Goal: Information Seeking & Learning: Learn about a topic

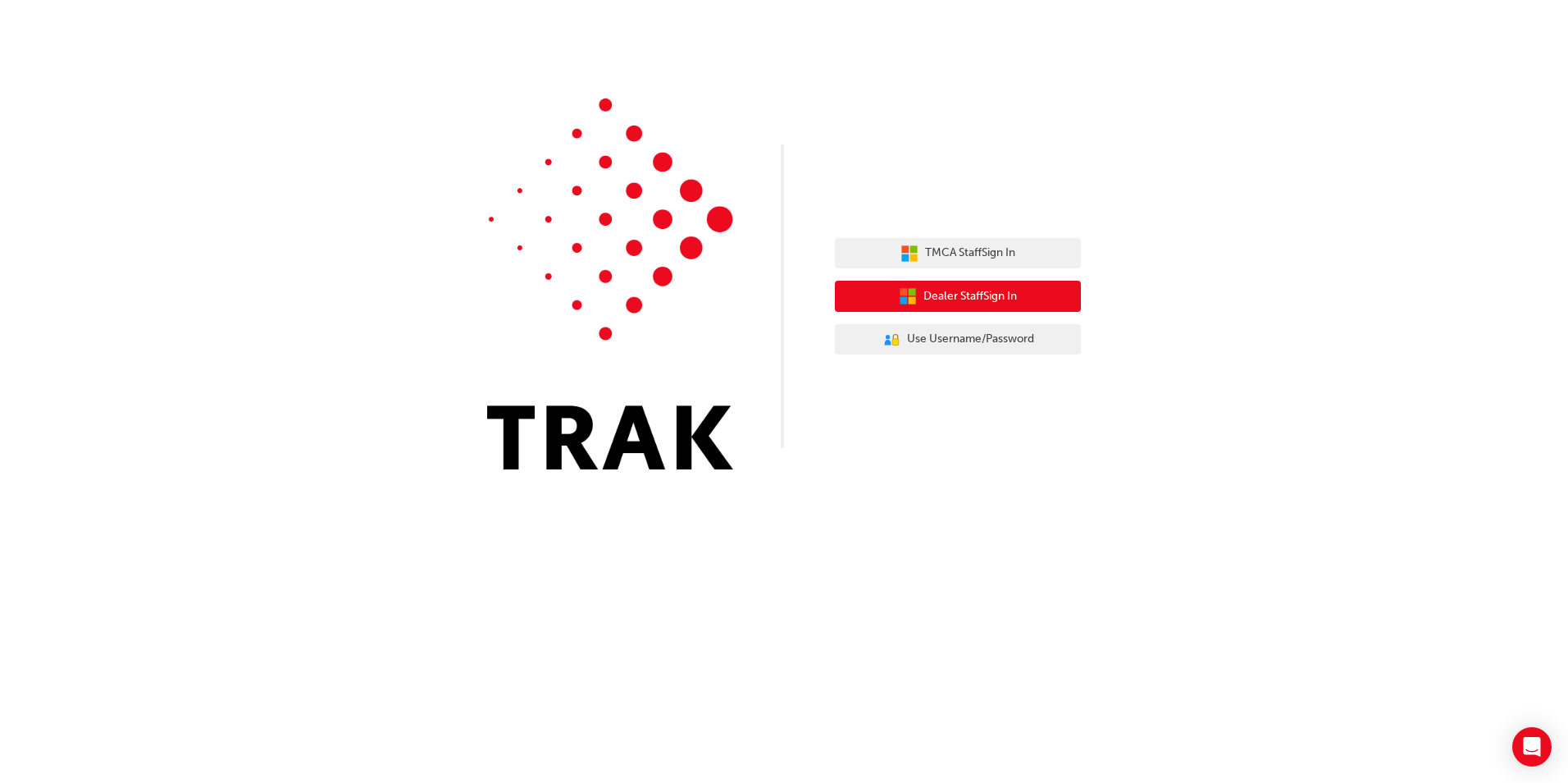
click at [949, 300] on span "Dealer Staff Sign In" at bounding box center [970, 296] width 94 height 19
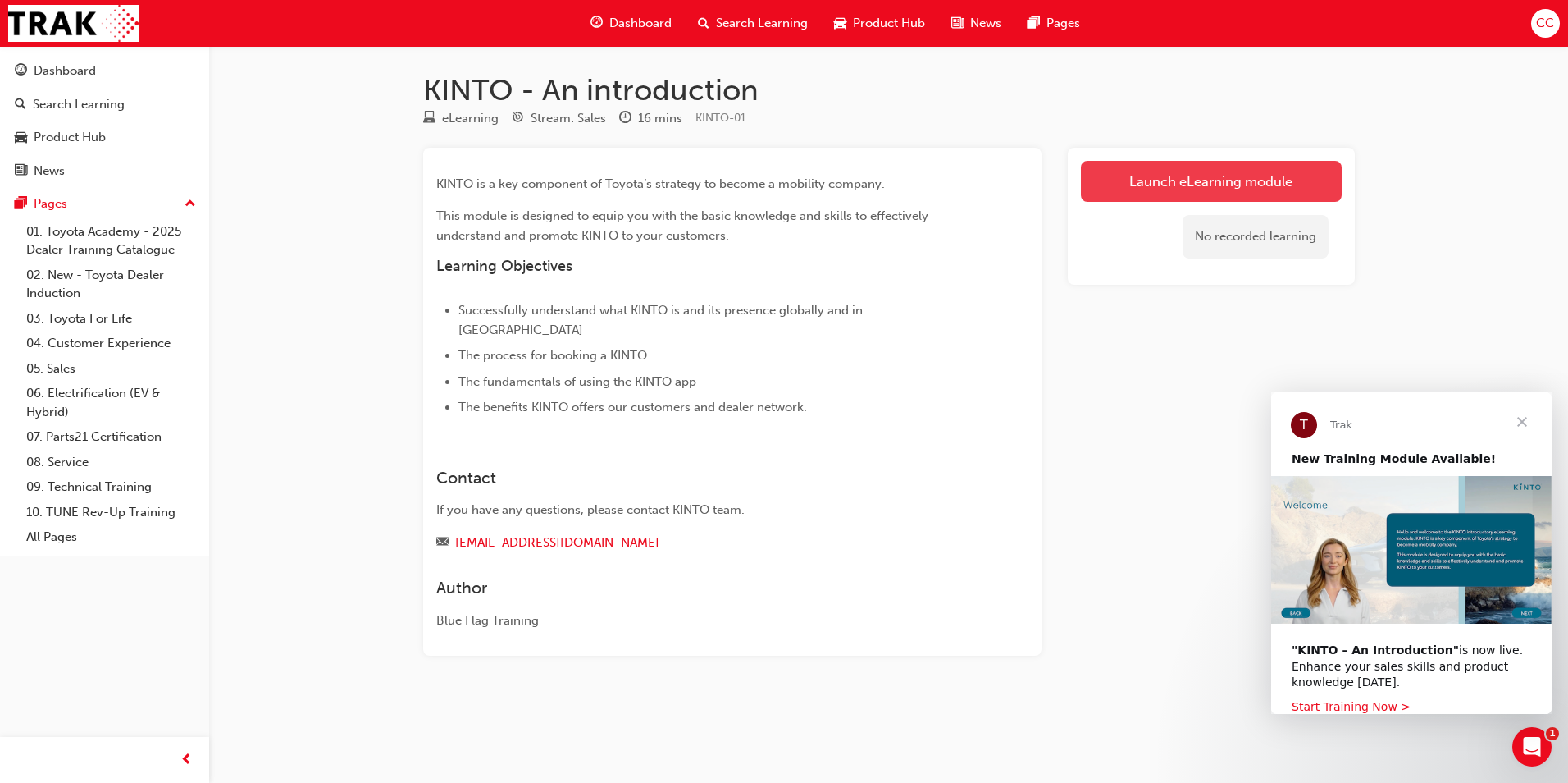
click at [1155, 182] on link "Launch eLearning module" at bounding box center [1211, 181] width 261 height 41
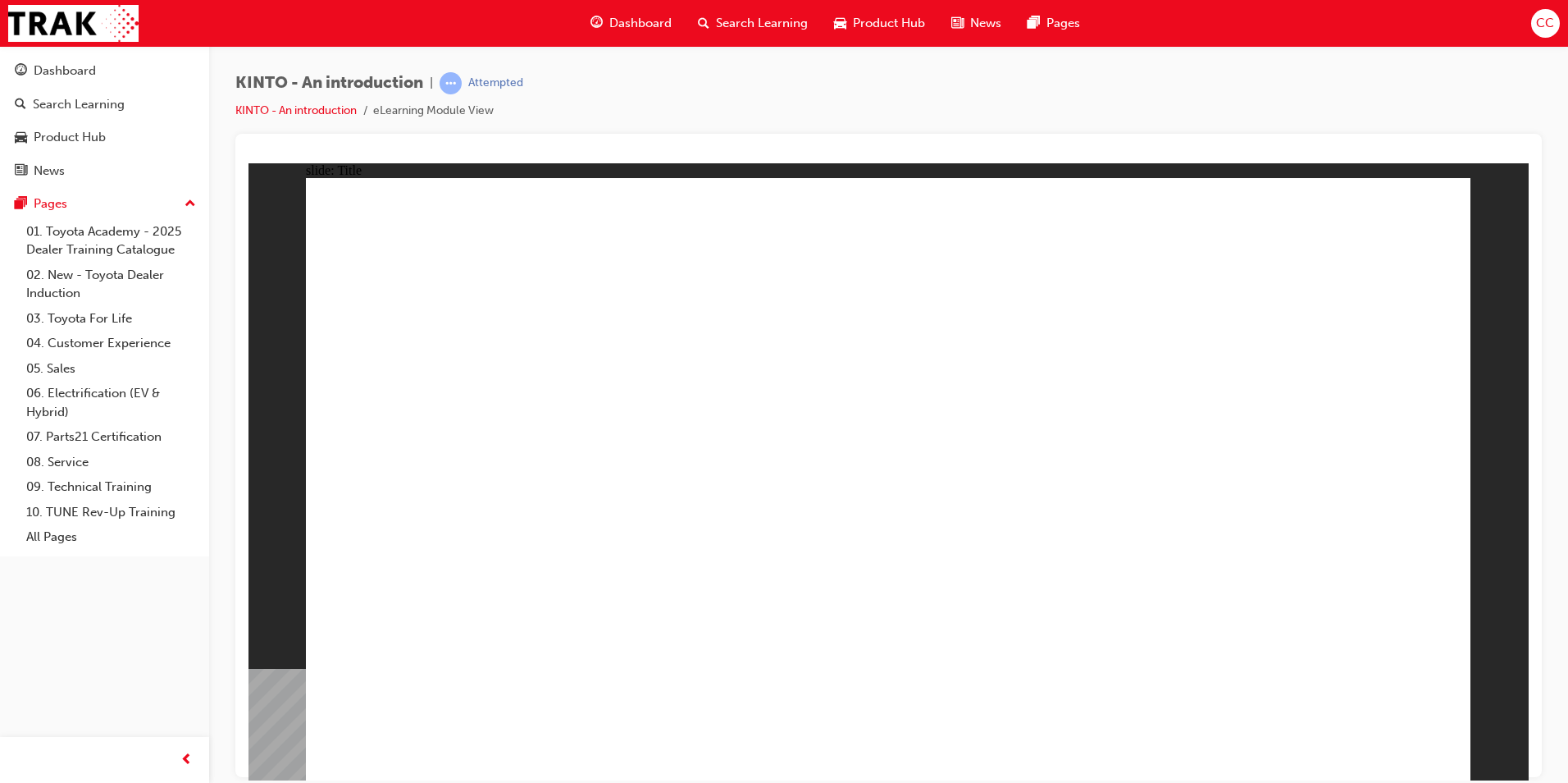
drag, startPoint x: 1309, startPoint y: 726, endPoint x: 1333, endPoint y: 726, distance: 24.0
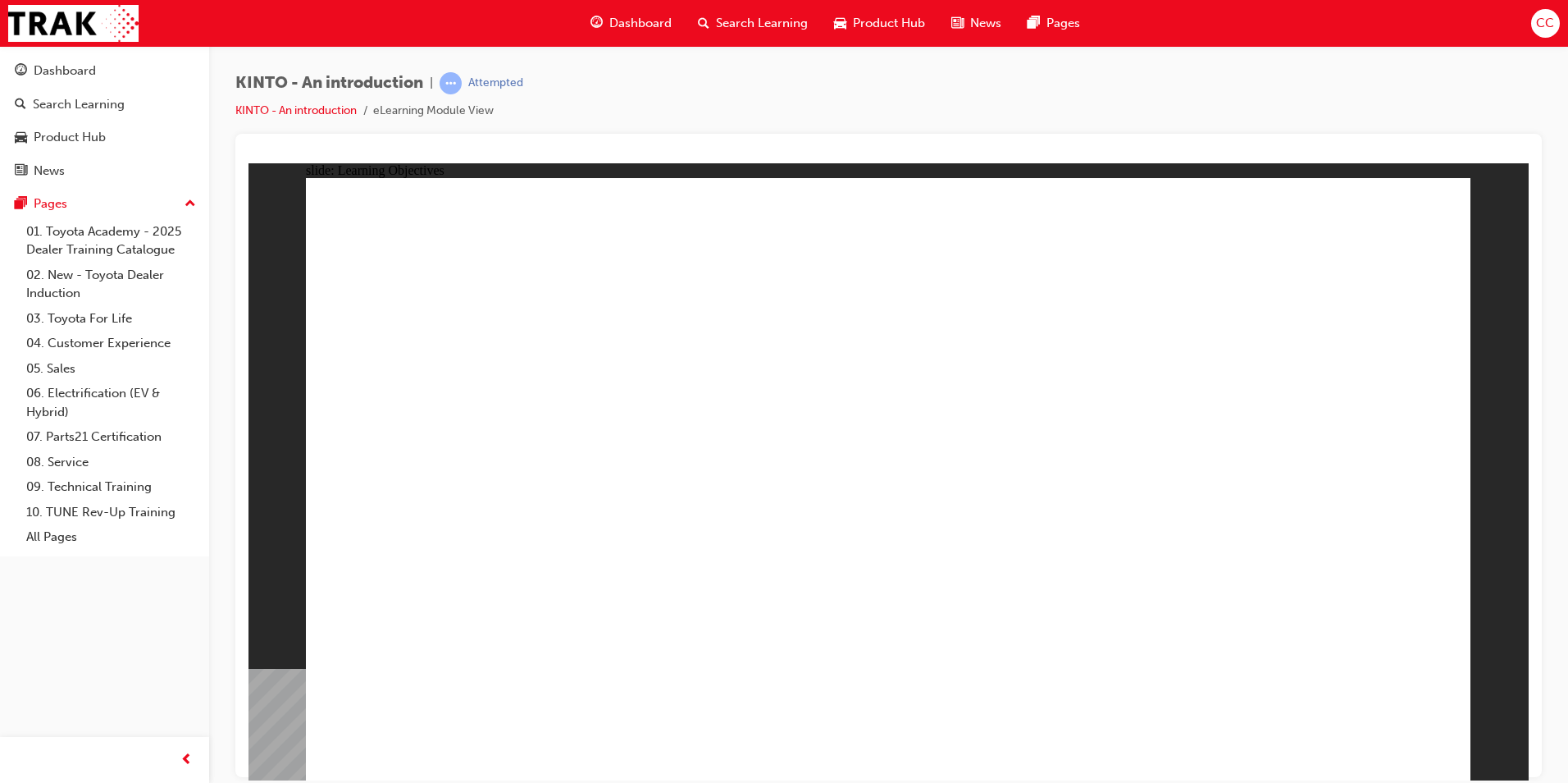
drag, startPoint x: 681, startPoint y: 547, endPoint x: 696, endPoint y: 555, distance: 17.0
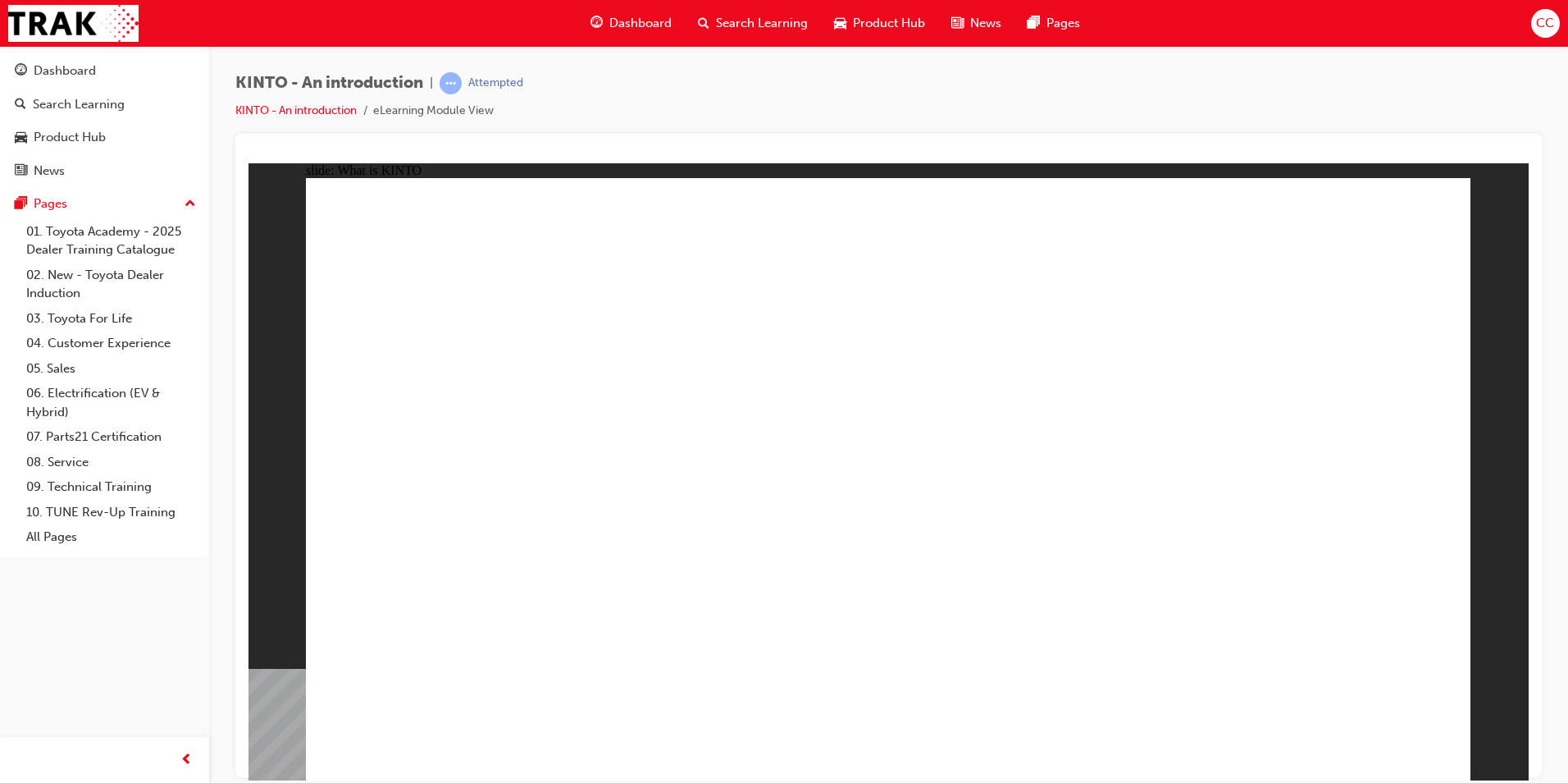
drag, startPoint x: 696, startPoint y: 555, endPoint x: 708, endPoint y: 555, distance: 12.0
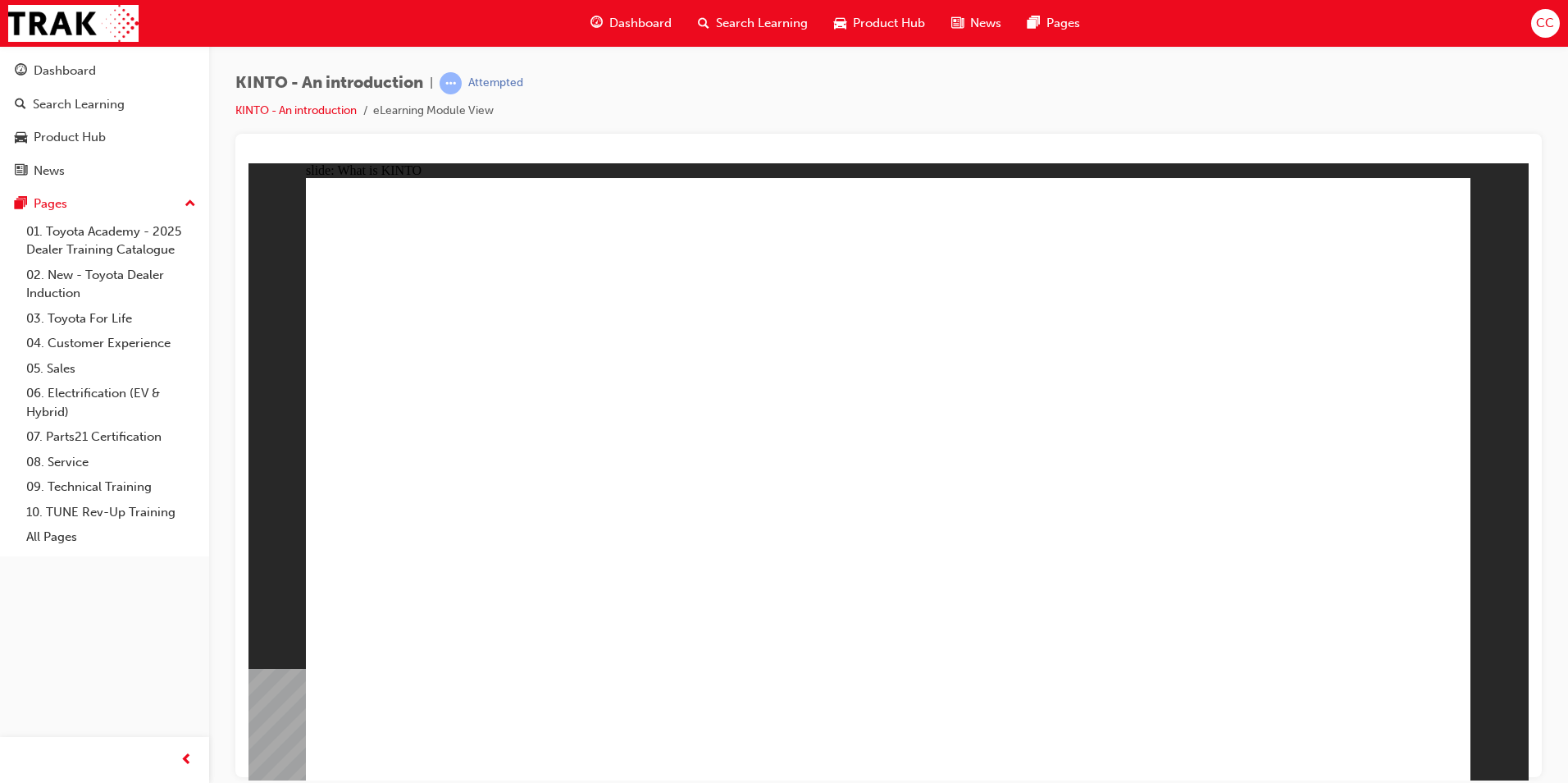
drag, startPoint x: 1010, startPoint y: 536, endPoint x: 1042, endPoint y: 551, distance: 35.3
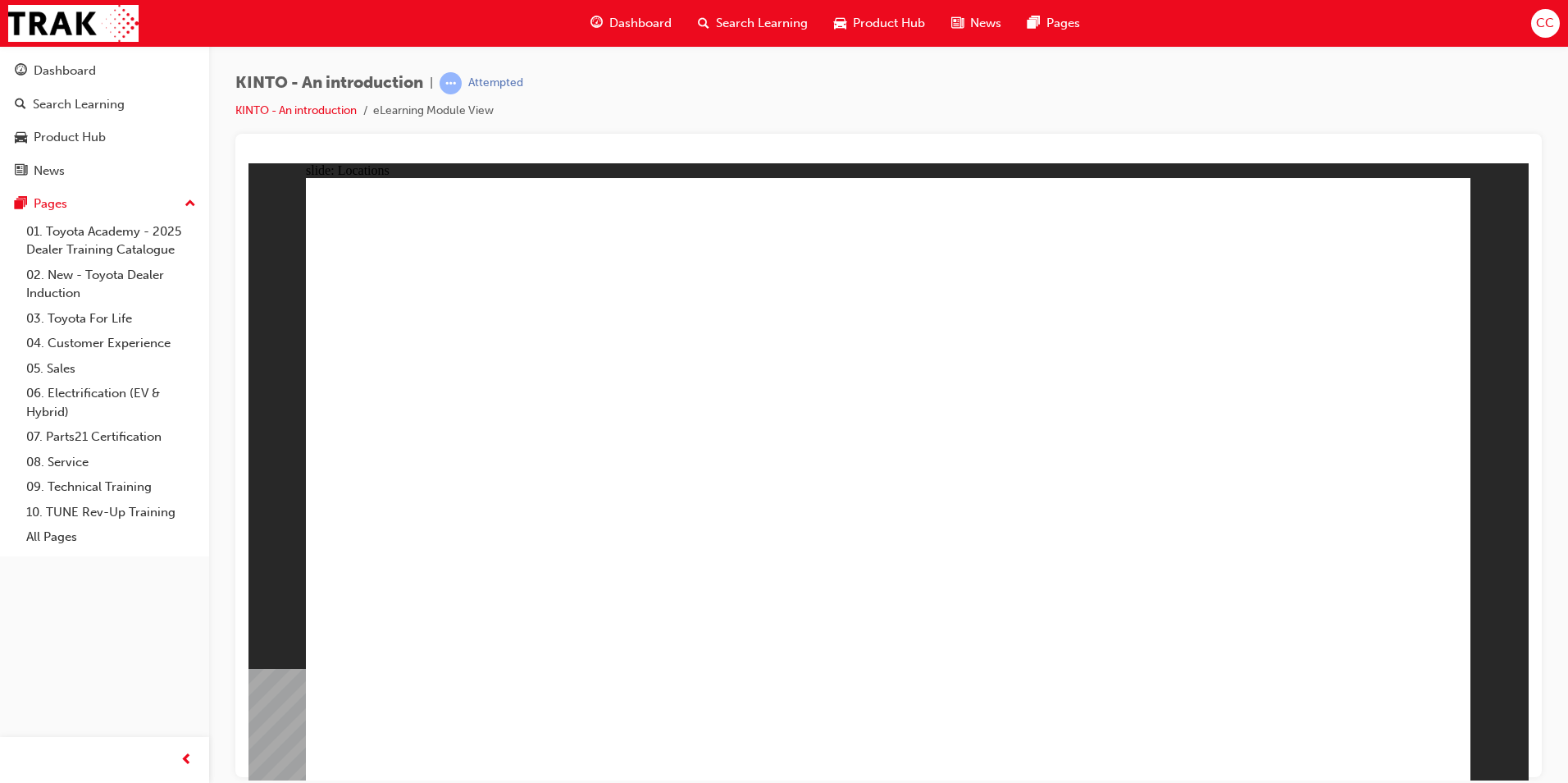
drag, startPoint x: 813, startPoint y: 608, endPoint x: 816, endPoint y: 590, distance: 18.2
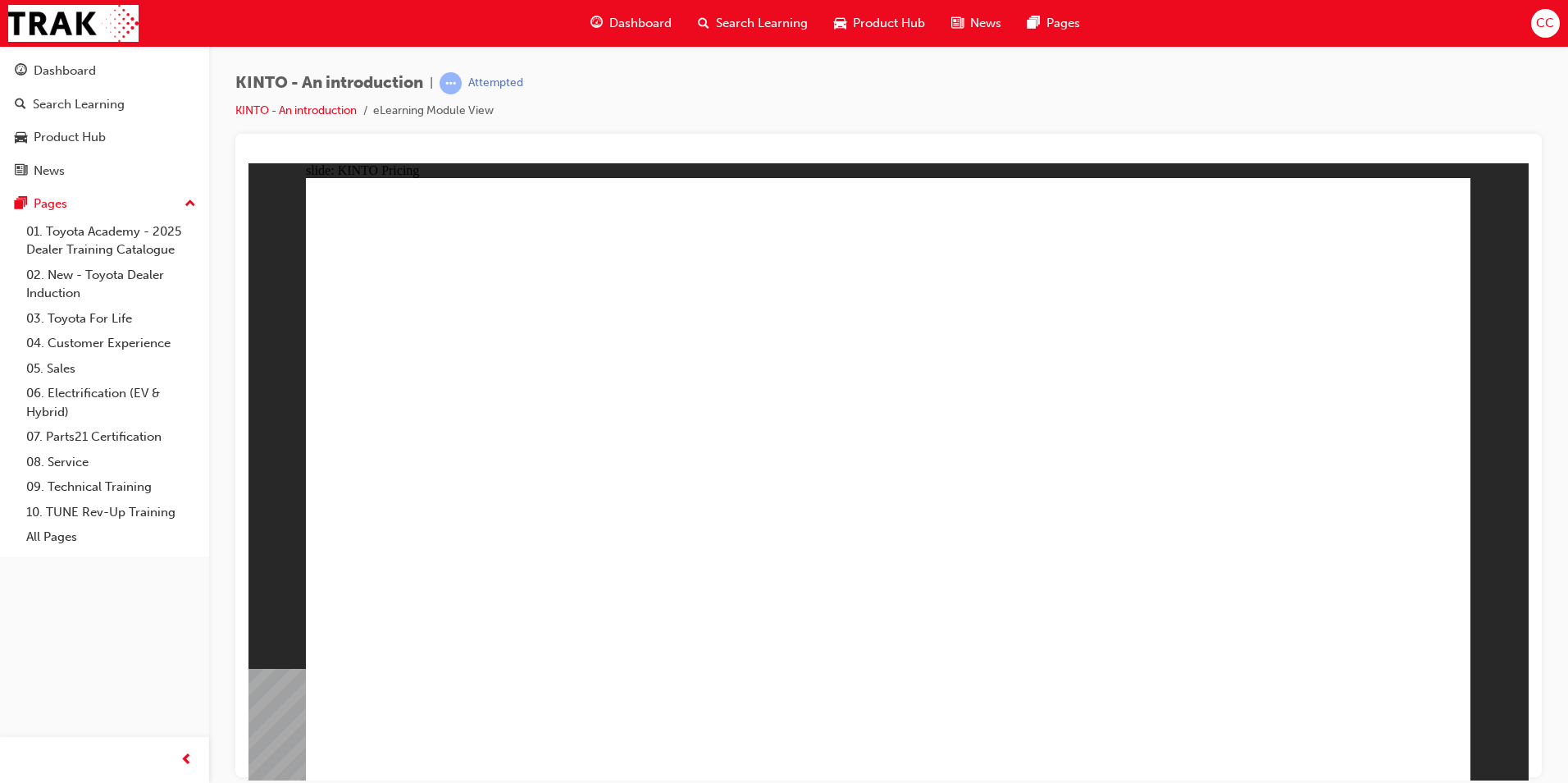
drag, startPoint x: 1162, startPoint y: 711, endPoint x: 1168, endPoint y: 731, distance: 20.9
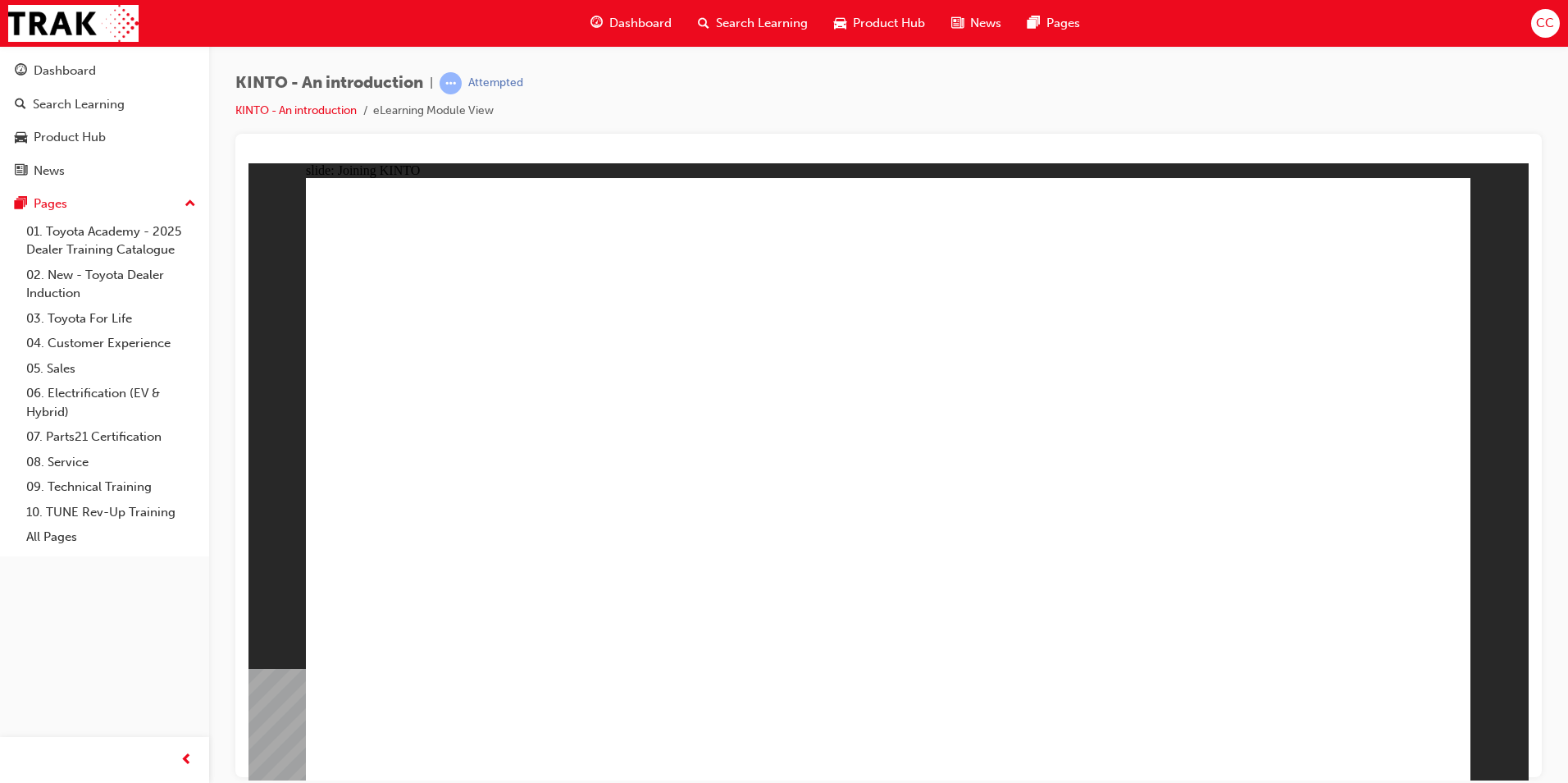
drag, startPoint x: 1252, startPoint y: 735, endPoint x: 1260, endPoint y: 740, distance: 9.4
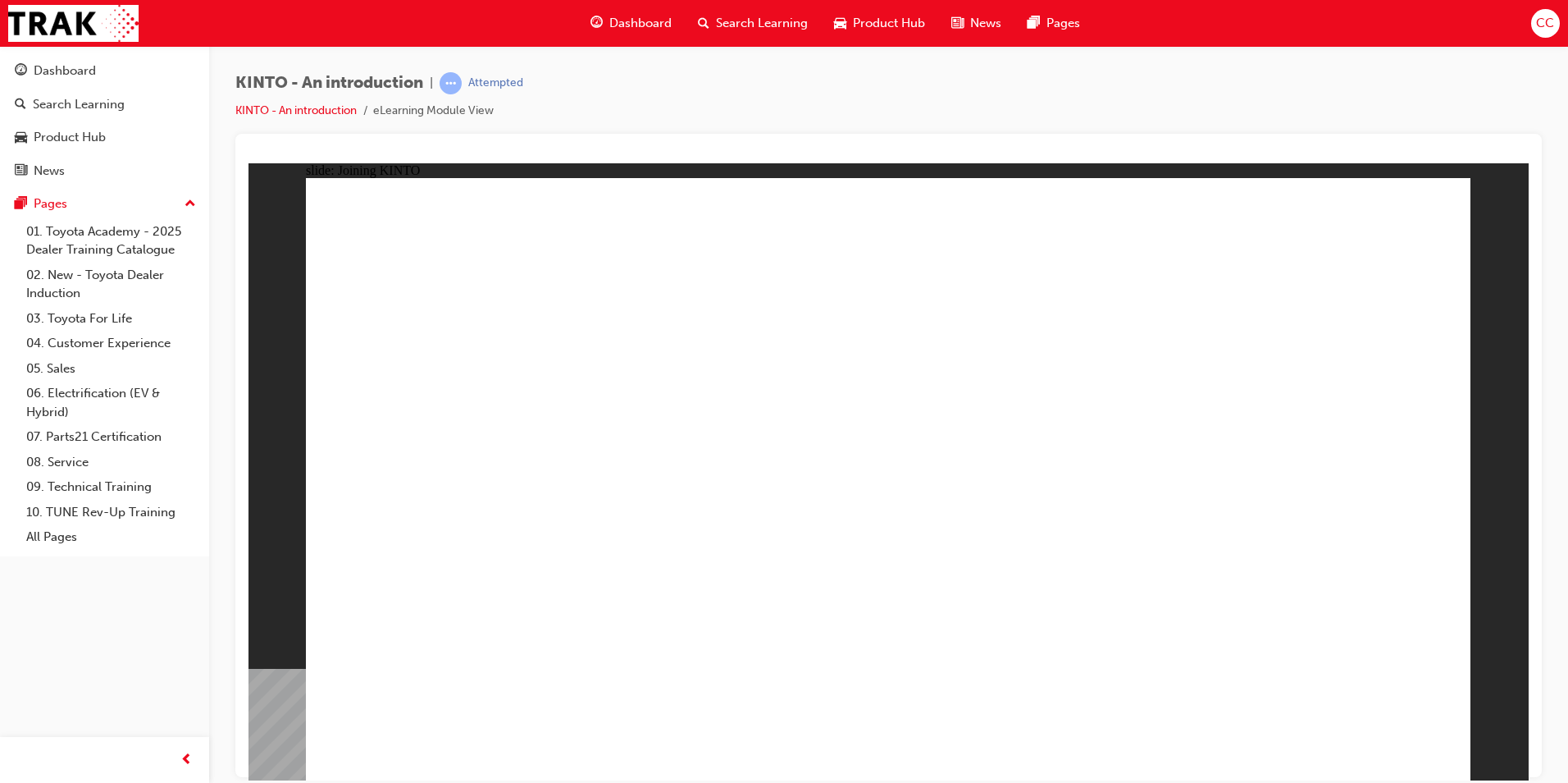
drag, startPoint x: 568, startPoint y: 461, endPoint x: 572, endPoint y: 474, distance: 13.6
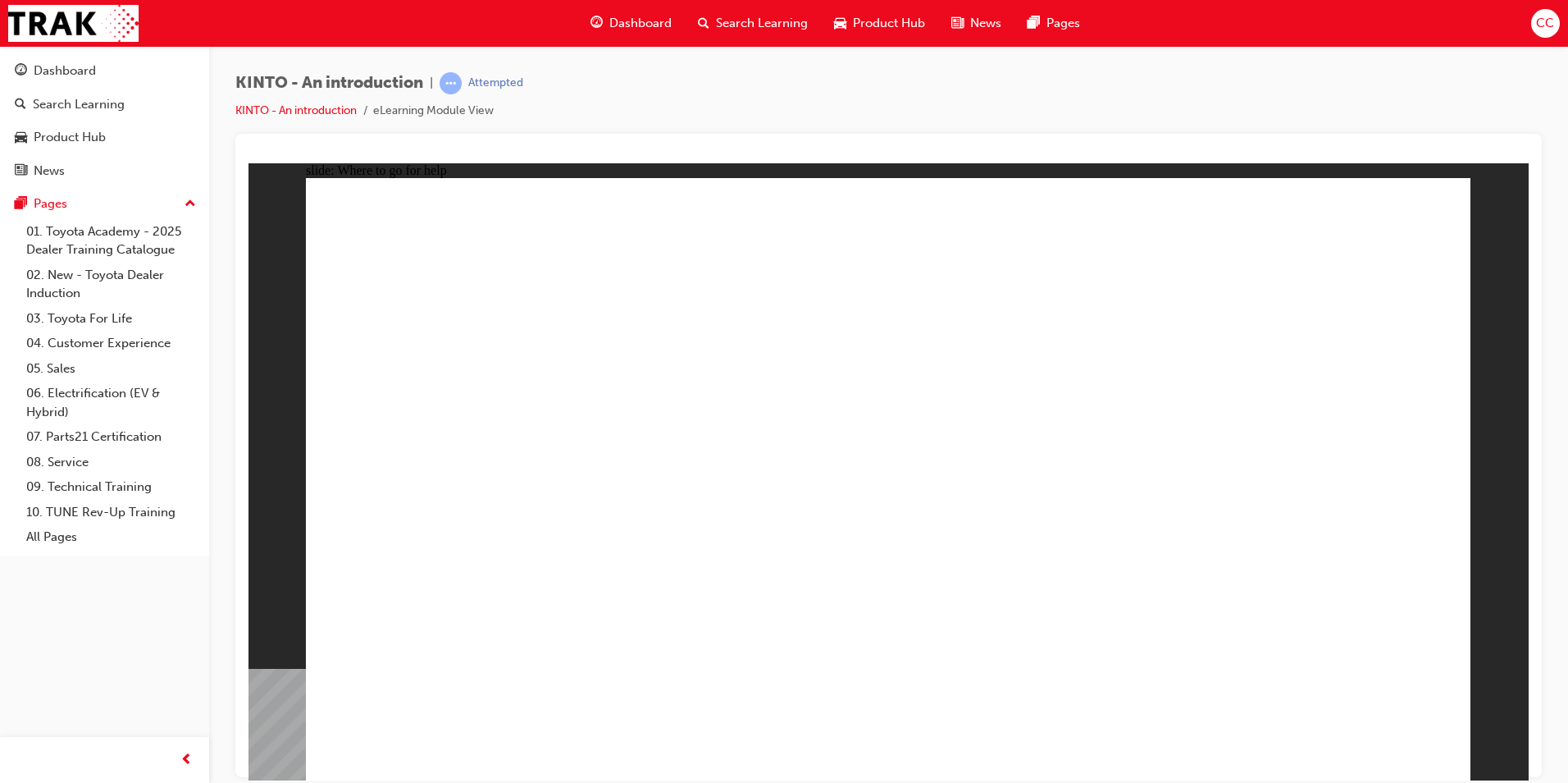
drag, startPoint x: 1267, startPoint y: 727, endPoint x: 1277, endPoint y: 727, distance: 10.0
drag, startPoint x: 1420, startPoint y: 742, endPoint x: 1399, endPoint y: 728, distance: 25.2
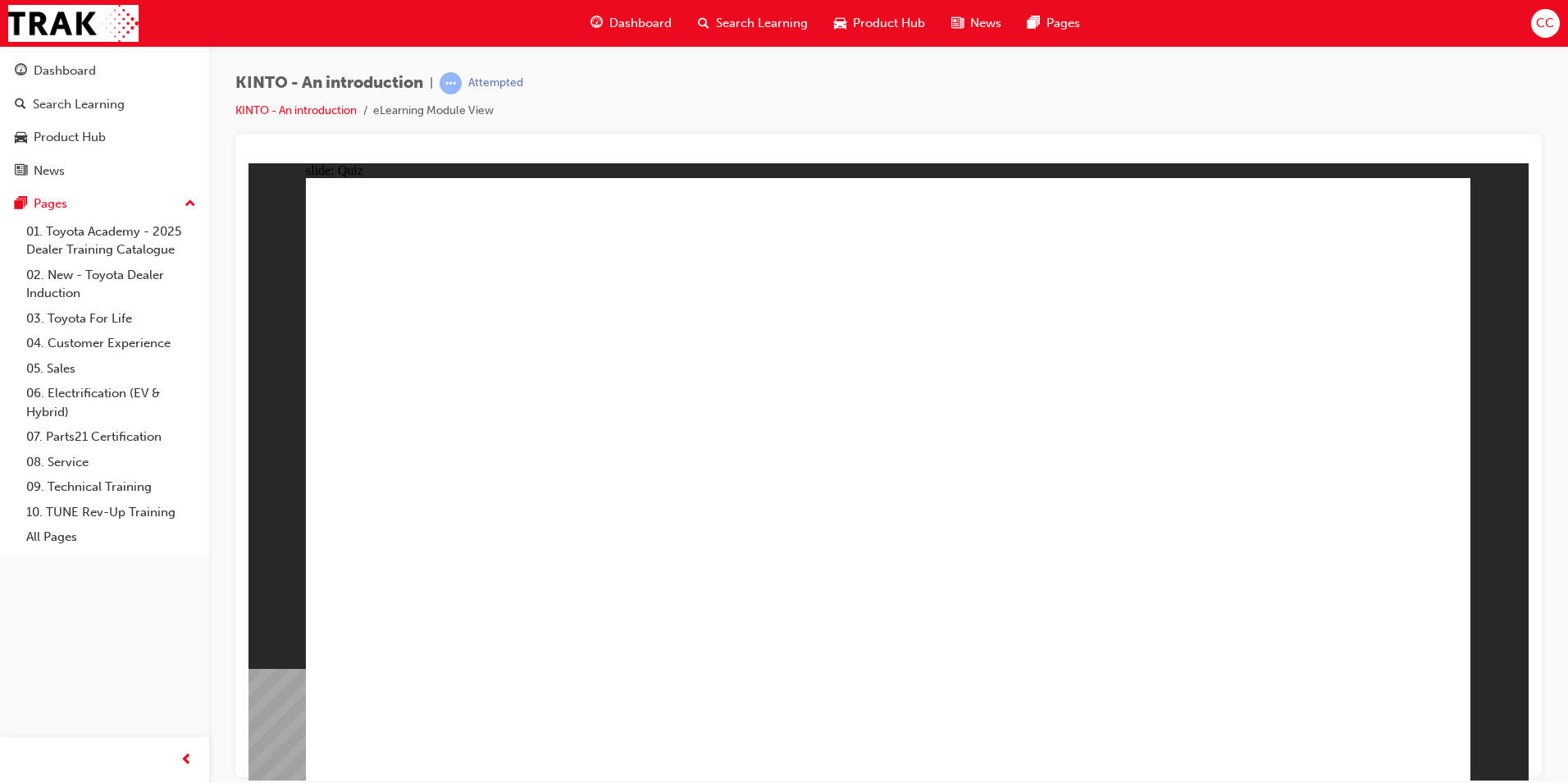
radio input "true"
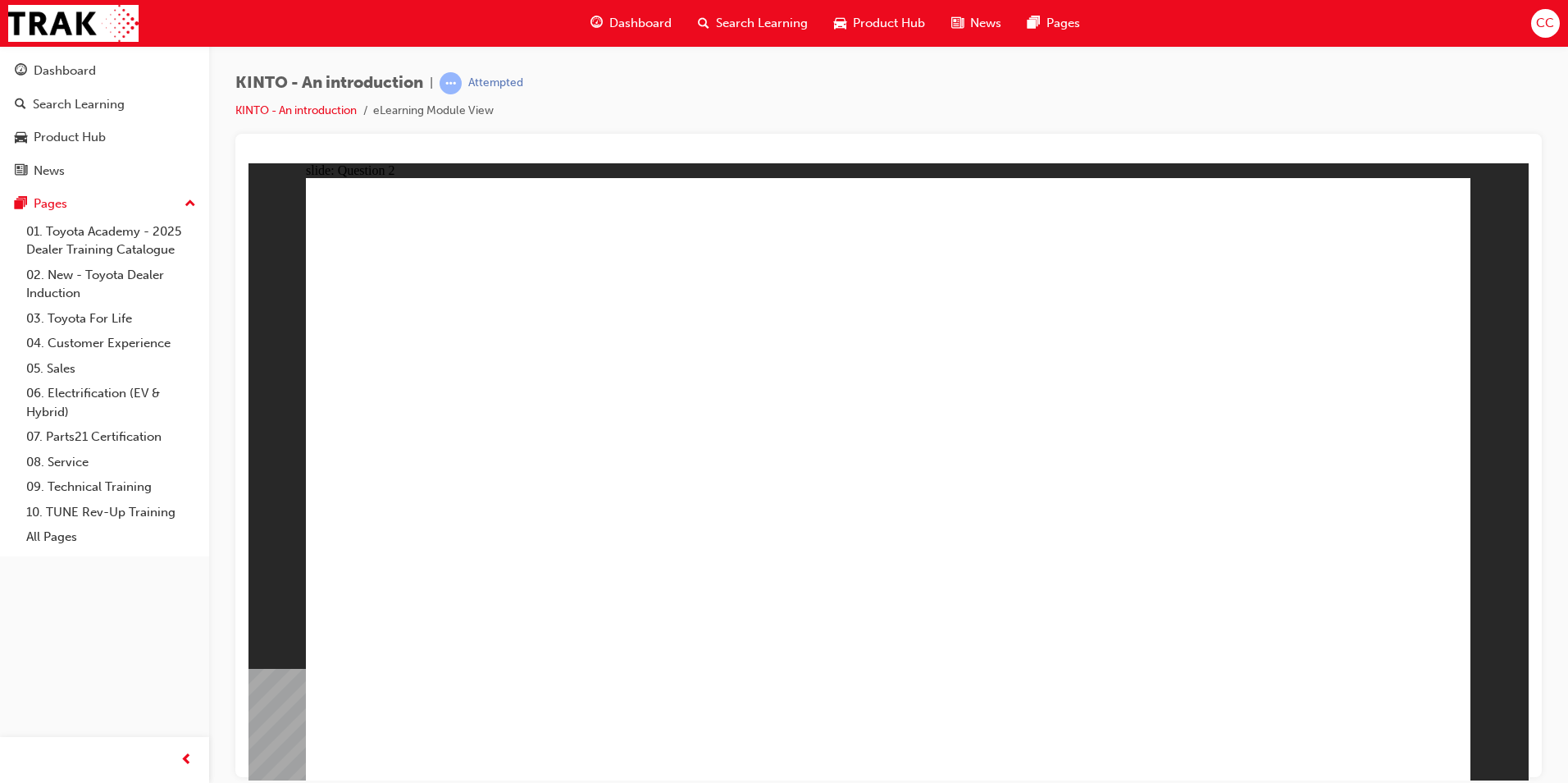
checkbox input "true"
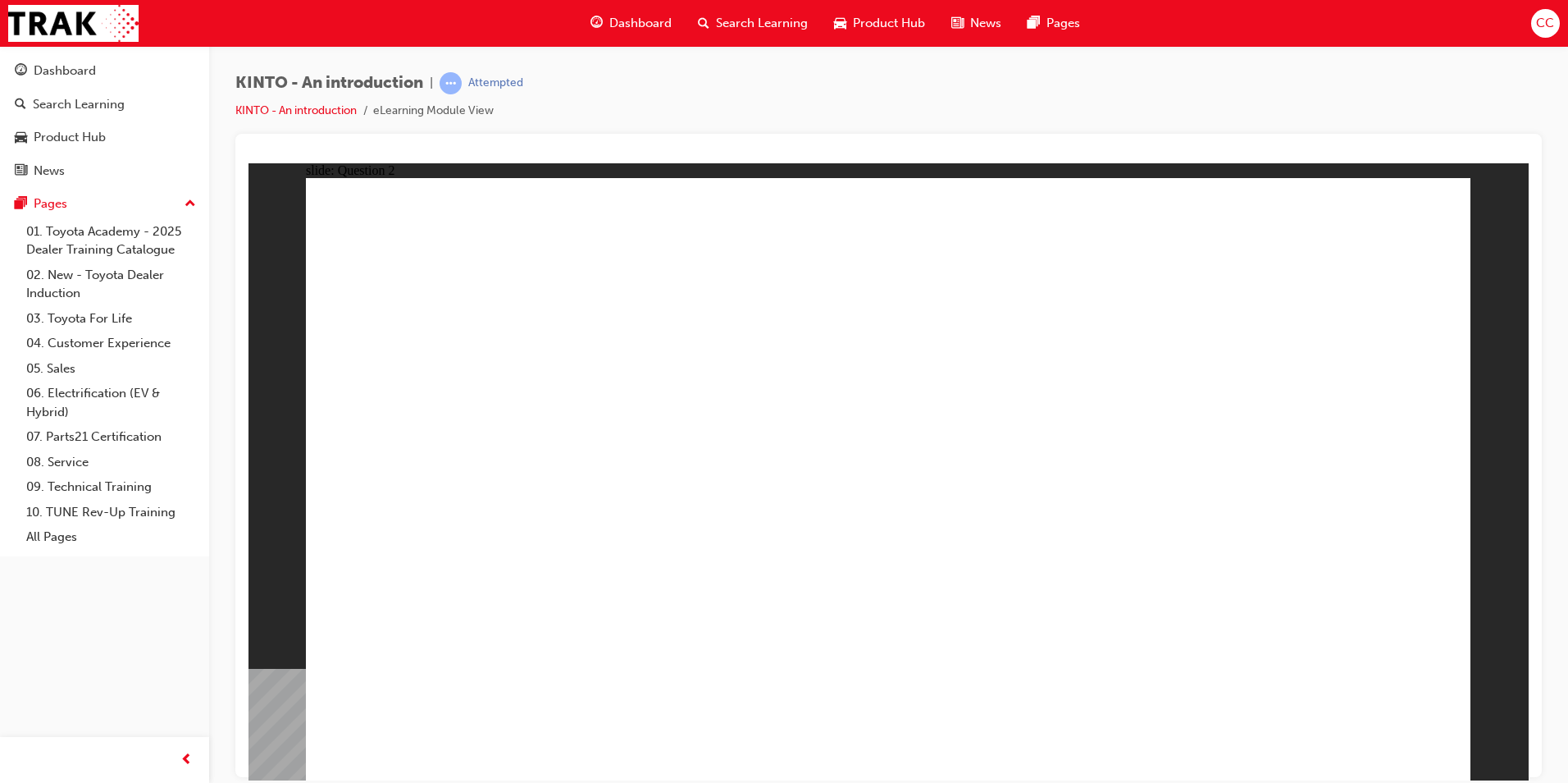
checkbox input "true"
radio input "true"
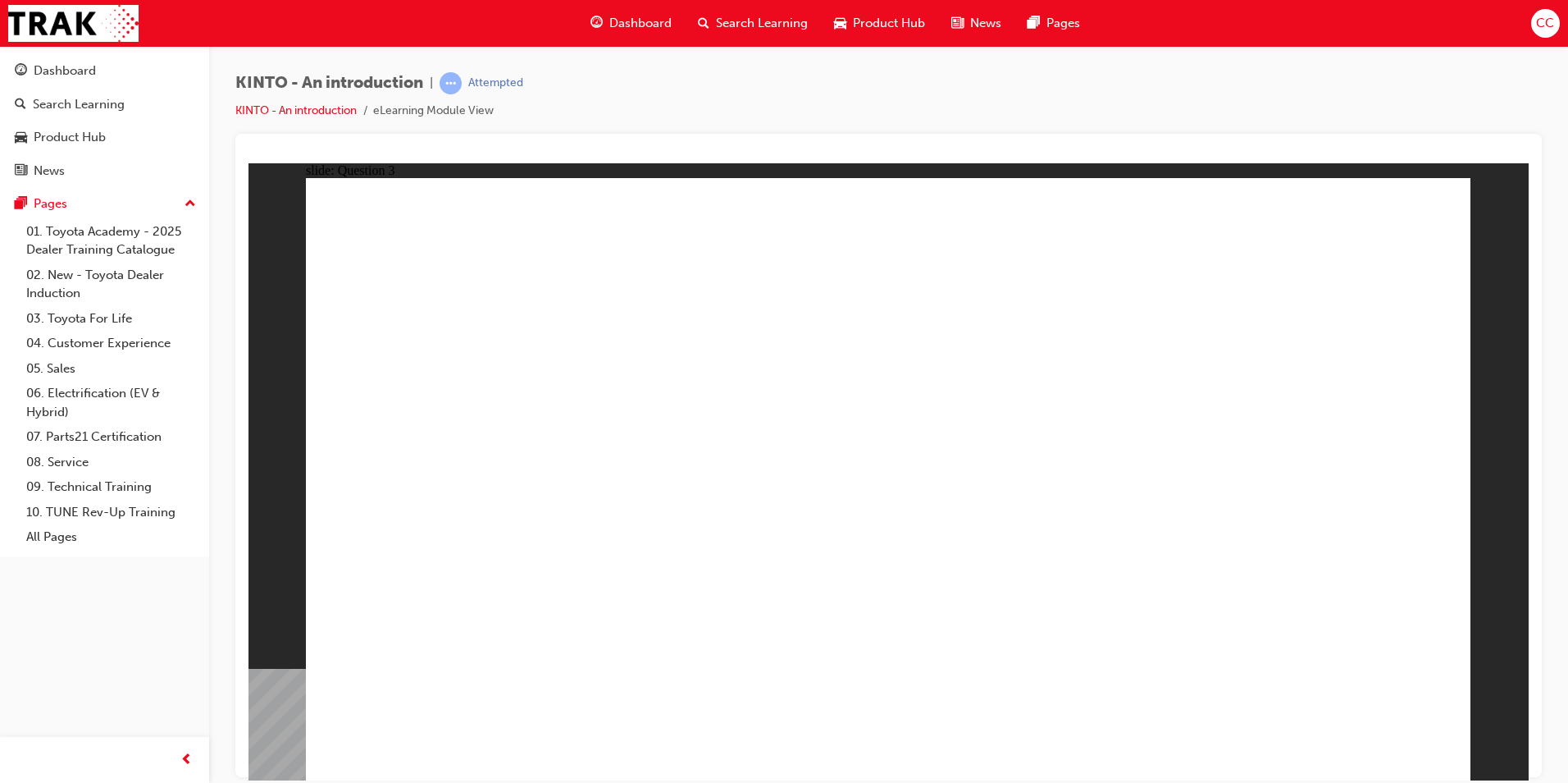
drag, startPoint x: 506, startPoint y: 488, endPoint x: 511, endPoint y: 629, distance: 141.1
drag, startPoint x: 518, startPoint y: 620, endPoint x: 742, endPoint y: 609, distance: 224.3
drag, startPoint x: 1052, startPoint y: 521, endPoint x: 413, endPoint y: 652, distance: 652.3
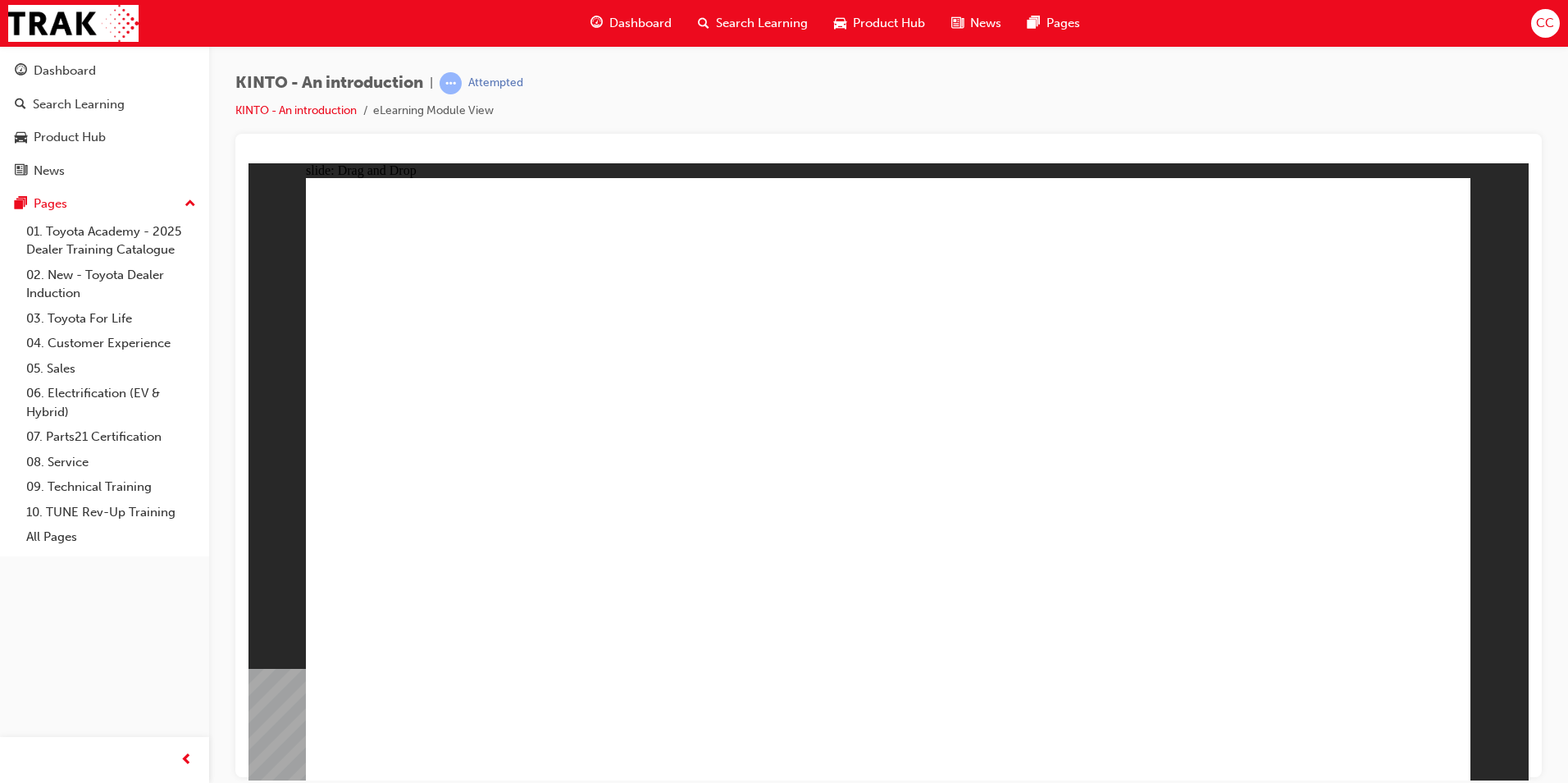
drag, startPoint x: 889, startPoint y: 530, endPoint x: 891, endPoint y: 664, distance: 134.0
drag, startPoint x: 1251, startPoint y: 527, endPoint x: 1024, endPoint y: 665, distance: 265.7
drag, startPoint x: 720, startPoint y: 509, endPoint x: 1353, endPoint y: 648, distance: 648.1
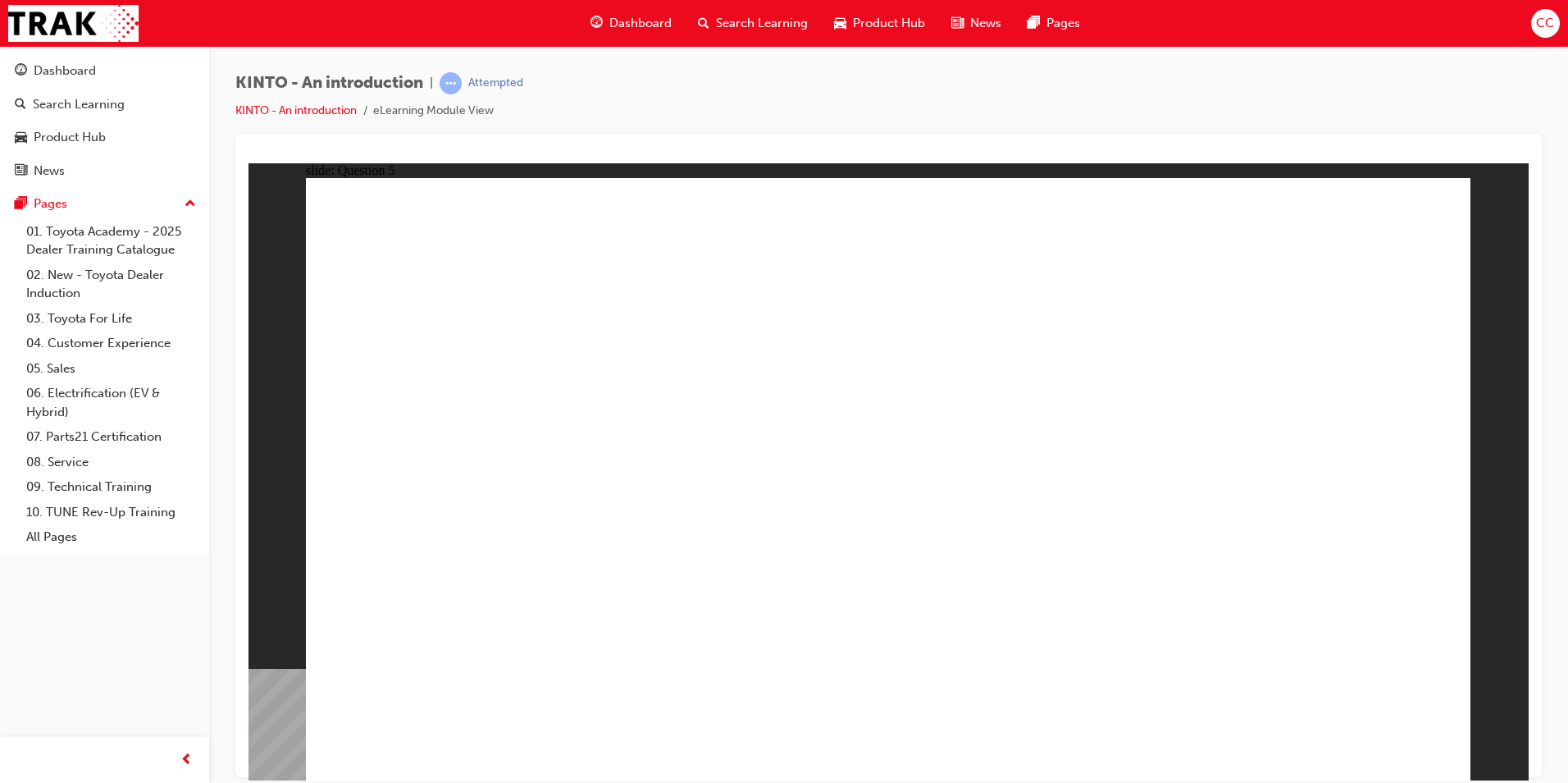
radio input "true"
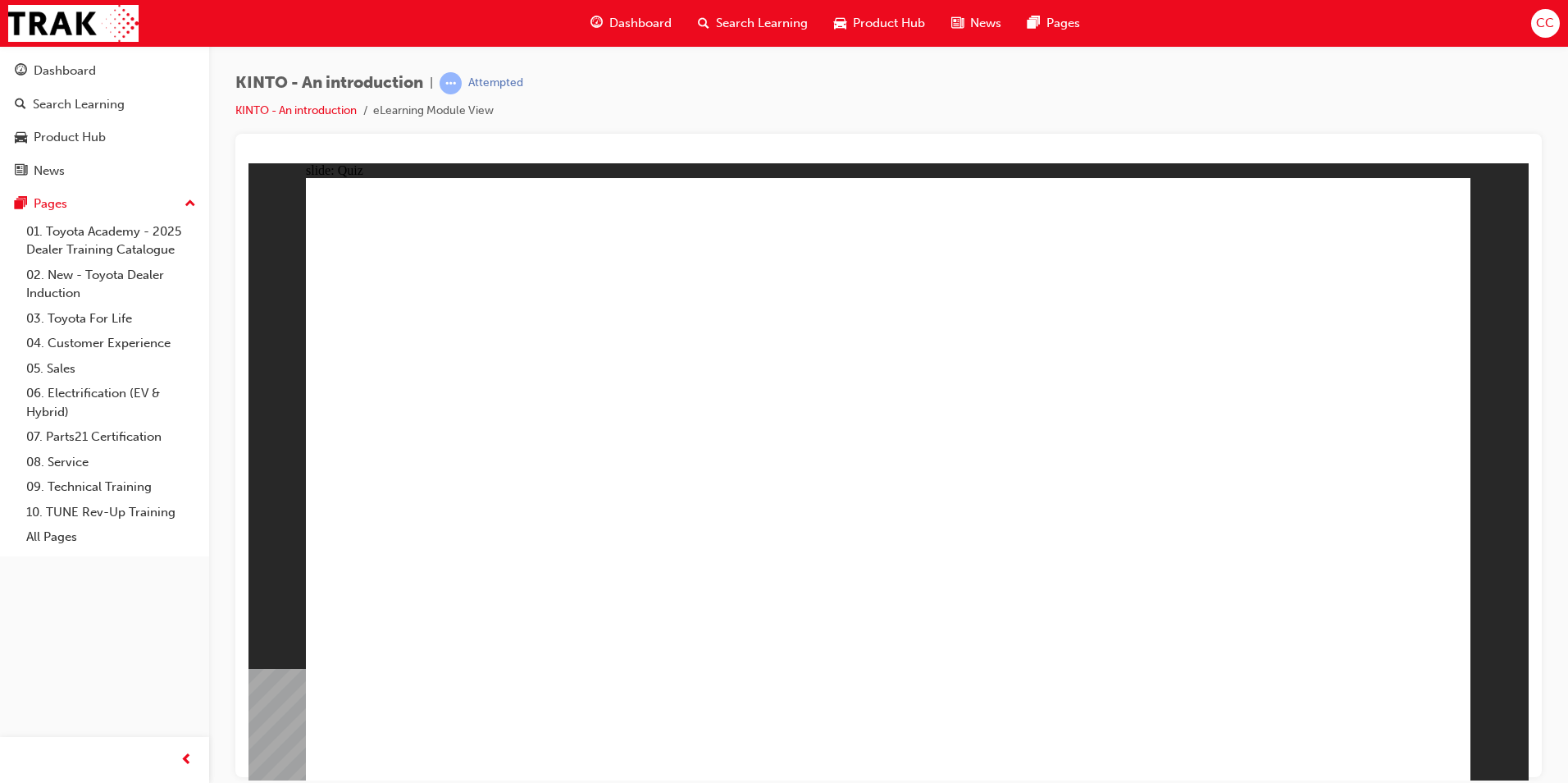
radio input "true"
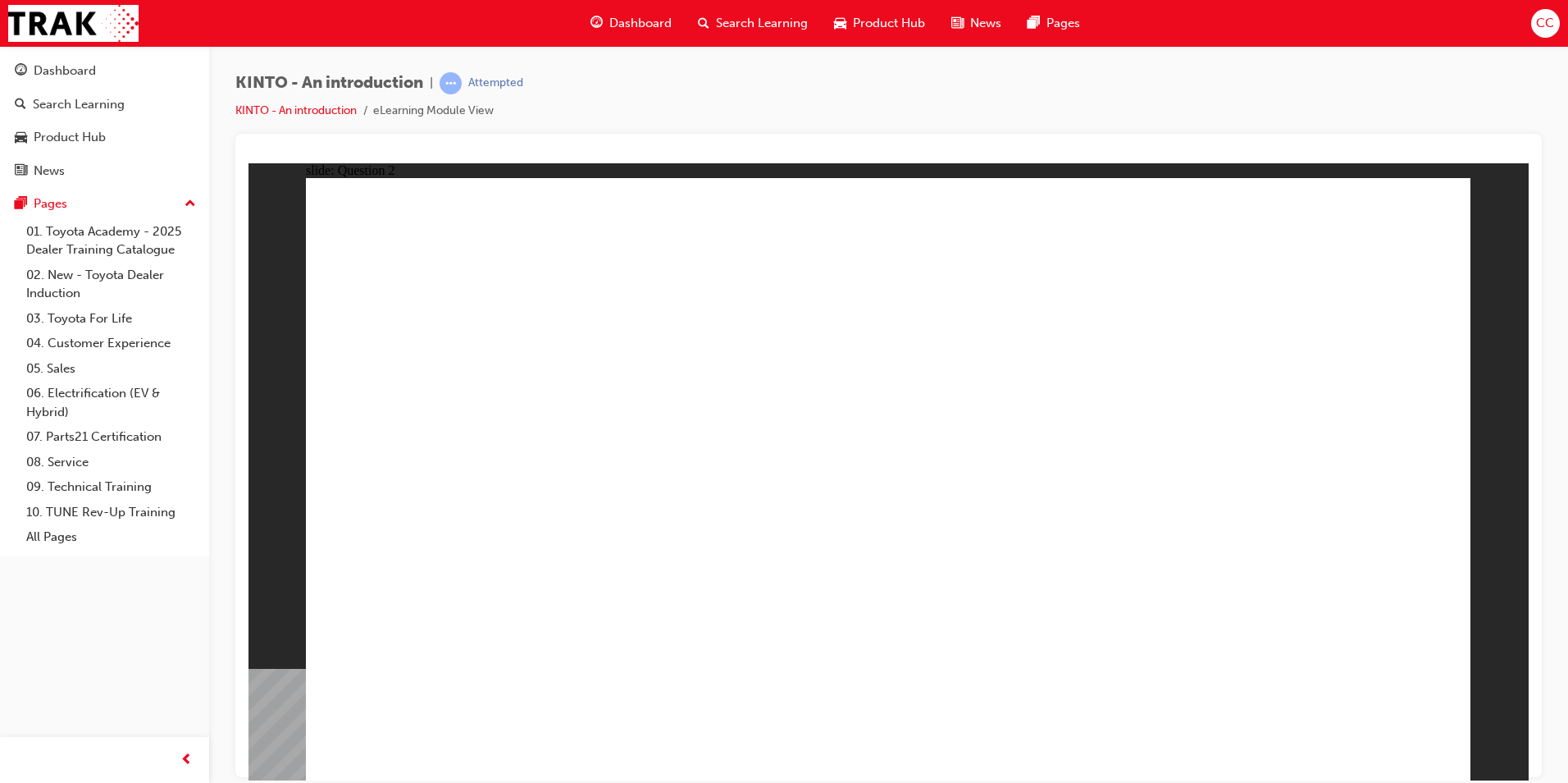
checkbox input "true"
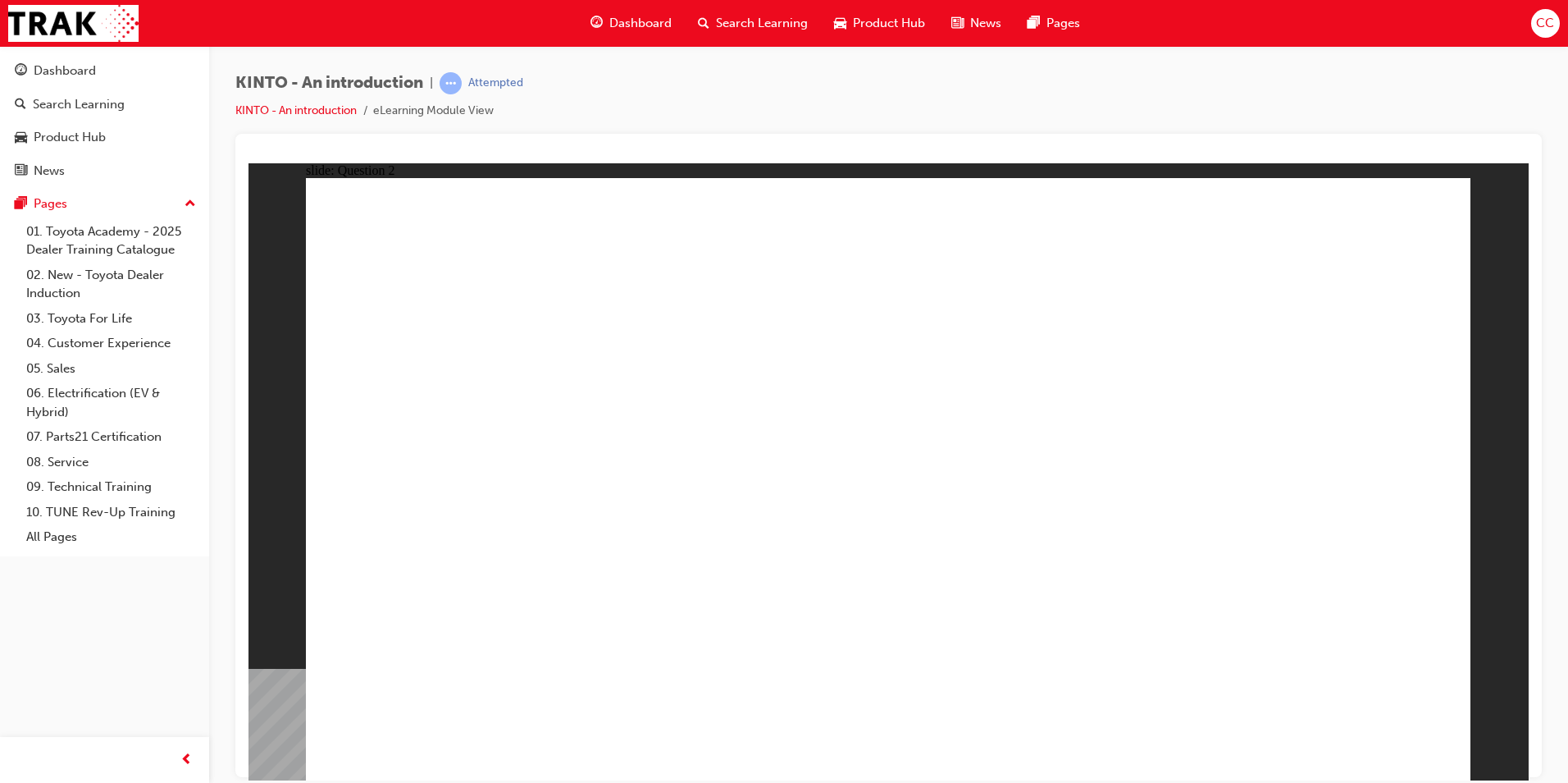
checkbox input "true"
radio input "true"
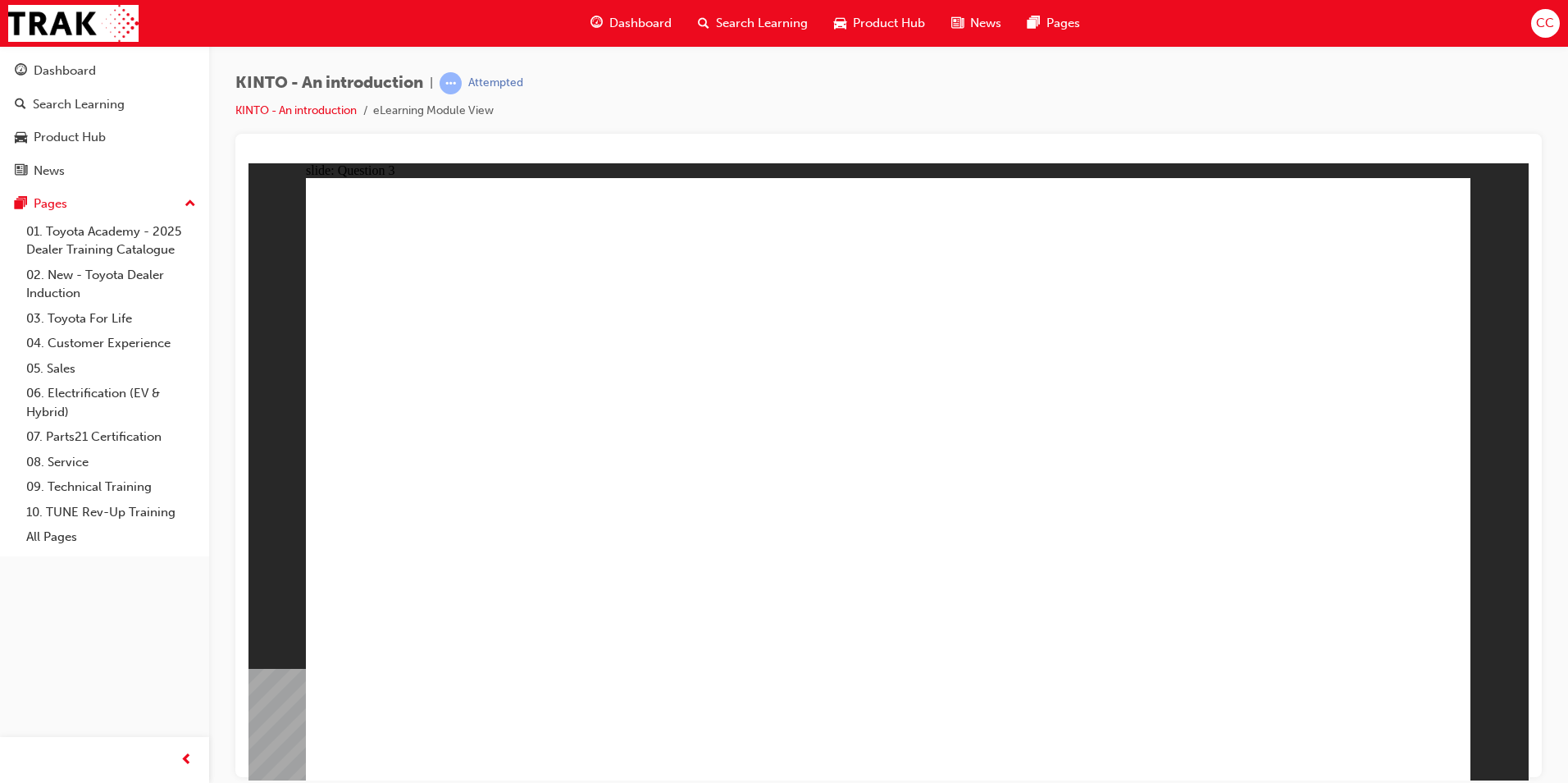
drag, startPoint x: 1046, startPoint y: 498, endPoint x: 420, endPoint y: 633, distance: 640.4
drag, startPoint x: 526, startPoint y: 527, endPoint x: 745, endPoint y: 665, distance: 258.9
drag, startPoint x: 698, startPoint y: 645, endPoint x: 911, endPoint y: 642, distance: 213.0
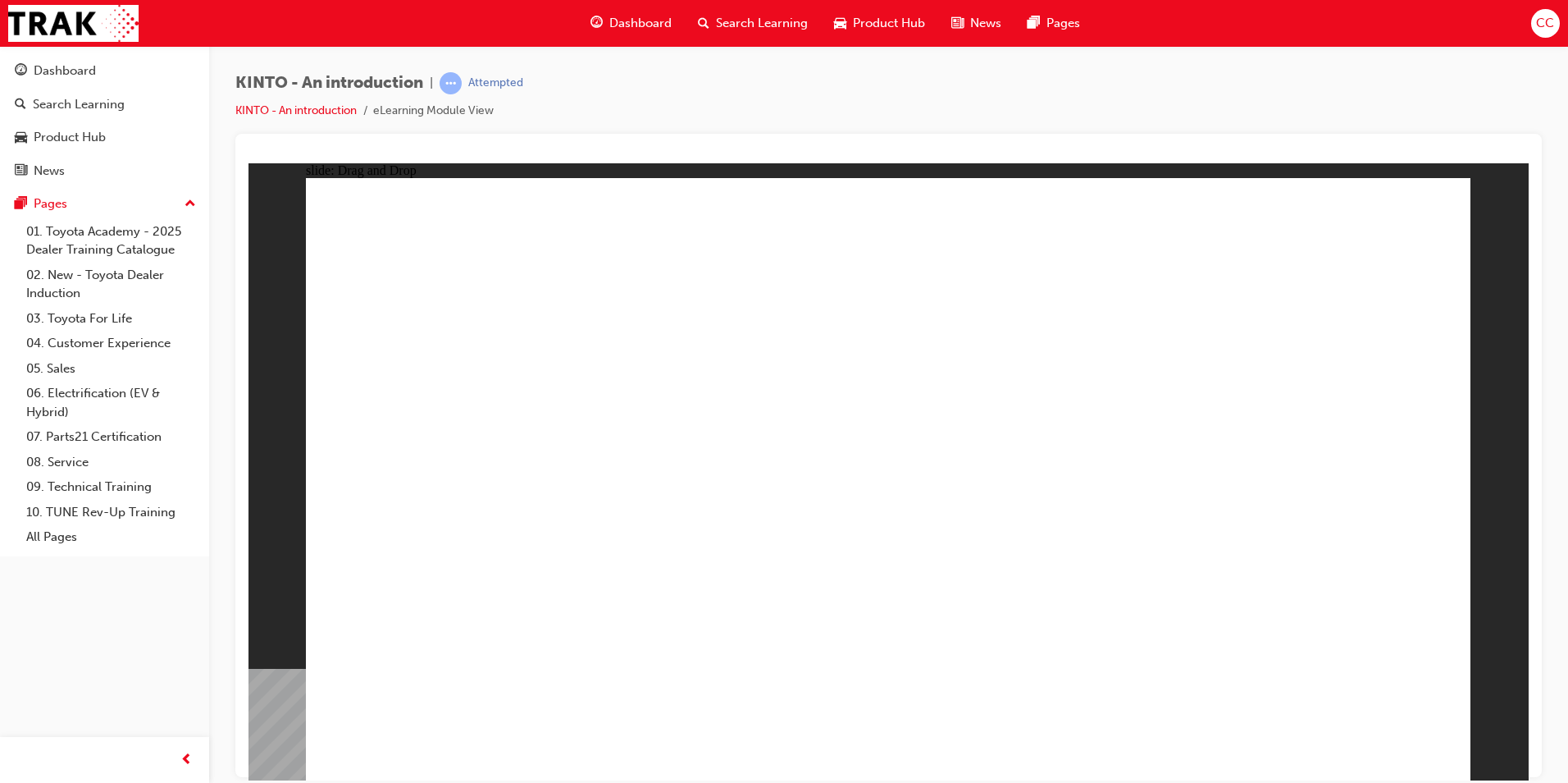
drag, startPoint x: 866, startPoint y: 570, endPoint x: 863, endPoint y: 542, distance: 28.2
drag, startPoint x: 896, startPoint y: 512, endPoint x: 658, endPoint y: 640, distance: 270.2
drag, startPoint x: 718, startPoint y: 528, endPoint x: 1353, endPoint y: 661, distance: 648.8
drag, startPoint x: 1236, startPoint y: 508, endPoint x: 1027, endPoint y: 650, distance: 252.7
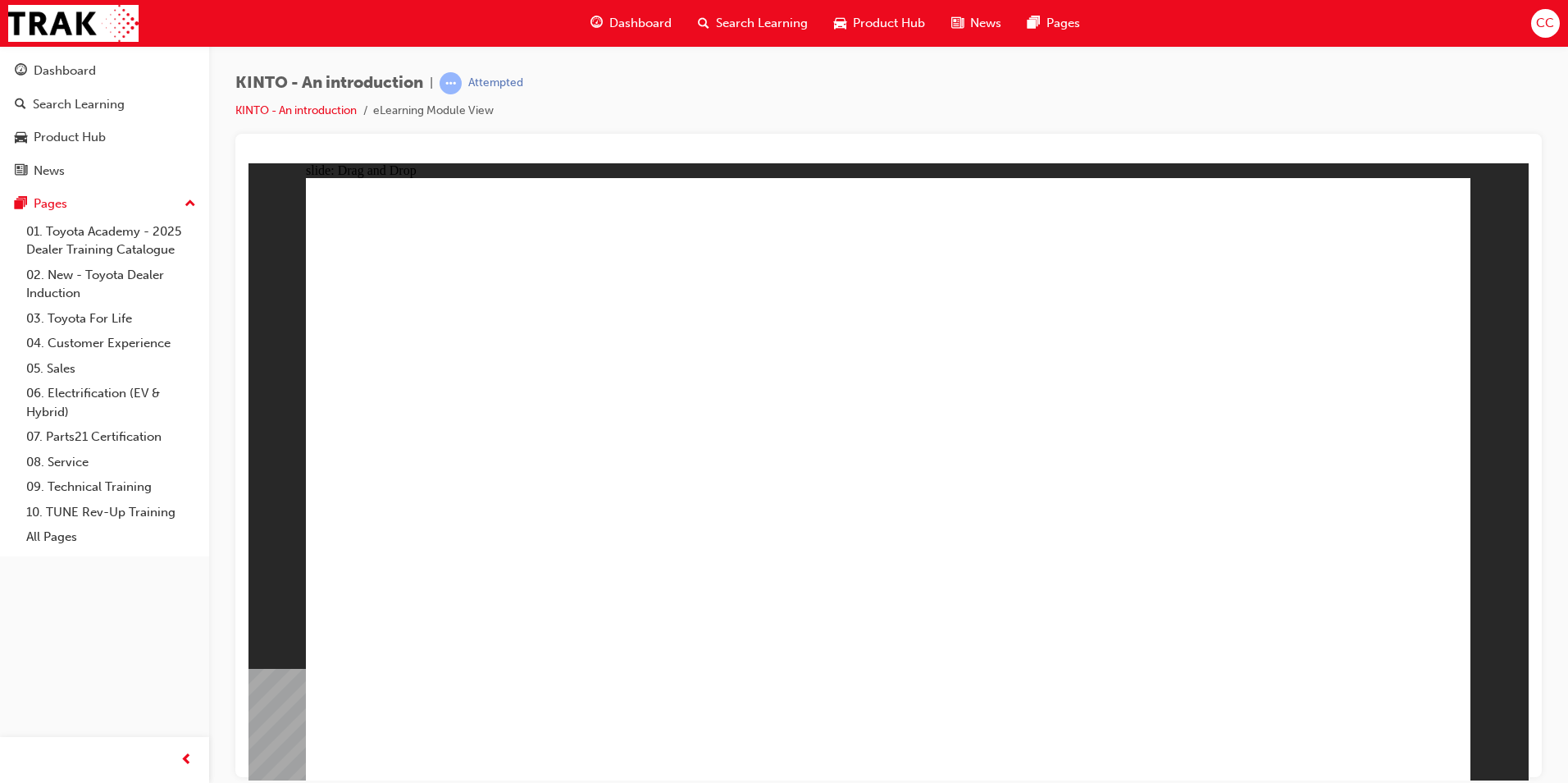
radio input "false"
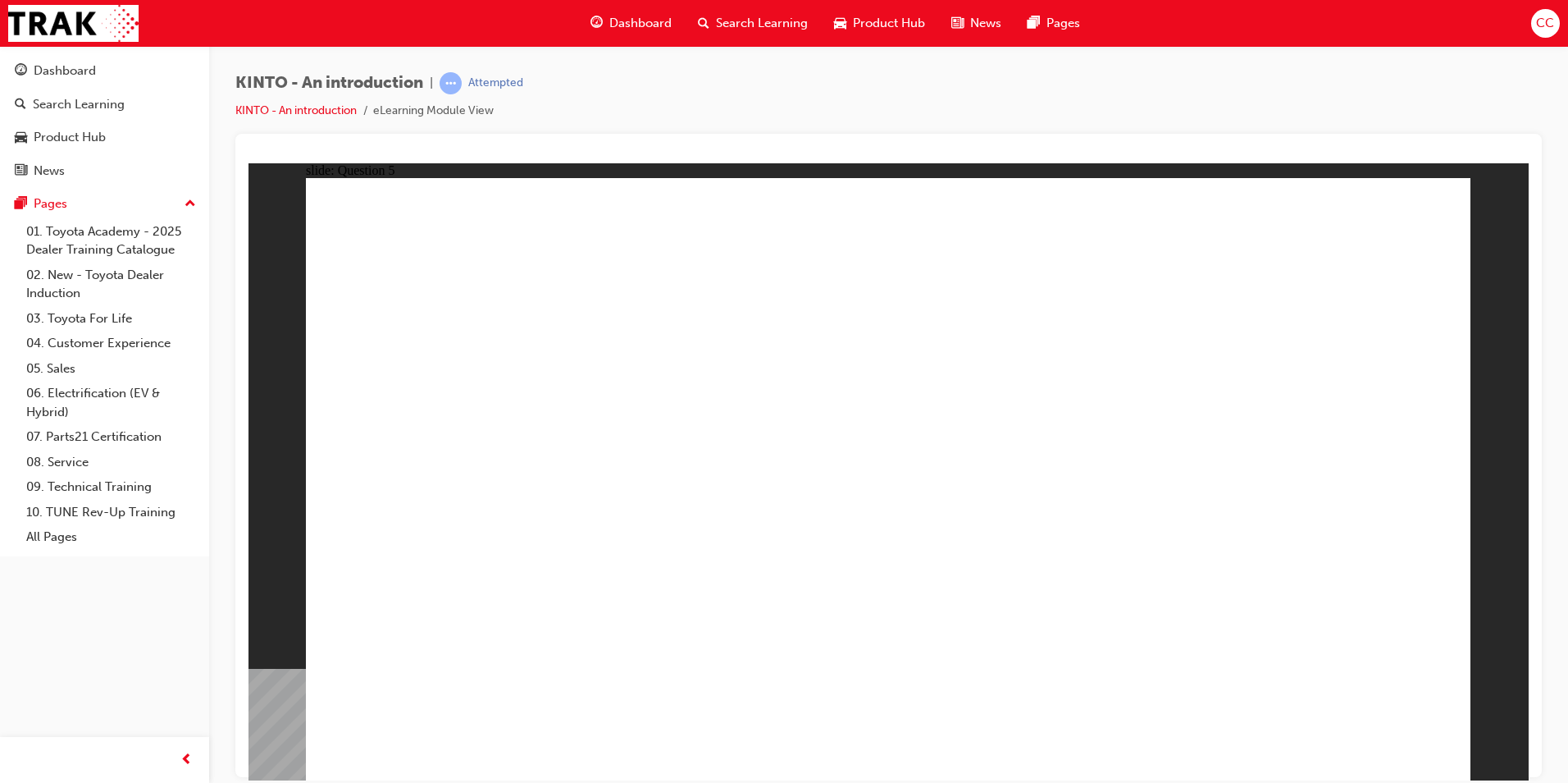
radio input "false"
radio input "true"
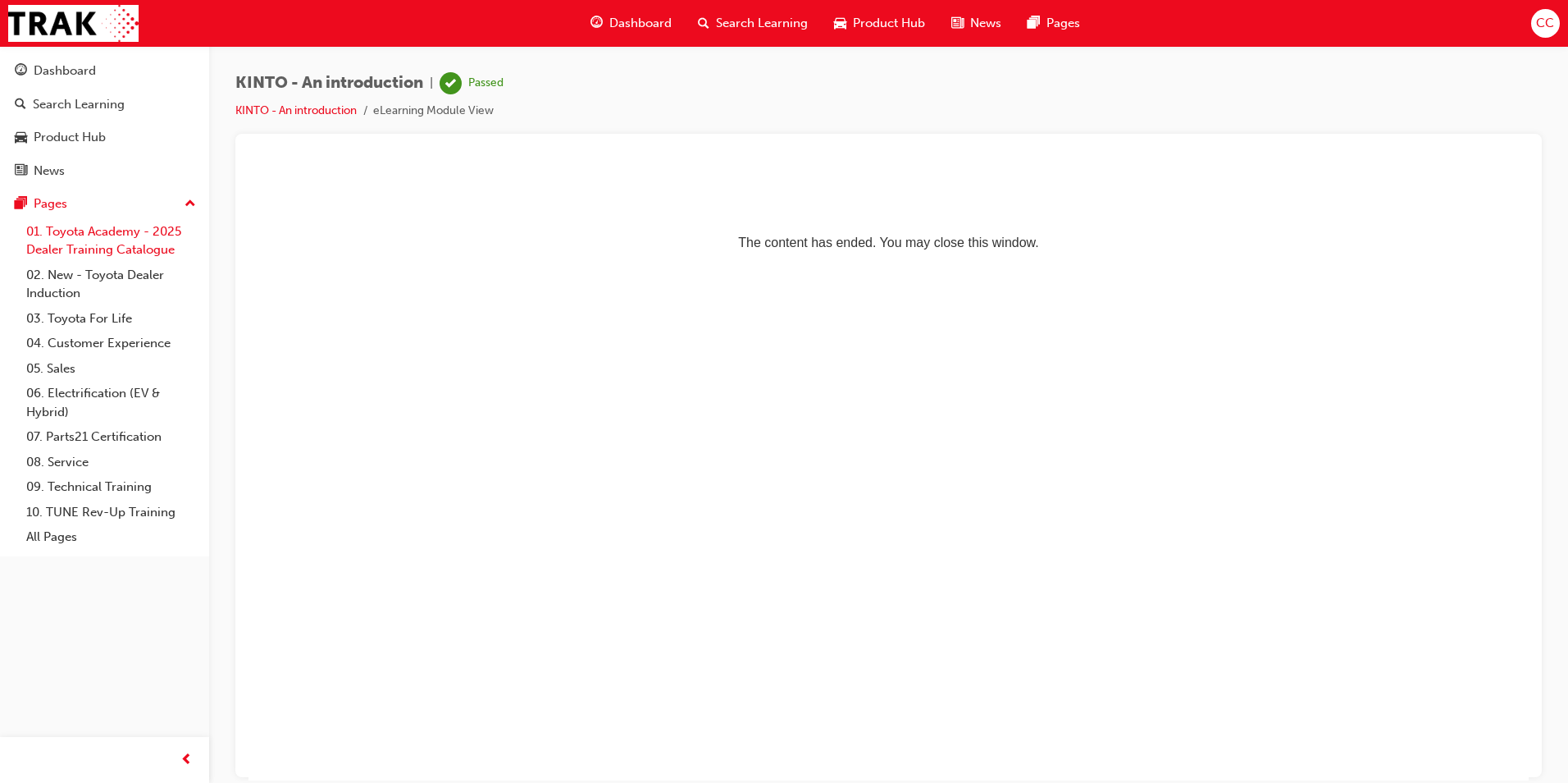
click at [74, 242] on link "01. Toyota Academy - 2025 Dealer Training Catalogue" at bounding box center [111, 241] width 183 height 43
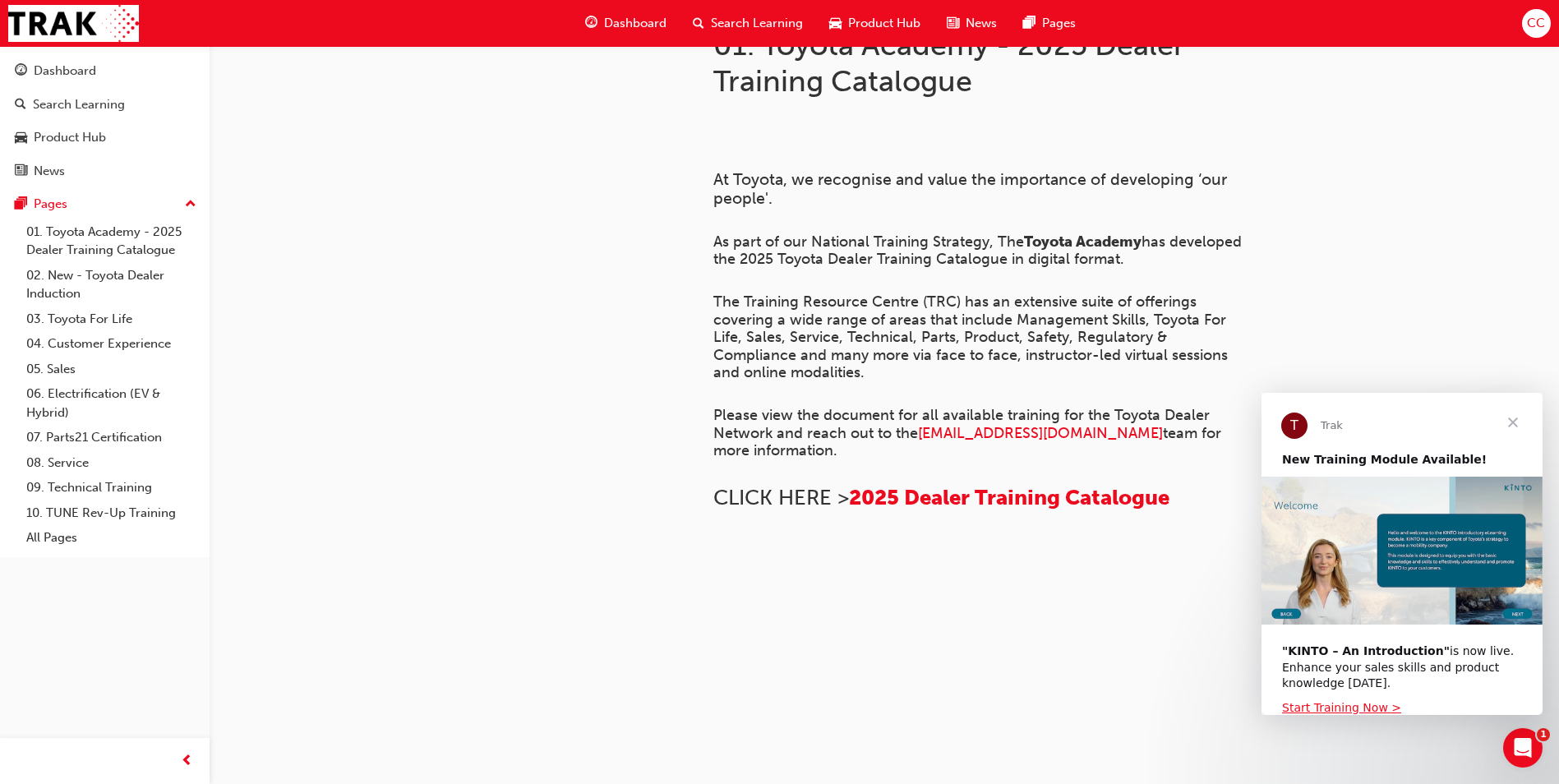
scroll to position [575, 0]
click at [971, 485] on span "2025 Dealer Training Catalogue" at bounding box center [1009, 497] width 320 height 25
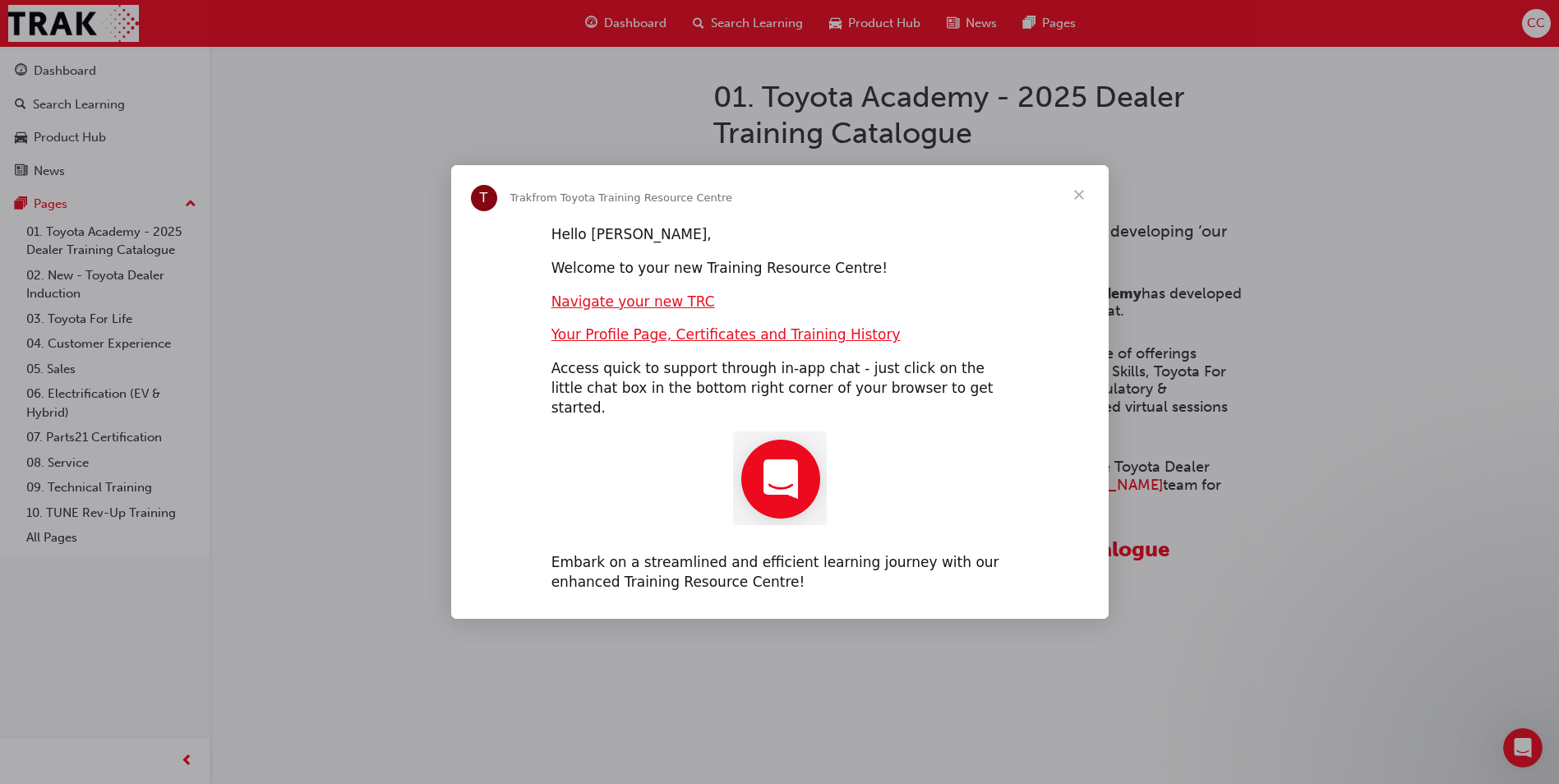
click at [1079, 198] on span "Close" at bounding box center [1079, 195] width 59 height 59
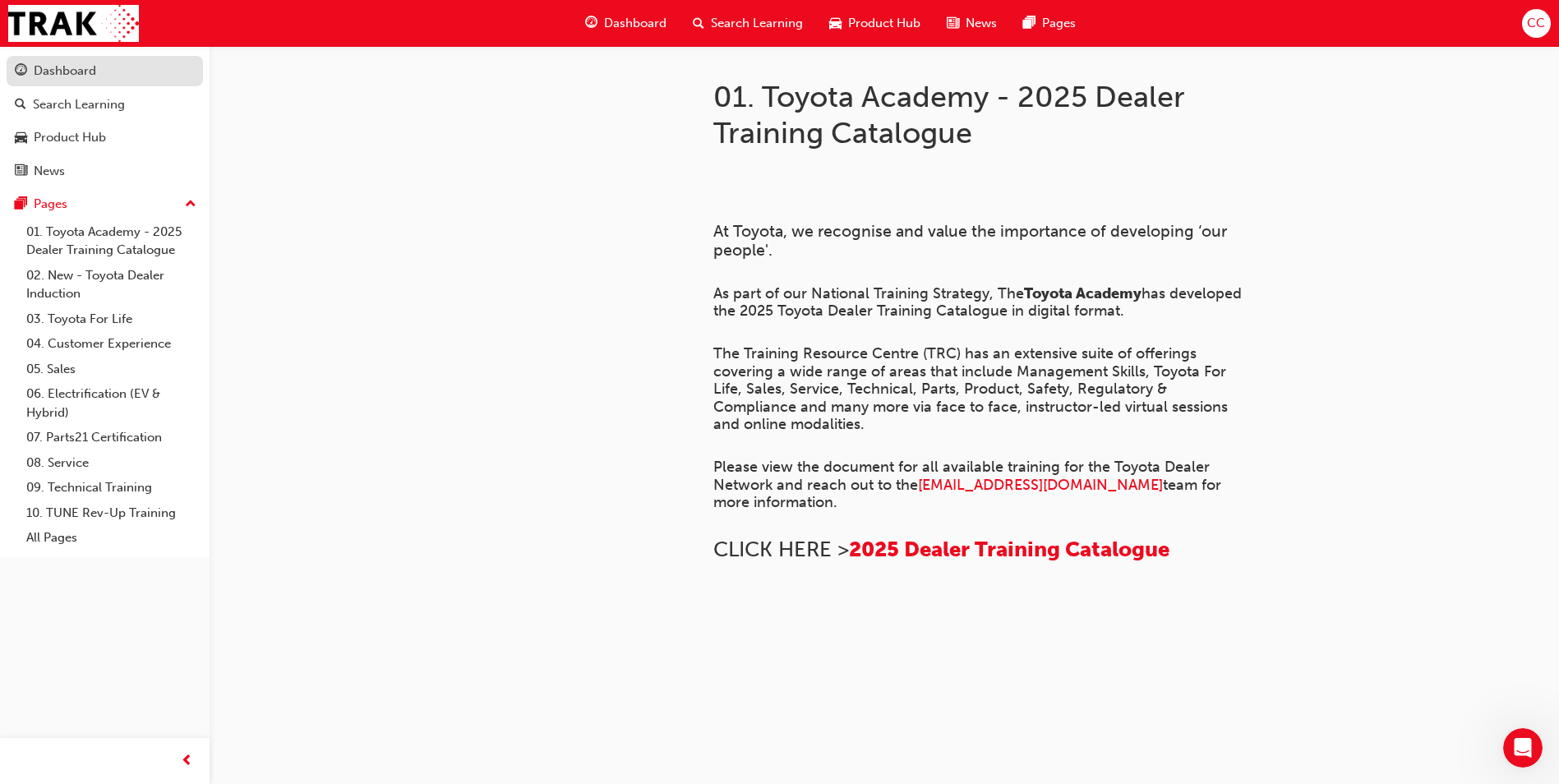
click at [97, 68] on div "Dashboard" at bounding box center [104, 71] width 180 height 21
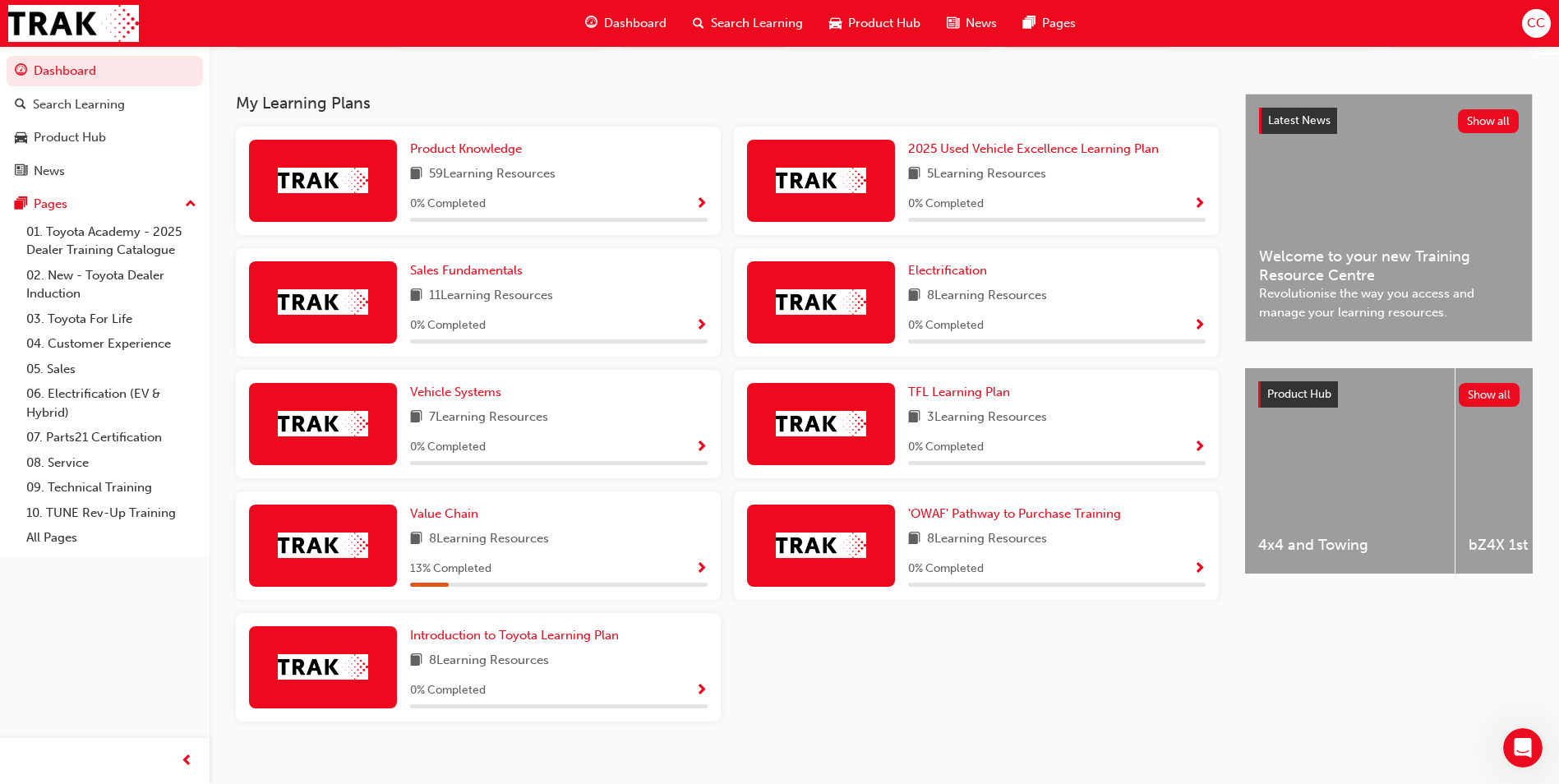
scroll to position [349, 0]
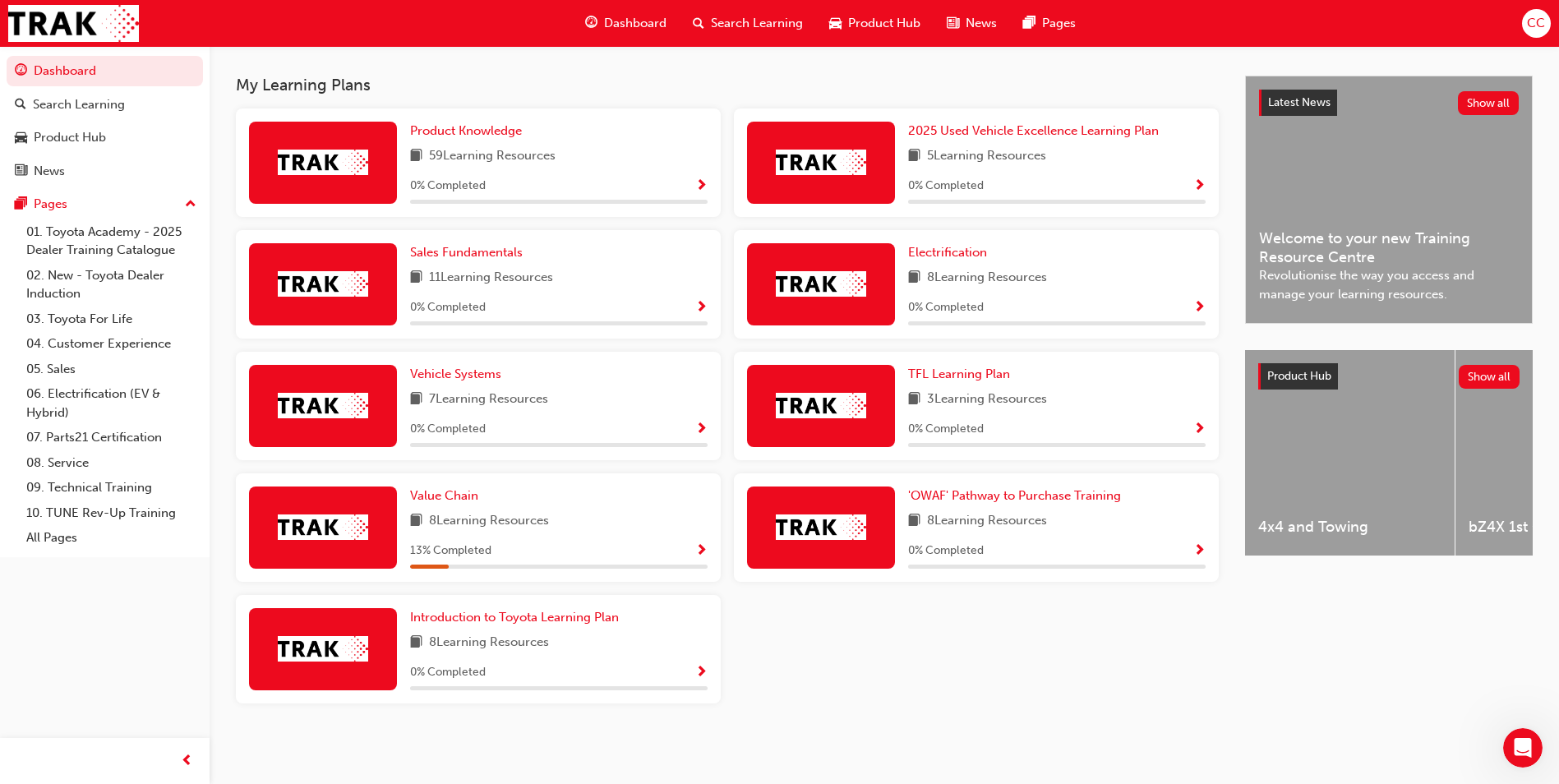
click at [338, 646] on img at bounding box center [323, 648] width 91 height 25
click at [699, 669] on span "Show Progress" at bounding box center [702, 673] width 12 height 15
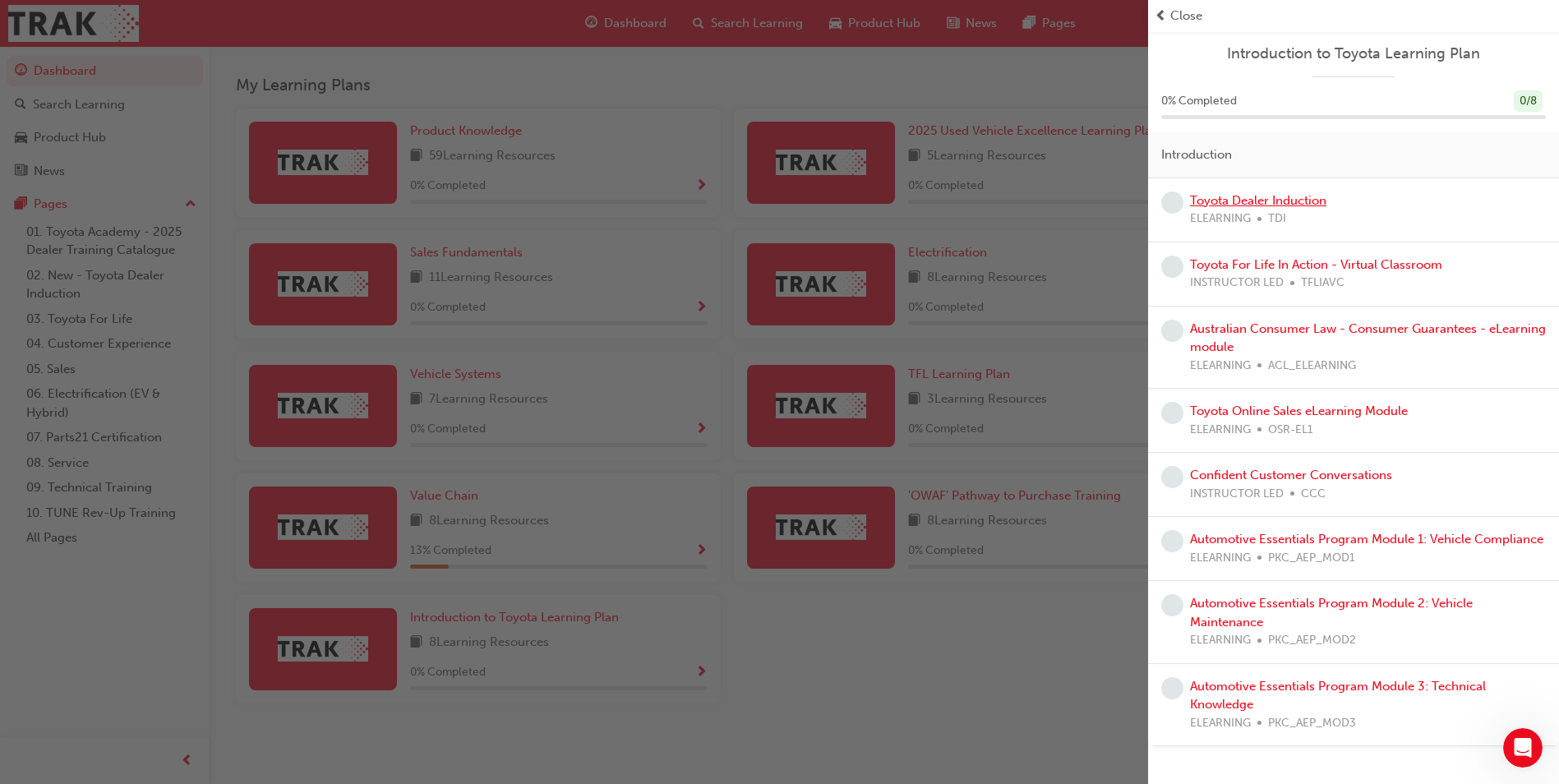
click at [1250, 199] on link "Toyota Dealer Induction" at bounding box center [1258, 200] width 137 height 15
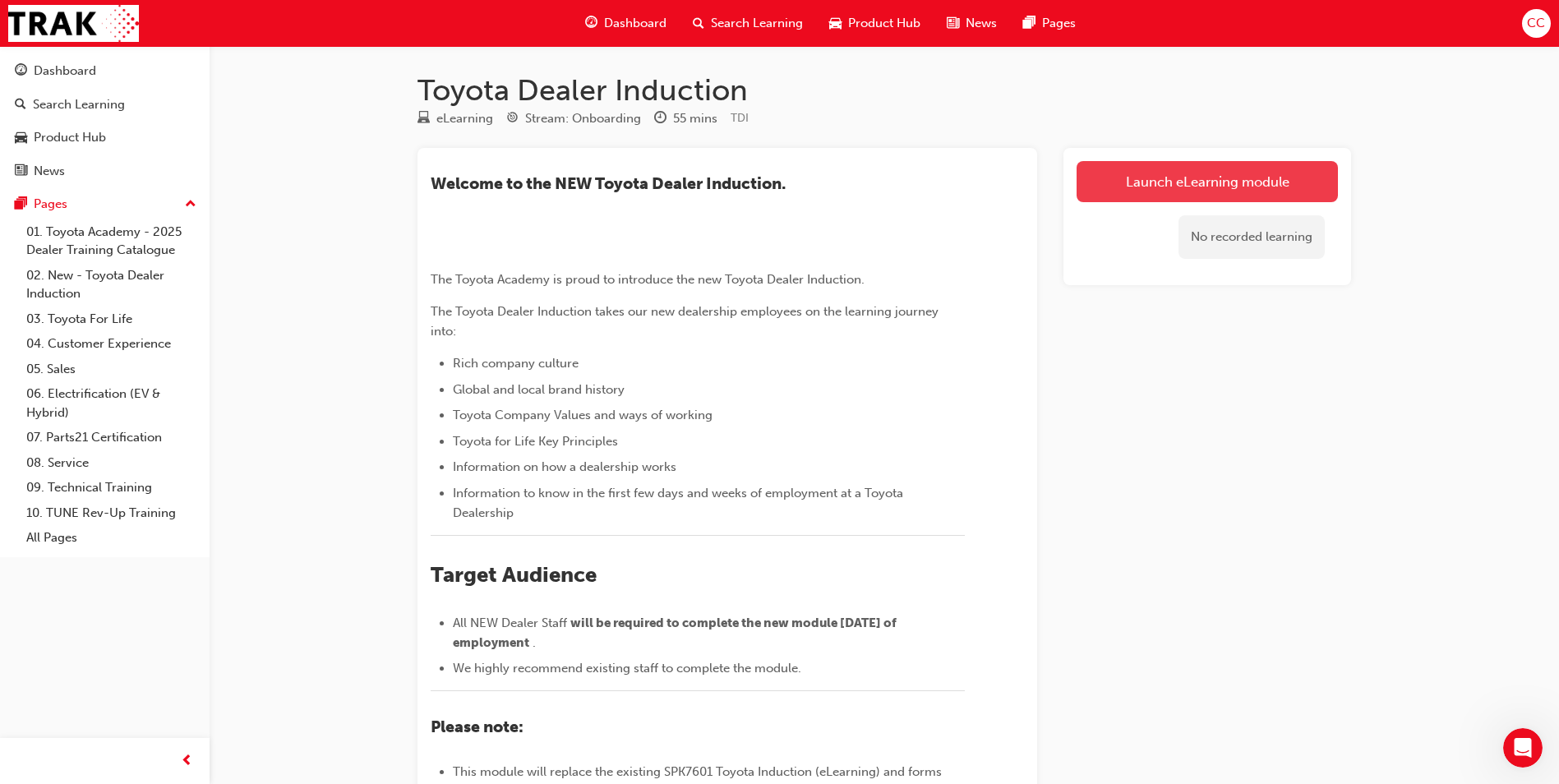
click at [1175, 180] on link "Launch eLearning module" at bounding box center [1207, 181] width 261 height 41
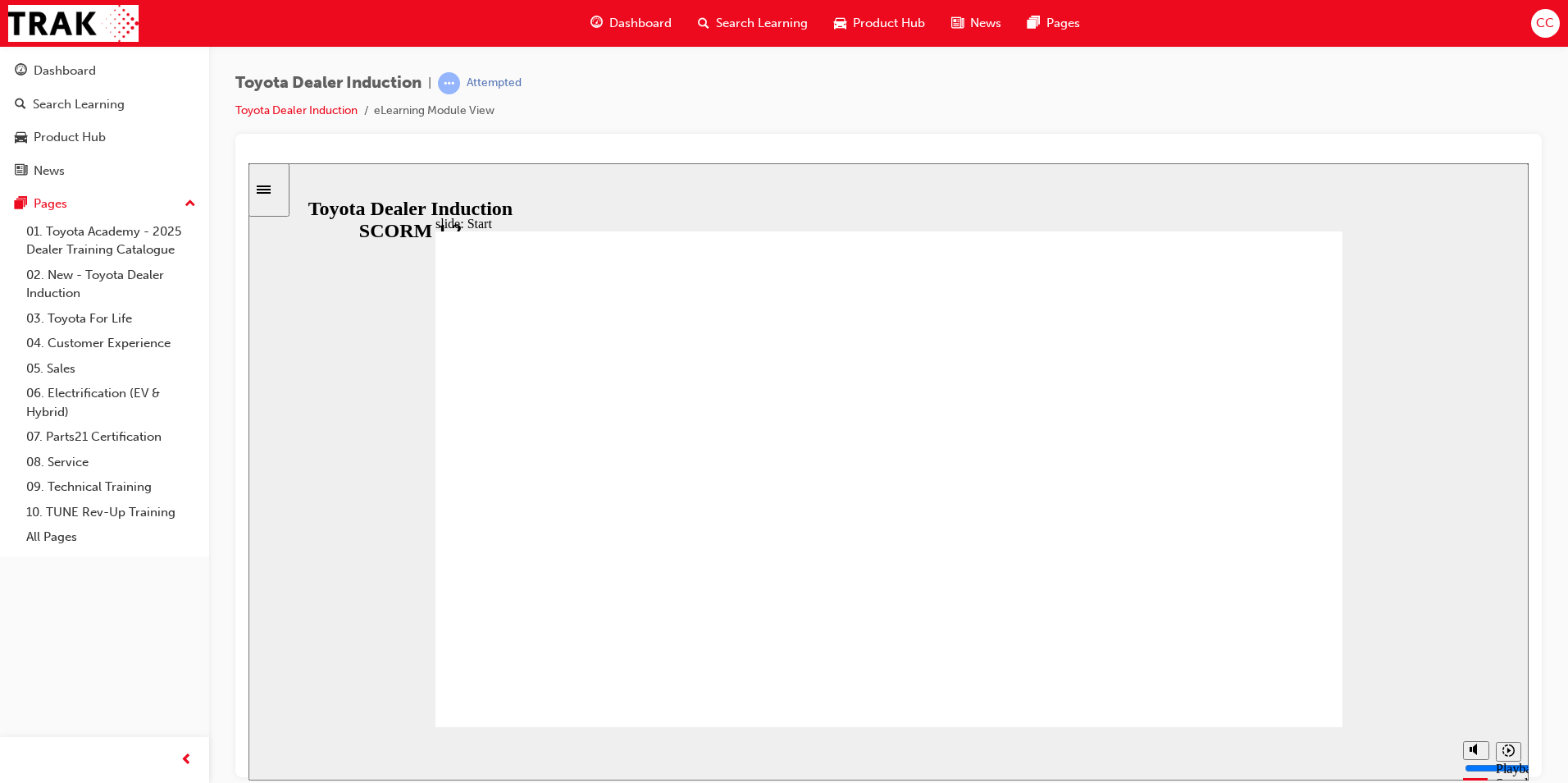
click at [1480, 780] on html "slide: Start TOYOTA DEALER INDUCTION START START TOYOTA DEALER INDUCTION START …" at bounding box center [889, 471] width 1280 height 617
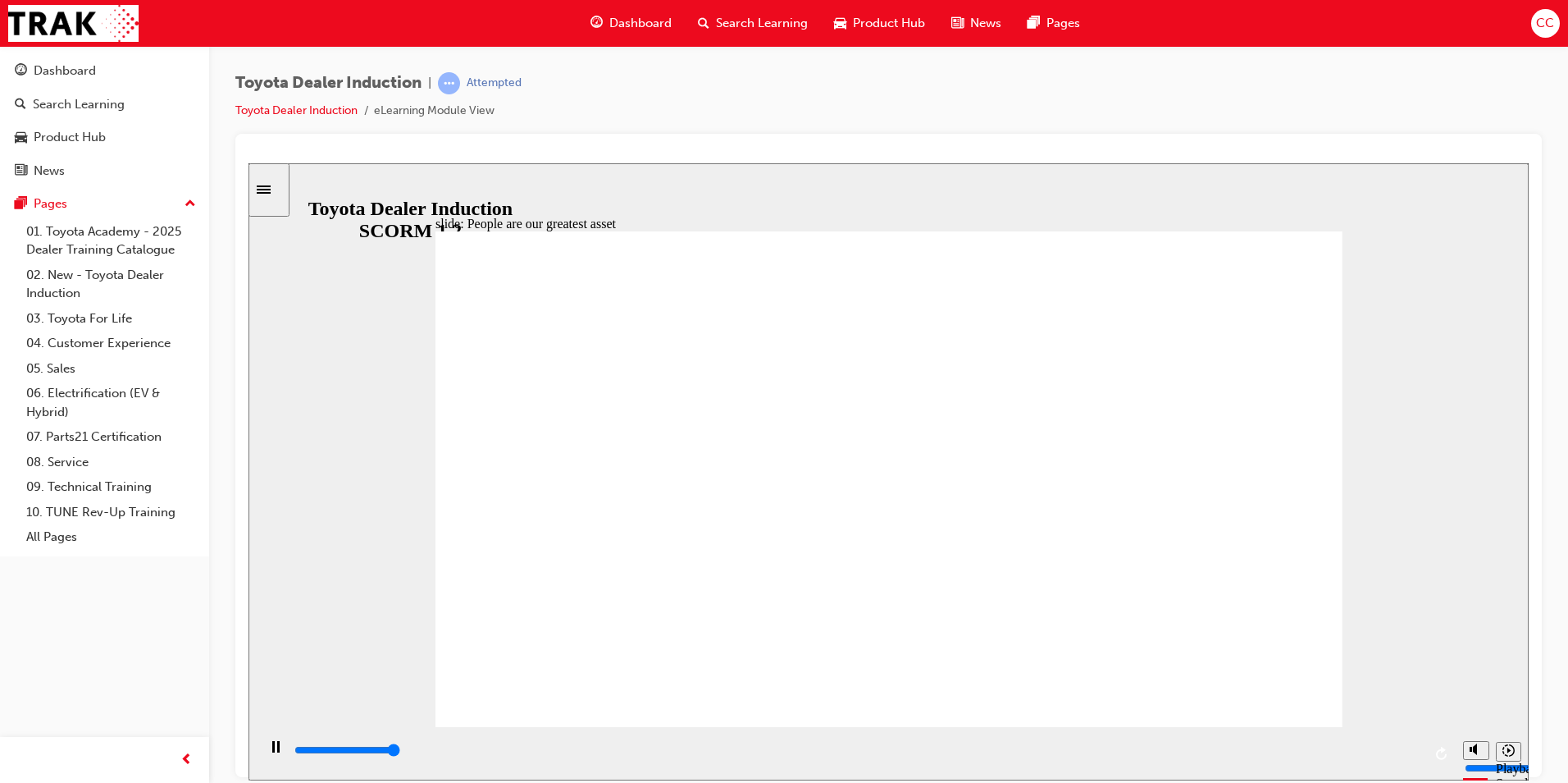
type input "7500"
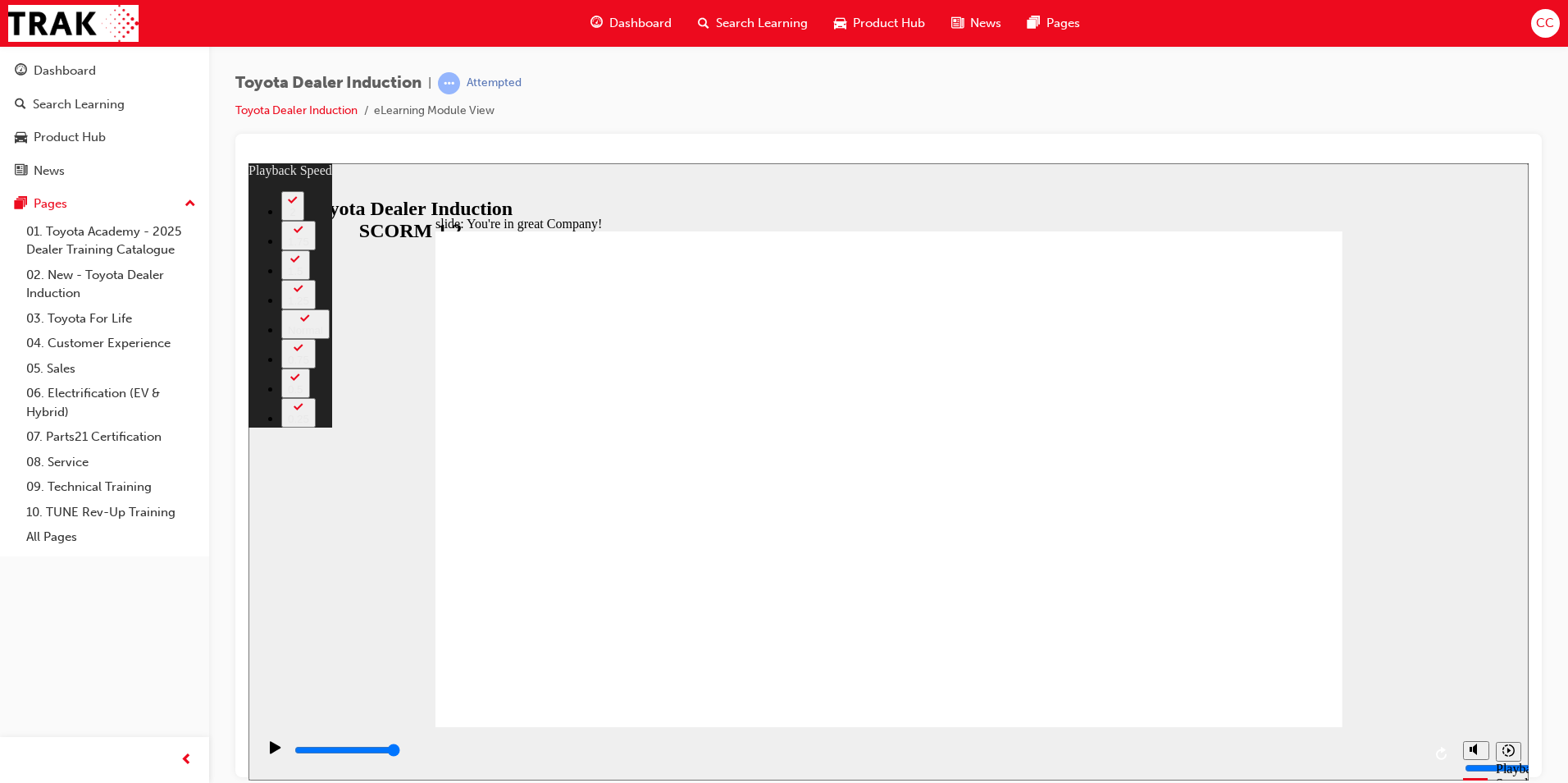
type input "156"
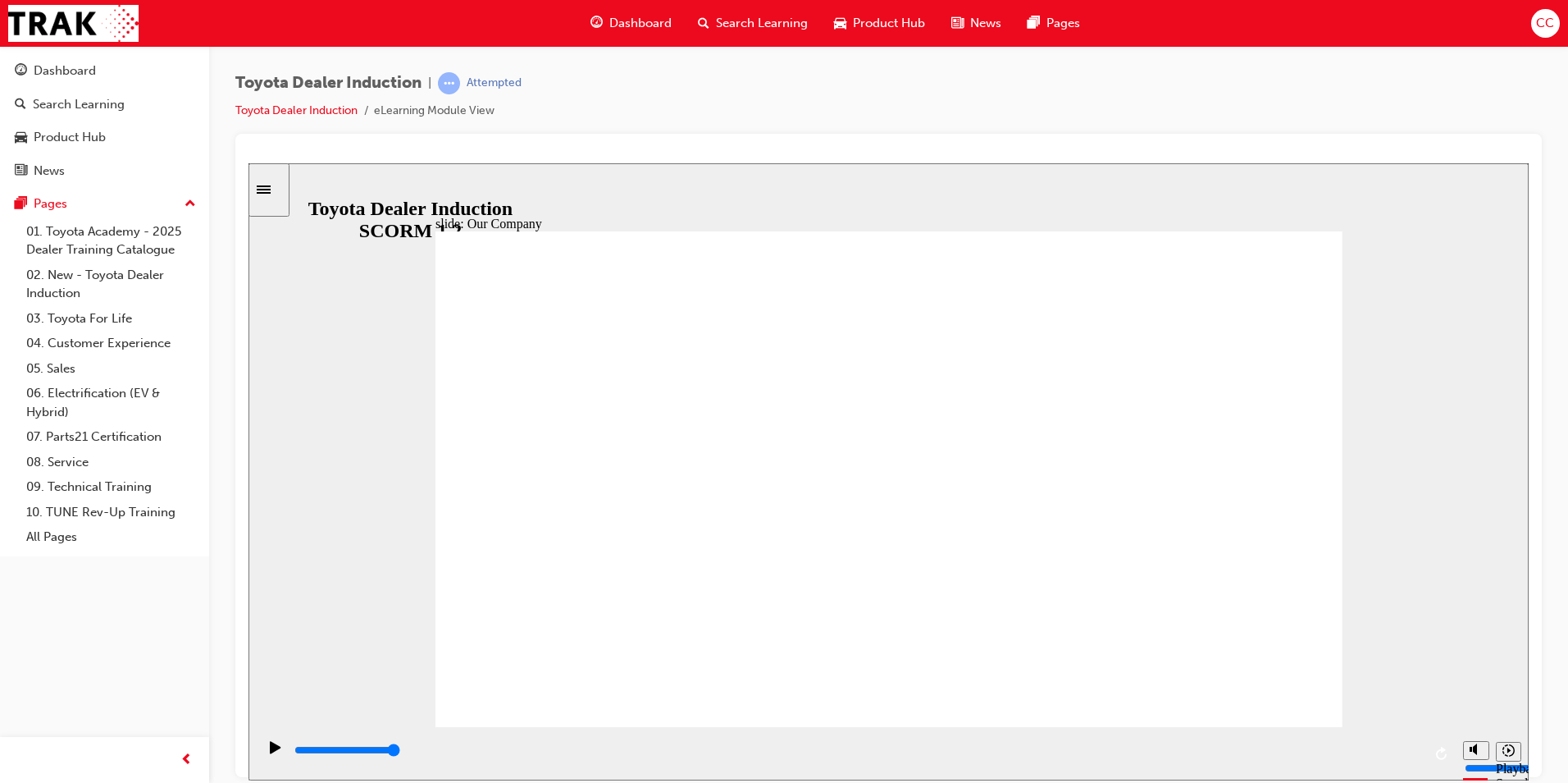
type input "8300"
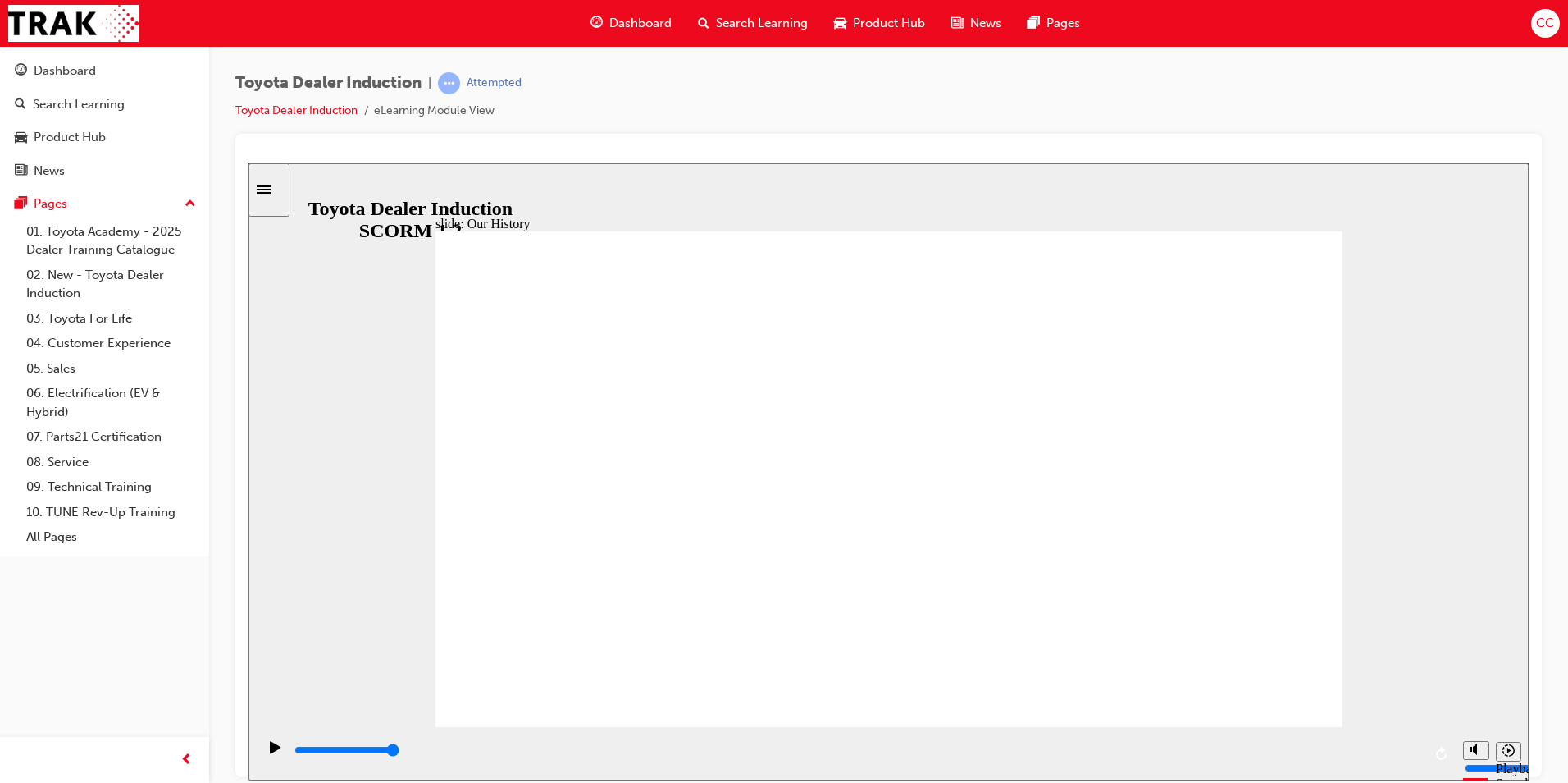
drag, startPoint x: 880, startPoint y: 627, endPoint x: 961, endPoint y: 628, distance: 81.0
drag, startPoint x: 882, startPoint y: 628, endPoint x: 1123, endPoint y: 627, distance: 241.0
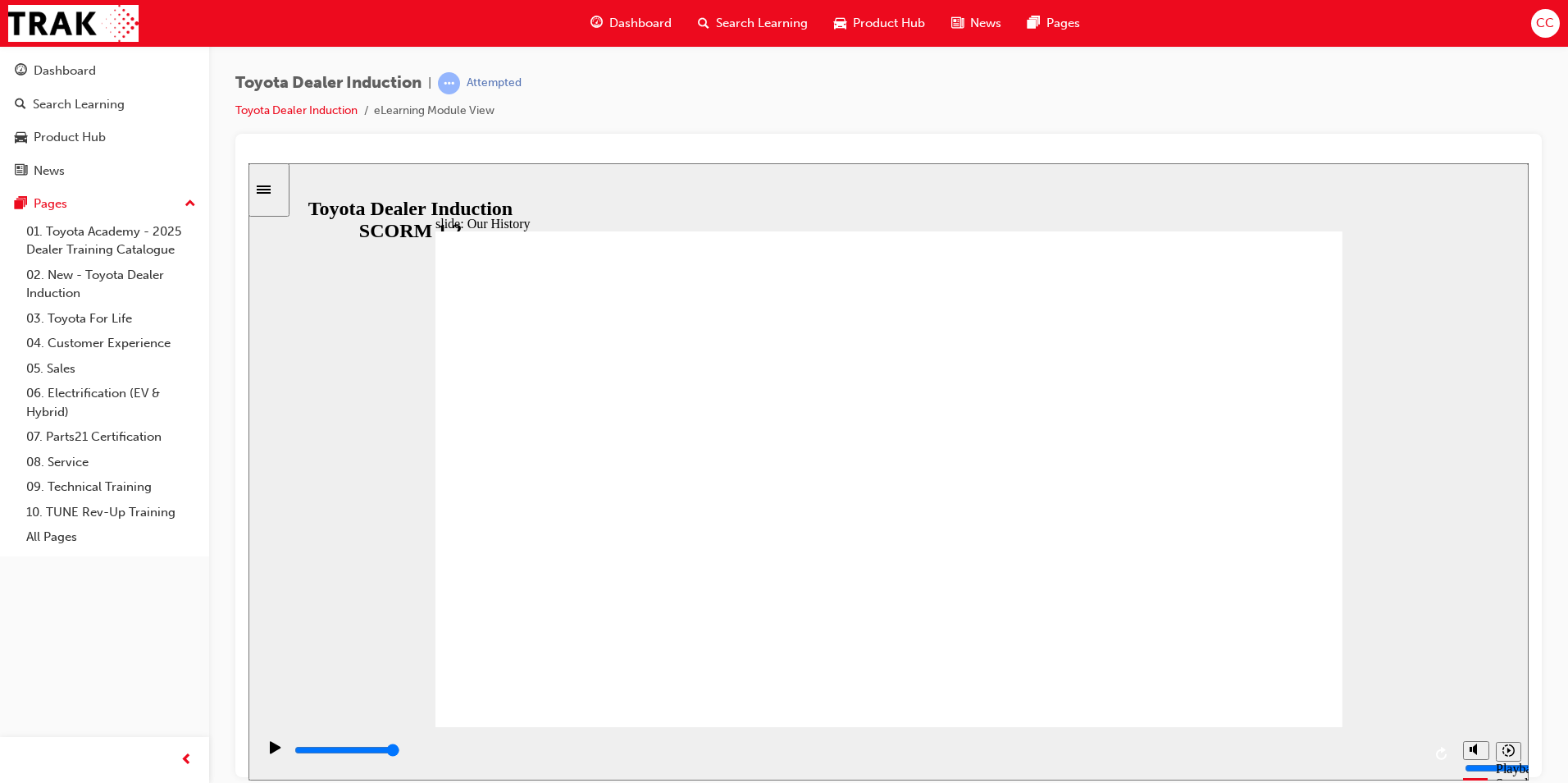
drag, startPoint x: 630, startPoint y: 619, endPoint x: 680, endPoint y: 637, distance: 53.1
drag, startPoint x: 650, startPoint y: 627, endPoint x: 882, endPoint y: 664, distance: 234.9
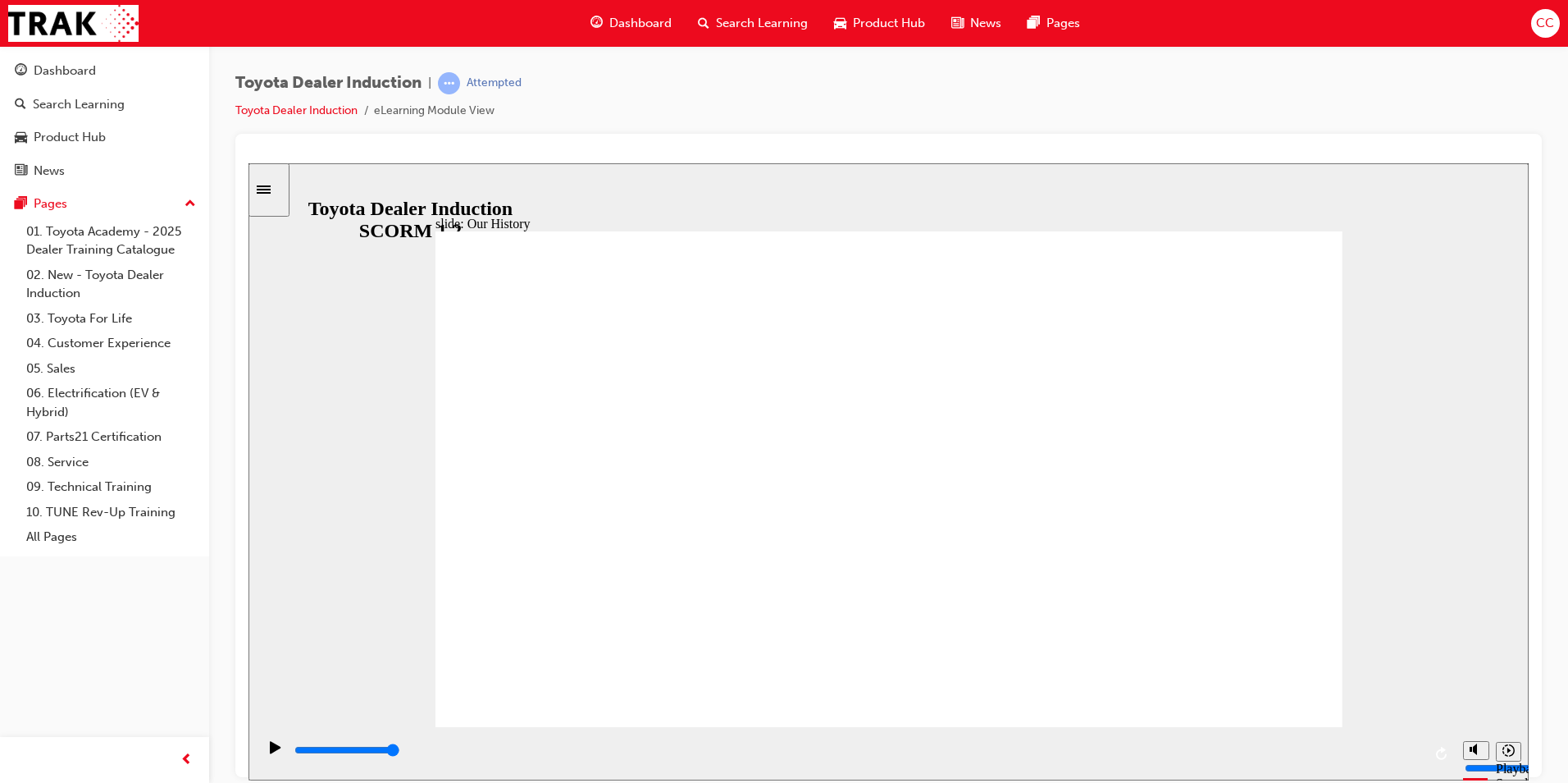
drag, startPoint x: 632, startPoint y: 635, endPoint x: 636, endPoint y: 625, distance: 10.8
drag, startPoint x: 878, startPoint y: 630, endPoint x: 692, endPoint y: 636, distance: 186.1
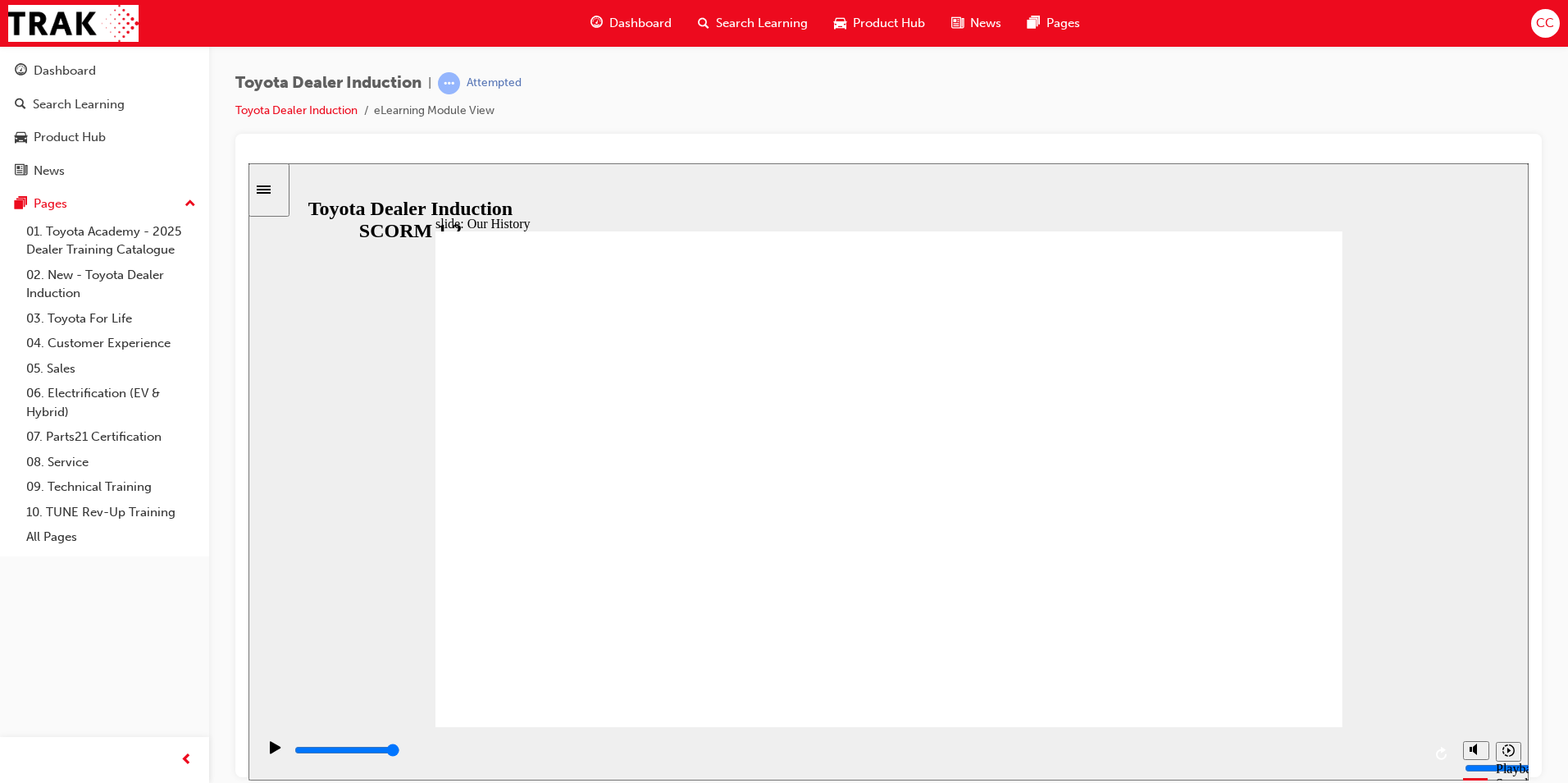
drag, startPoint x: 873, startPoint y: 624, endPoint x: 736, endPoint y: 615, distance: 137.3
drag, startPoint x: 624, startPoint y: 625, endPoint x: 846, endPoint y: 640, distance: 222.5
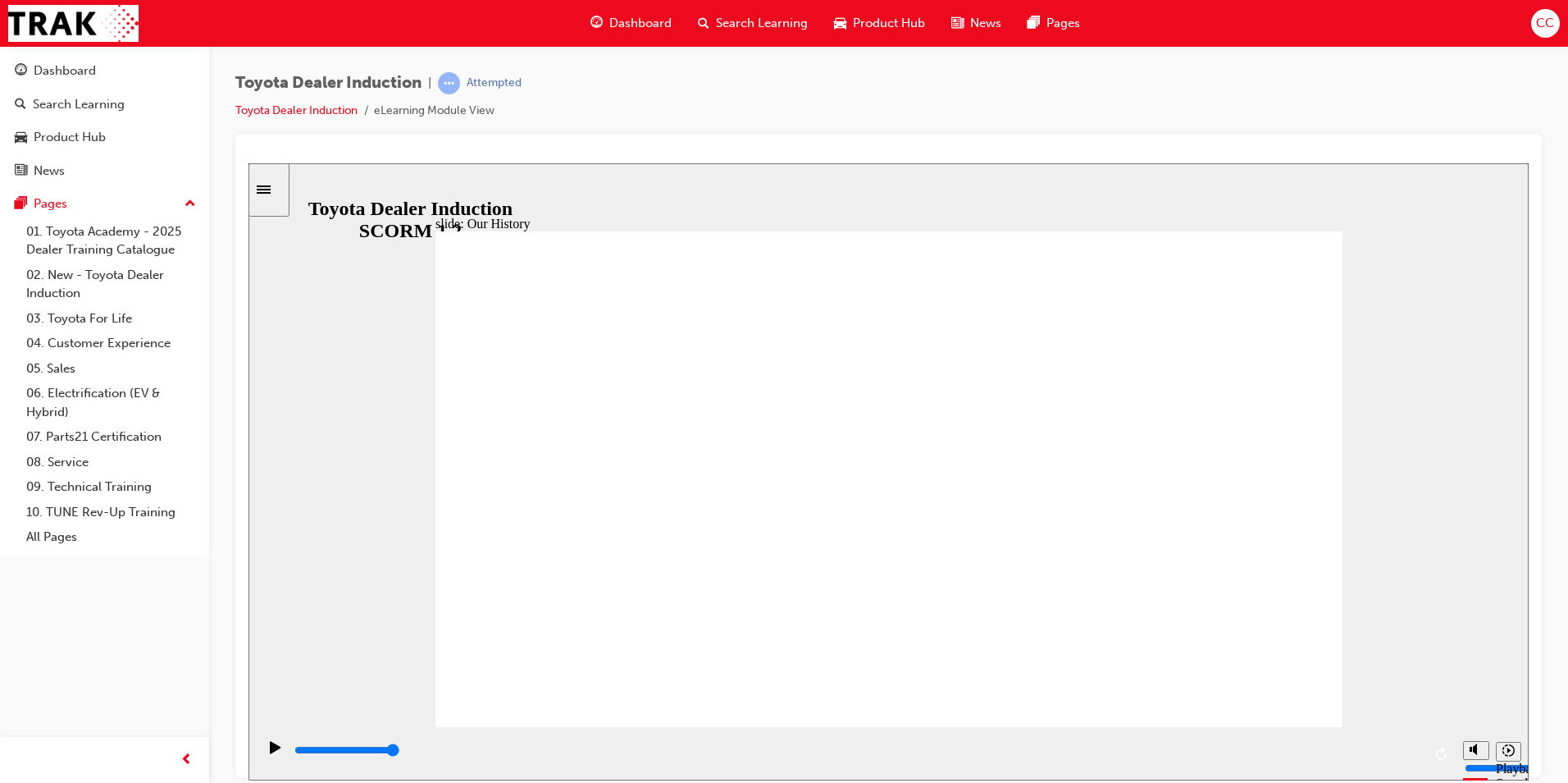
type input "2"
drag, startPoint x: 1245, startPoint y: 286, endPoint x: 1252, endPoint y: 270, distance: 17.5
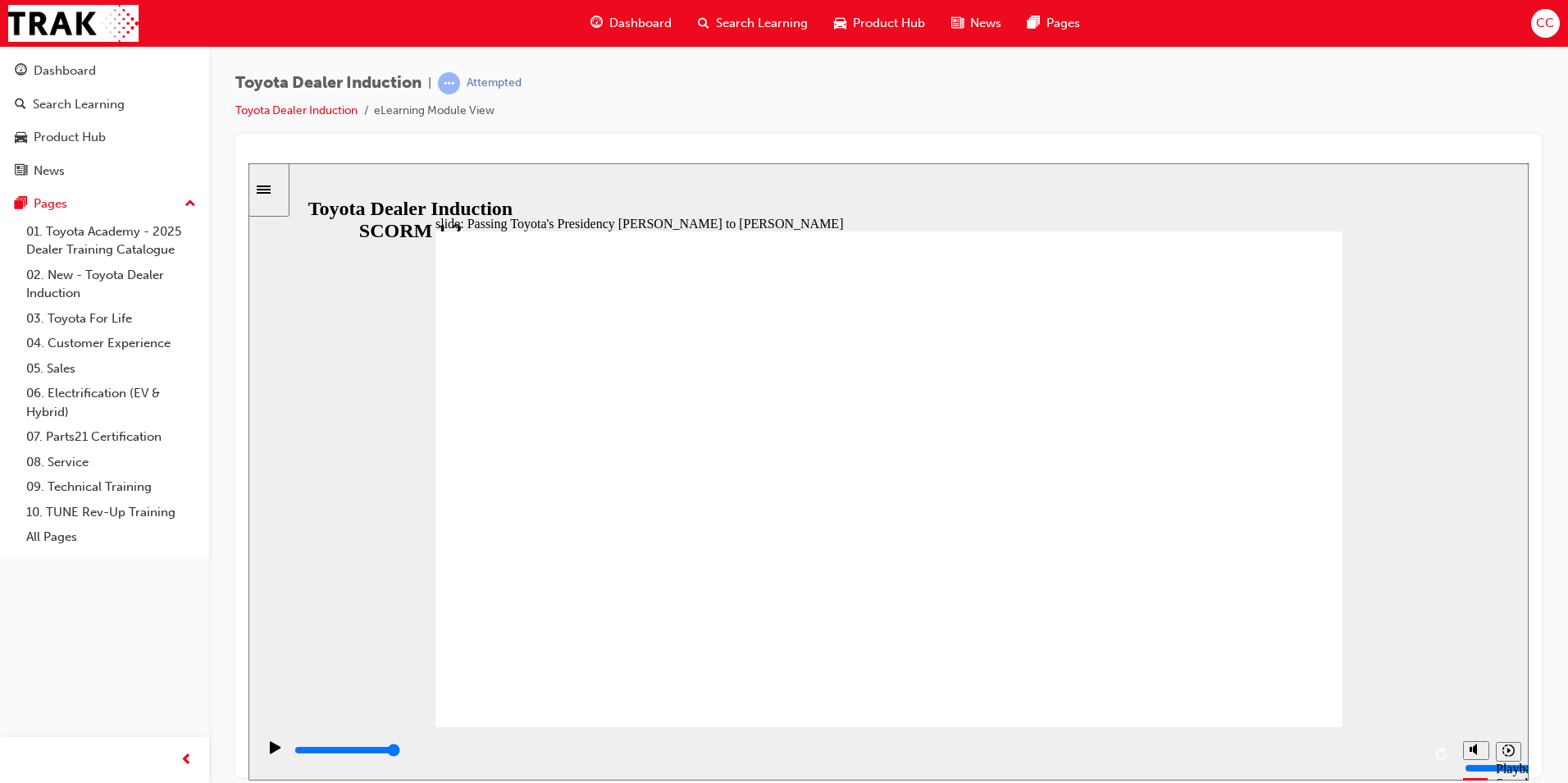
type input "5000"
radio input "true"
type input "5000"
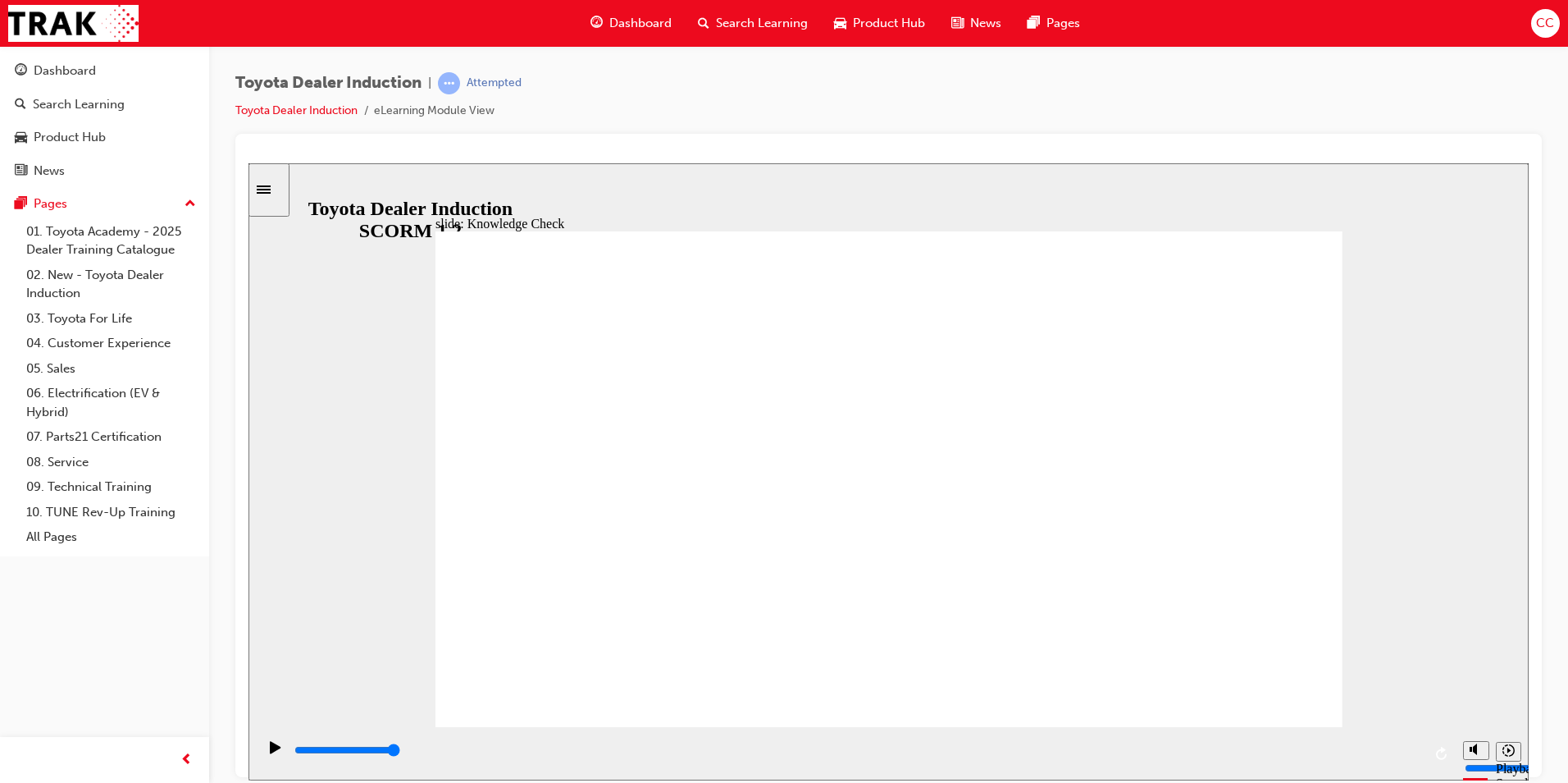
radio input "true"
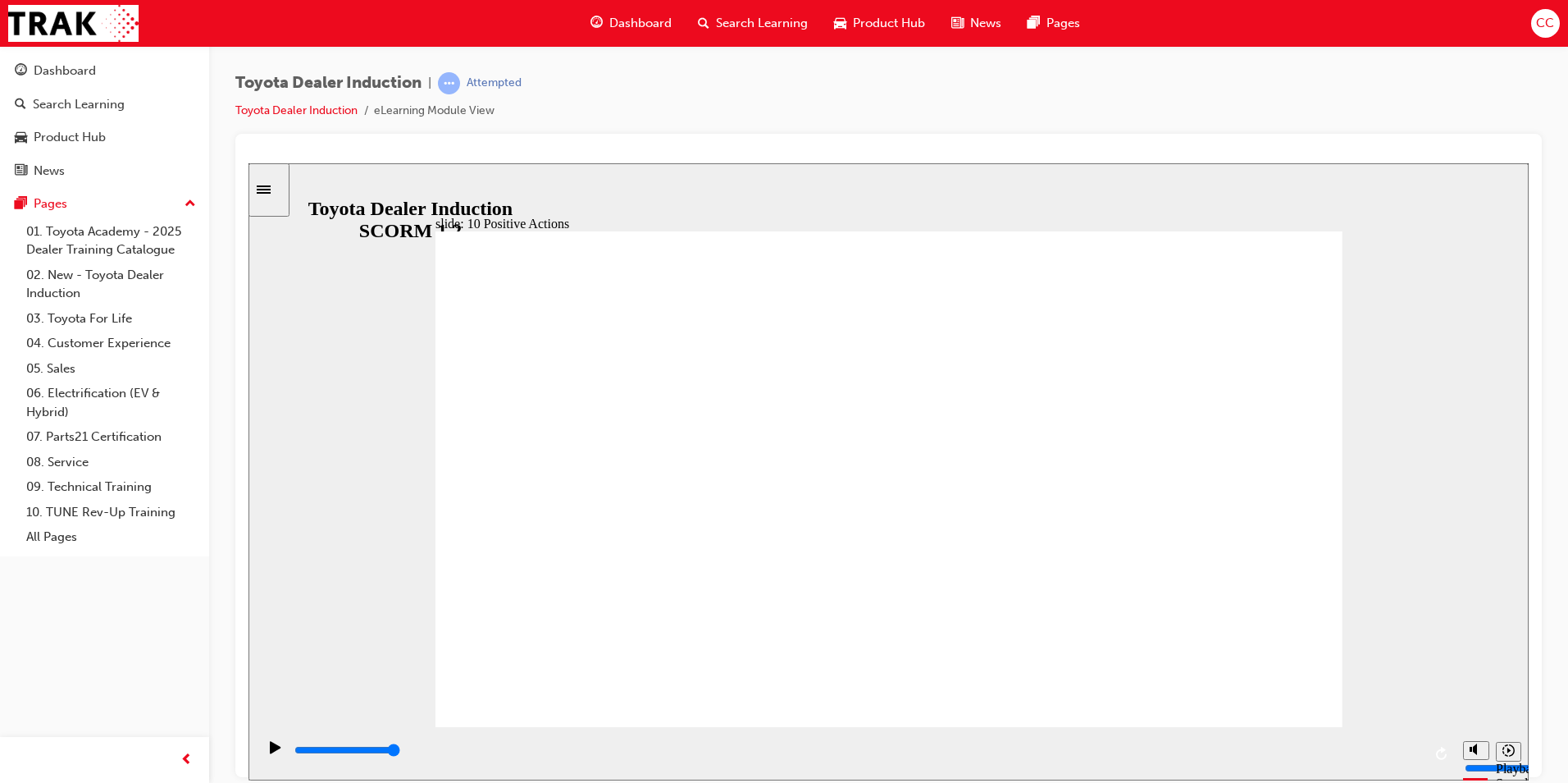
drag, startPoint x: 1313, startPoint y: 223, endPoint x: 1324, endPoint y: 229, distance: 12.5
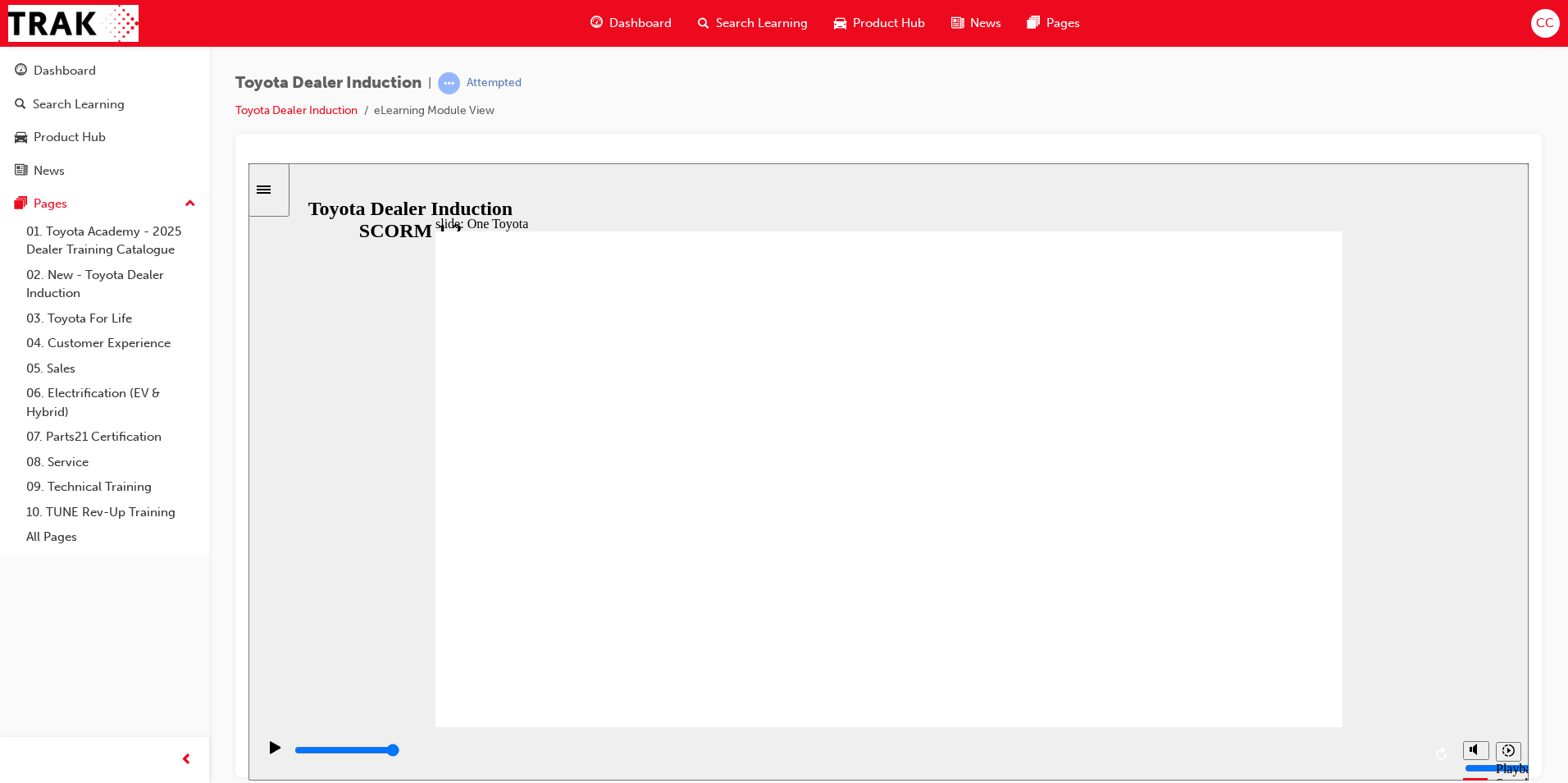
type input "15300"
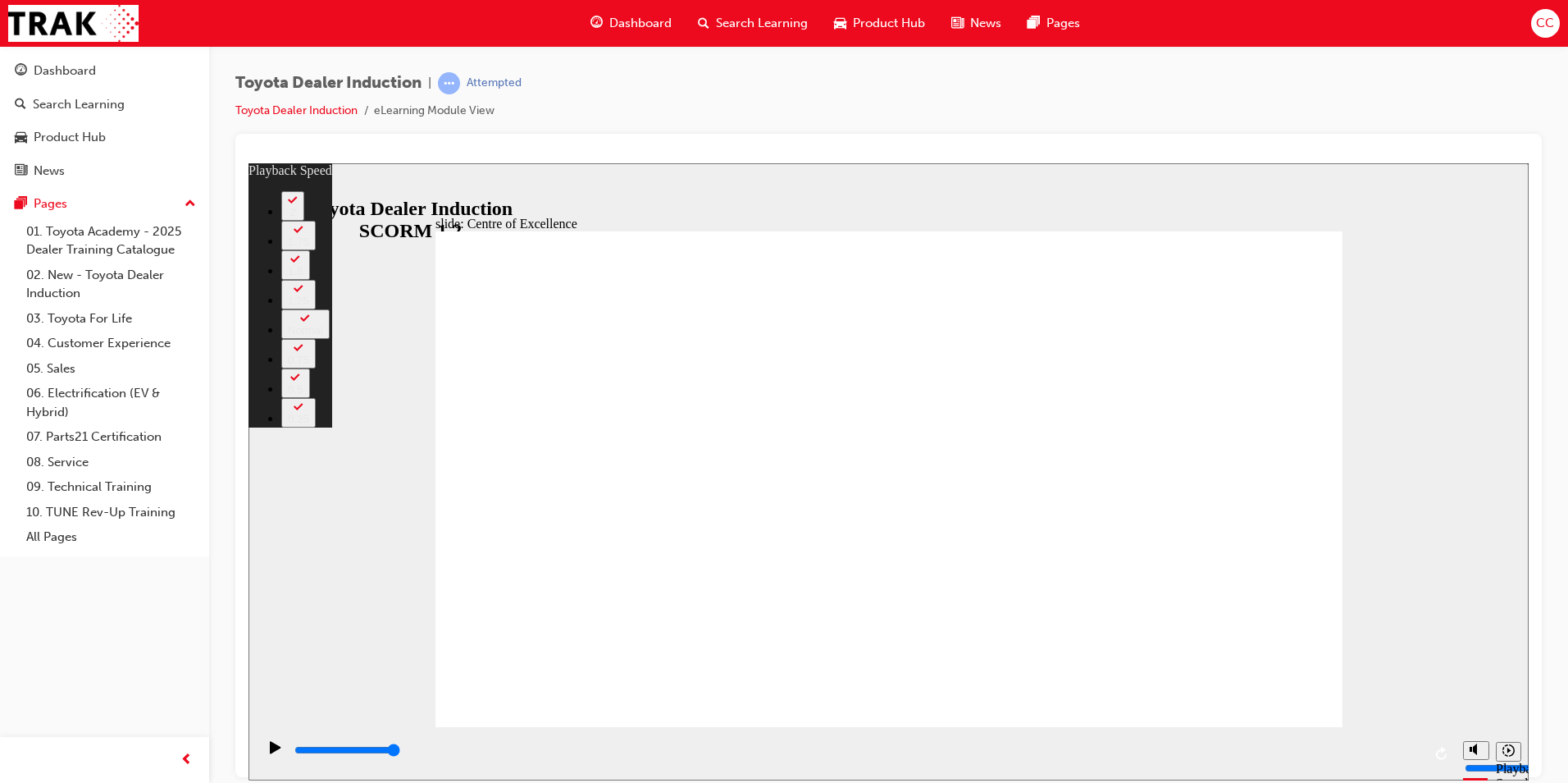
drag, startPoint x: 1292, startPoint y: 256, endPoint x: 1307, endPoint y: 242, distance: 20.5
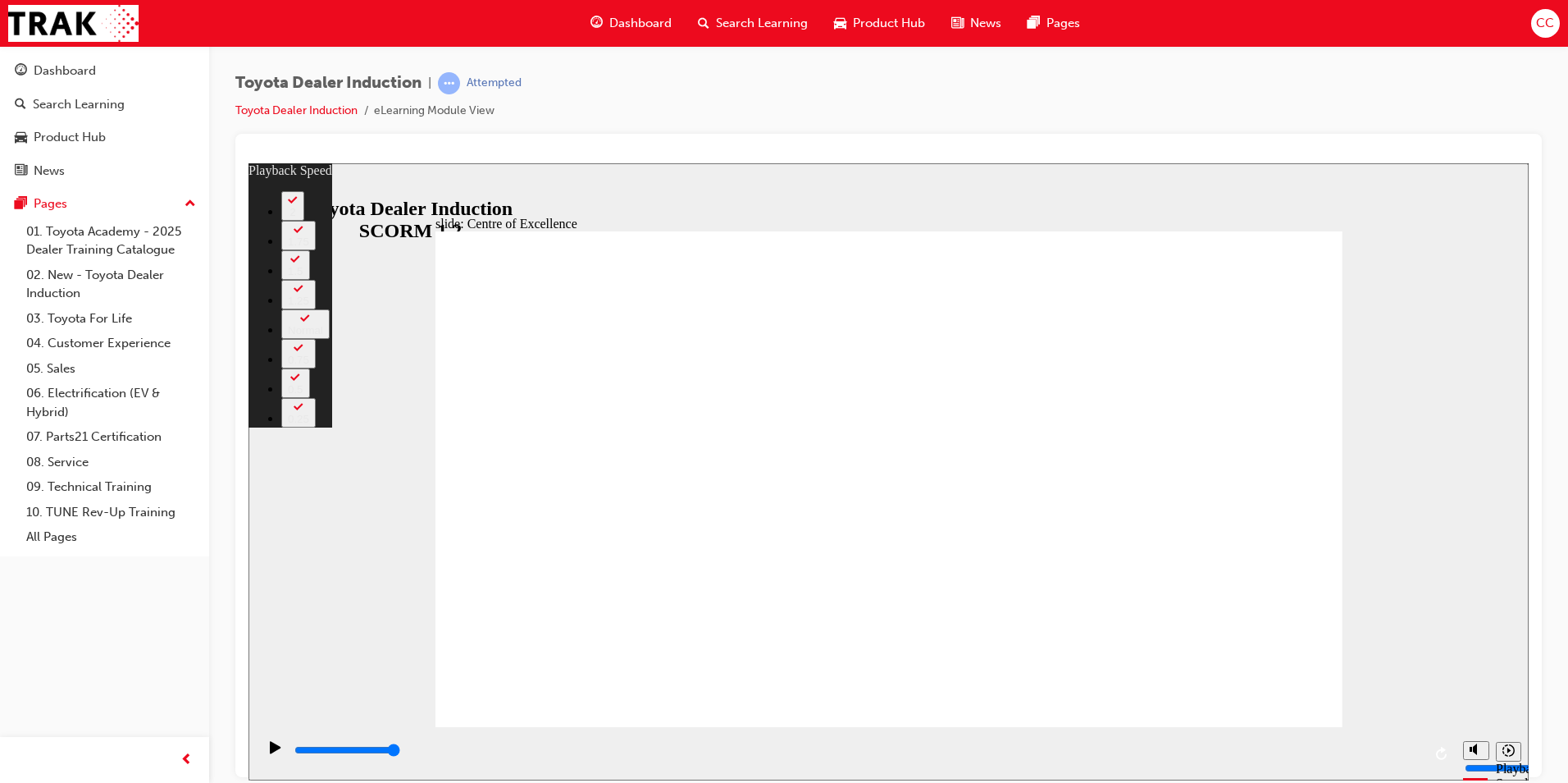
type input "248"
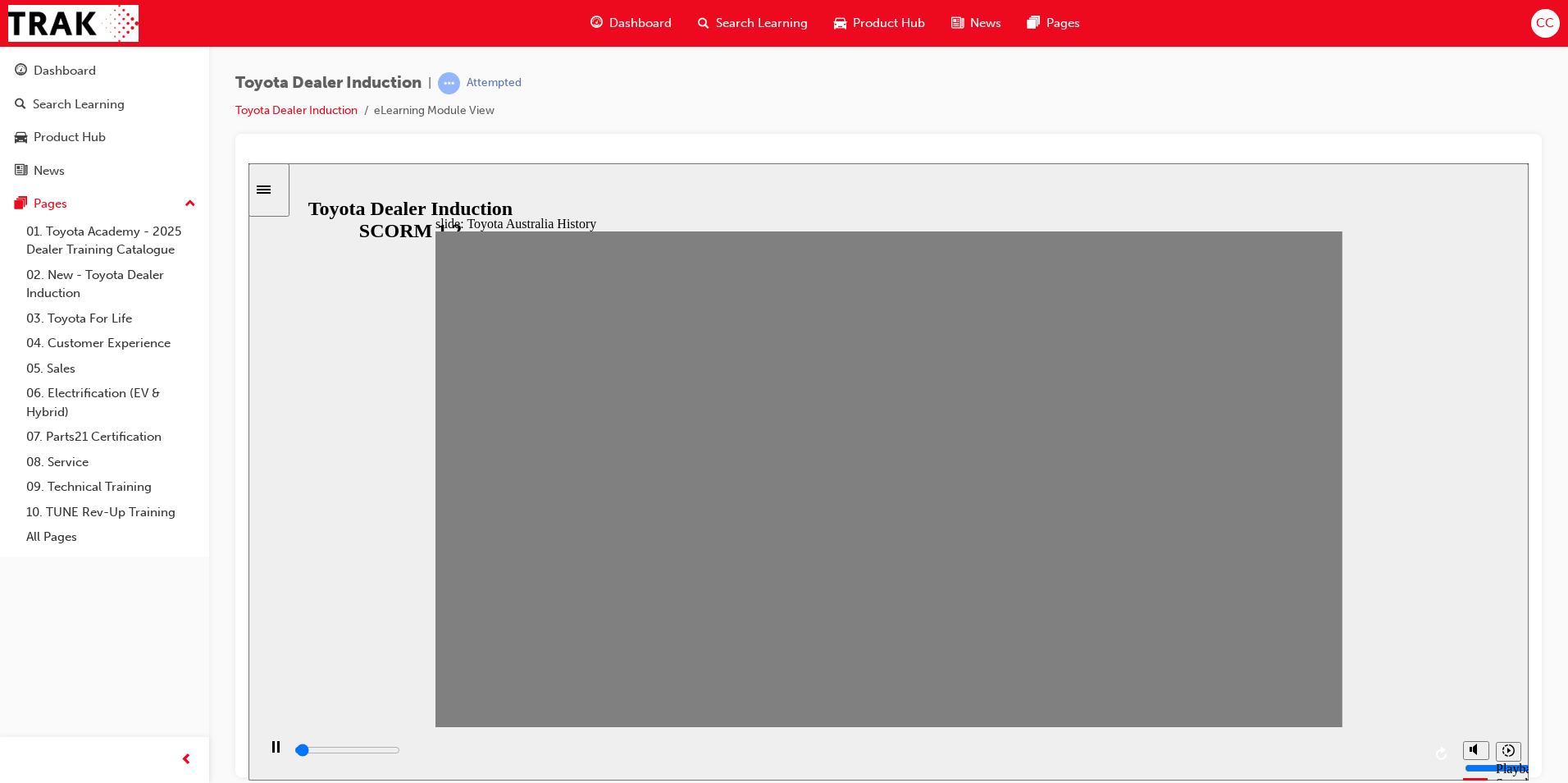
drag, startPoint x: 474, startPoint y: 494, endPoint x: 513, endPoint y: 499, distance: 39.3
drag, startPoint x: 517, startPoint y: 491, endPoint x: 550, endPoint y: 491, distance: 33.0
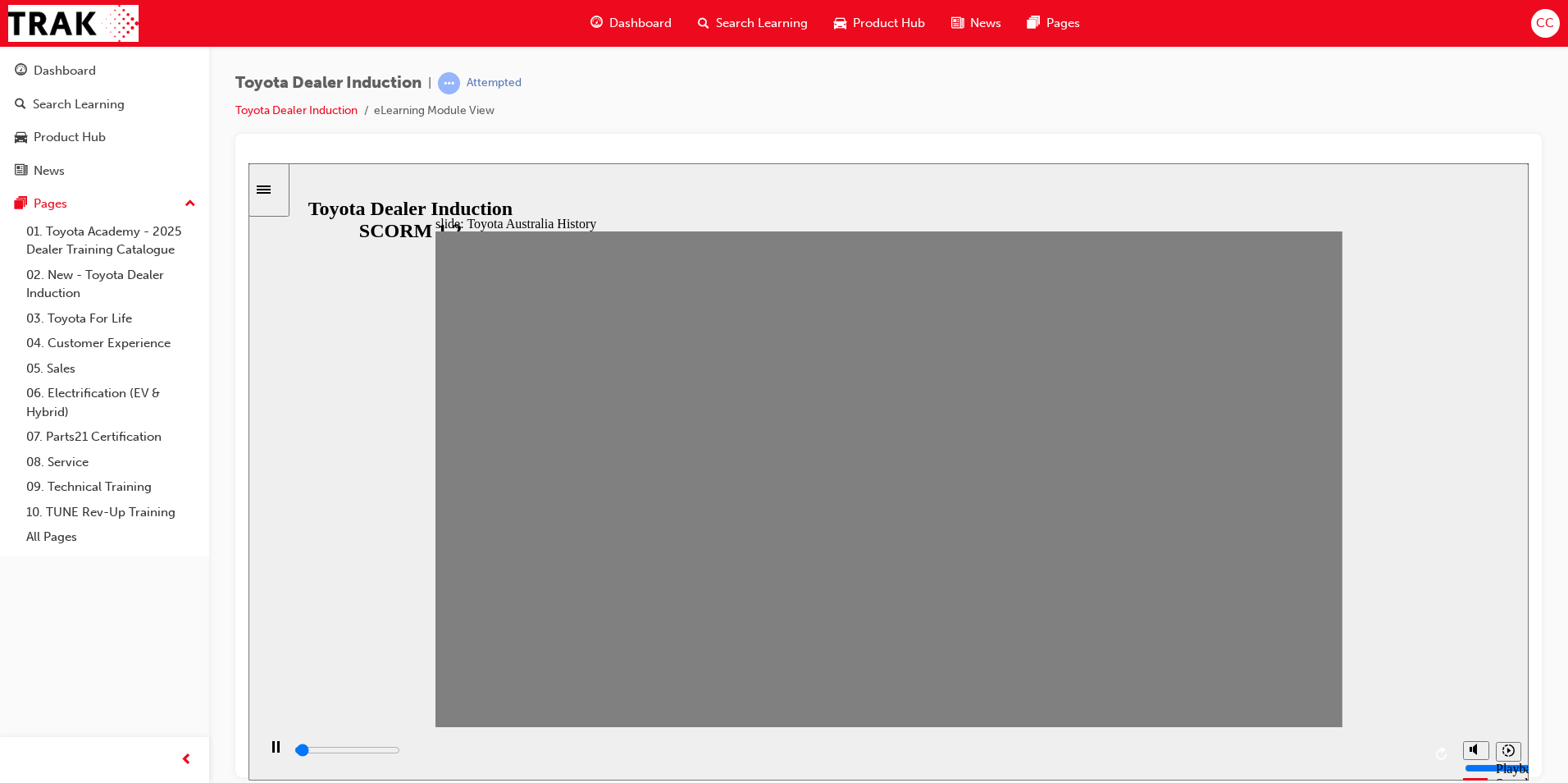
drag, startPoint x: 555, startPoint y: 491, endPoint x: 588, endPoint y: 484, distance: 33.7
drag, startPoint x: 605, startPoint y: 490, endPoint x: 632, endPoint y: 486, distance: 27.3
drag, startPoint x: 641, startPoint y: 494, endPoint x: 697, endPoint y: 488, distance: 56.3
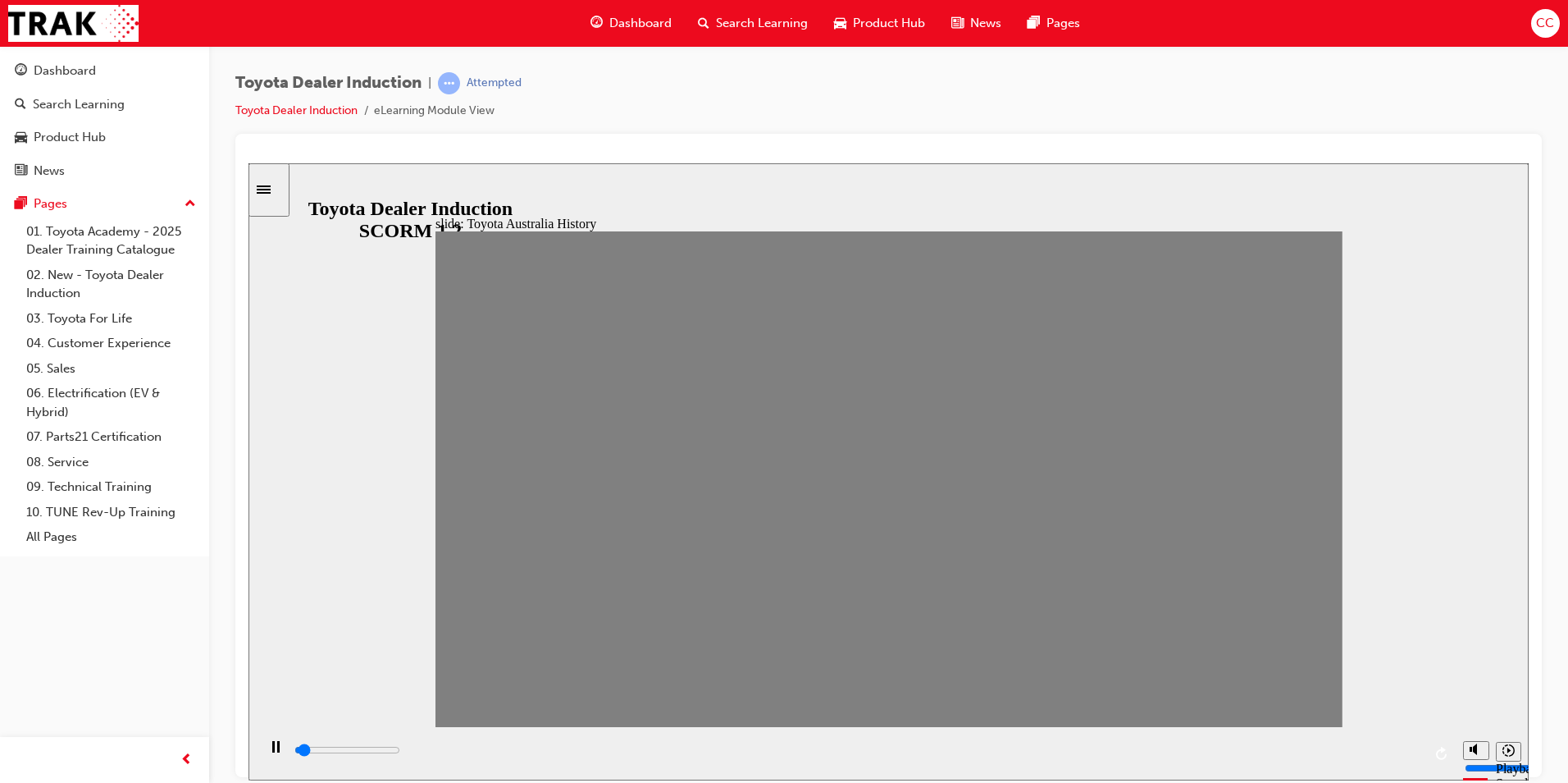
drag, startPoint x: 681, startPoint y: 494, endPoint x: 722, endPoint y: 494, distance: 41.0
drag, startPoint x: 731, startPoint y: 489, endPoint x: 757, endPoint y: 490, distance: 26.0
drag, startPoint x: 769, startPoint y: 488, endPoint x: 800, endPoint y: 495, distance: 31.8
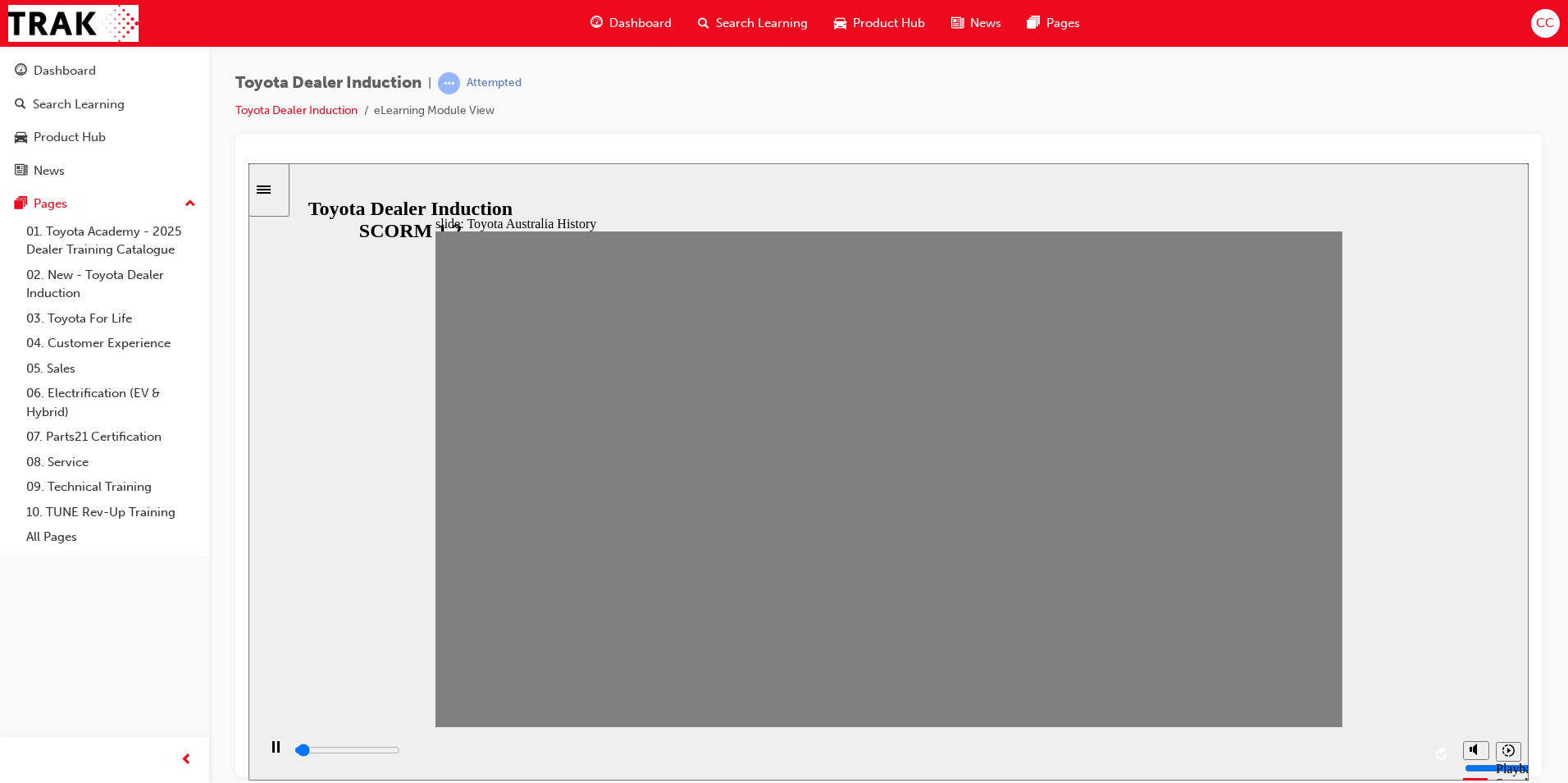
drag, startPoint x: 808, startPoint y: 487, endPoint x: 850, endPoint y: 481, distance: 42.4
drag, startPoint x: 845, startPoint y: 494, endPoint x: 884, endPoint y: 496, distance: 39.1
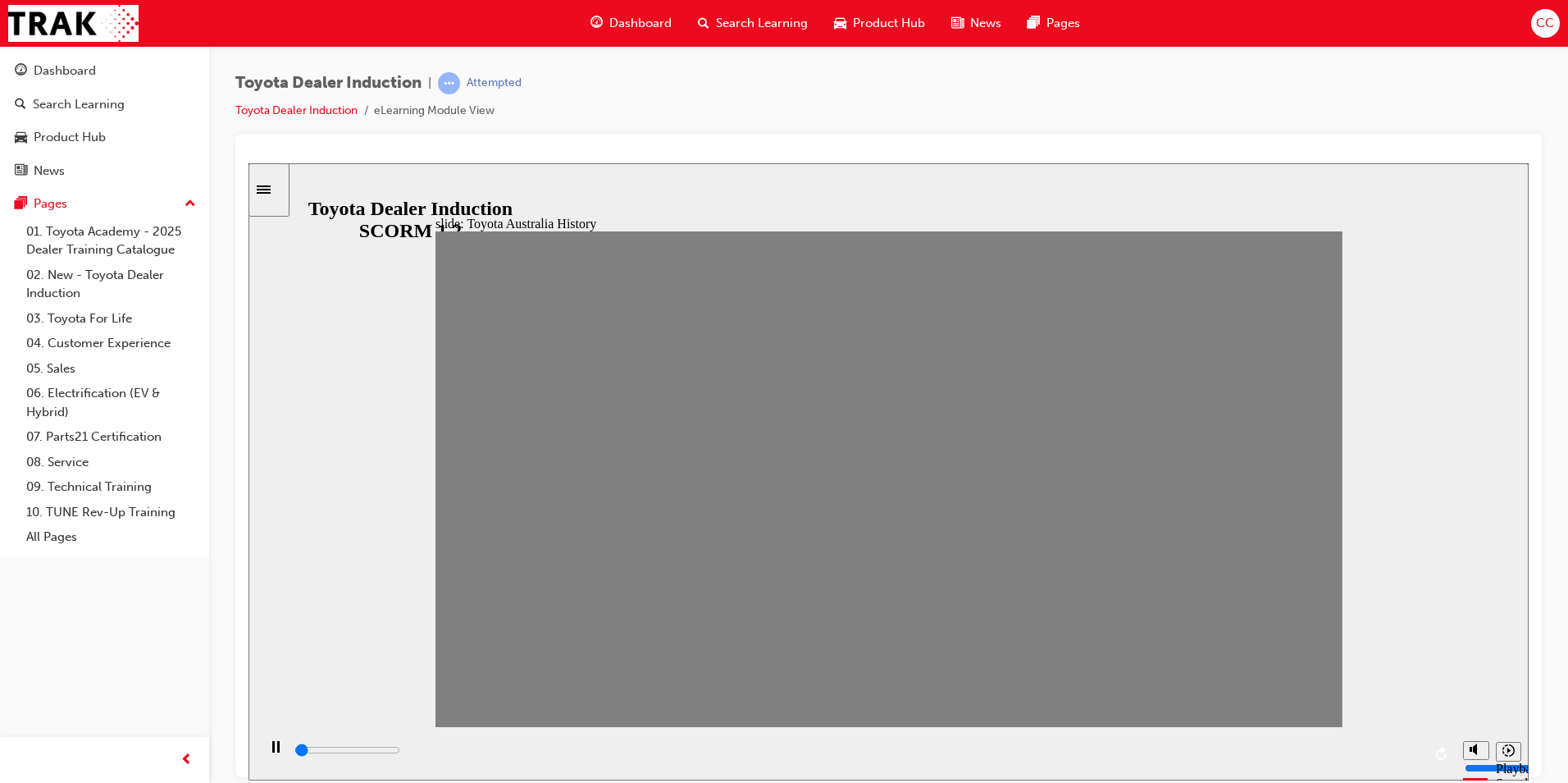
drag, startPoint x: 891, startPoint y: 499, endPoint x: 927, endPoint y: 499, distance: 36.0
drag, startPoint x: 928, startPoint y: 494, endPoint x: 959, endPoint y: 489, distance: 31.4
drag, startPoint x: 975, startPoint y: 493, endPoint x: 1025, endPoint y: 491, distance: 50.0
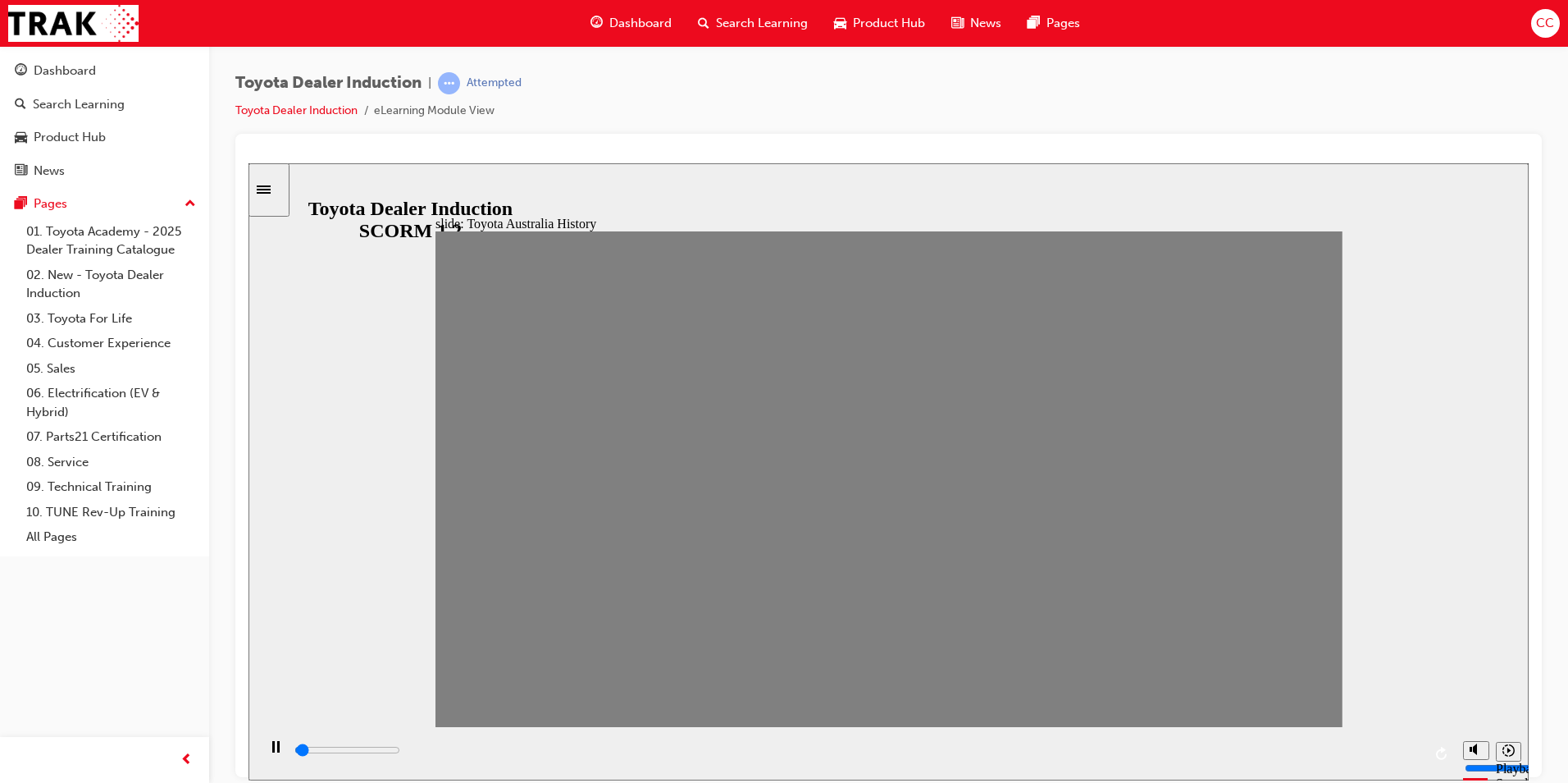
drag, startPoint x: 993, startPoint y: 490, endPoint x: 1049, endPoint y: 490, distance: 56.0
drag, startPoint x: 1063, startPoint y: 494, endPoint x: 1098, endPoint y: 494, distance: 35.0
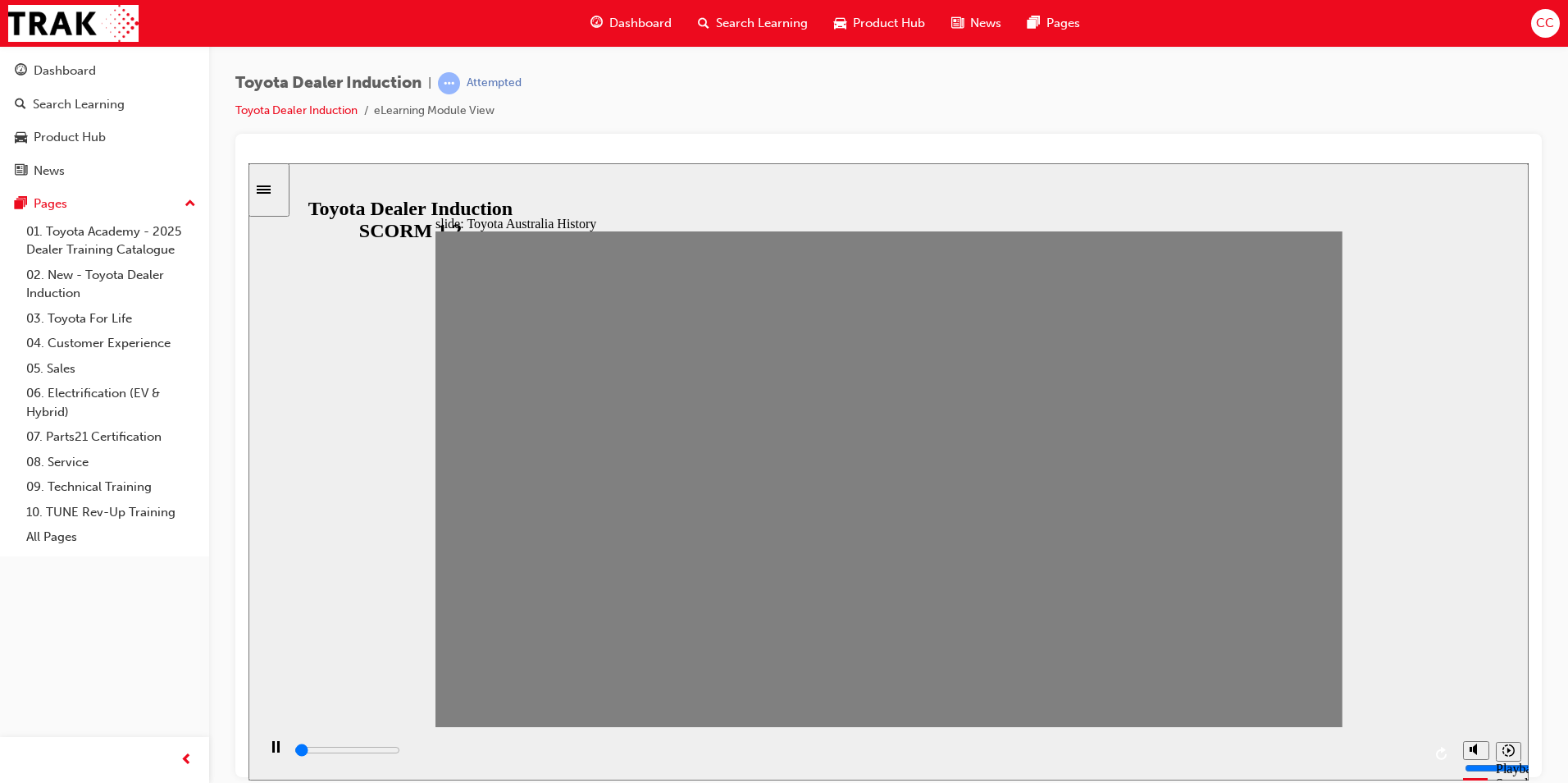
drag, startPoint x: 1098, startPoint y: 492, endPoint x: 1141, endPoint y: 492, distance: 43.0
drag, startPoint x: 1128, startPoint y: 480, endPoint x: 1156, endPoint y: 482, distance: 28.1
drag, startPoint x: 1179, startPoint y: 488, endPoint x: 1215, endPoint y: 486, distance: 36.1
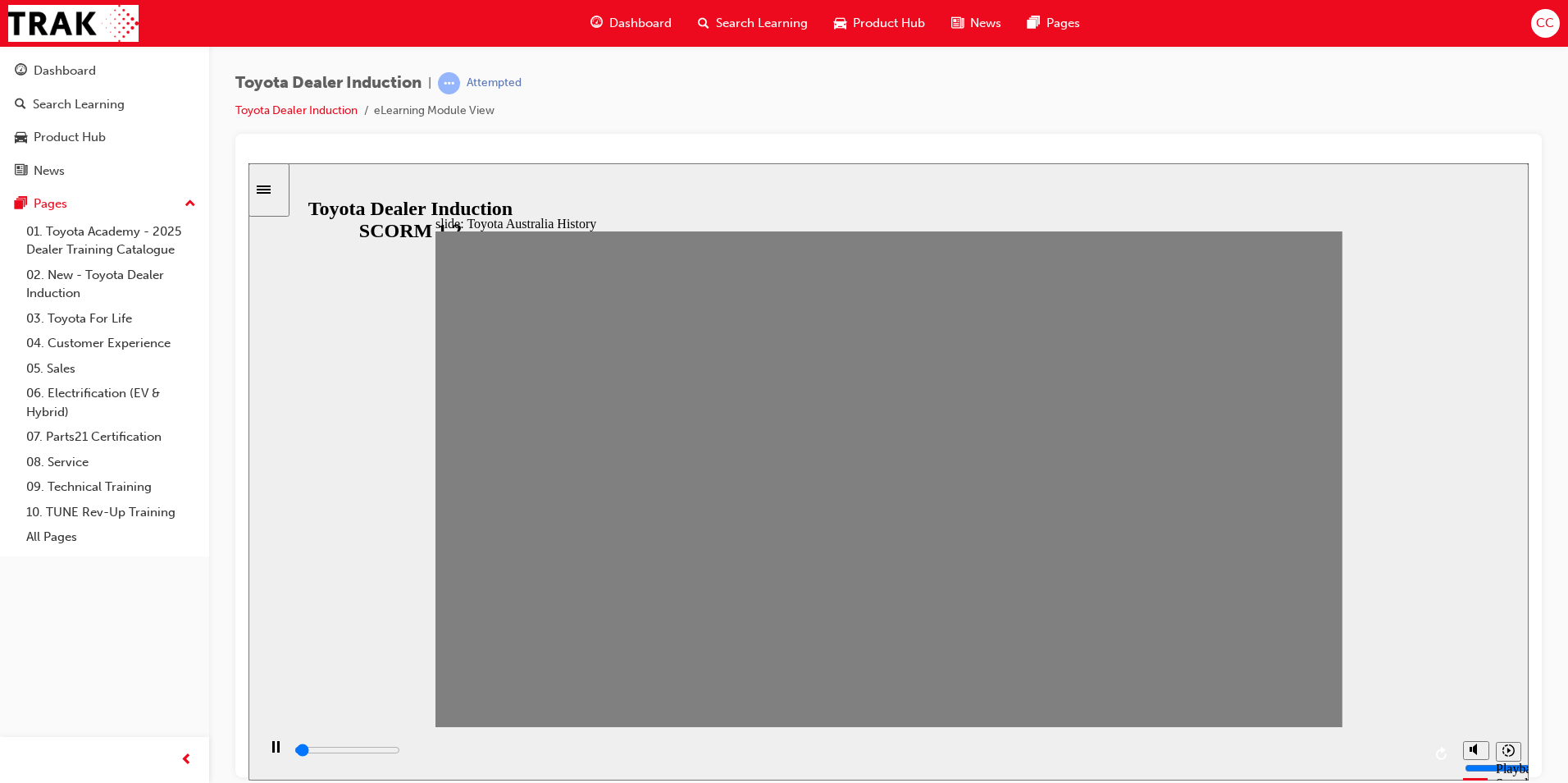
drag, startPoint x: 1221, startPoint y: 492, endPoint x: 1263, endPoint y: 490, distance: 42.0
drag, startPoint x: 1264, startPoint y: 494, endPoint x: 1289, endPoint y: 493, distance: 25.0
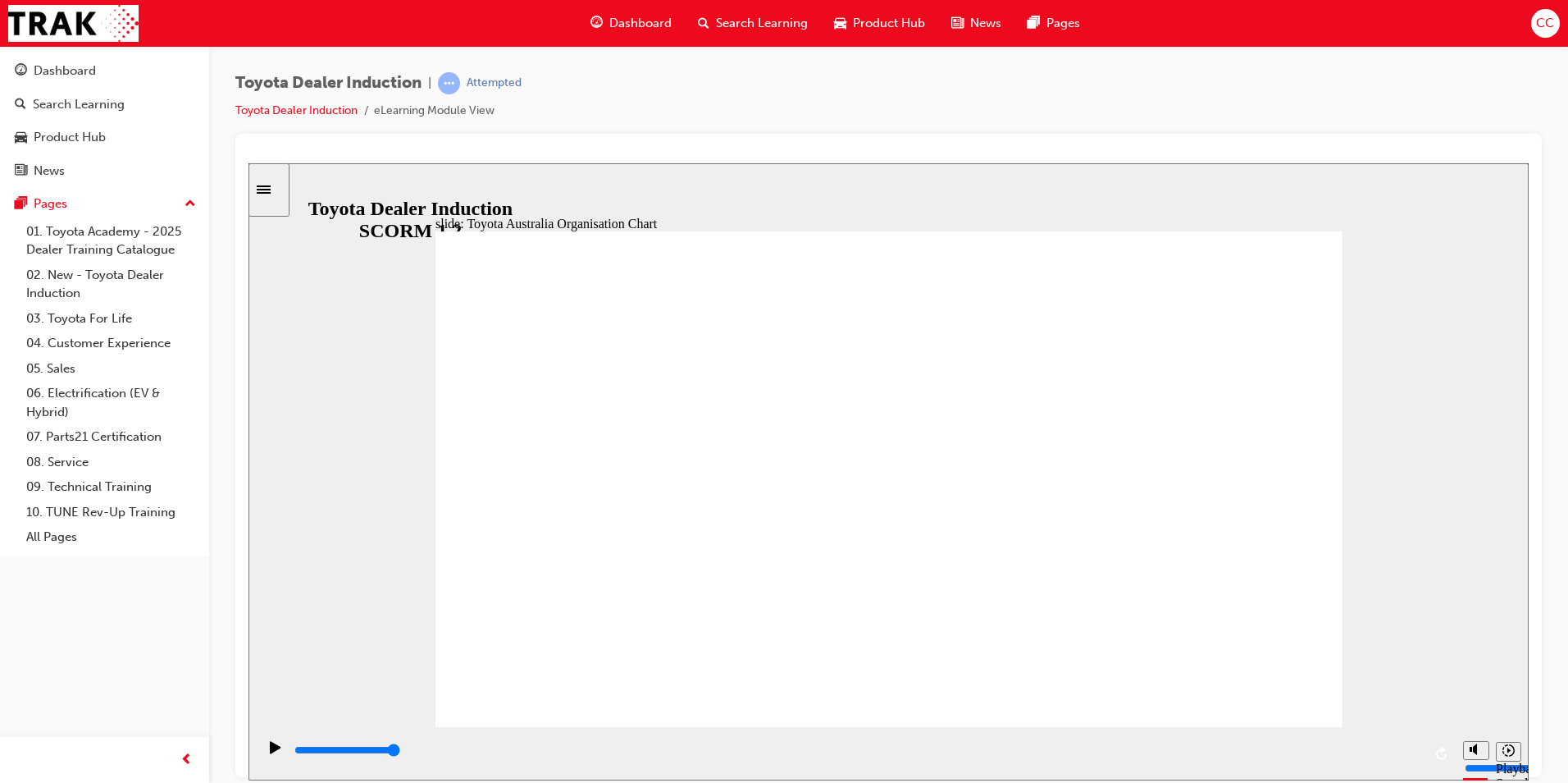
type input "5000"
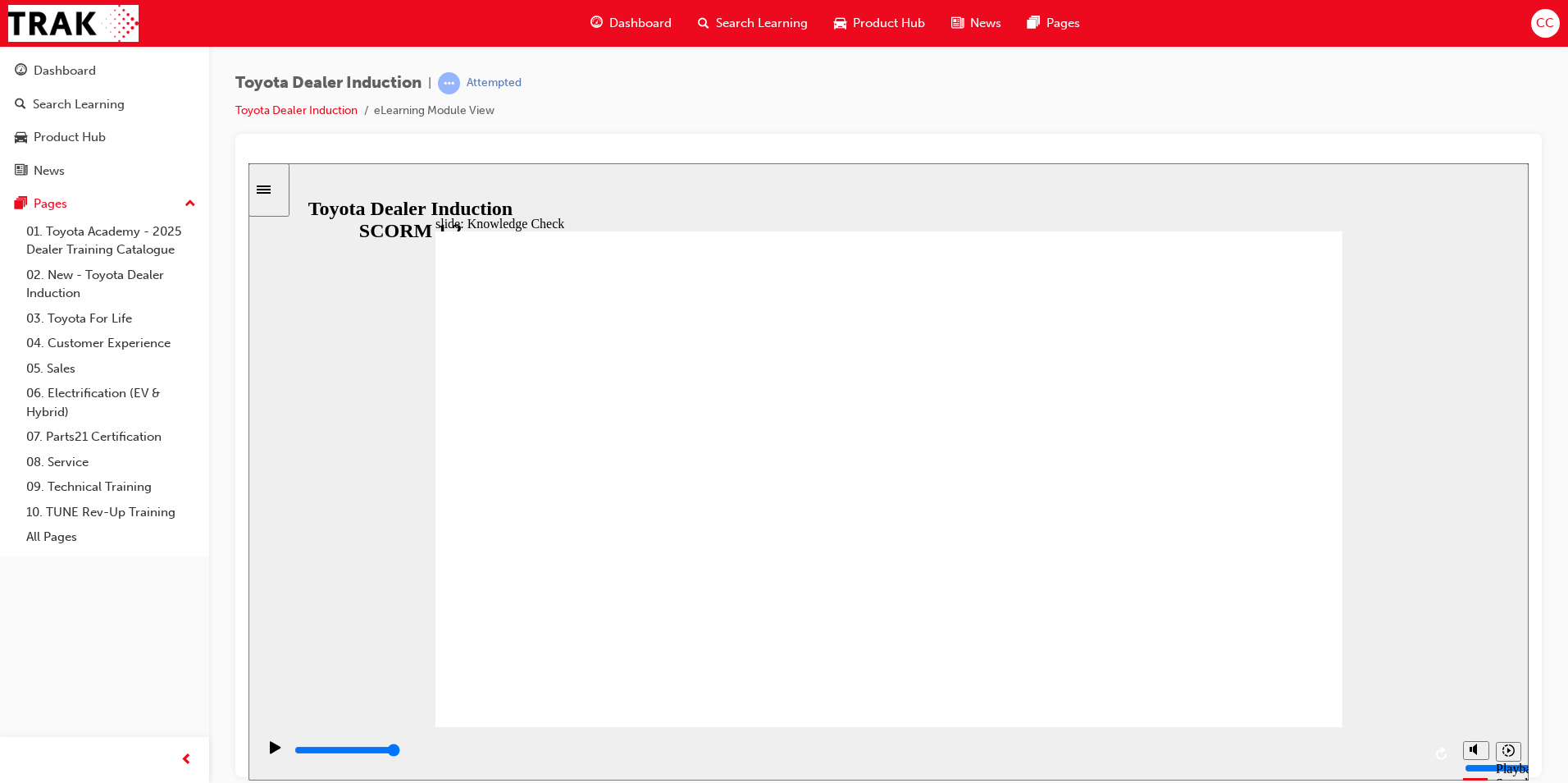
radio input "true"
type input "5000"
drag, startPoint x: 669, startPoint y: 505, endPoint x: 687, endPoint y: 510, distance: 18.7
radio input "true"
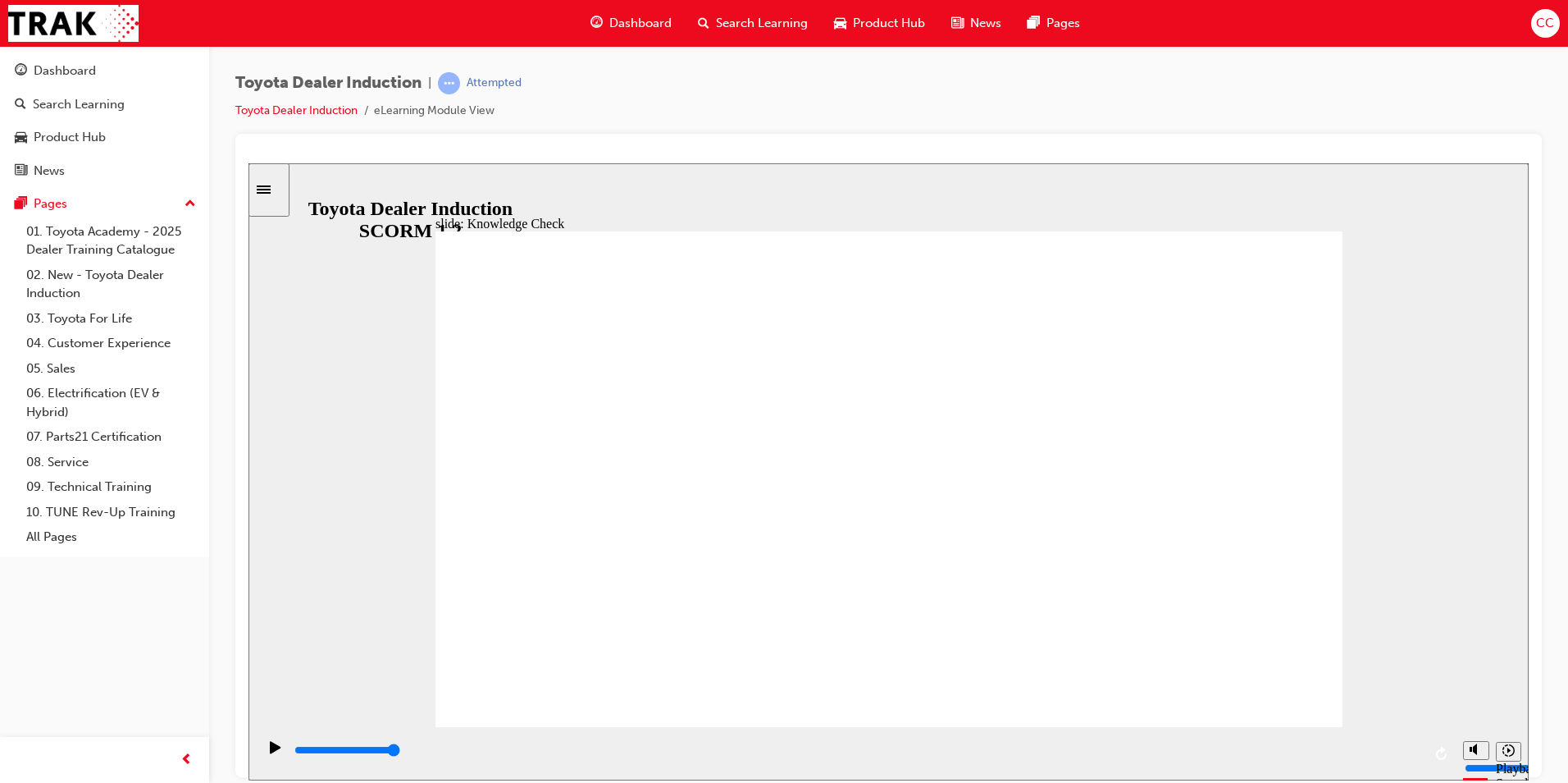
type input "5000"
drag, startPoint x: 681, startPoint y: 492, endPoint x: 698, endPoint y: 496, distance: 17.5
radio input "false"
radio input "true"
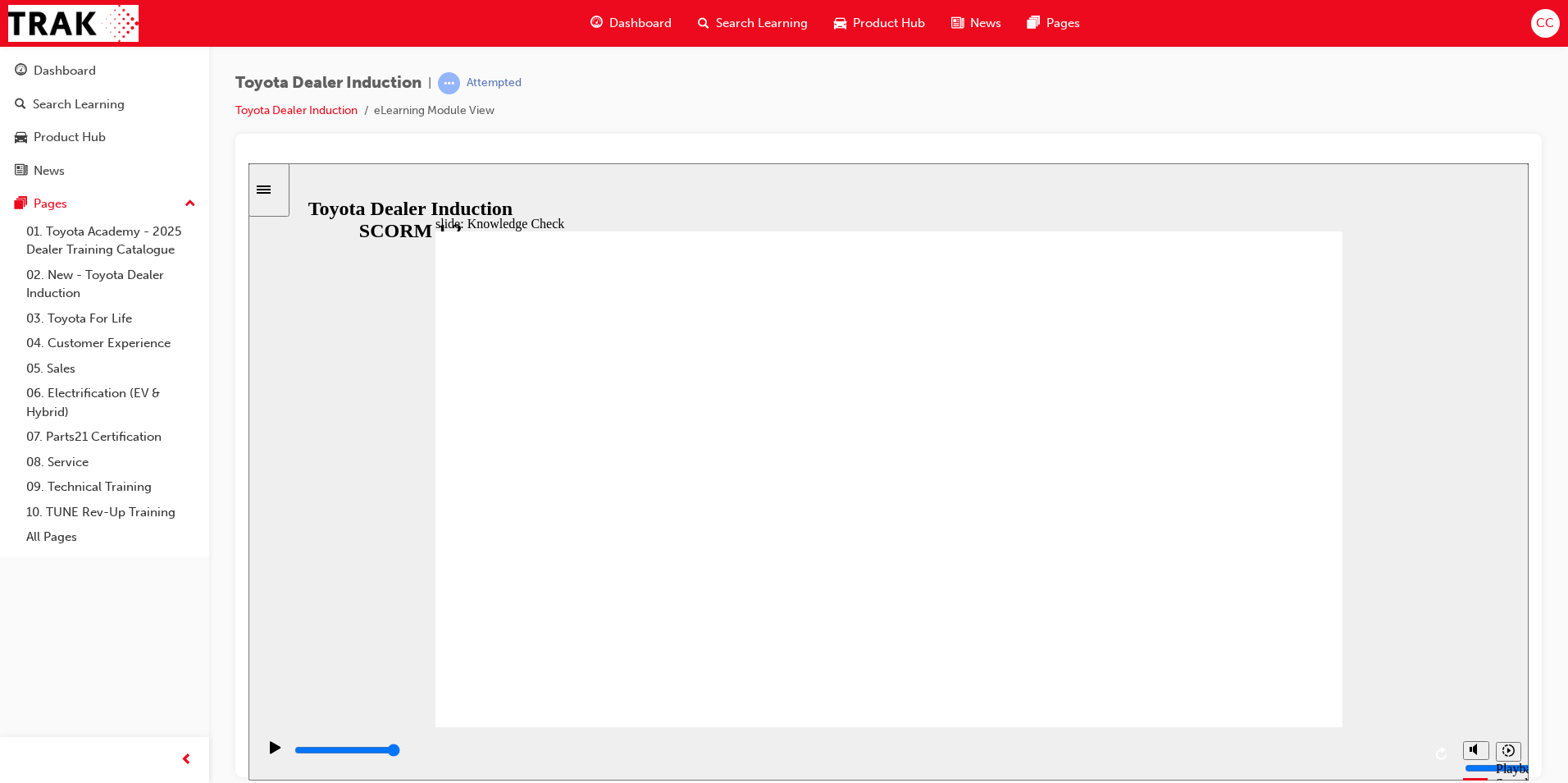
type input "9200"
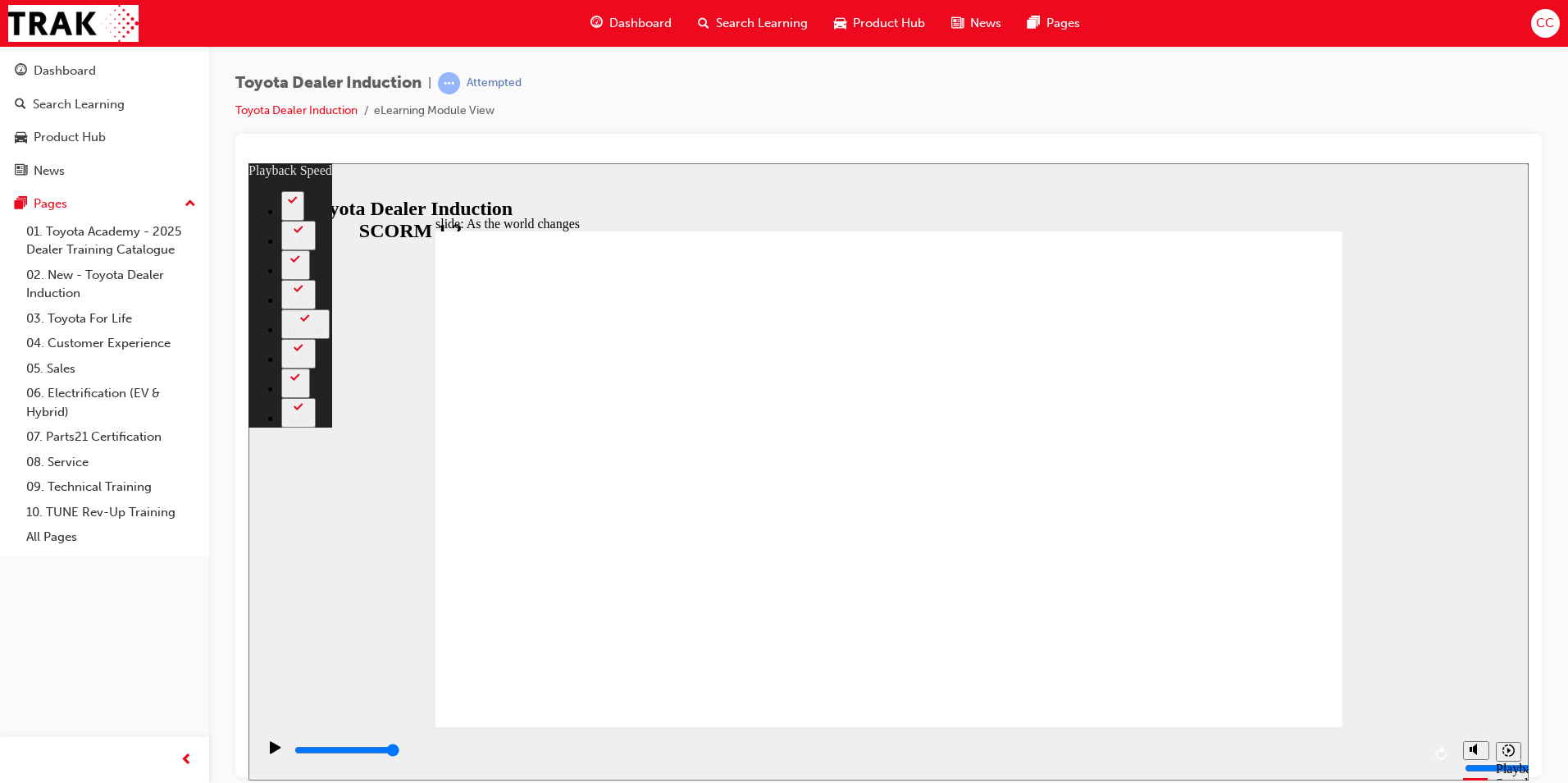
type input "128"
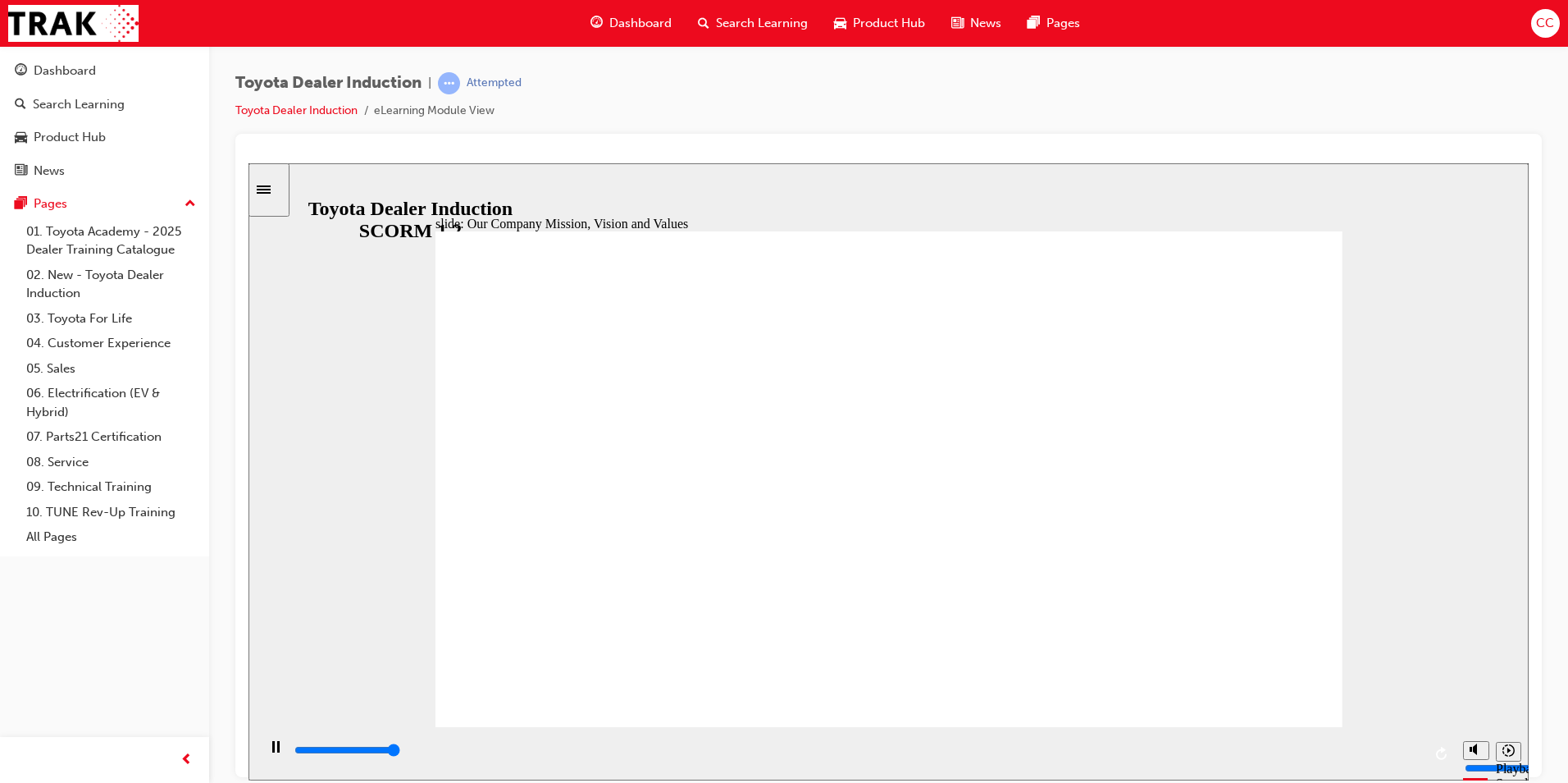
type input "101100"
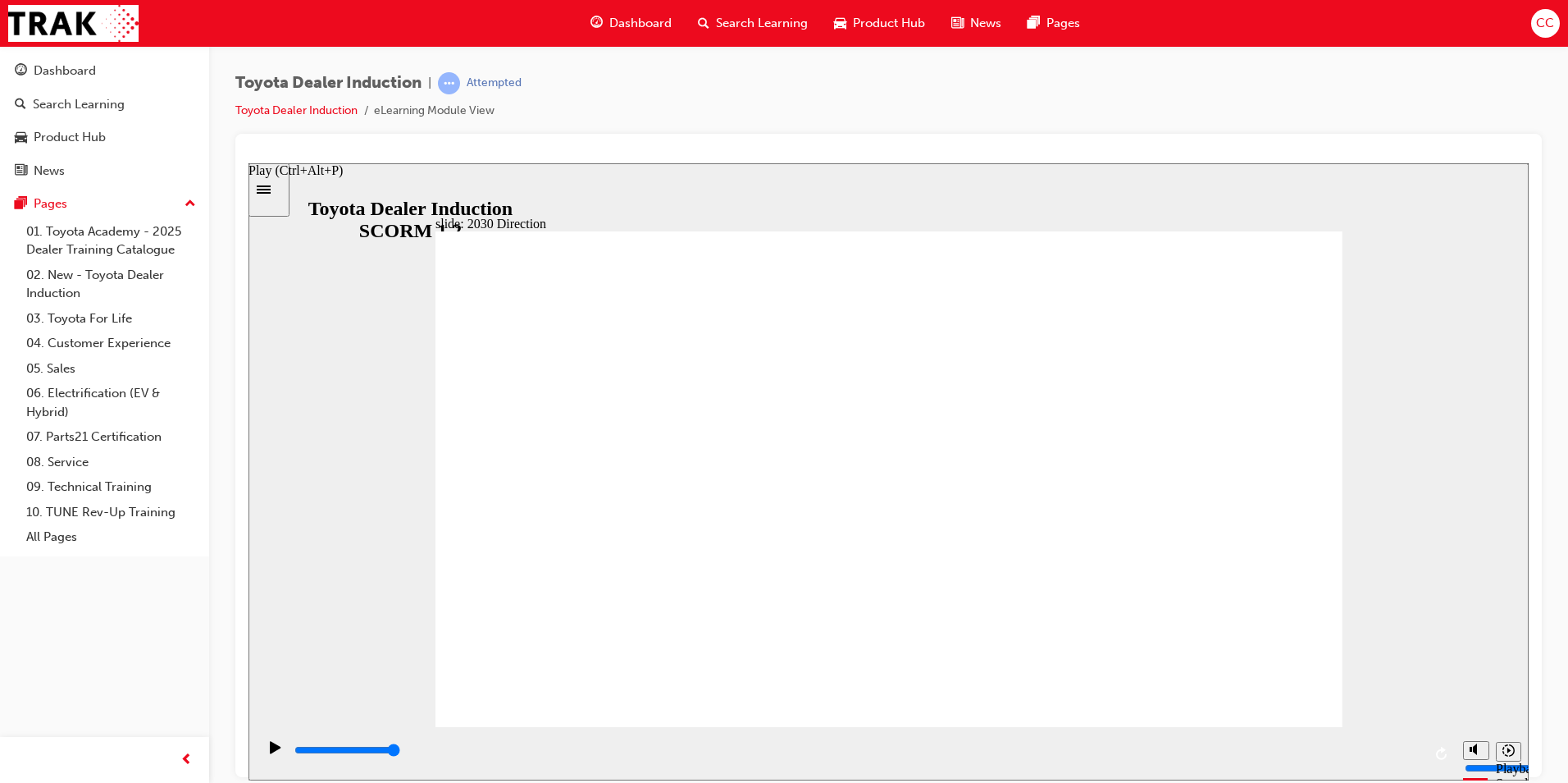
click at [270, 747] on icon "Play (Ctrl+Alt+P)" at bounding box center [275, 746] width 11 height 13
click at [270, 750] on icon "Play (Ctrl+Alt+P)" at bounding box center [275, 746] width 10 height 12
click at [271, 753] on icon "Play (Ctrl+Alt+P)" at bounding box center [275, 746] width 10 height 12
type input "5000"
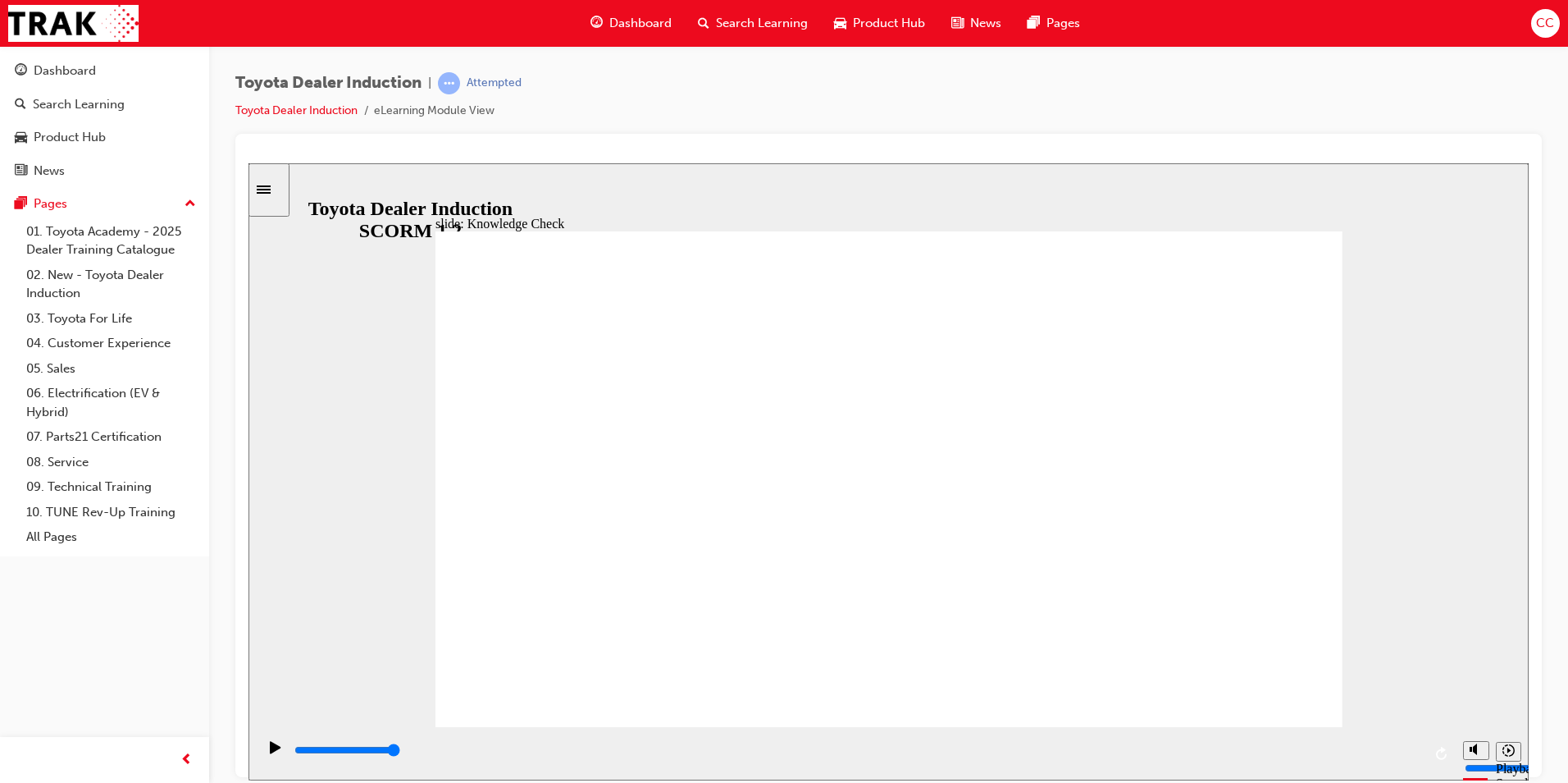
type input "h"
type input "ha"
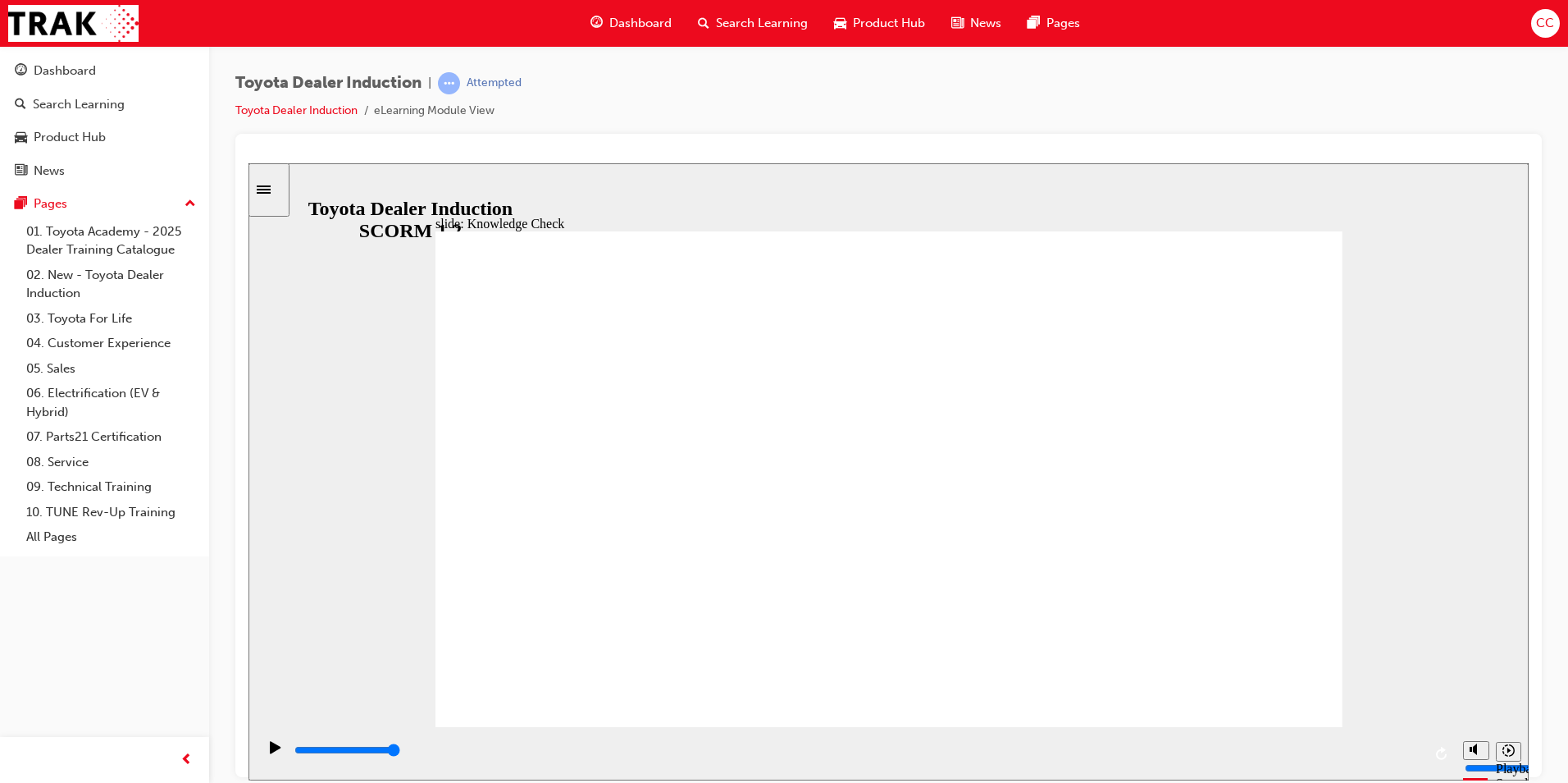
type input "hap"
type input "happ"
type input "happy"
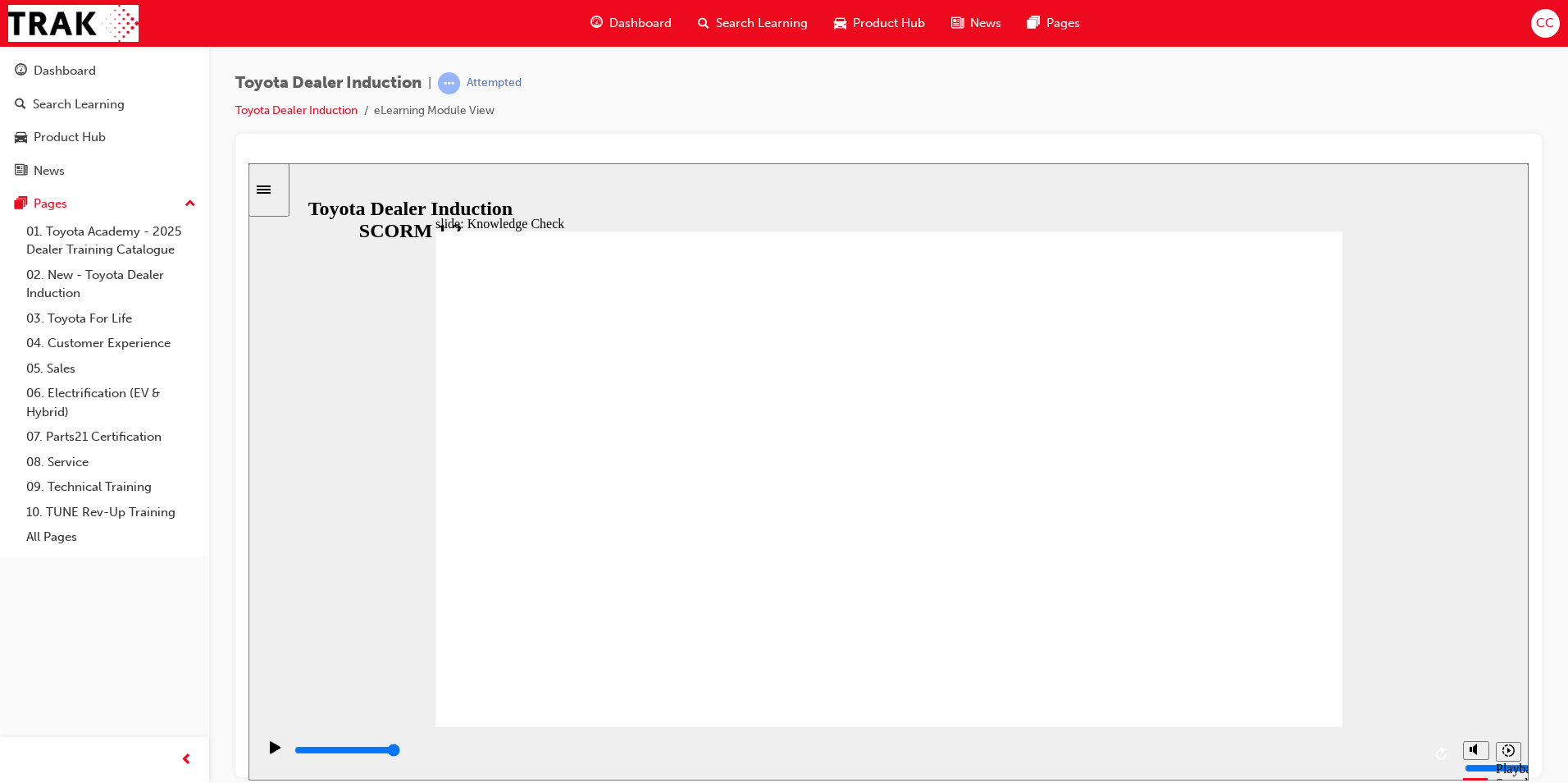
type input "happy"
type input "happyn"
type input "happynr"
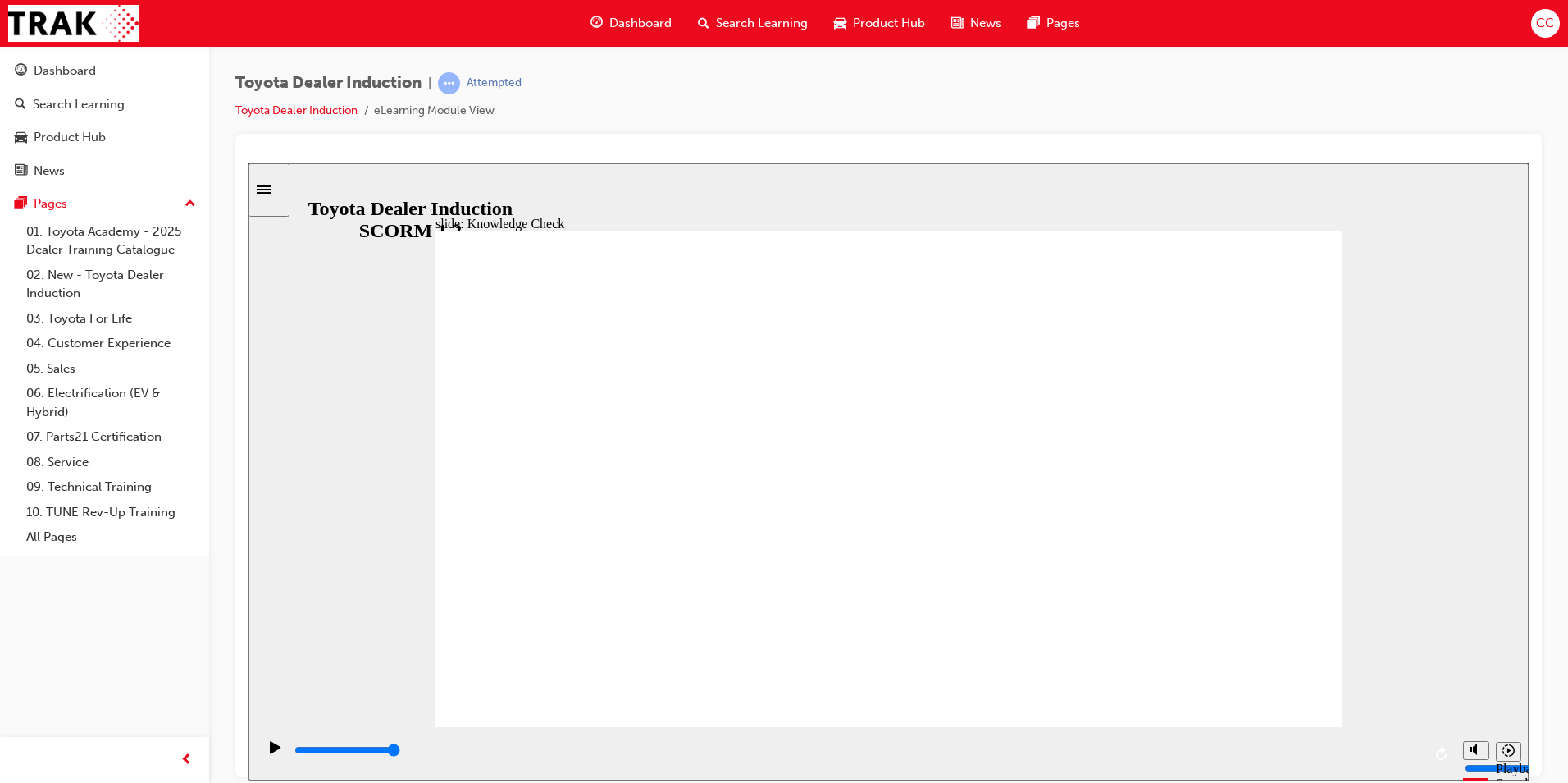
type input "happyn"
type input "happyne"
type input "happynes"
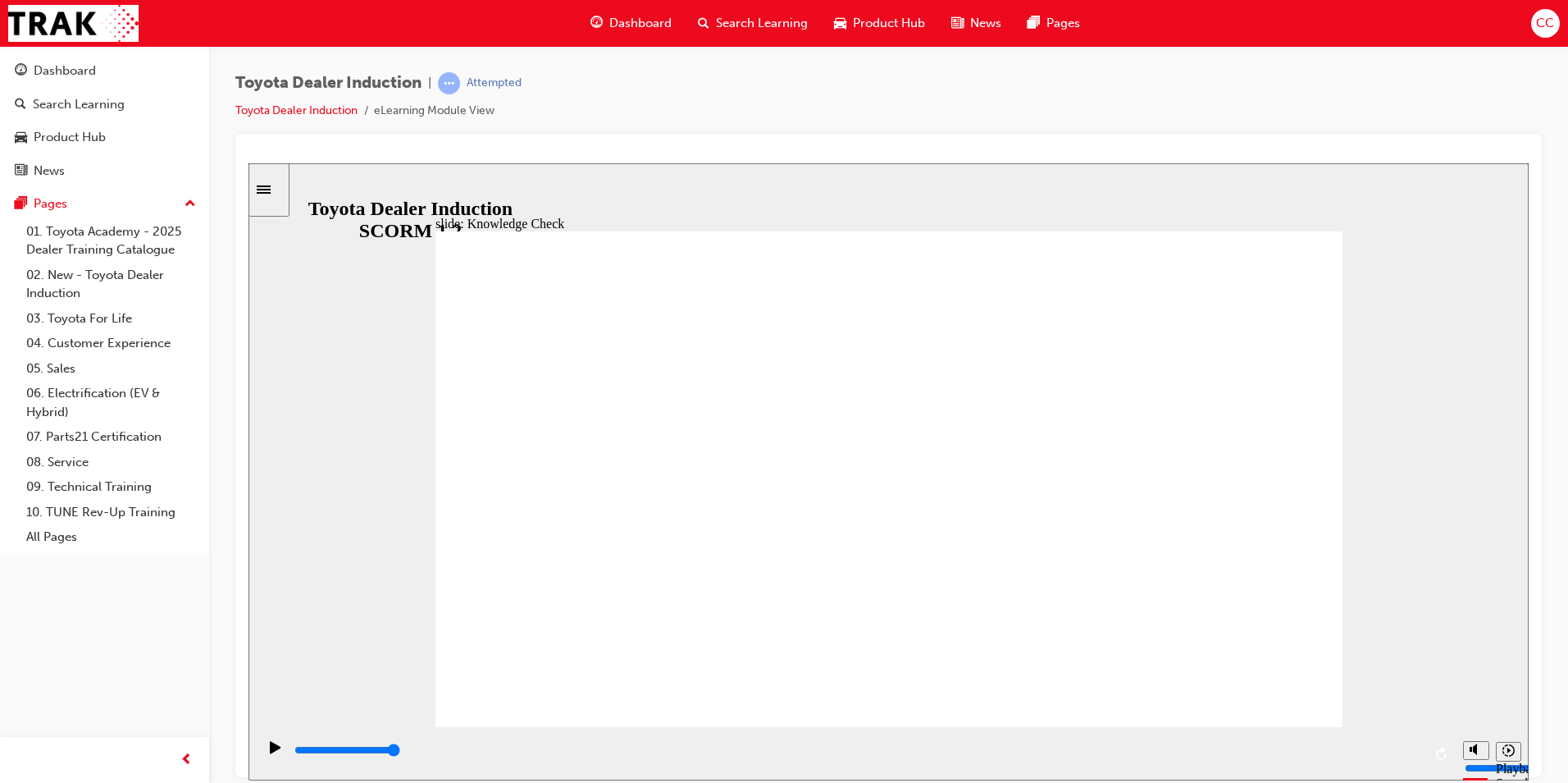
type input "happynes"
type input "happyness"
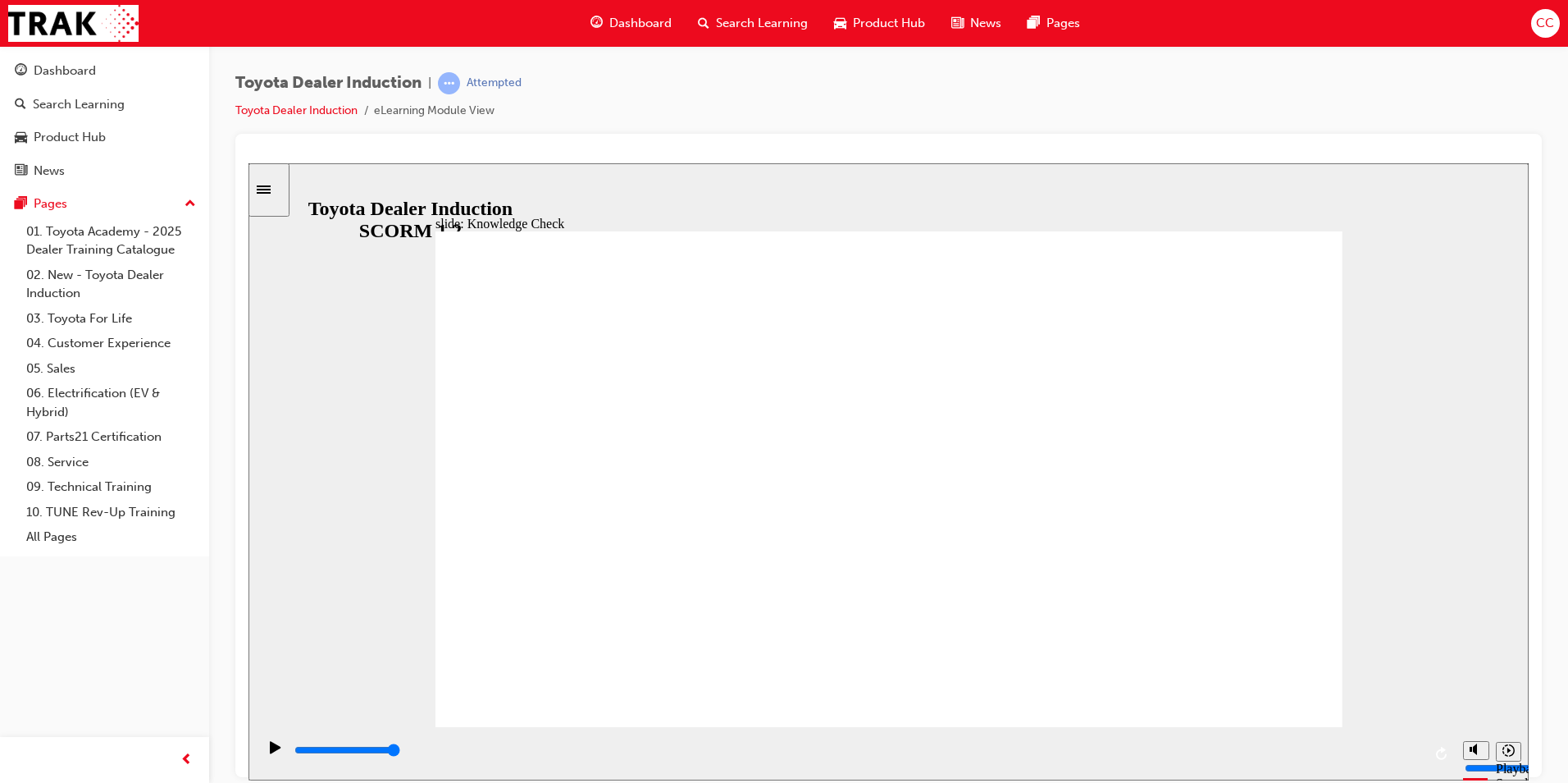
type input "happyness"
type input "5000"
type input "m"
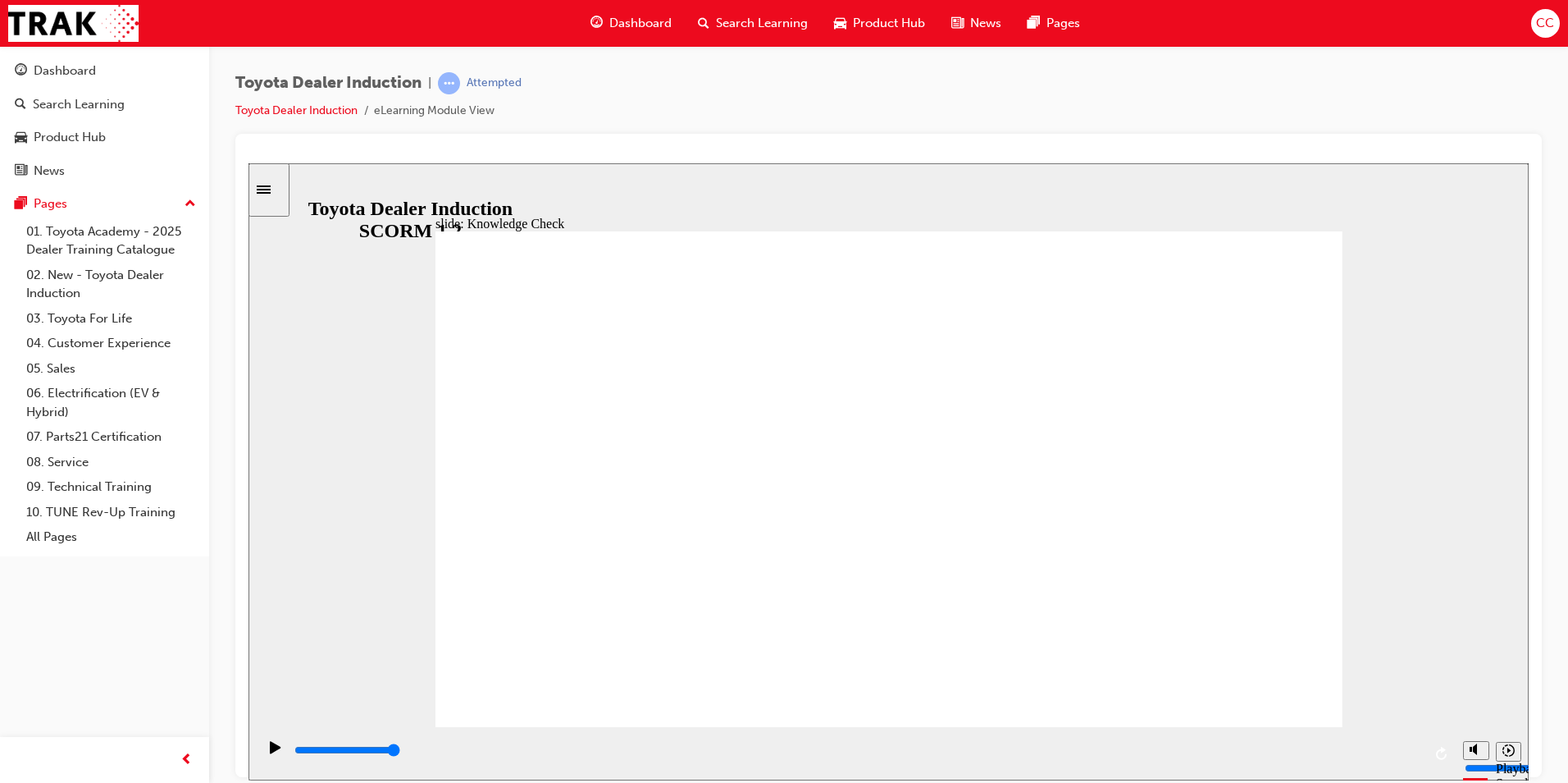
type input "mo"
type input "mov"
type input "move"
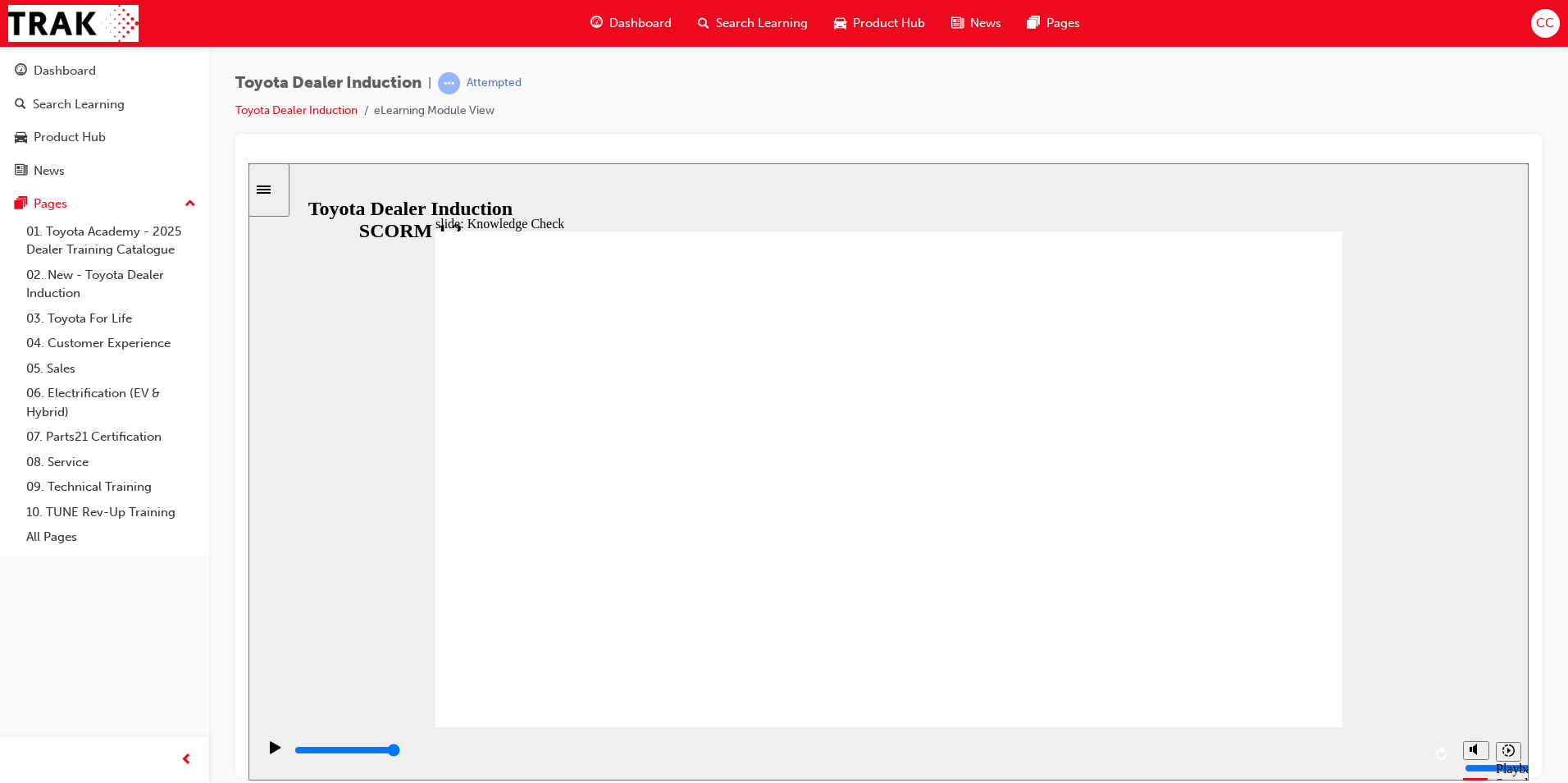
type input "move"
type input "moved"
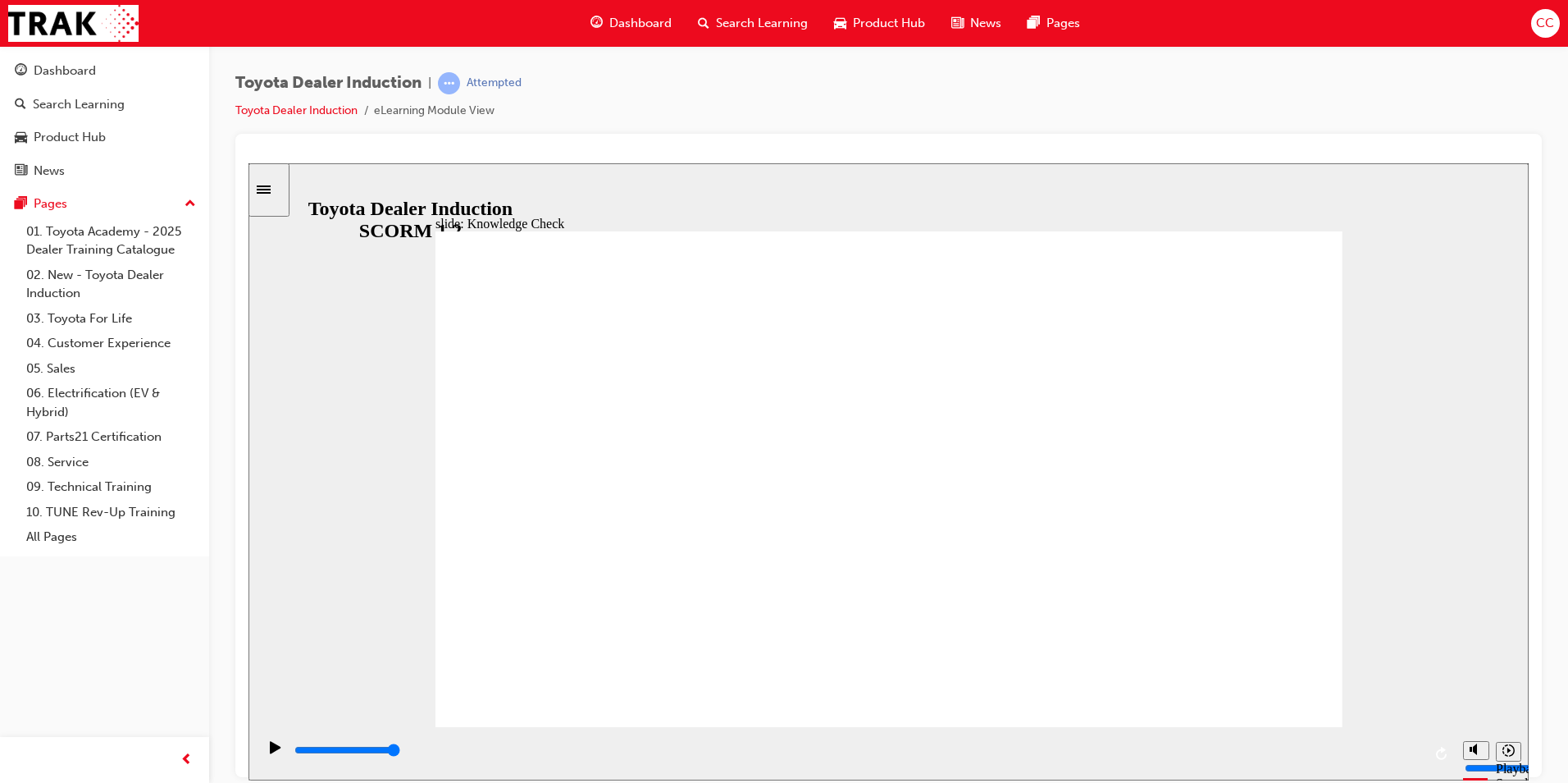
type input "moved"
type input "6500"
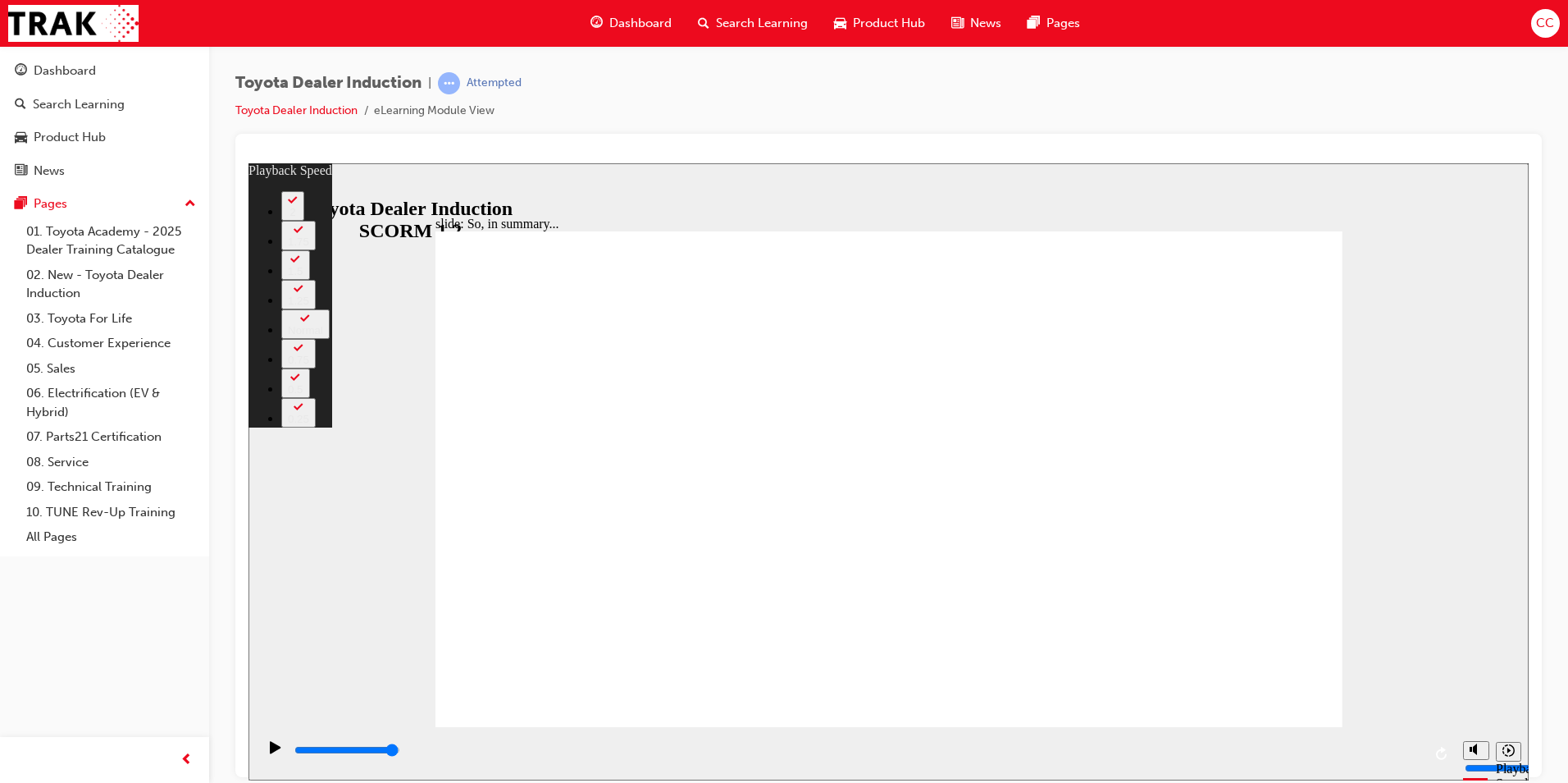
type input "128"
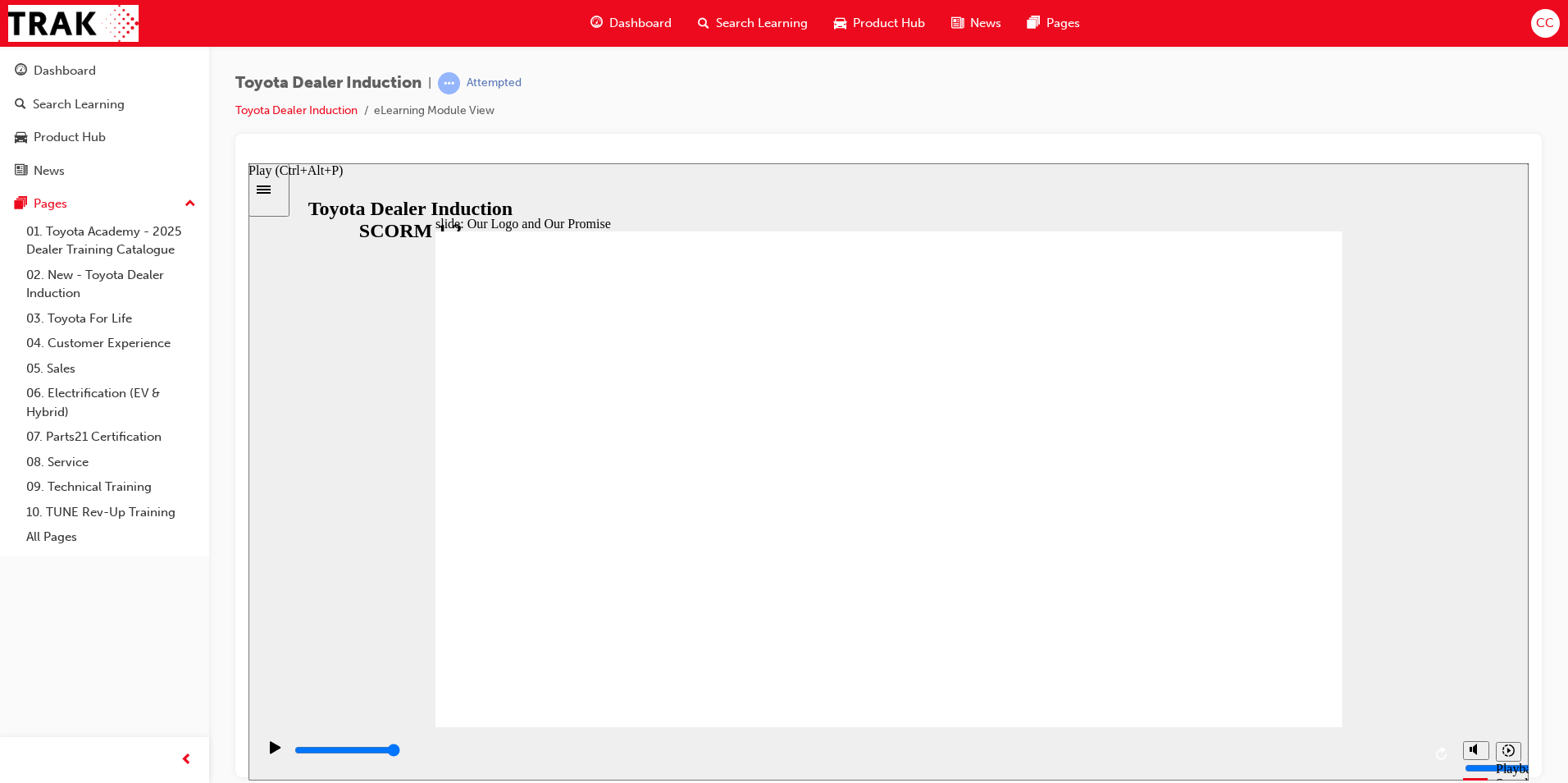
click at [270, 751] on icon "Play (Ctrl+Alt+P)" at bounding box center [275, 746] width 10 height 12
drag, startPoint x: 1417, startPoint y: 753, endPoint x: 877, endPoint y: 751, distance: 540.0
click at [400, 751] on input "slide progress" at bounding box center [347, 748] width 106 height 13
click at [902, 754] on div "playback controls" at bounding box center [857, 749] width 1129 height 18
click at [939, 748] on div "playback controls" at bounding box center [857, 749] width 1129 height 18
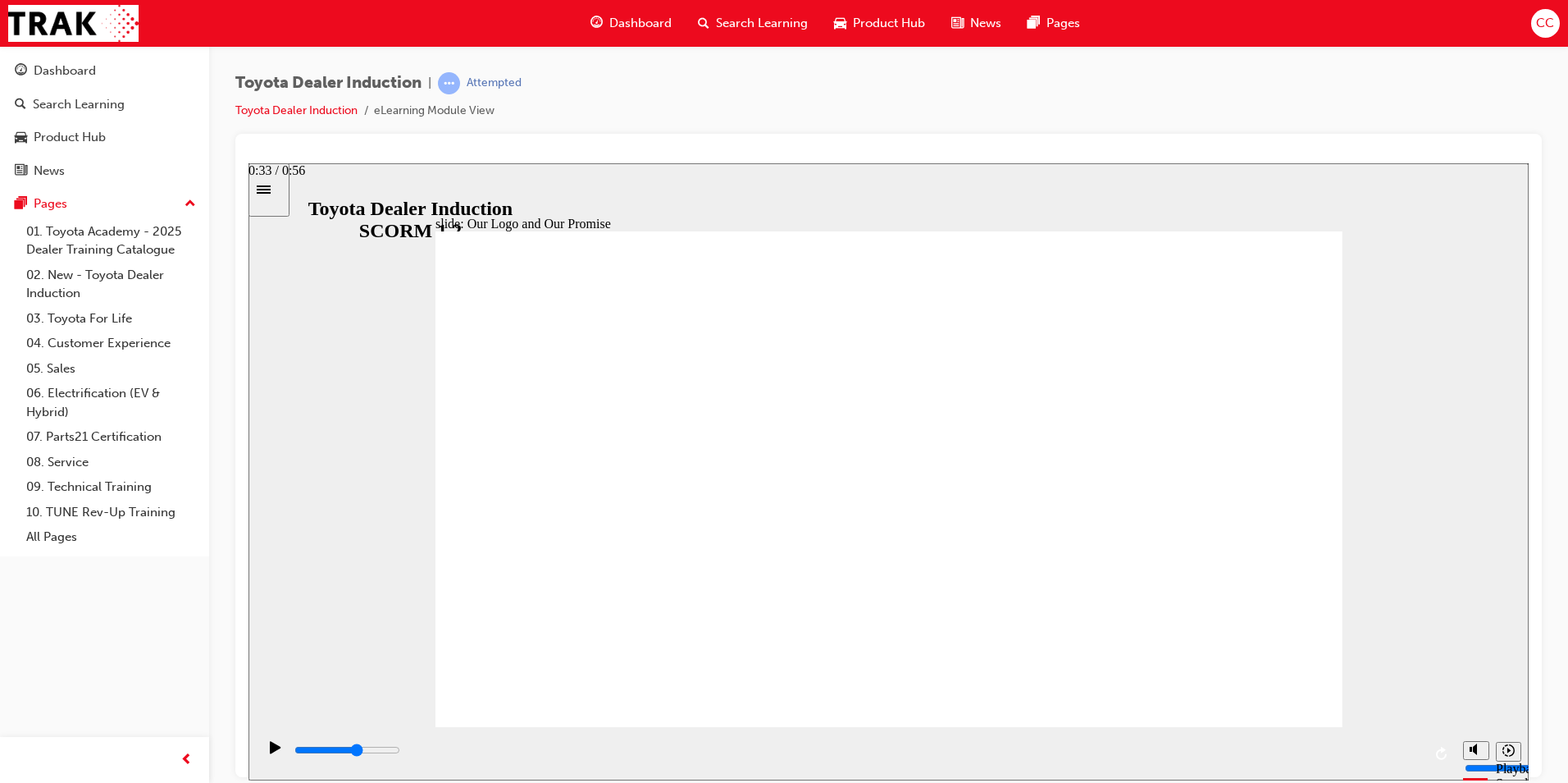
click at [400, 753] on input "slide progress" at bounding box center [347, 748] width 106 height 13
click at [400, 752] on input "slide progress" at bounding box center [347, 748] width 106 height 13
click at [1068, 748] on div "playback controls" at bounding box center [857, 749] width 1129 height 18
click at [1146, 747] on div "playback controls" at bounding box center [857, 749] width 1129 height 18
click at [1167, 744] on div "playback controls" at bounding box center [857, 753] width 1129 height 24
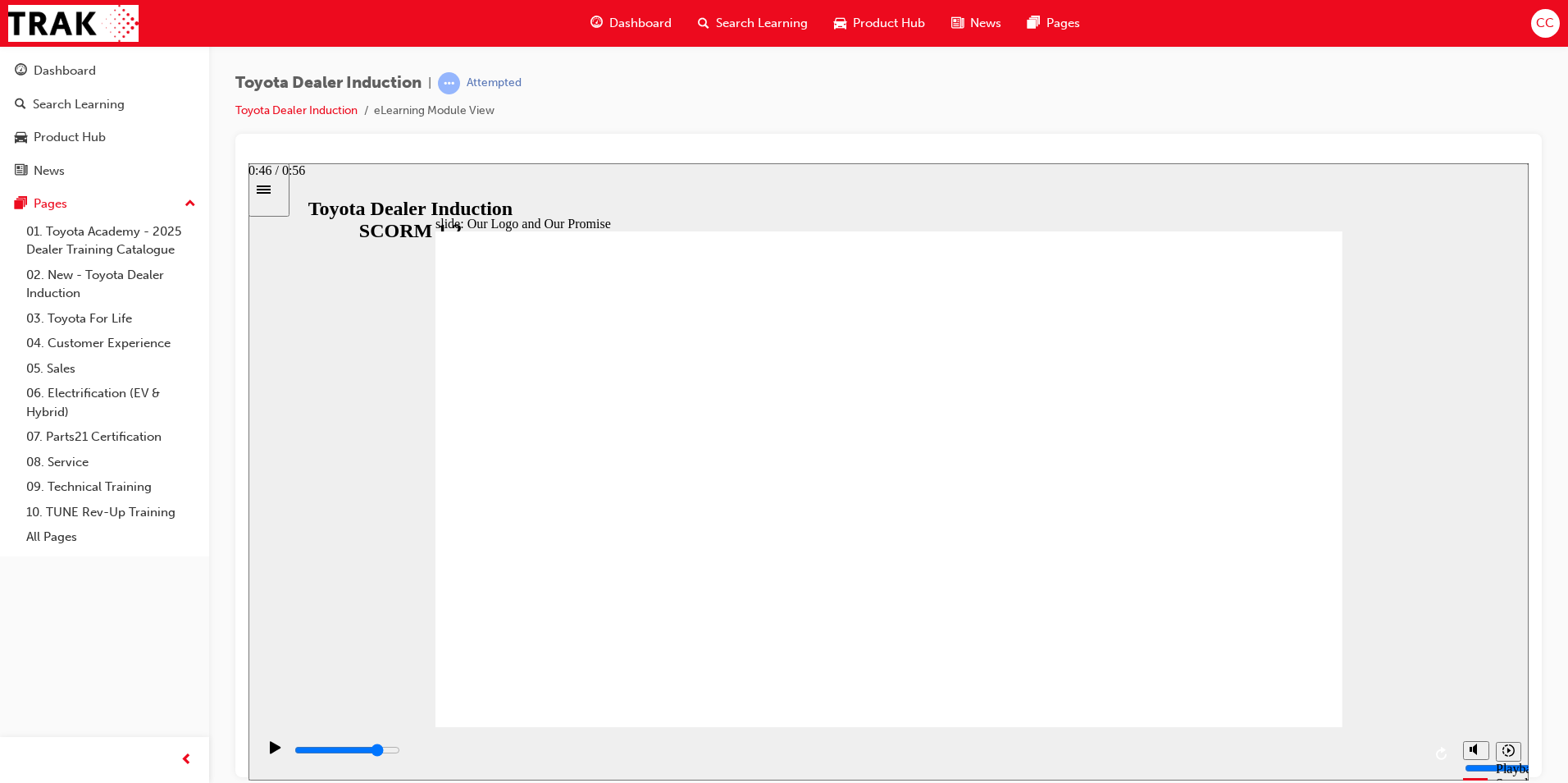
click at [1222, 759] on div "playback controls" at bounding box center [857, 749] width 1129 height 18
click at [400, 752] on input "slide progress" at bounding box center [347, 748] width 106 height 13
click at [270, 750] on icon "Play (Ctrl+Alt+P)" at bounding box center [275, 746] width 10 height 12
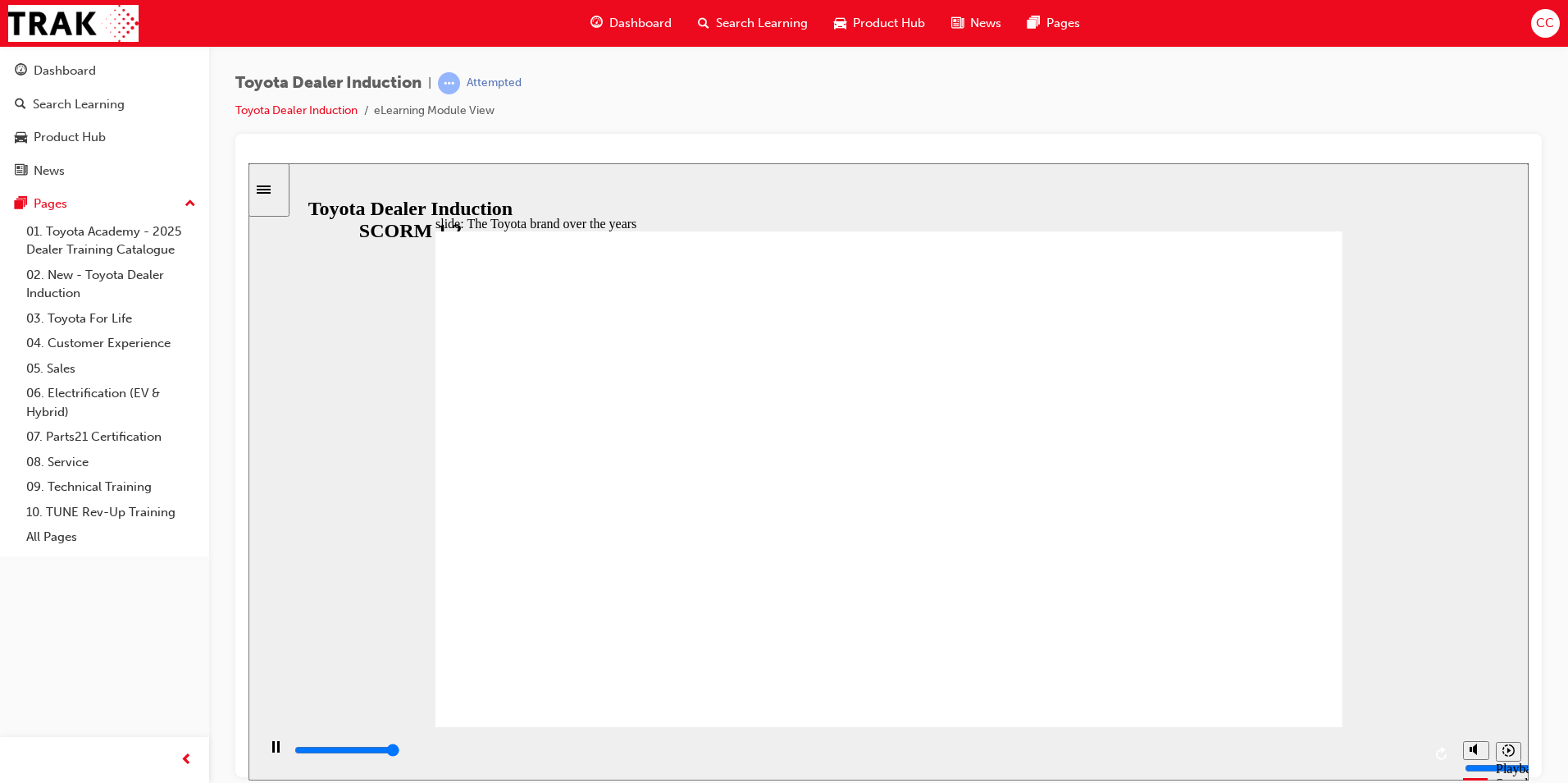
type input "8400"
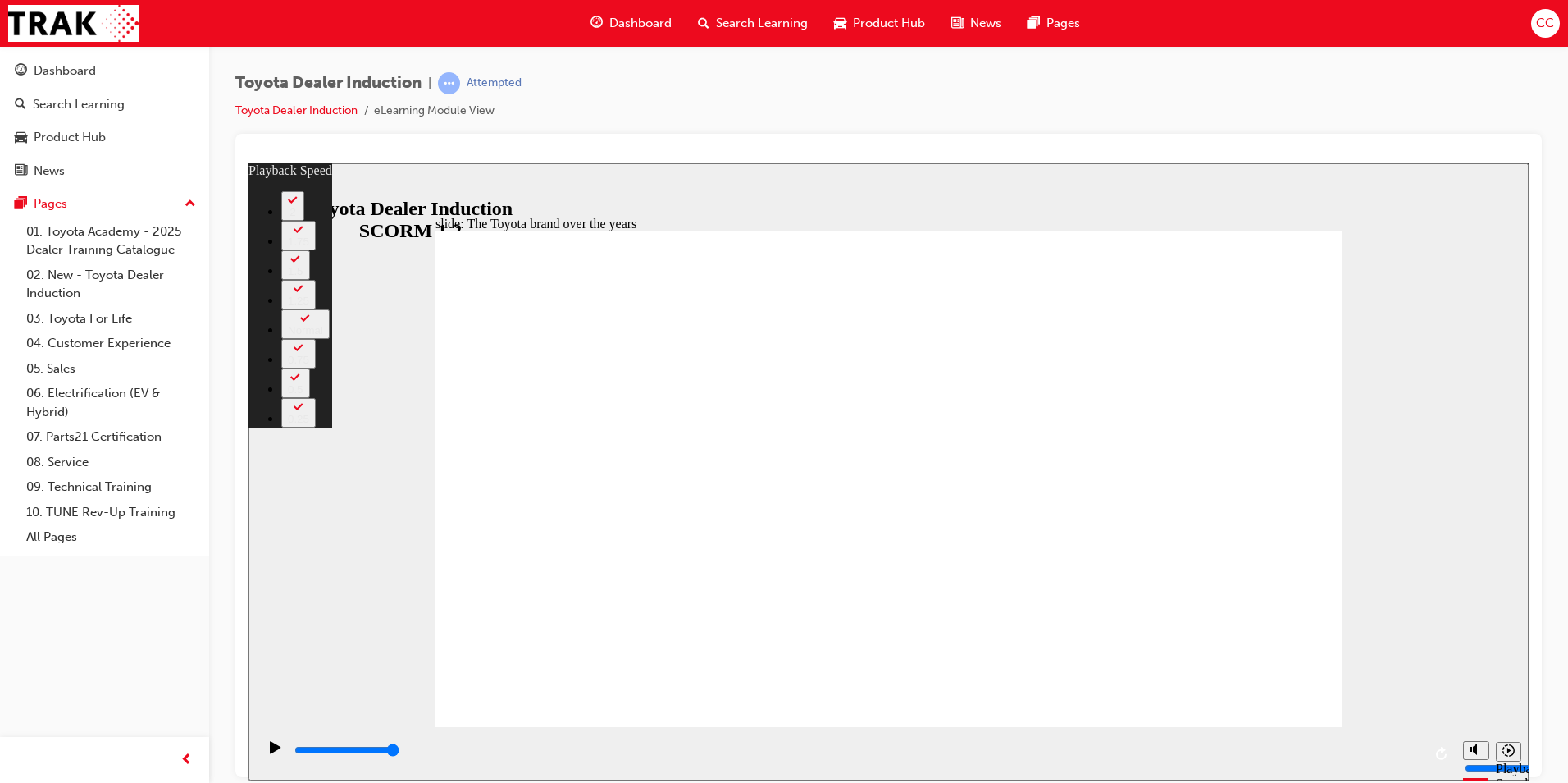
type input "165"
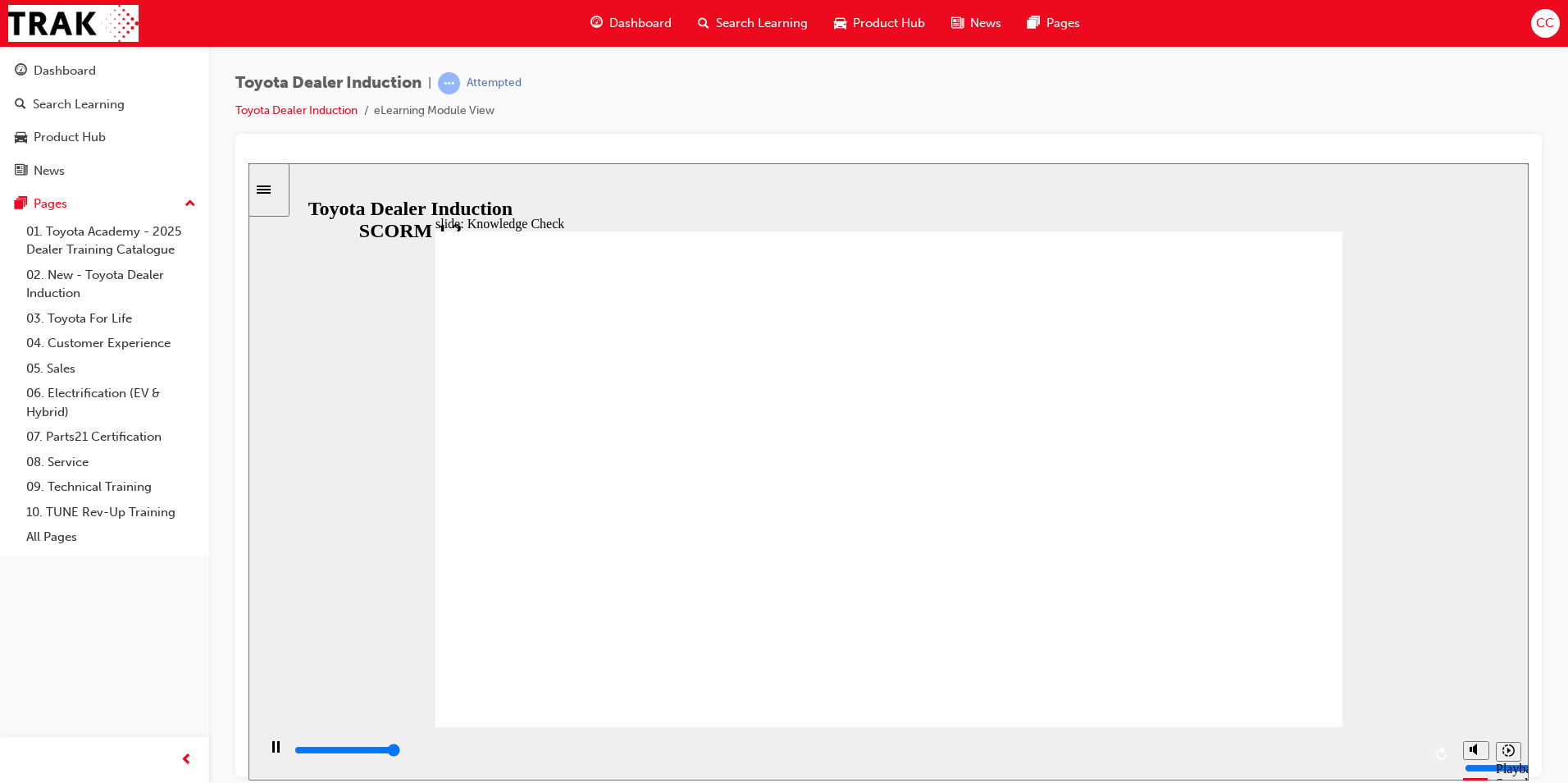
type input "5000"
radio input "true"
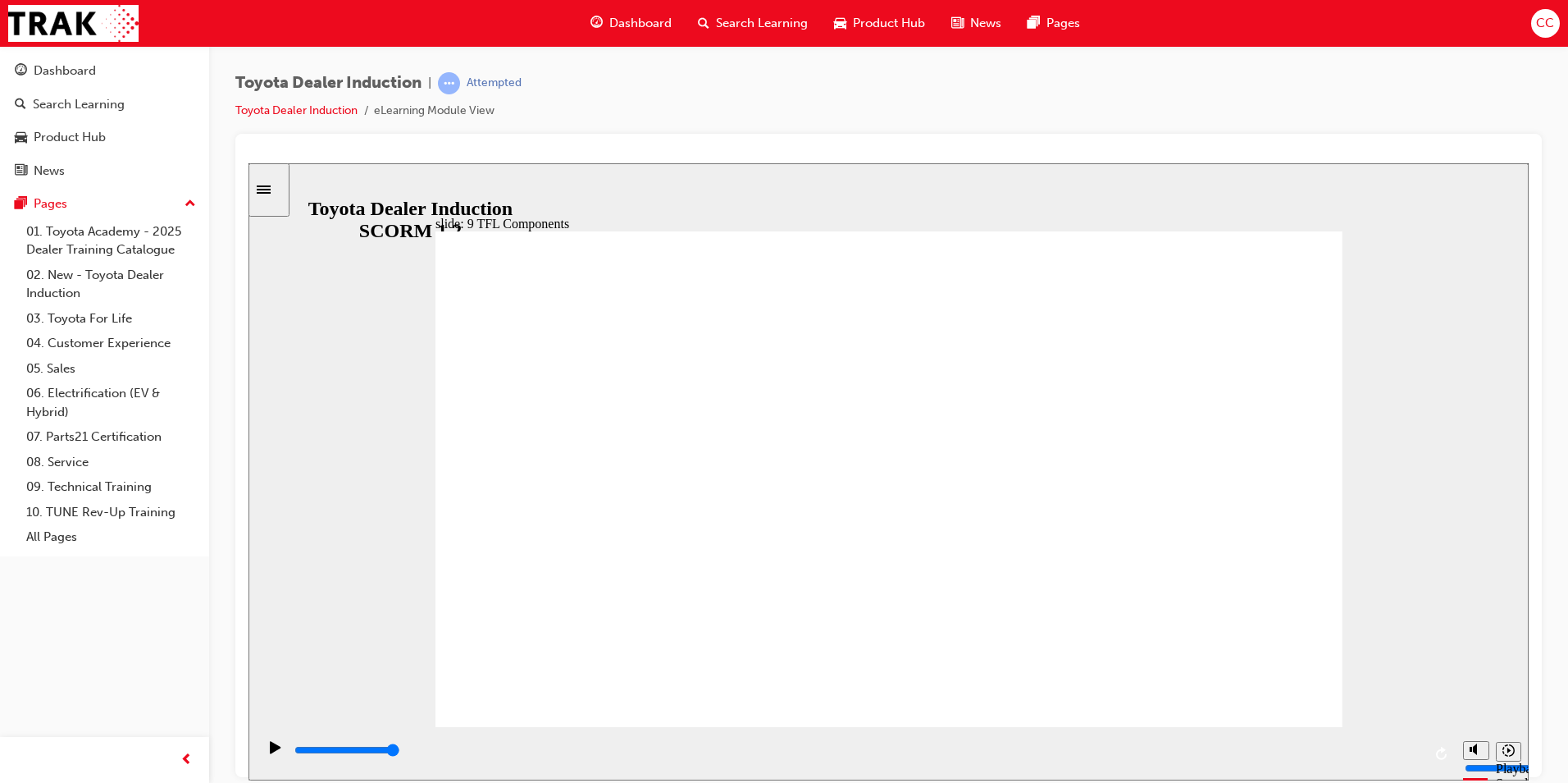
drag, startPoint x: 742, startPoint y: 637, endPoint x: 754, endPoint y: 627, distance: 15.6
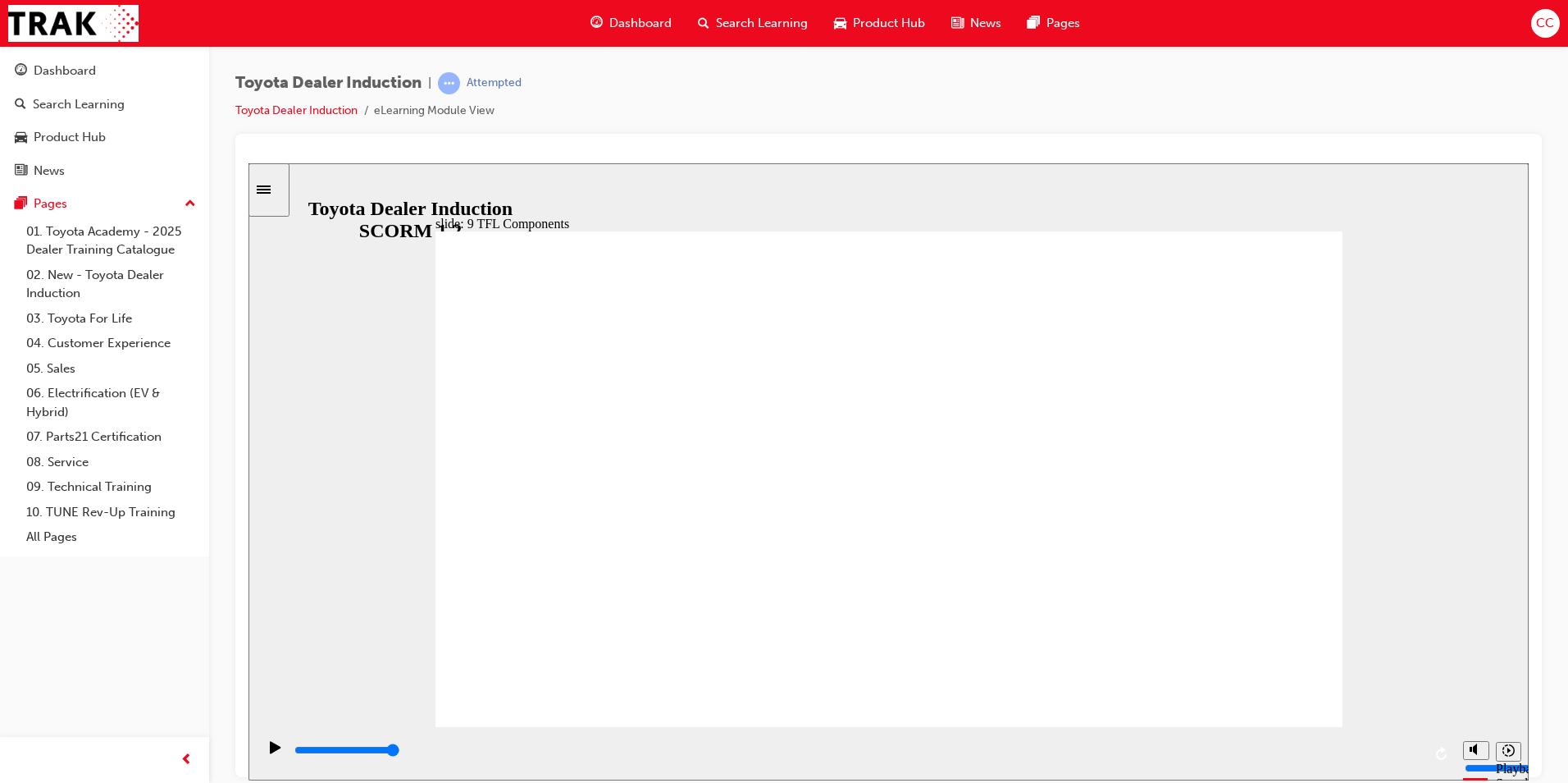
drag, startPoint x: 750, startPoint y: 626, endPoint x: 788, endPoint y: 584, distance: 56.6
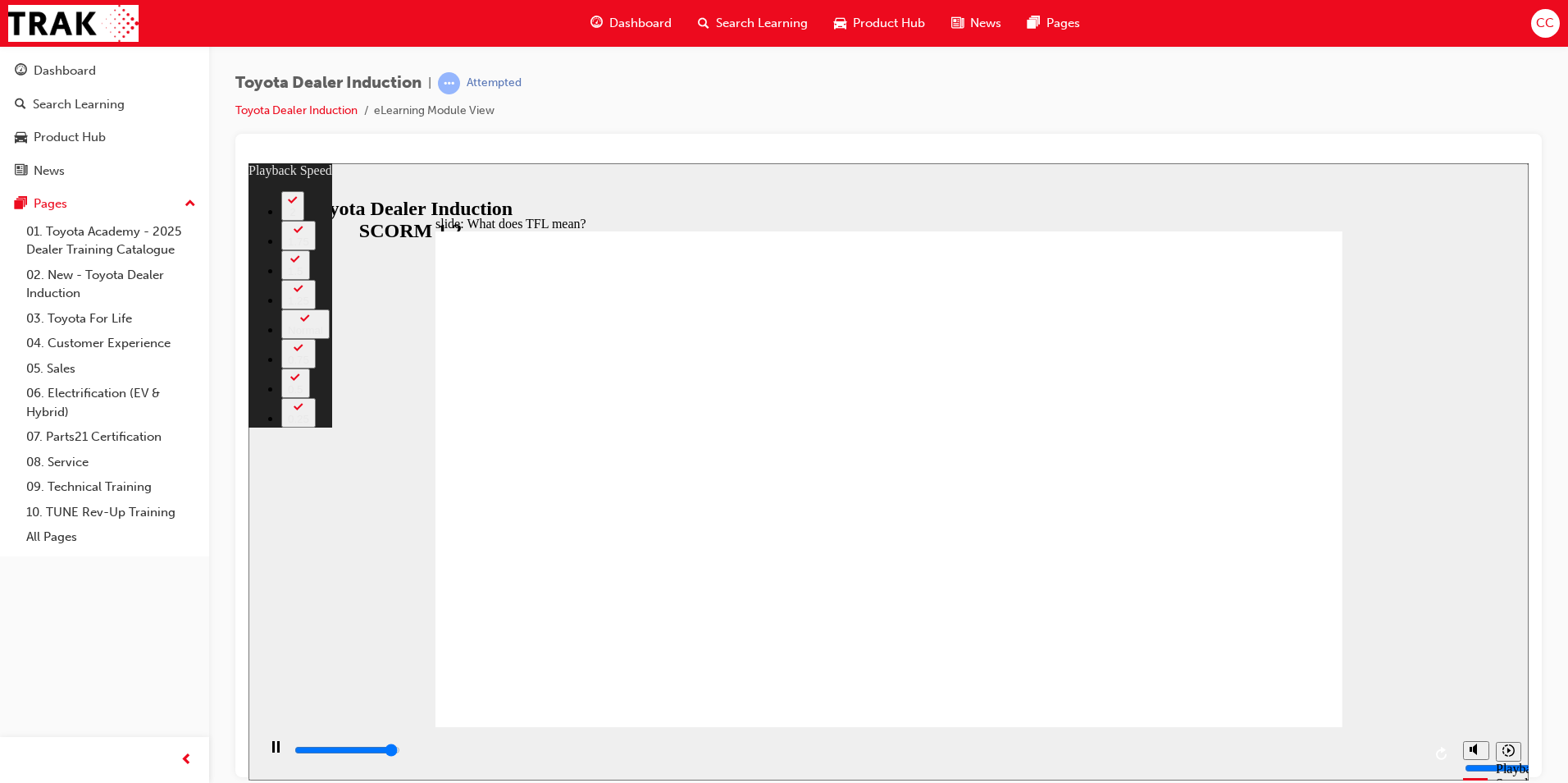
type input "10600"
type input "0"
type input "10800"
type input "0"
type input "10800"
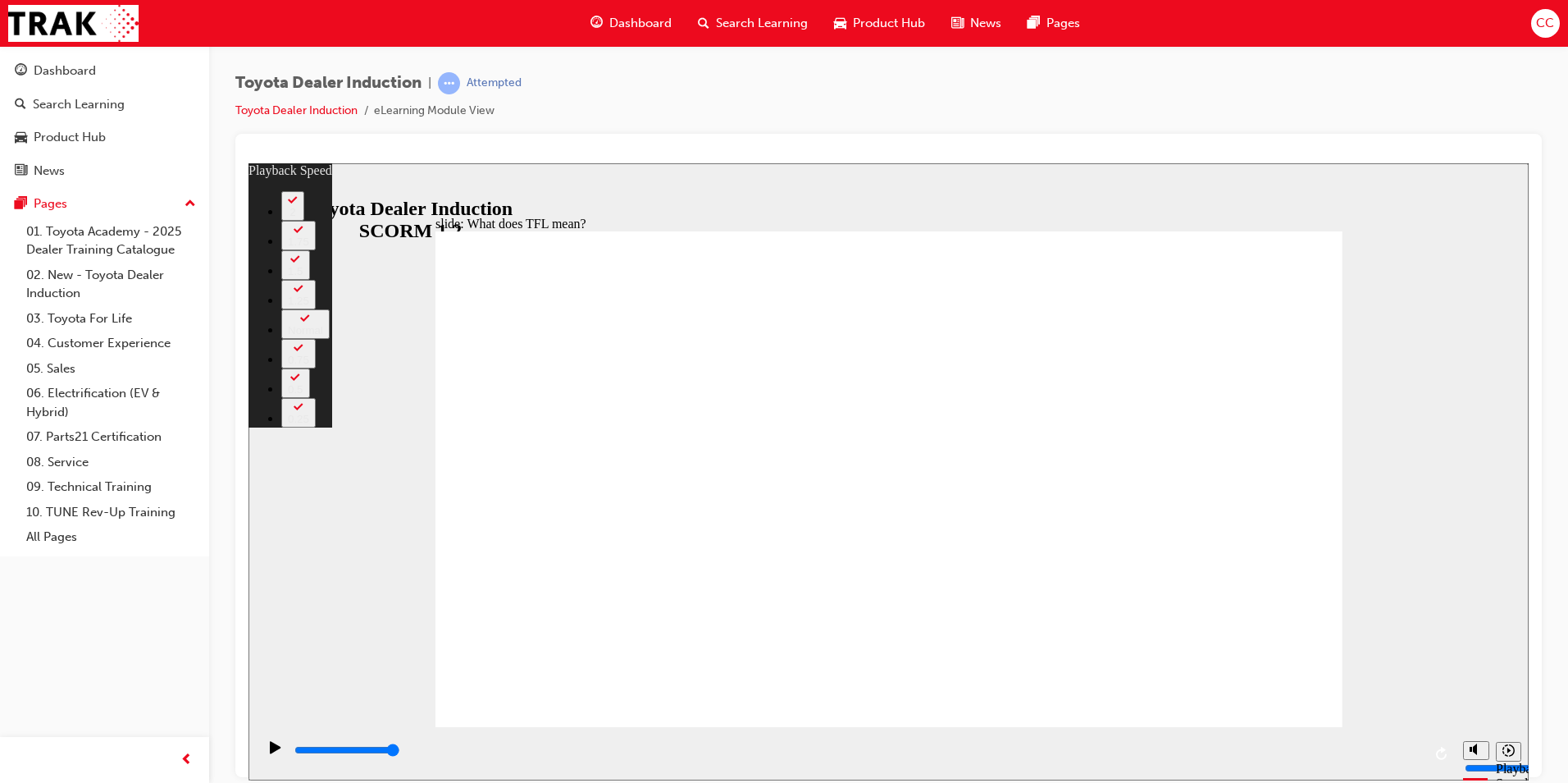
type input "139"
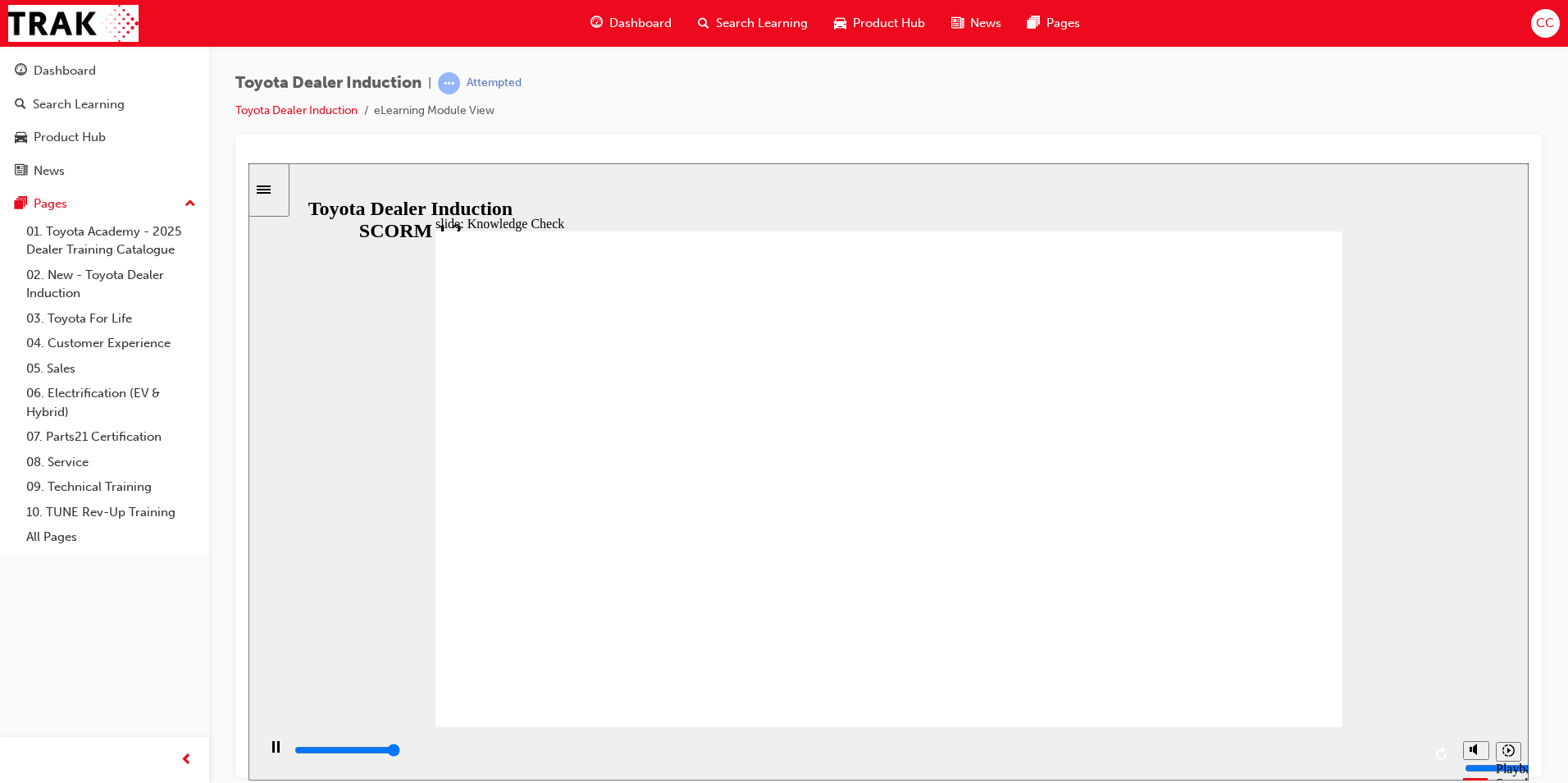
type input "5000"
radio input "false"
radio input "true"
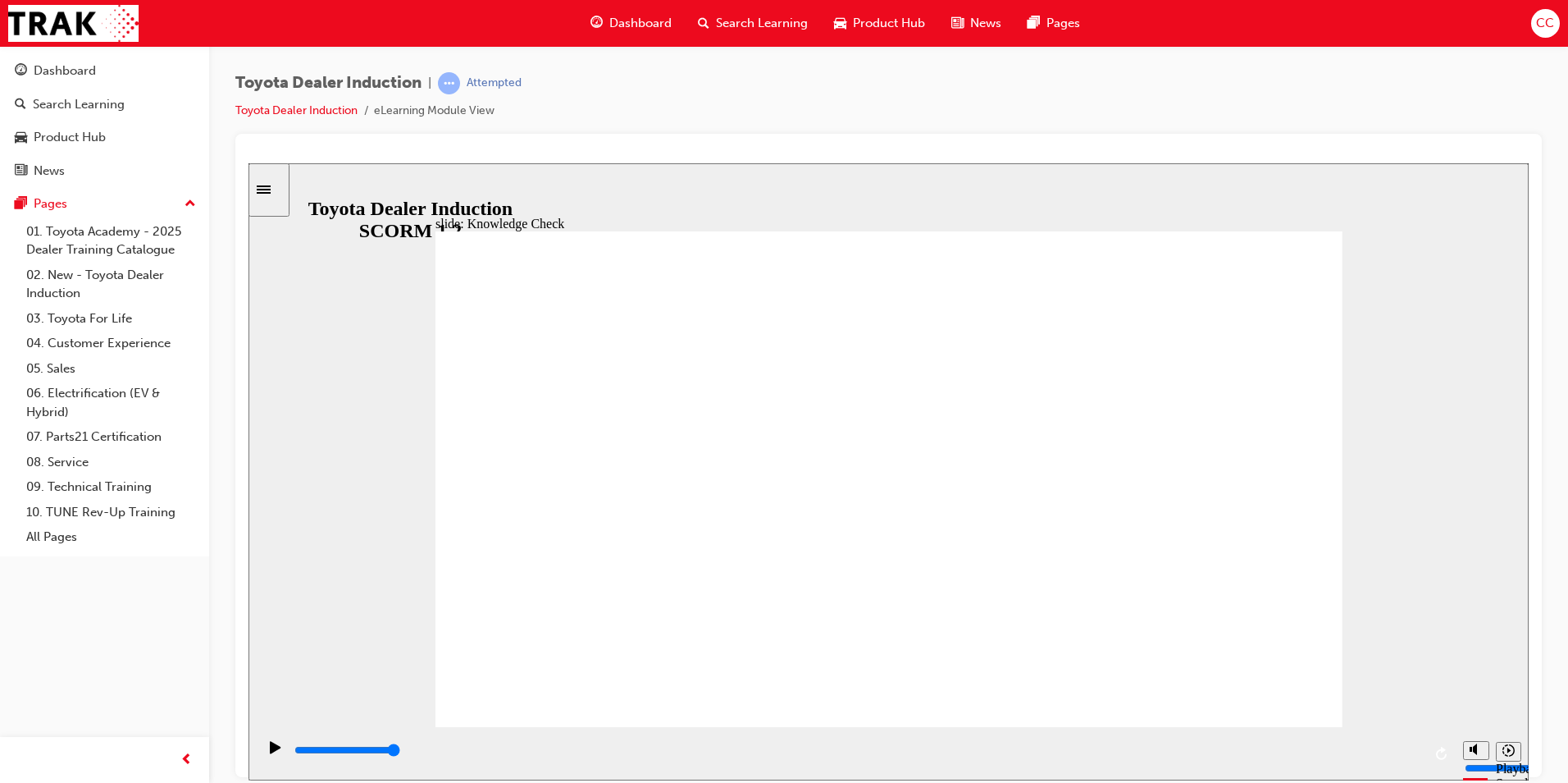
radio input "false"
radio input "true"
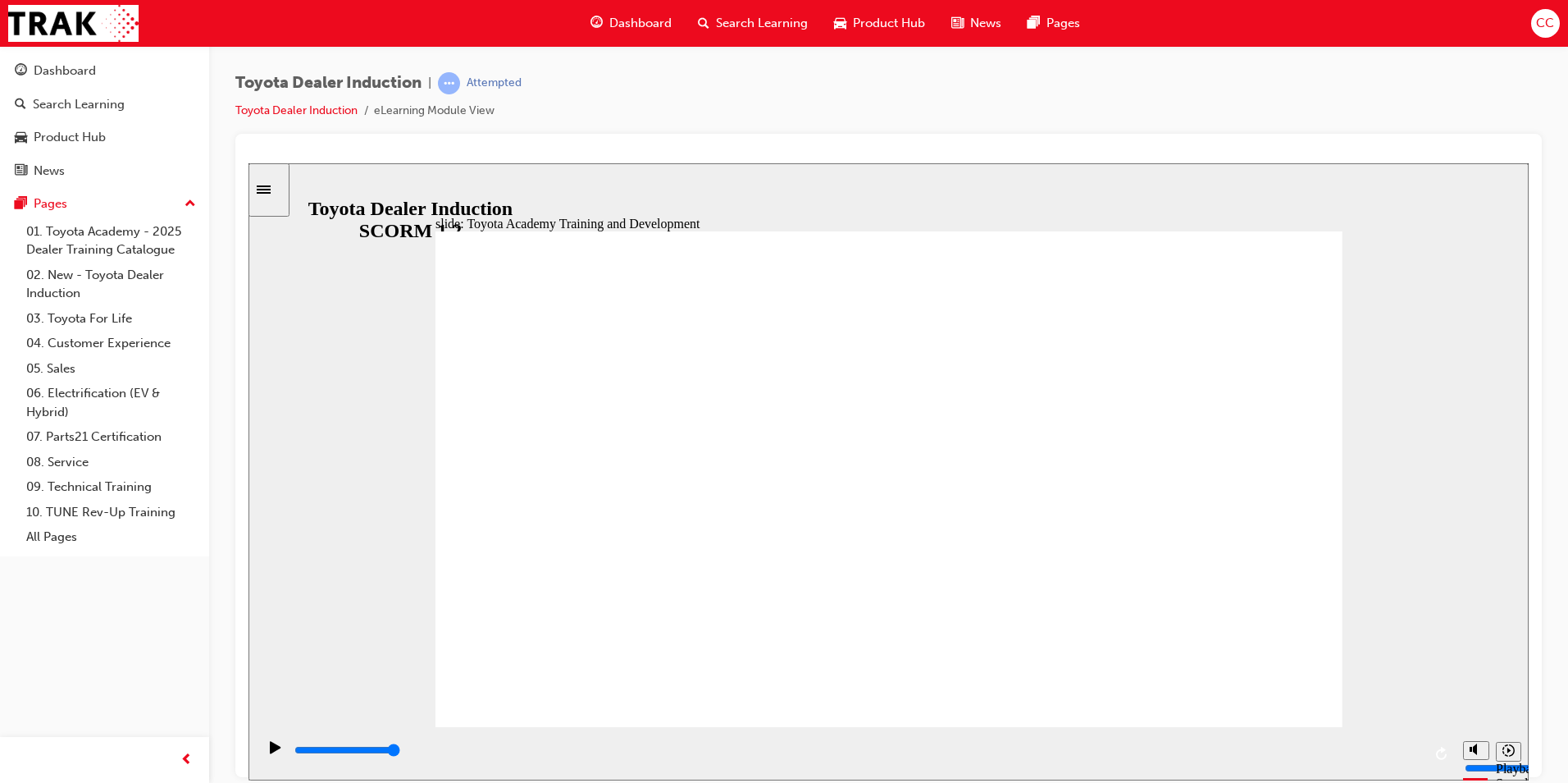
drag, startPoint x: 707, startPoint y: 475, endPoint x: 706, endPoint y: 483, distance: 8.1
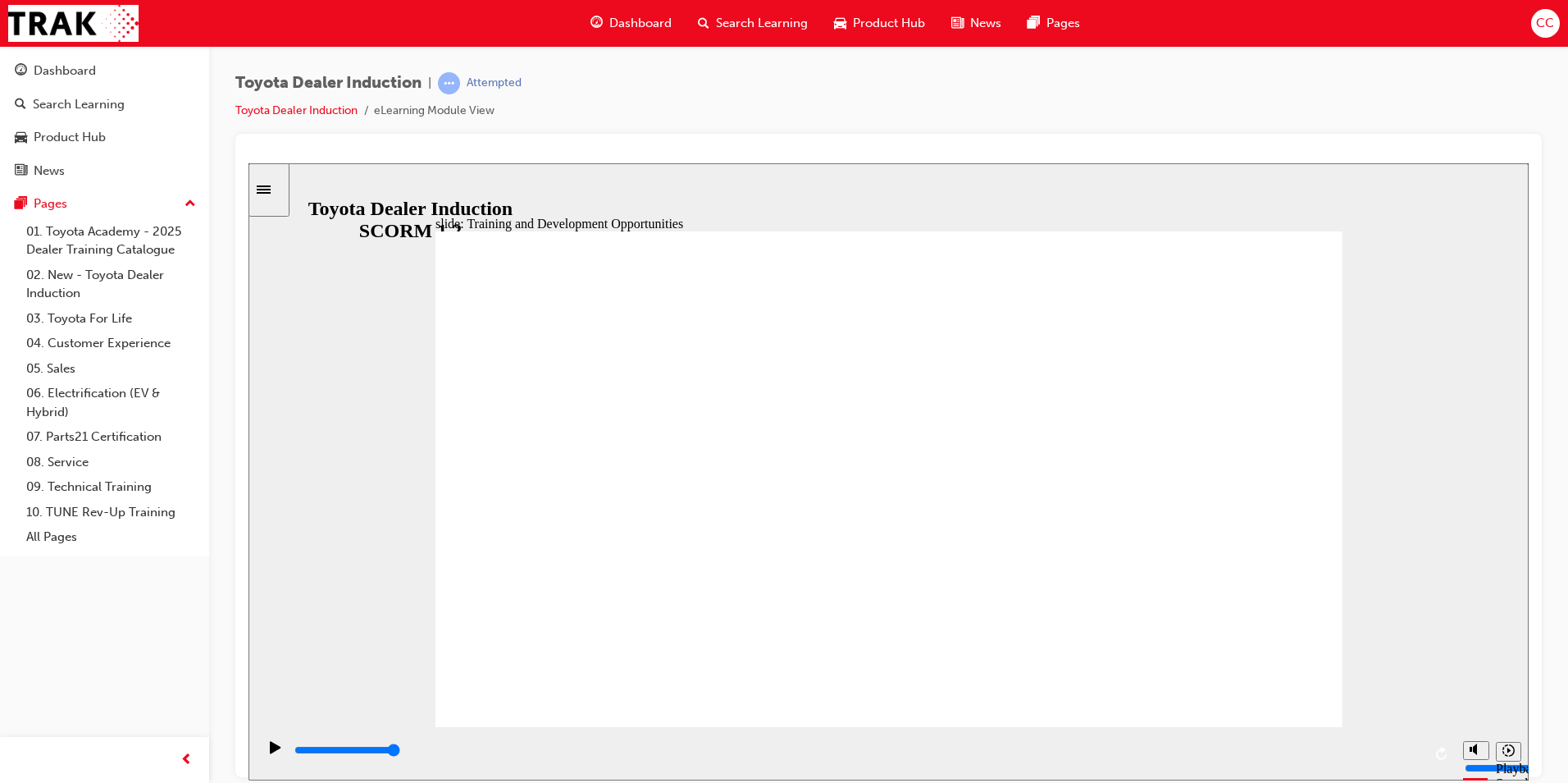
click at [300, 758] on div "playback controls" at bounding box center [857, 749] width 1129 height 18
click at [272, 752] on icon "Pause (Ctrl+Alt+P)" at bounding box center [275, 745] width 7 height 11
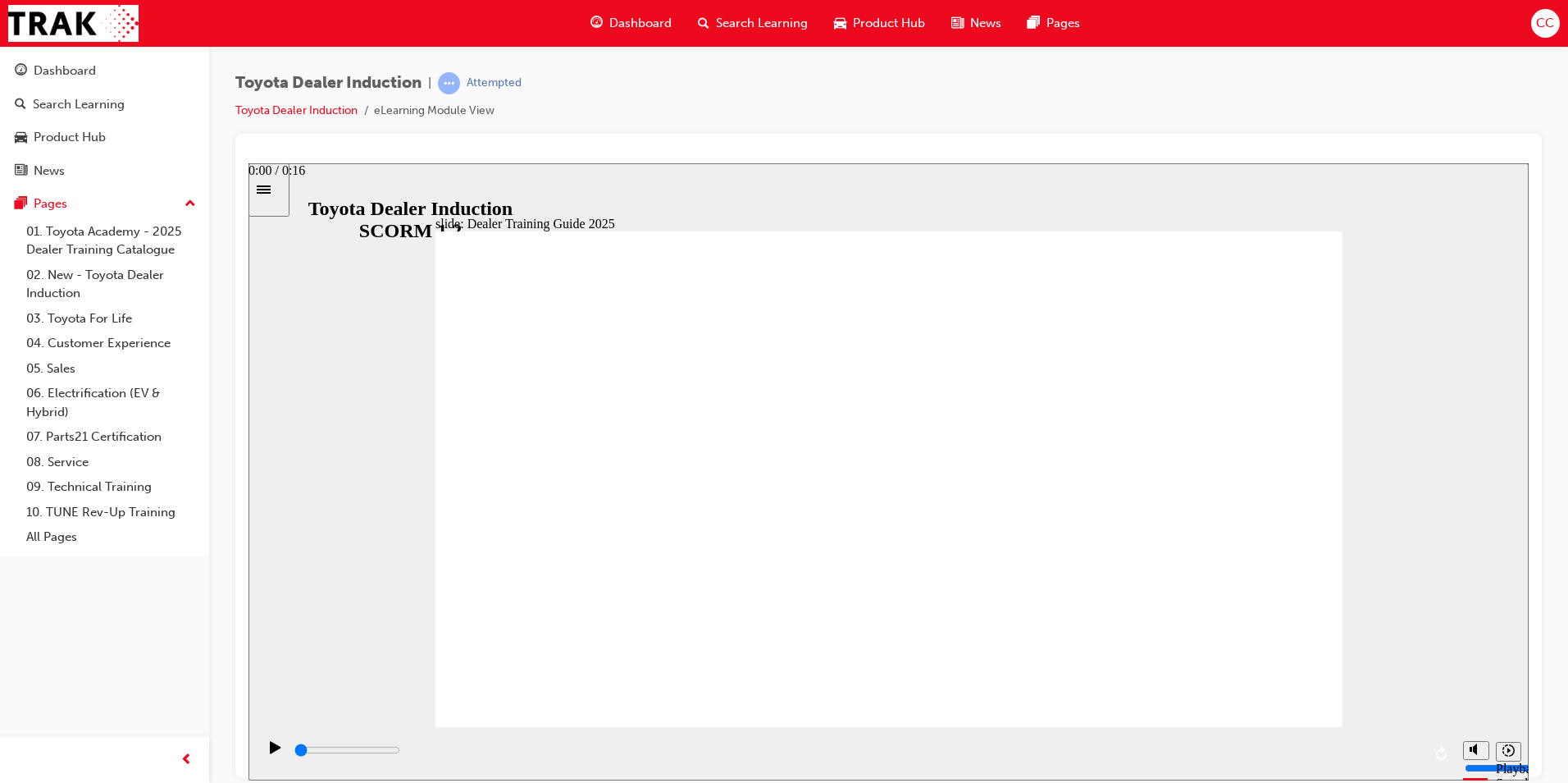
click at [296, 751] on input "slide progress" at bounding box center [347, 748] width 106 height 13
click at [271, 753] on icon "Play (Ctrl+Alt+P)" at bounding box center [275, 746] width 11 height 13
click at [268, 744] on div "Pause (Ctrl+Alt+P)" at bounding box center [275, 753] width 28 height 28
drag, startPoint x: 592, startPoint y: 754, endPoint x: 504, endPoint y: 750, distance: 88.1
click at [504, 750] on div "playback controls" at bounding box center [857, 749] width 1129 height 18
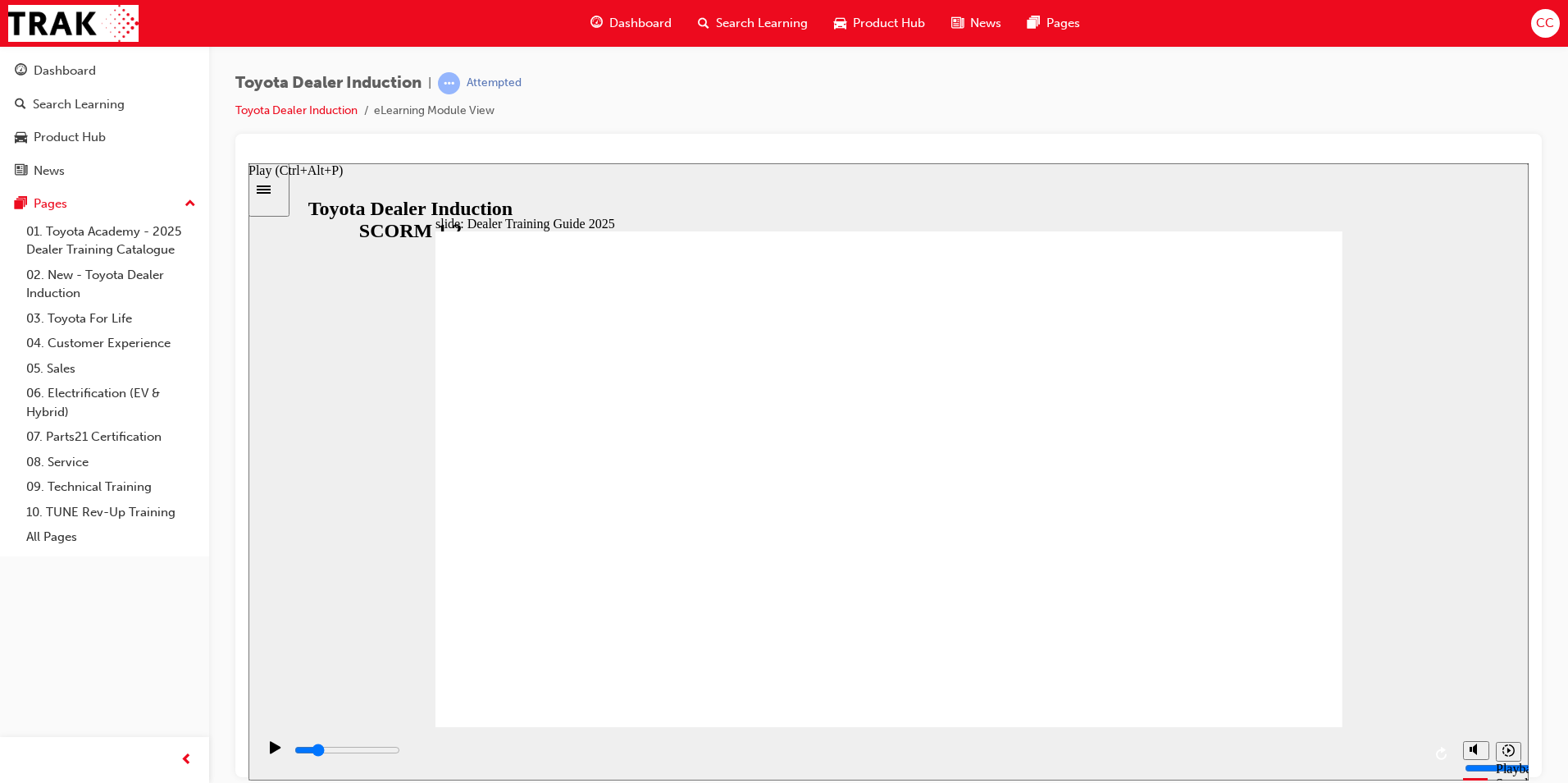
click at [264, 751] on div "Play (Ctrl+Alt+P)" at bounding box center [275, 753] width 28 height 28
drag, startPoint x: 1419, startPoint y: 755, endPoint x: 302, endPoint y: 753, distance: 1117.0
click at [301, 752] on div "playback controls" at bounding box center [857, 749] width 1129 height 18
click at [264, 751] on div "Play (Ctrl+Alt+P)" at bounding box center [275, 753] width 28 height 28
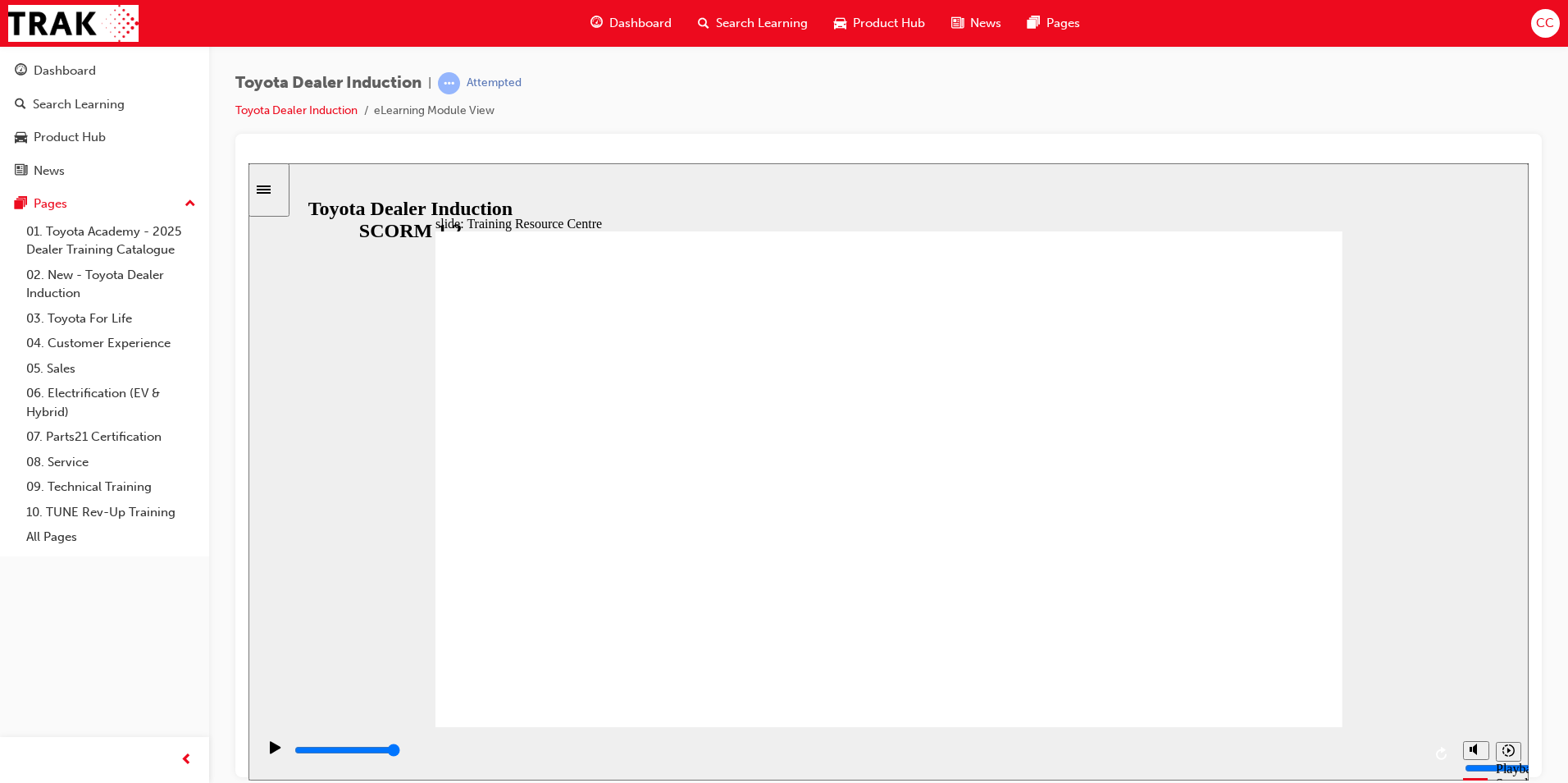
type input "5000"
radio input "false"
radio input "true"
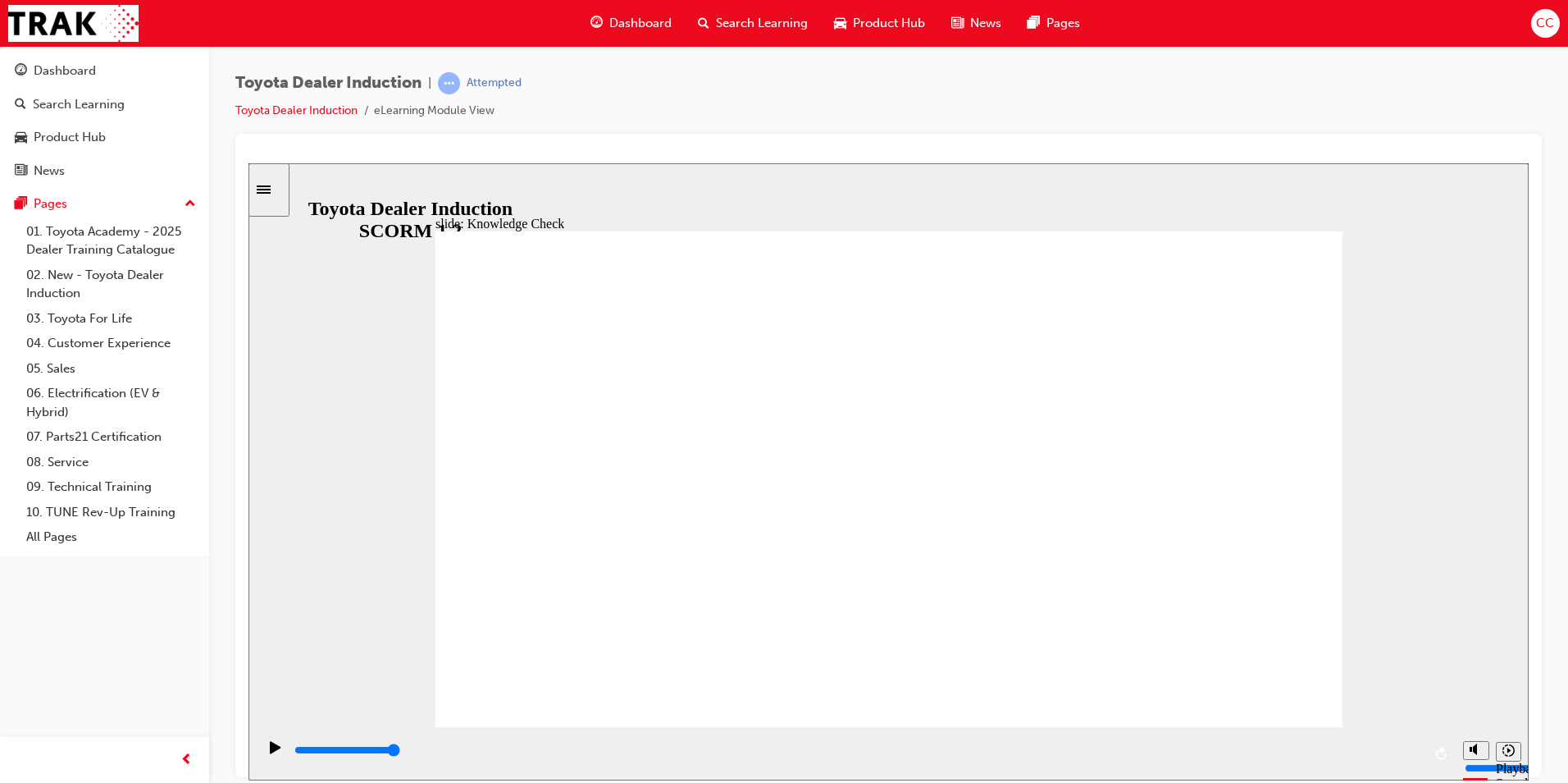
drag, startPoint x: 1415, startPoint y: 748, endPoint x: 282, endPoint y: 747, distance: 1133.0
click at [291, 749] on div "playback controls" at bounding box center [855, 752] width 1198 height 53
click at [271, 747] on icon "Play (Ctrl+Alt+P)" at bounding box center [275, 746] width 11 height 13
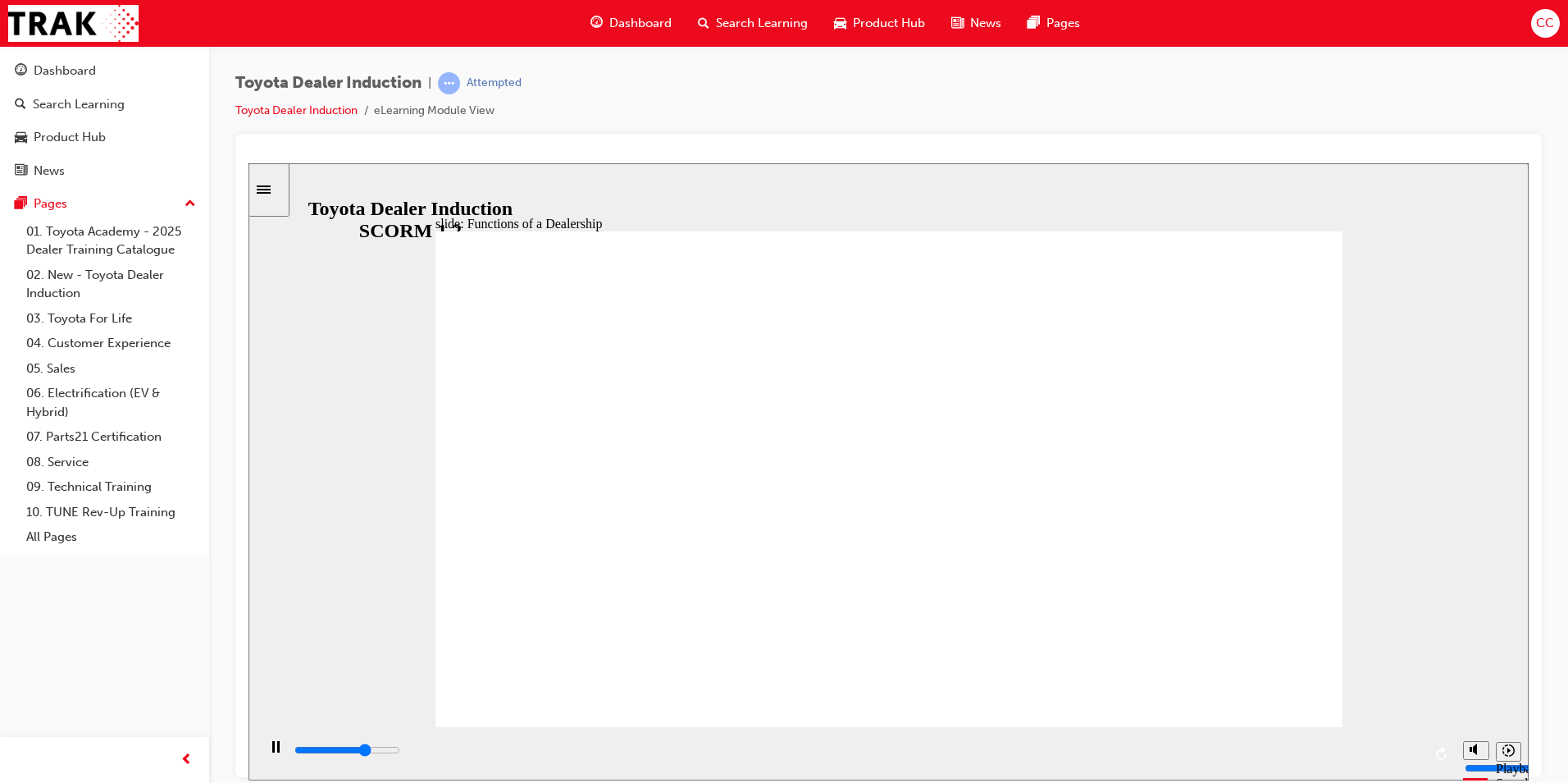
drag, startPoint x: 1054, startPoint y: 609, endPoint x: 1142, endPoint y: 688, distance: 118.3
drag, startPoint x: 1085, startPoint y: 754, endPoint x: 657, endPoint y: 751, distance: 428.0
click at [657, 751] on div "playback controls" at bounding box center [857, 749] width 1129 height 18
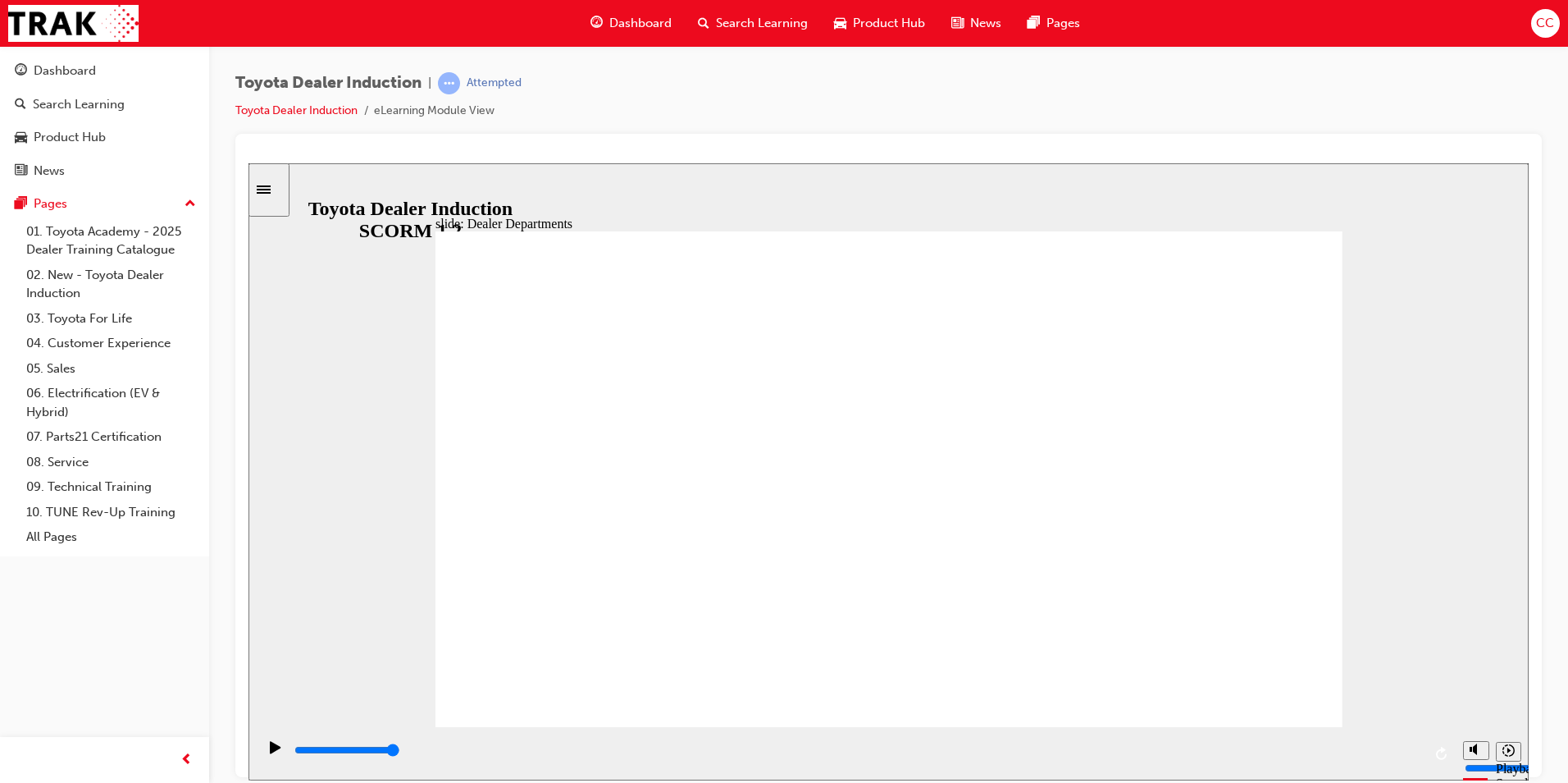
type input "11300"
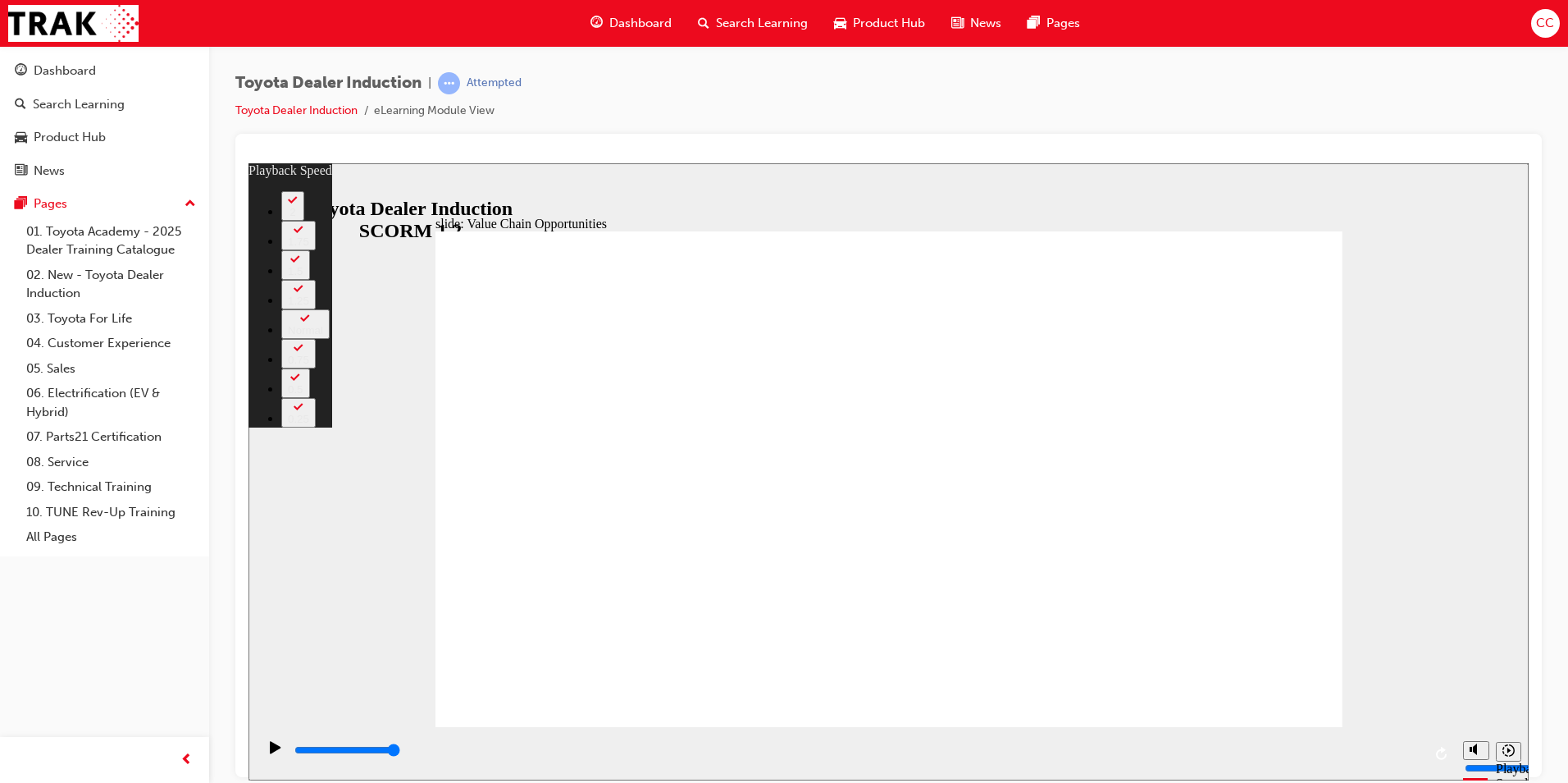
type input "31"
type input "64"
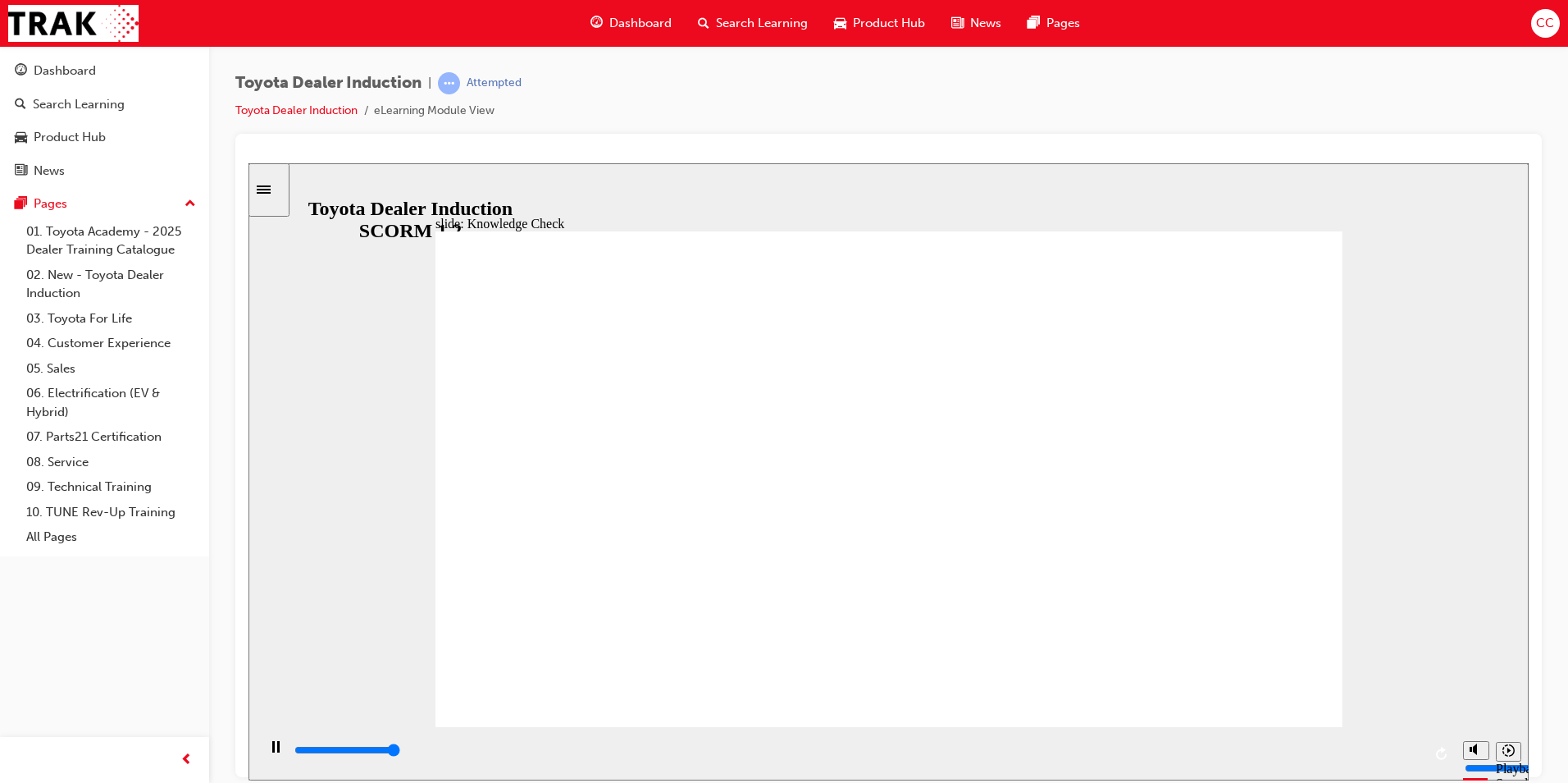
type input "5000"
radio input "true"
type input "5000"
radio input "false"
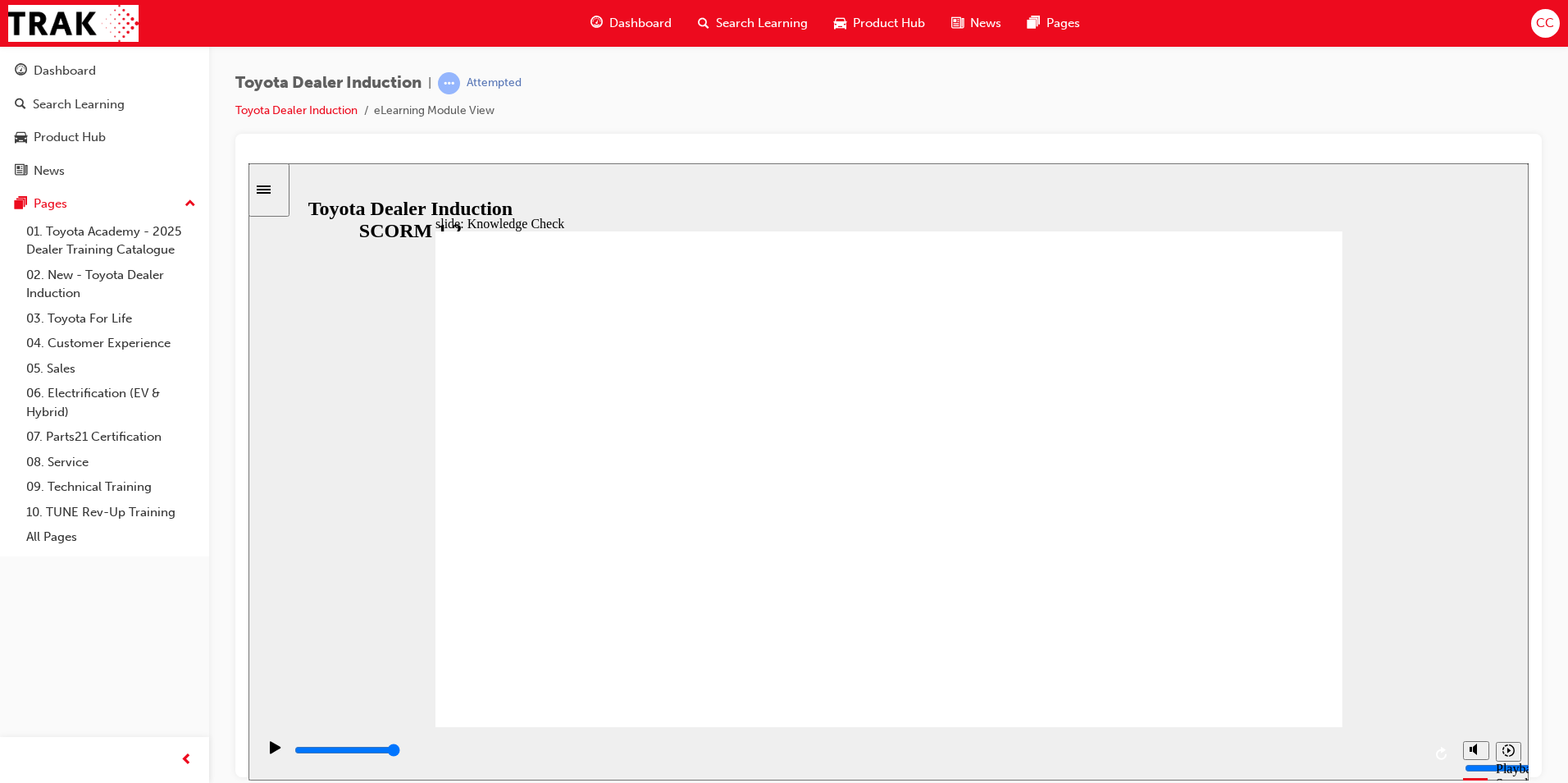
radio input "false"
radio input "true"
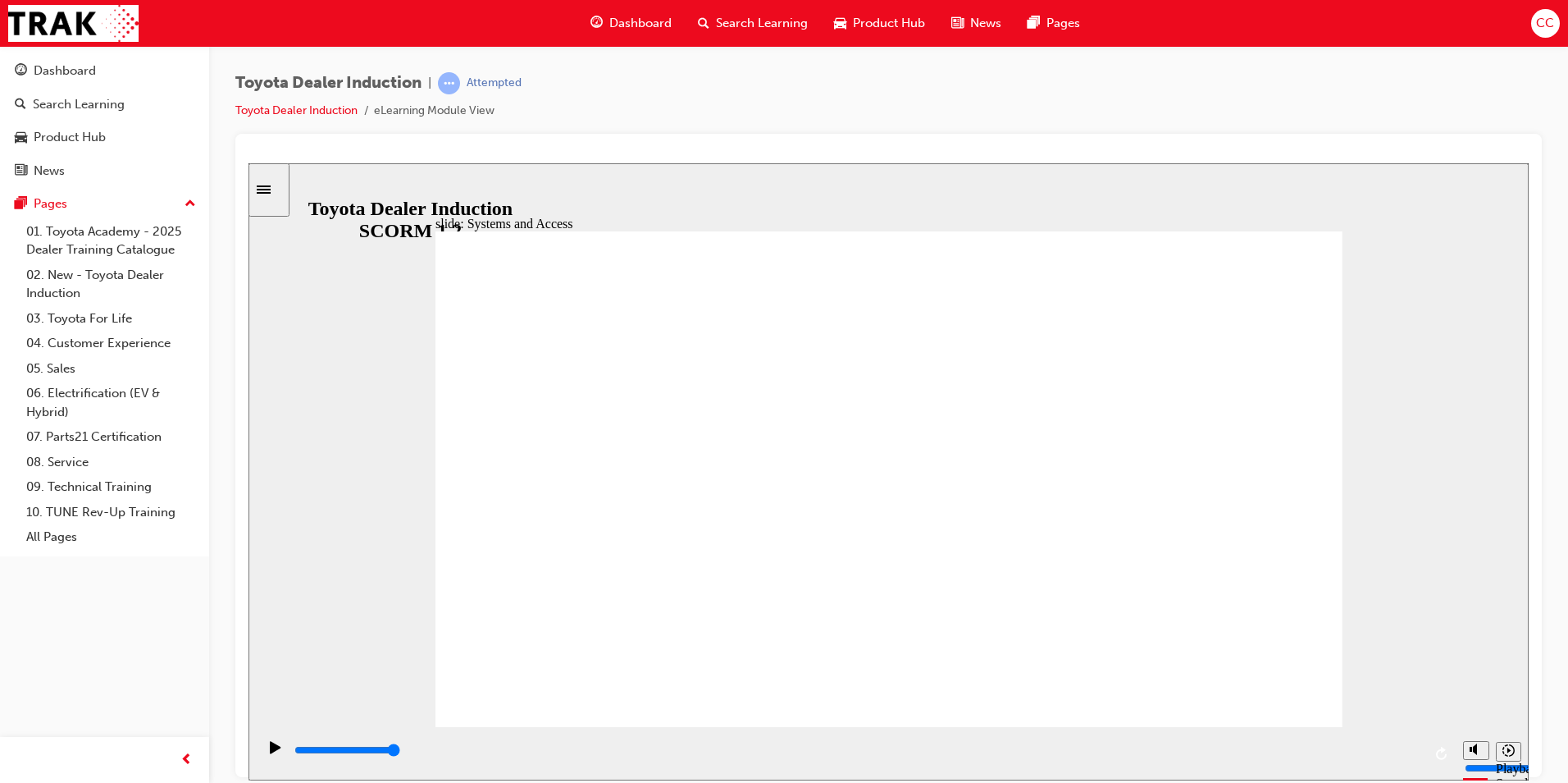
drag, startPoint x: 1316, startPoint y: 235, endPoint x: 1295, endPoint y: 256, distance: 29.7
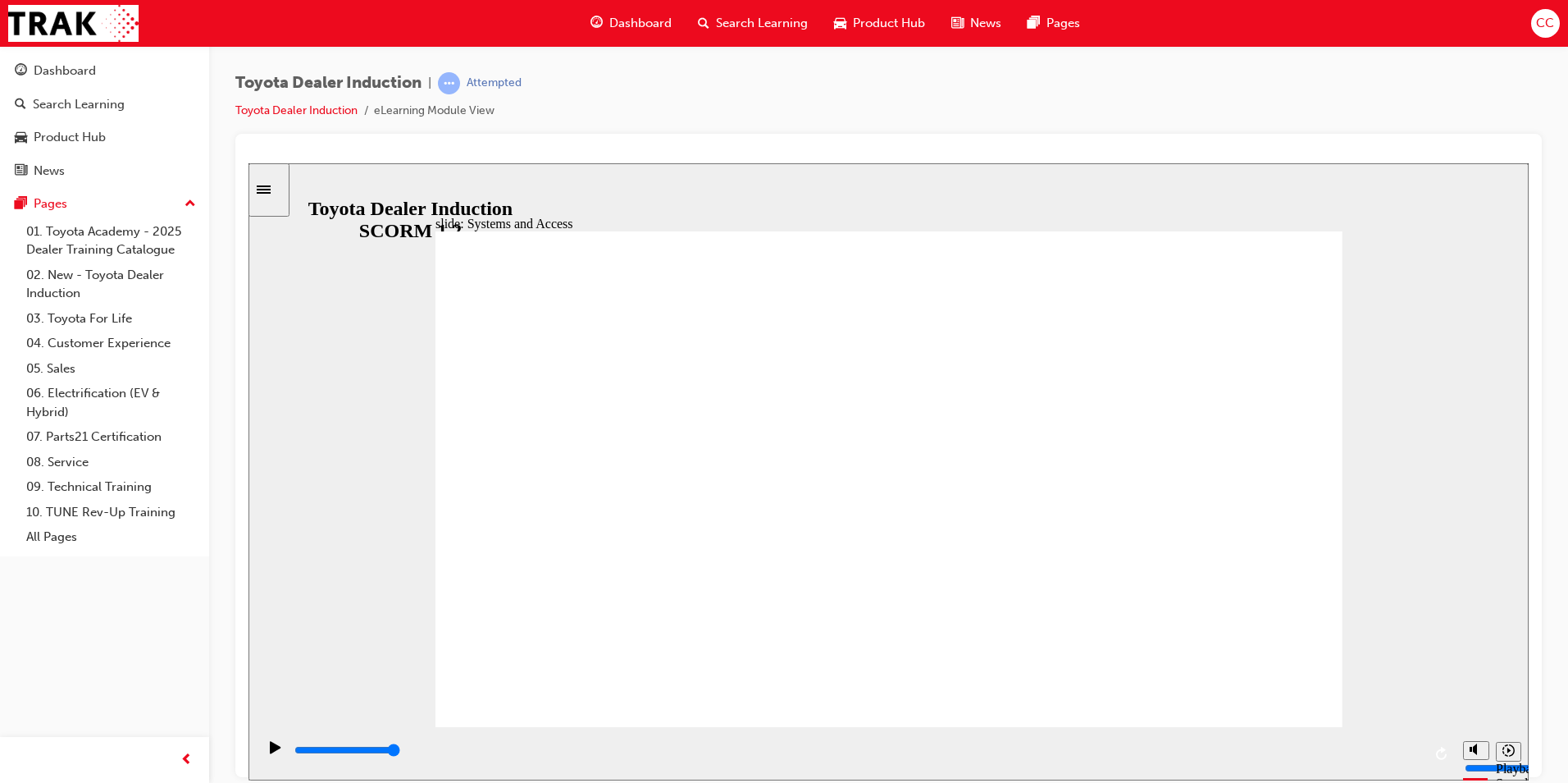
drag, startPoint x: 1422, startPoint y: 749, endPoint x: 299, endPoint y: 747, distance: 1123.0
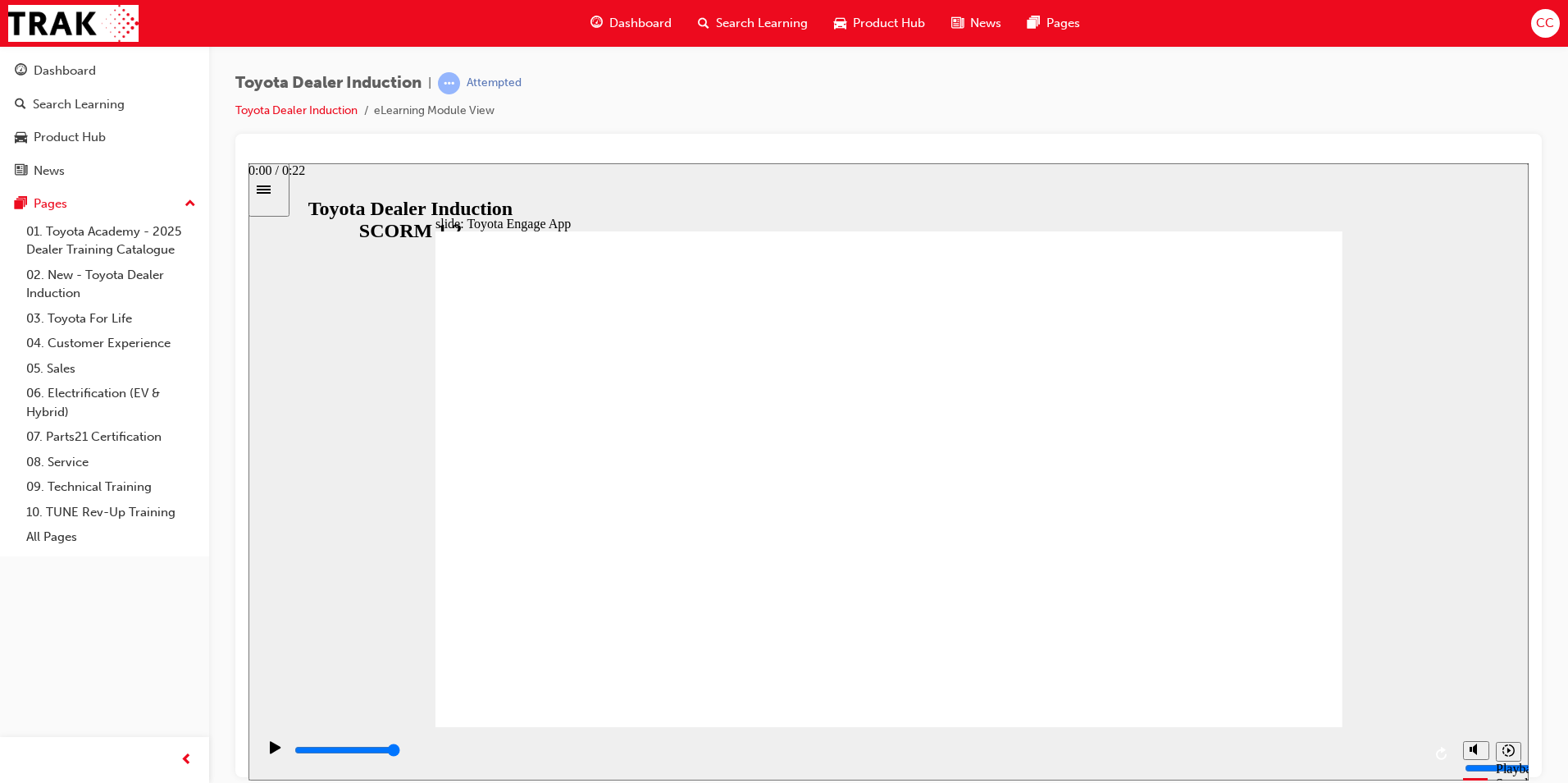
click at [299, 747] on div "playback controls" at bounding box center [855, 752] width 1198 height 53
click at [294, 753] on input "slide progress" at bounding box center [347, 748] width 106 height 13
click at [270, 753] on icon "Play (Ctrl+Alt+P)" at bounding box center [275, 746] width 10 height 12
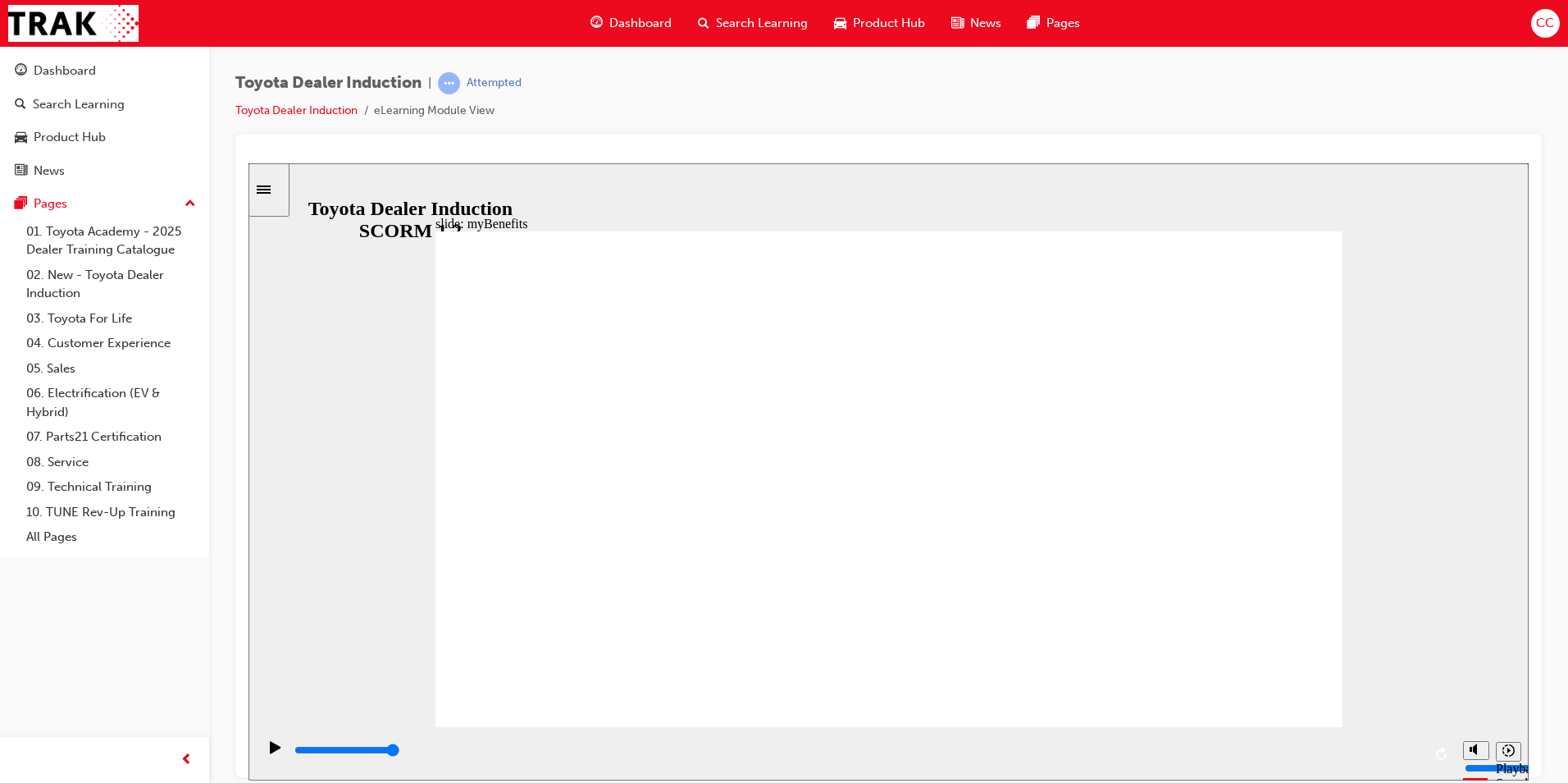
type input "5000"
type input "T"
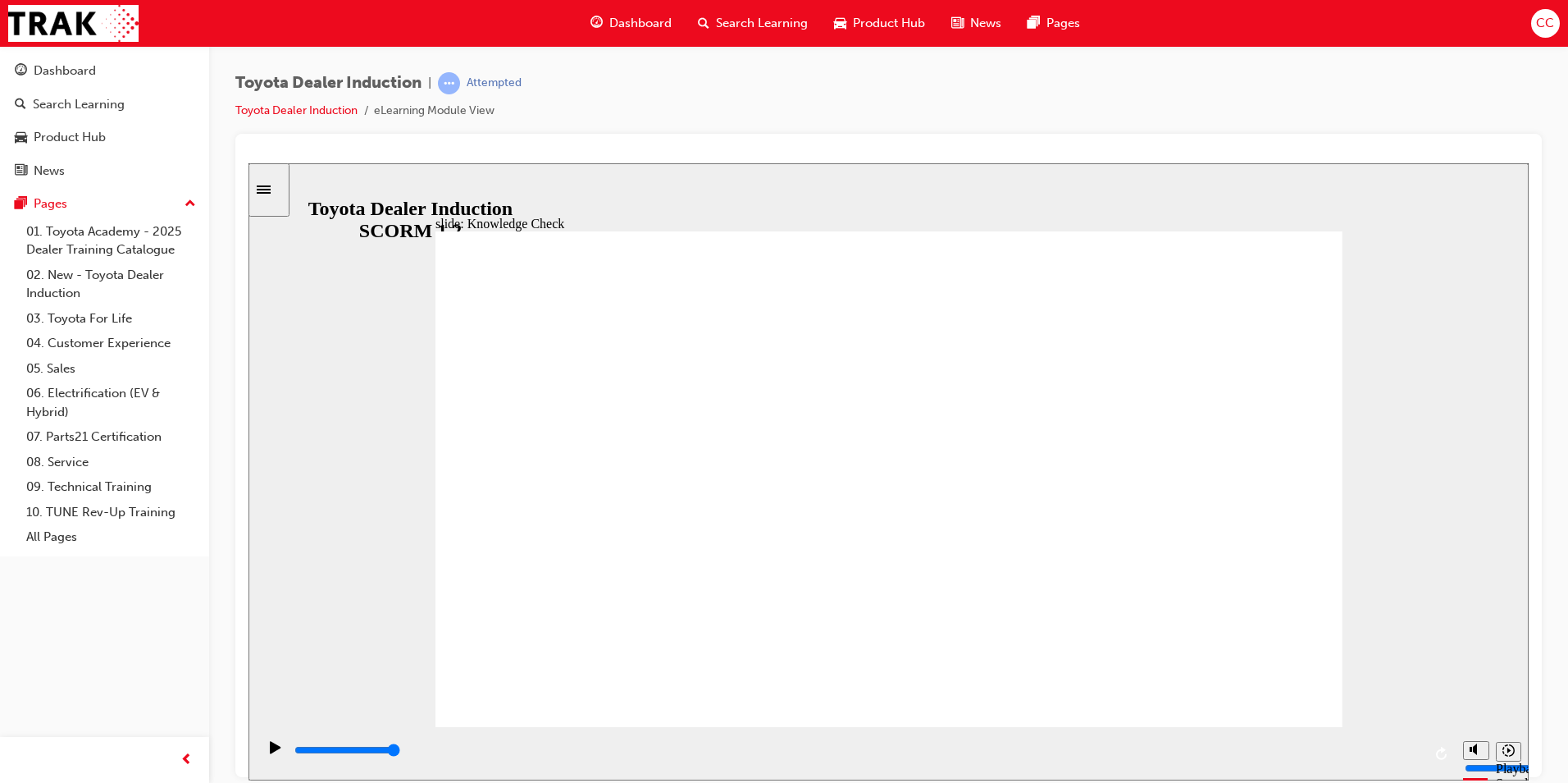
type input "T"
type input "To"
type input "Toy"
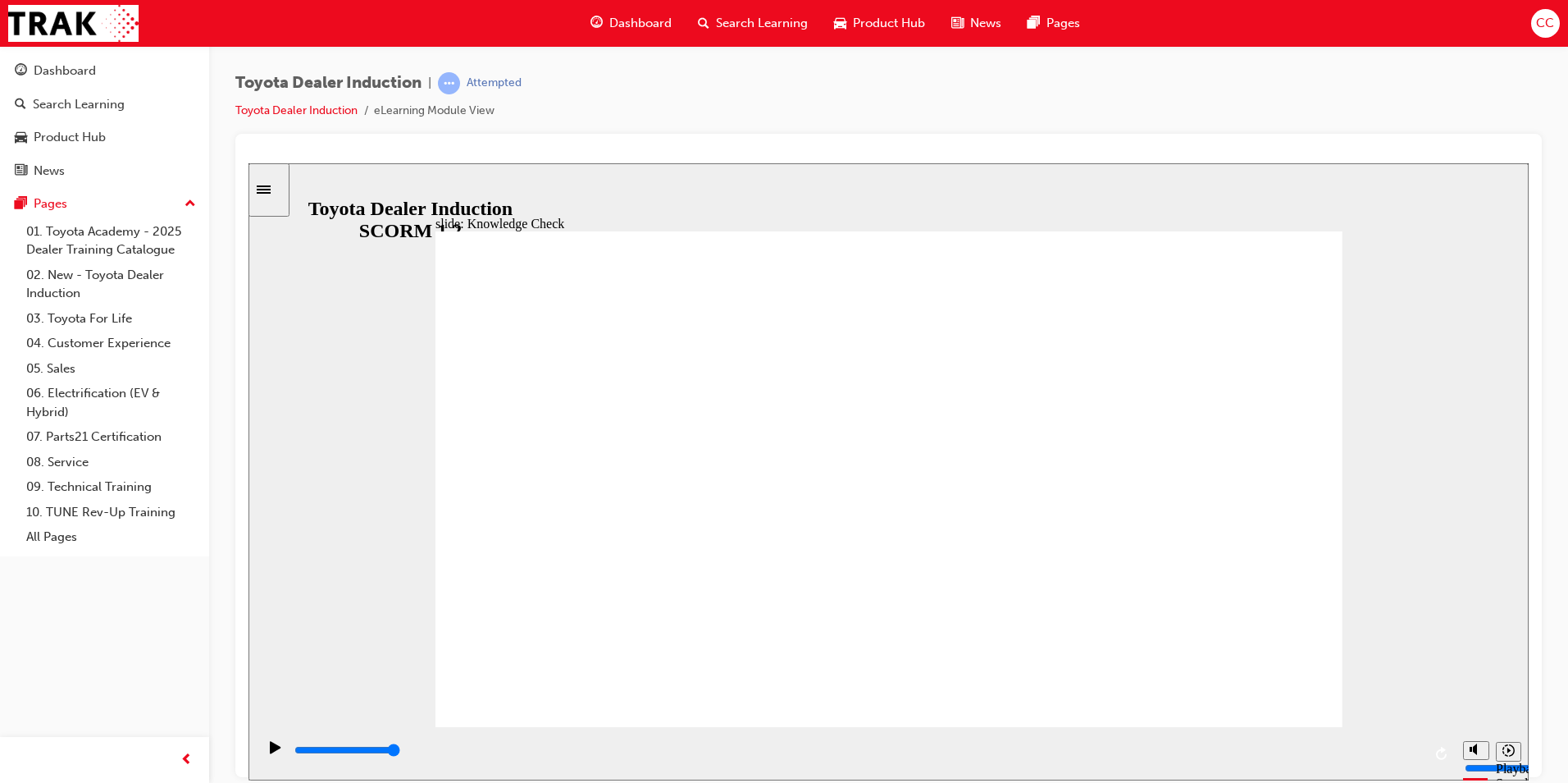
type input "Toyo"
type input "Toyot"
type input "Toyota"
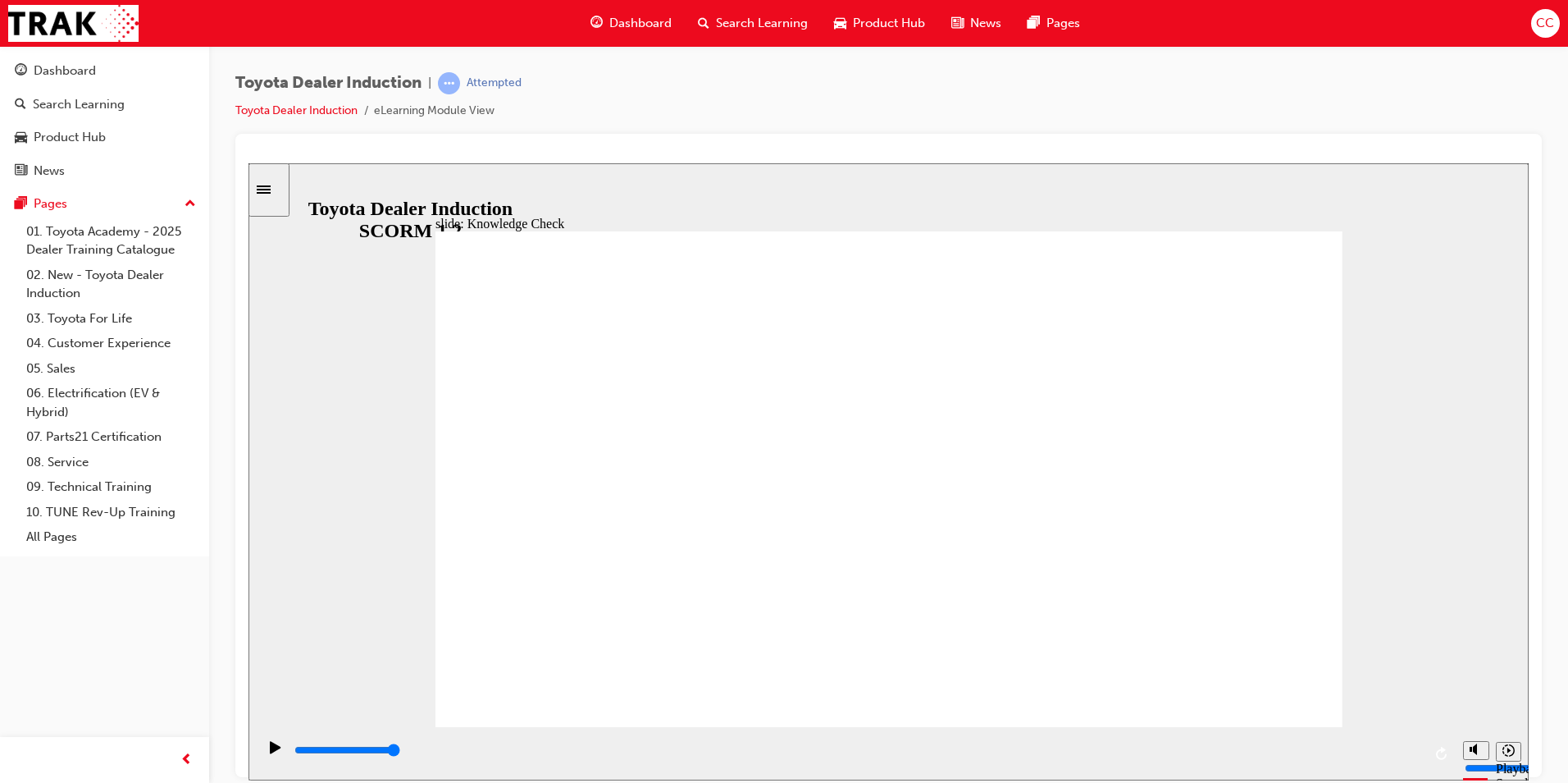
type input "Toyota"
type input "Toyota E"
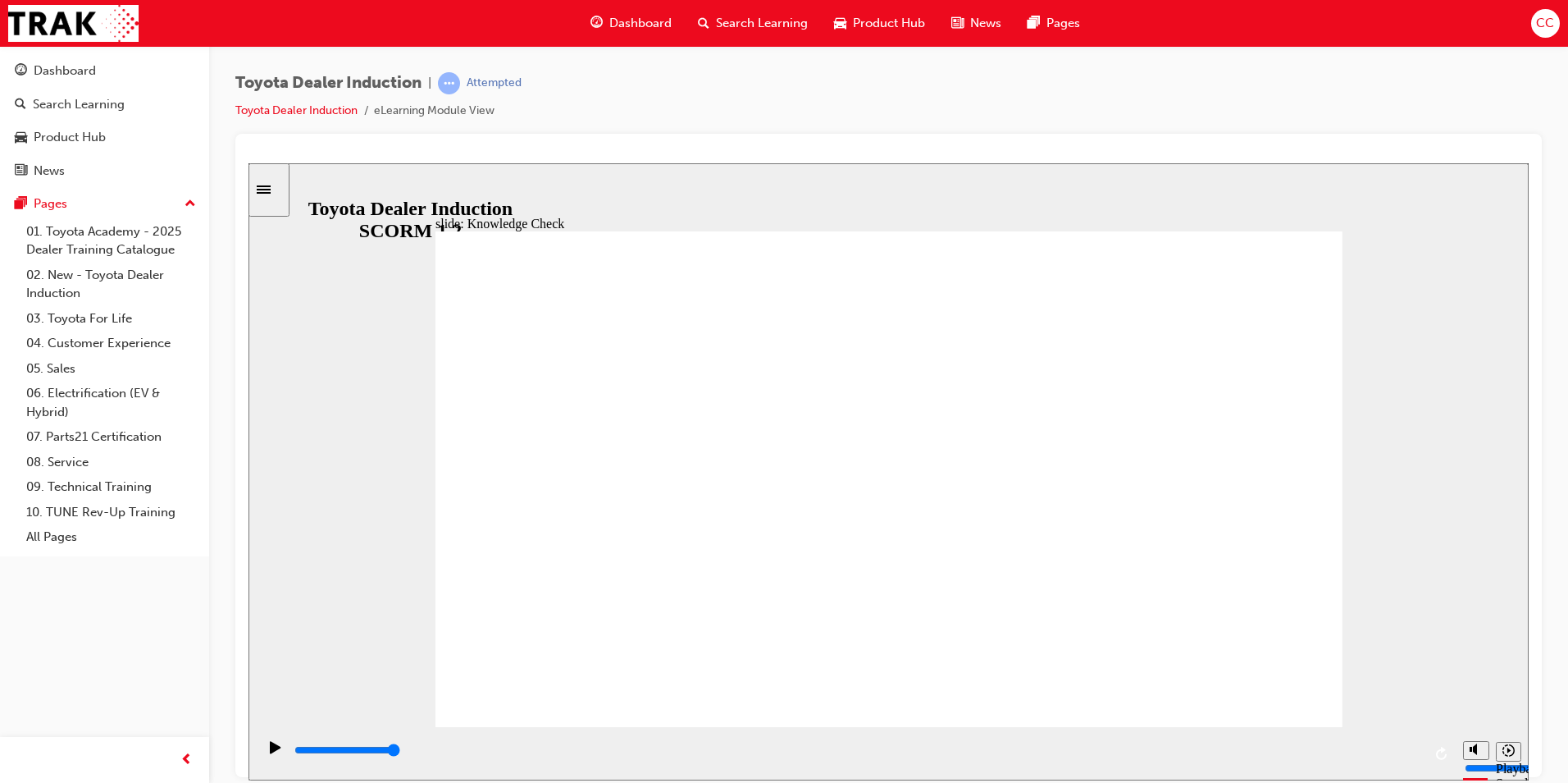
type input "Toyota En"
type input "Toyota Eng"
type input "Toyota Enga"
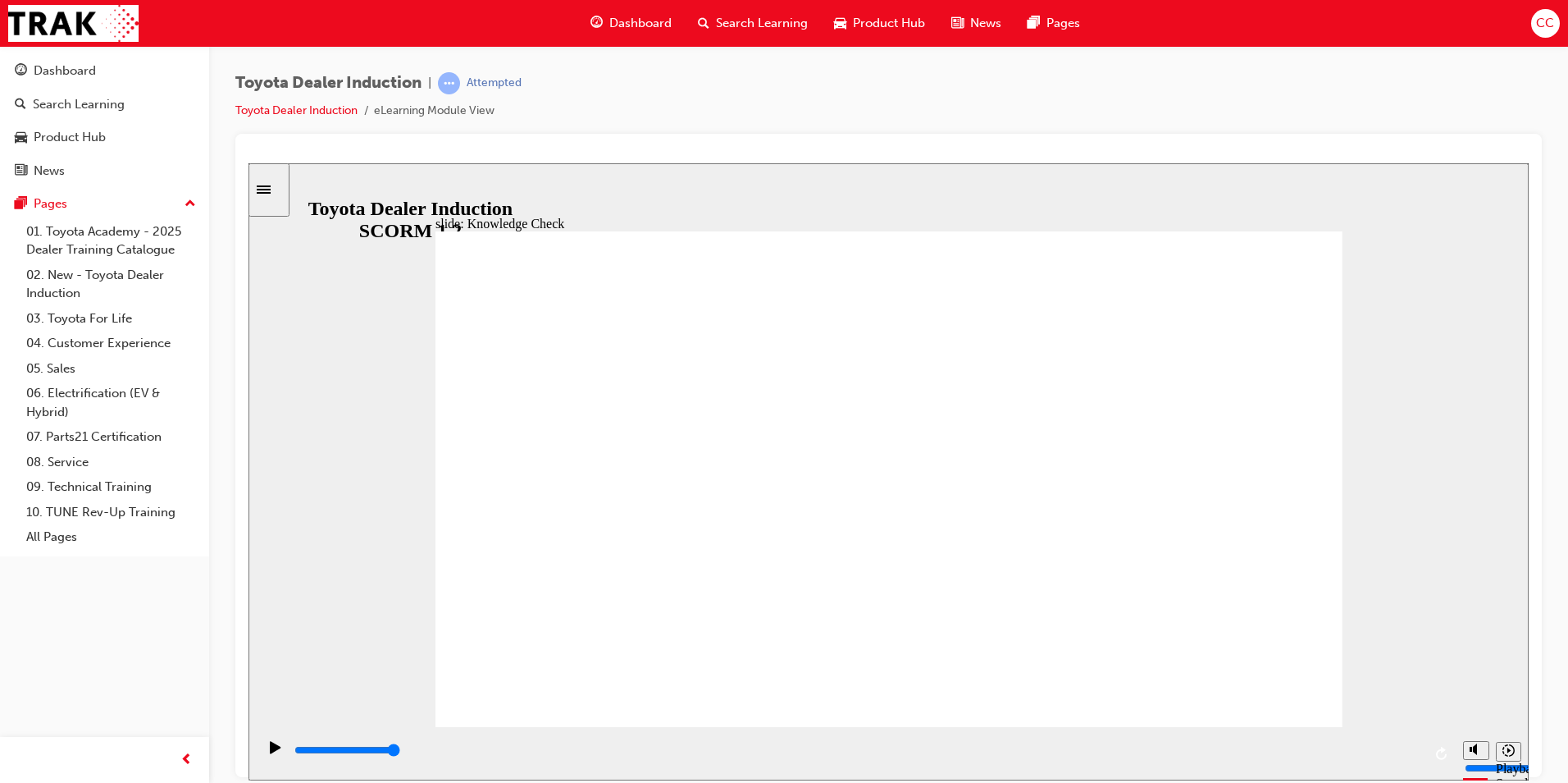
type input "Toyota Enga"
type input "Toyota Engag"
type input "Toyota Engage"
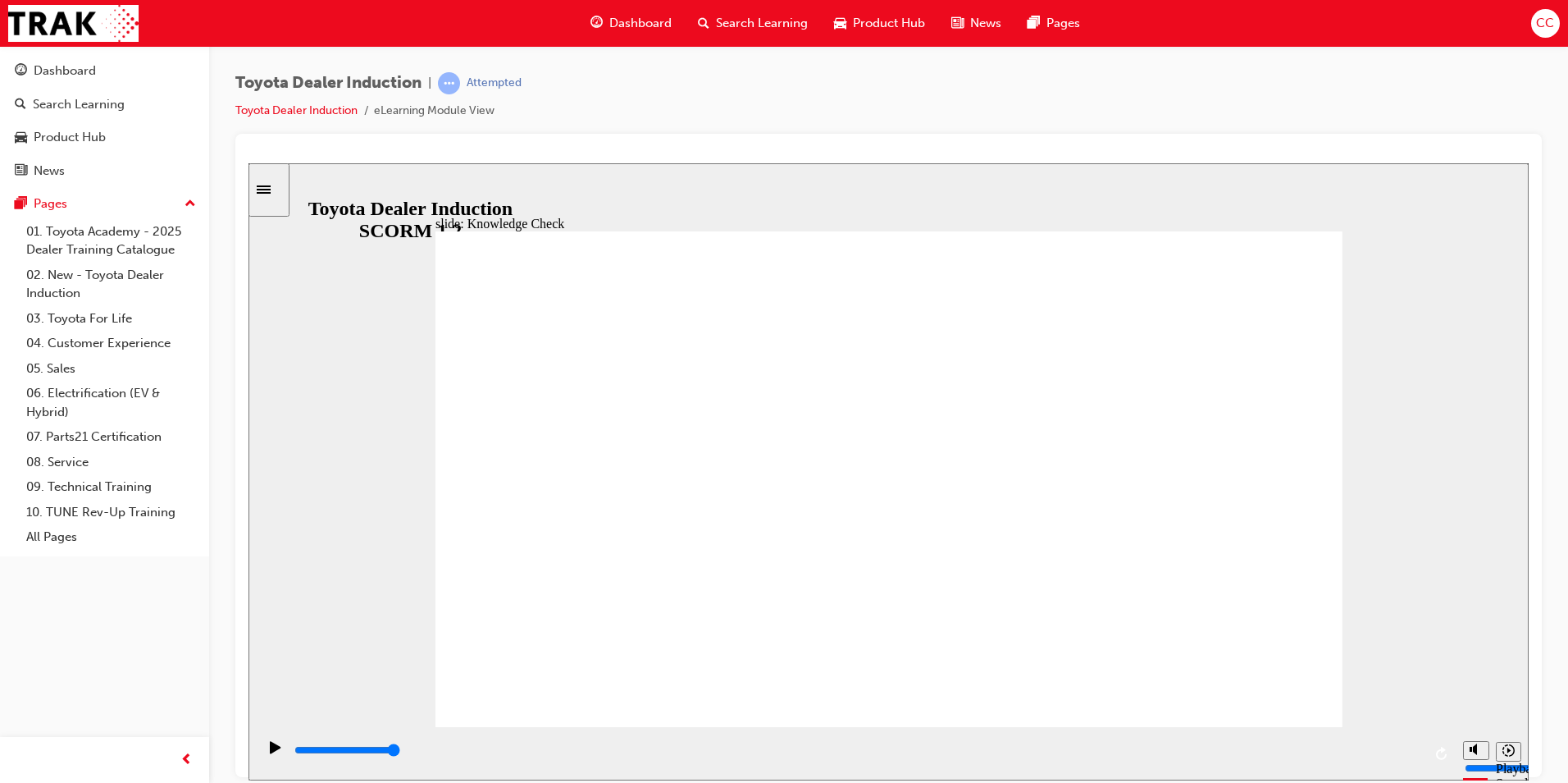
type input "Toyota Engage"
drag, startPoint x: 1422, startPoint y: 753, endPoint x: 306, endPoint y: 757, distance: 1116.0
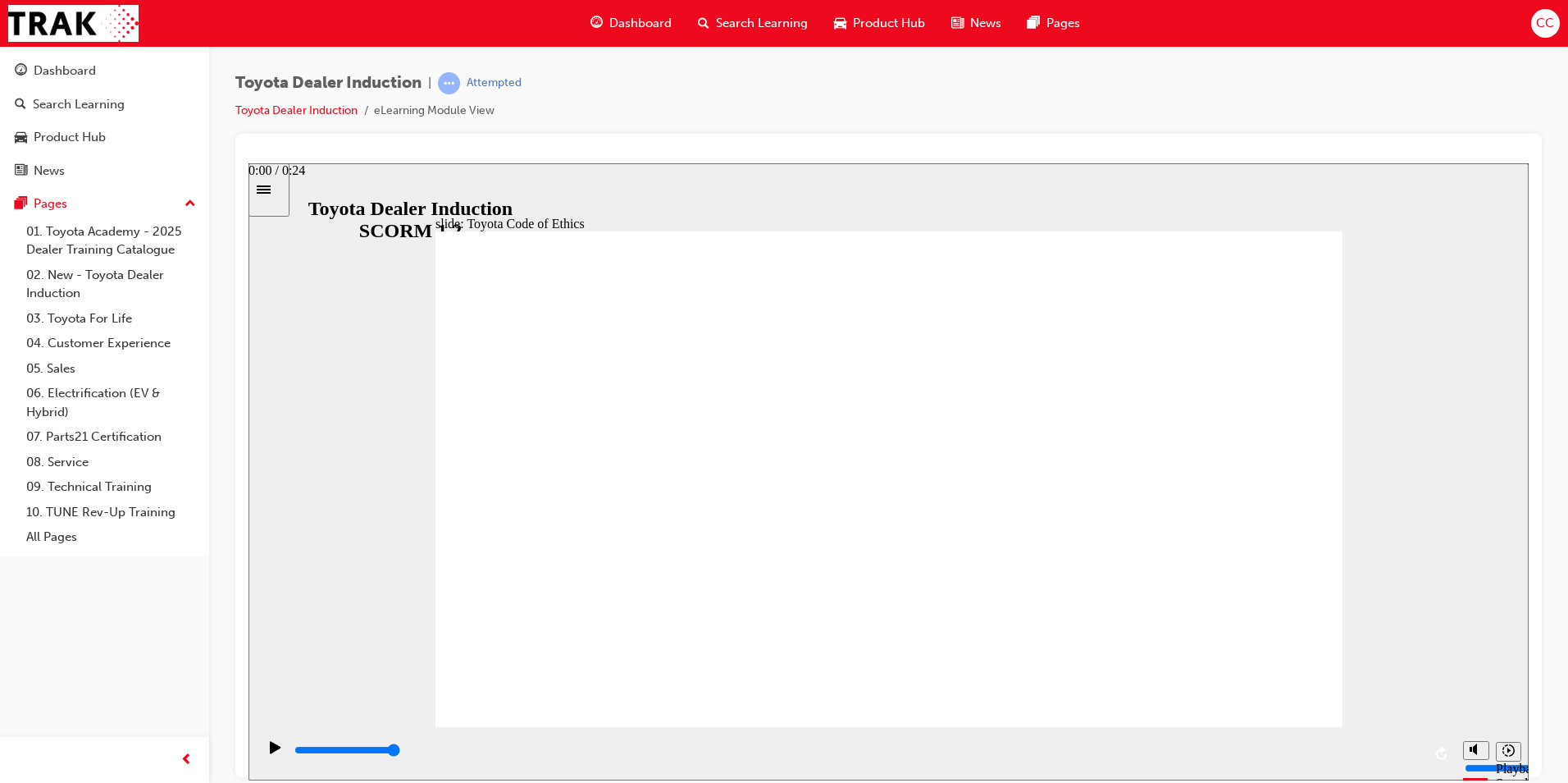
click at [306, 758] on div "playback controls" at bounding box center [855, 752] width 1198 height 53
click at [275, 750] on icon "Play (Ctrl+Alt+P)" at bounding box center [275, 746] width 11 height 13
click at [271, 753] on icon "Play (Ctrl+Alt+P)" at bounding box center [275, 746] width 10 height 12
drag, startPoint x: 1422, startPoint y: 753, endPoint x: 459, endPoint y: 752, distance: 963.0
click at [459, 752] on div "playback controls" at bounding box center [855, 752] width 1198 height 53
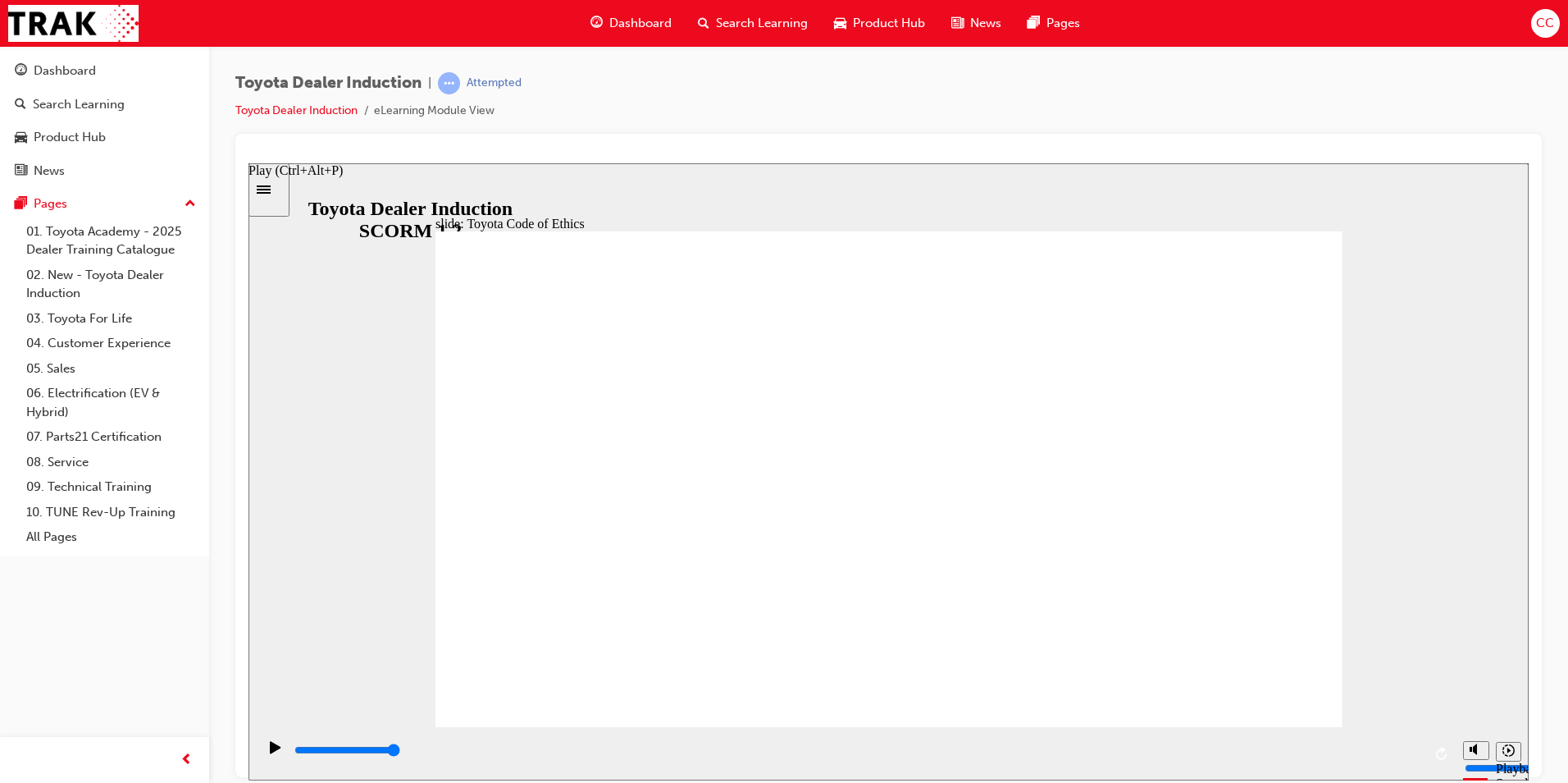
click at [270, 753] on icon "Play (Ctrl+Alt+P)" at bounding box center [275, 746] width 10 height 12
click at [400, 751] on input "slide progress" at bounding box center [347, 748] width 106 height 13
drag, startPoint x: 810, startPoint y: 751, endPoint x: 791, endPoint y: 751, distance: 19.0
click at [400, 751] on input "slide progress" at bounding box center [347, 748] width 106 height 13
click at [533, 749] on div "playback controls" at bounding box center [857, 749] width 1129 height 18
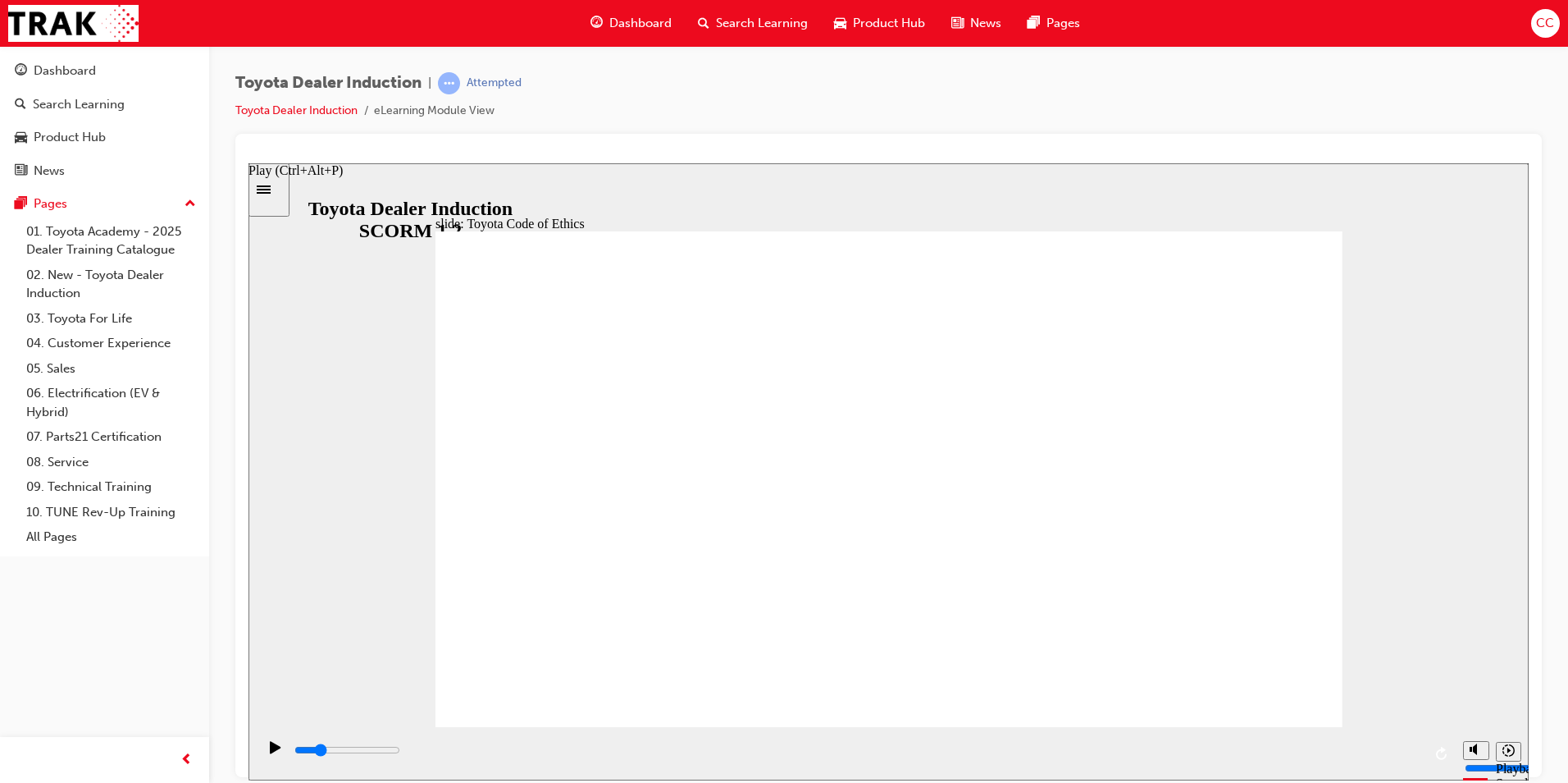
click at [270, 748] on icon "Play (Ctrl+Alt+P)" at bounding box center [275, 746] width 11 height 13
drag, startPoint x: 1413, startPoint y: 750, endPoint x: 1160, endPoint y: 754, distance: 253.0
click at [1159, 754] on div "playback controls" at bounding box center [857, 749] width 1129 height 18
drag, startPoint x: 264, startPoint y: 750, endPoint x: 279, endPoint y: 750, distance: 15.0
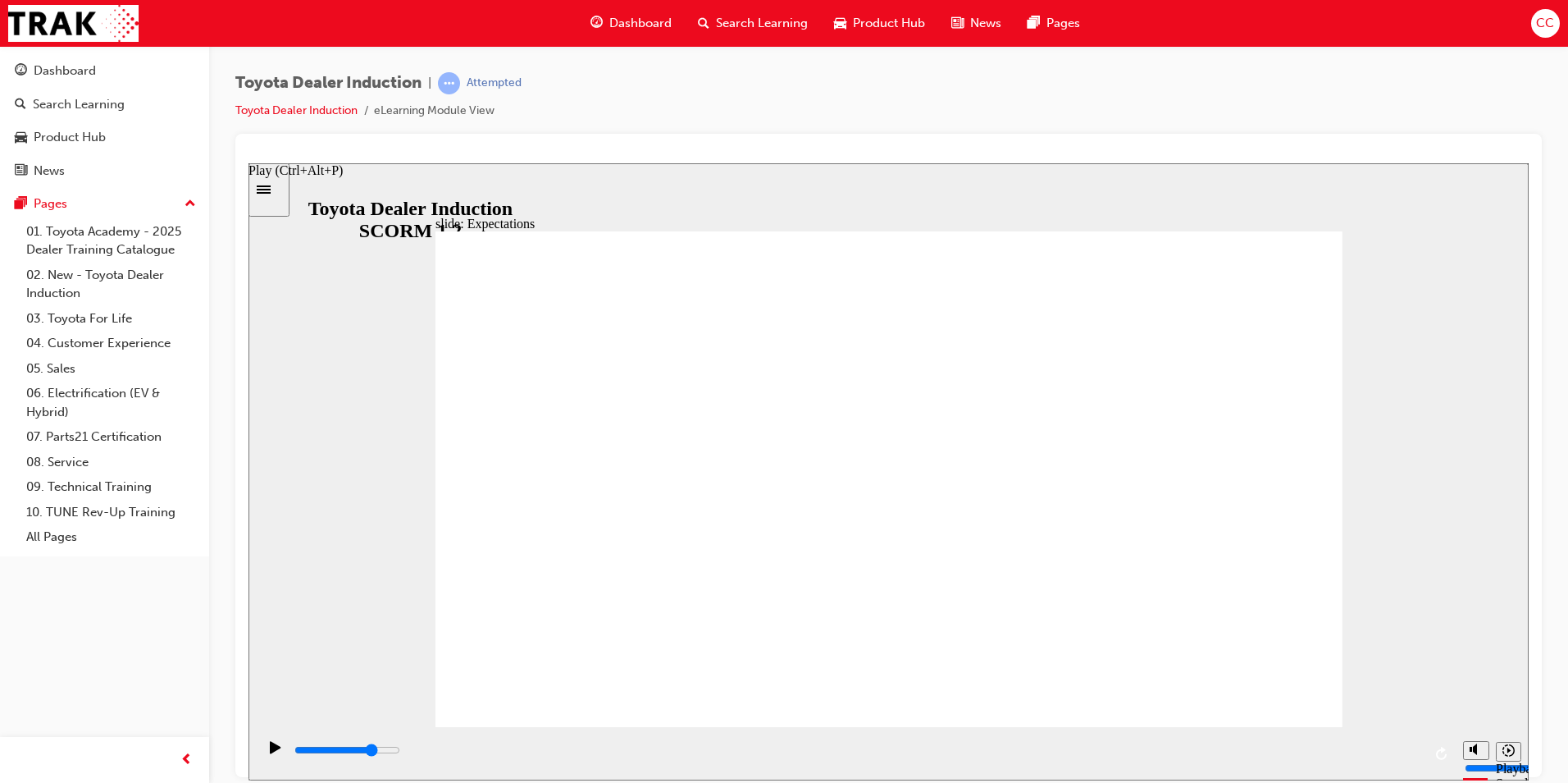
click at [266, 750] on div "Play (Ctrl+Alt+P)" at bounding box center [275, 753] width 28 height 28
drag, startPoint x: 1424, startPoint y: 746, endPoint x: 771, endPoint y: 760, distance: 653.2
click at [771, 760] on div "playback controls" at bounding box center [855, 752] width 1198 height 53
click at [751, 748] on div "playback controls" at bounding box center [857, 749] width 1129 height 18
drag, startPoint x: 252, startPoint y: 740, endPoint x: 261, endPoint y: 747, distance: 11.4
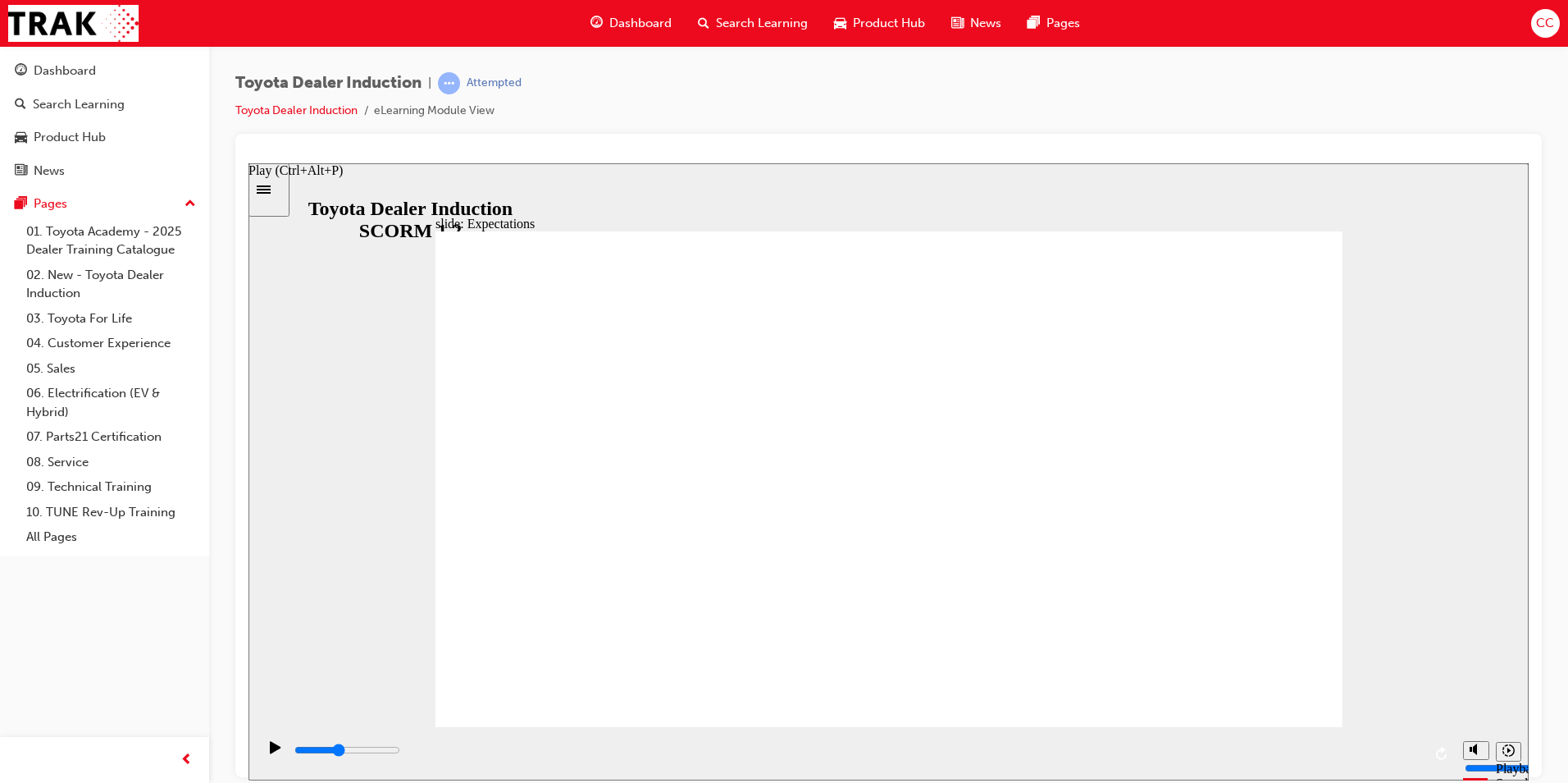
click at [253, 740] on section "Playback Speed 2 1.75 1.5 1.25" at bounding box center [889, 752] width 1280 height 53
click at [271, 750] on icon "Play (Ctrl+Alt+P)" at bounding box center [275, 746] width 10 height 12
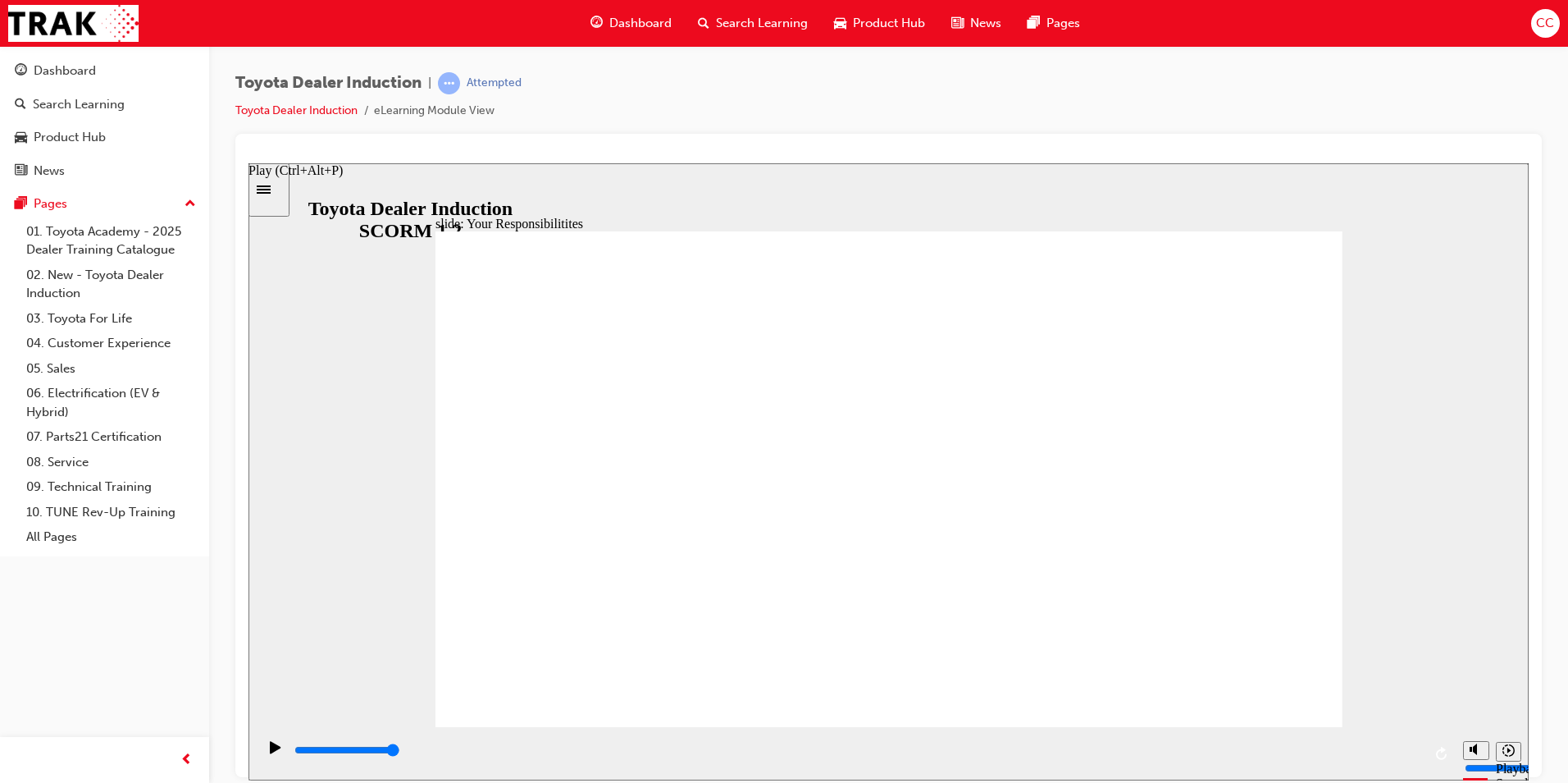
click at [270, 747] on icon "Play (Ctrl+Alt+P)" at bounding box center [275, 746] width 11 height 13
drag, startPoint x: 1415, startPoint y: 749, endPoint x: 285, endPoint y: 754, distance: 1130.0
click at [285, 755] on div "playback controls" at bounding box center [855, 752] width 1198 height 53
click at [299, 753] on input "slide progress" at bounding box center [347, 748] width 106 height 13
click at [270, 751] on icon "Play (Ctrl+Alt+P)" at bounding box center [275, 746] width 10 height 12
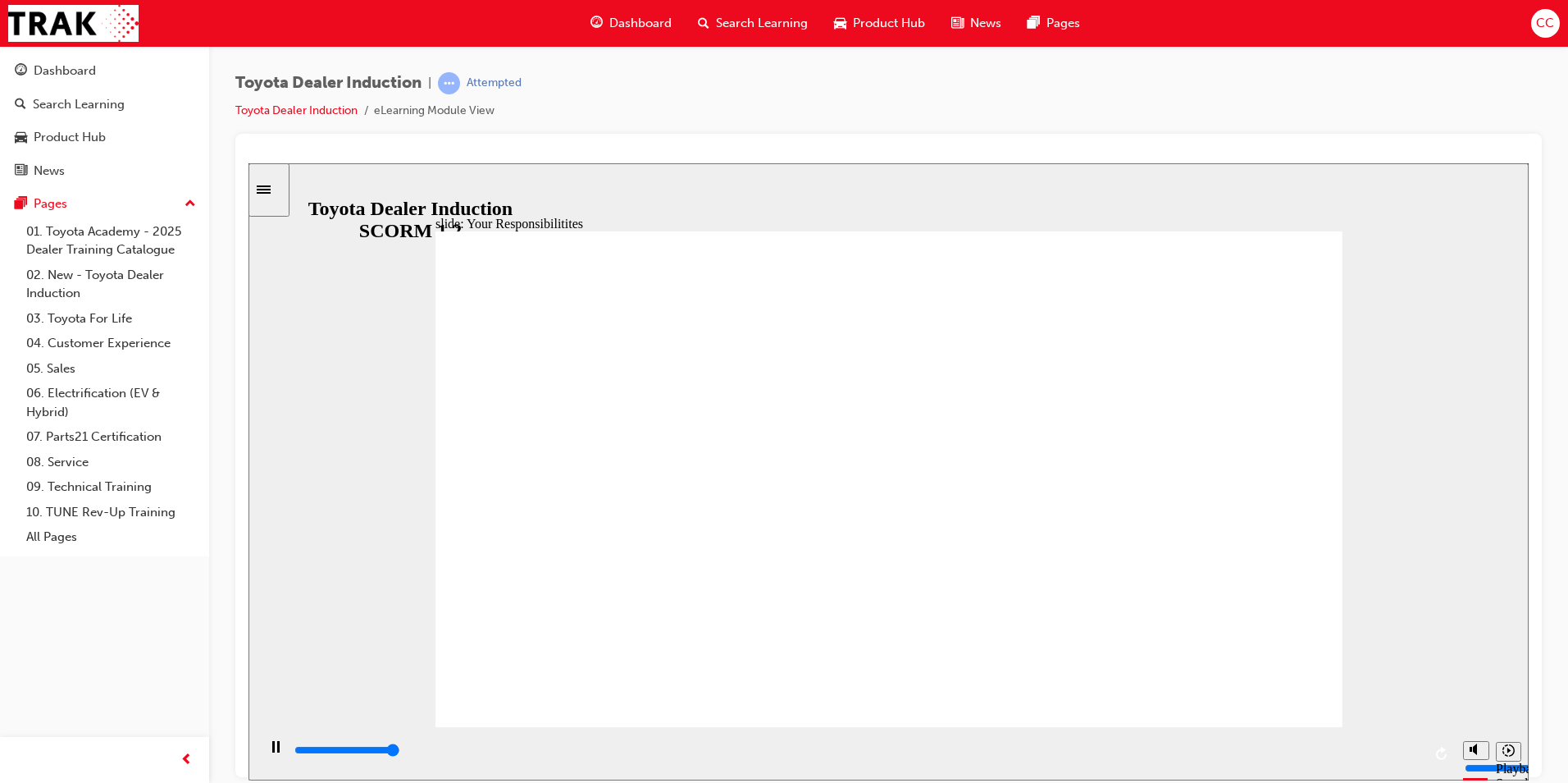
type input "8400"
checkbox input "true"
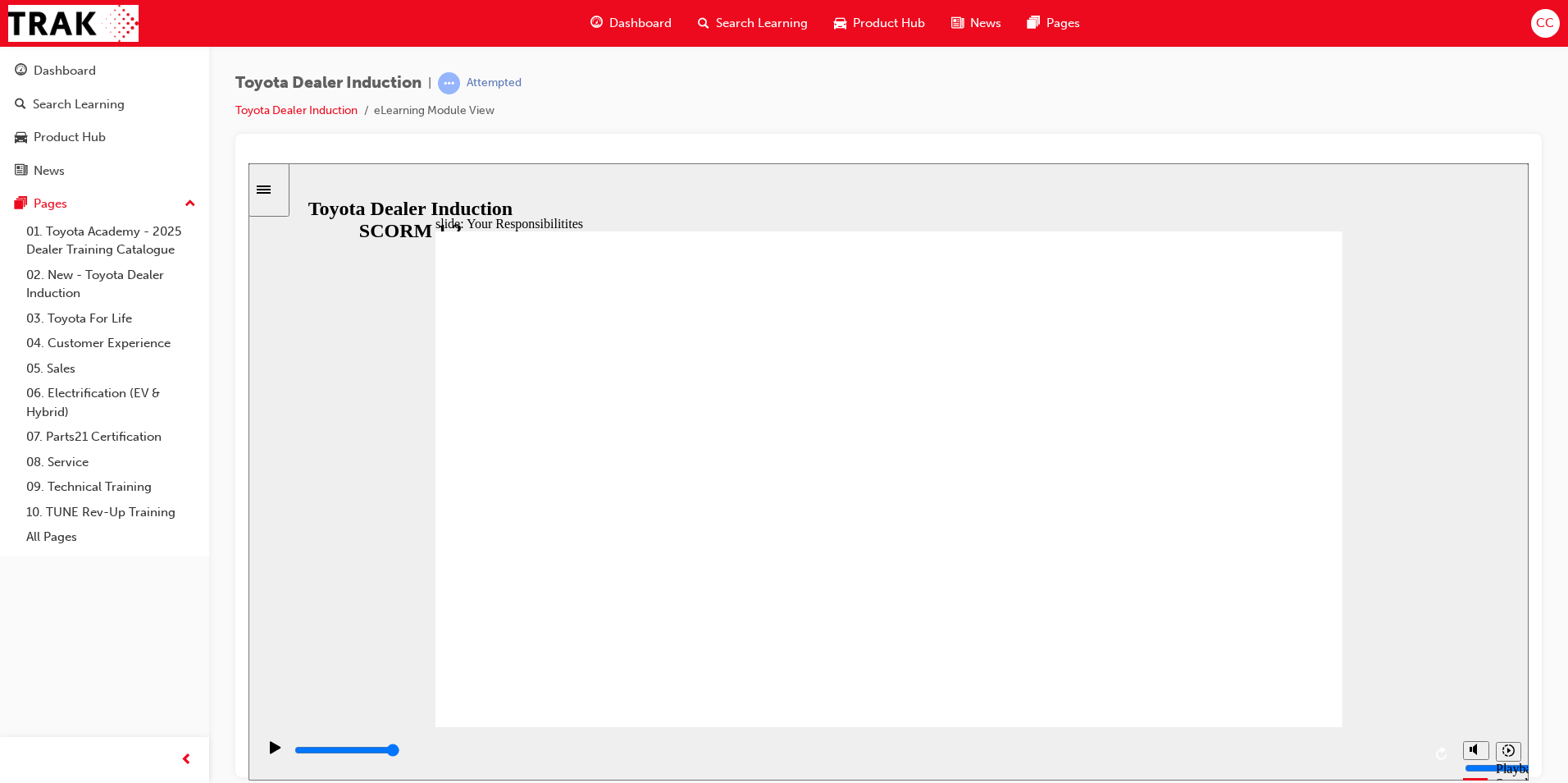
checkbox input "true"
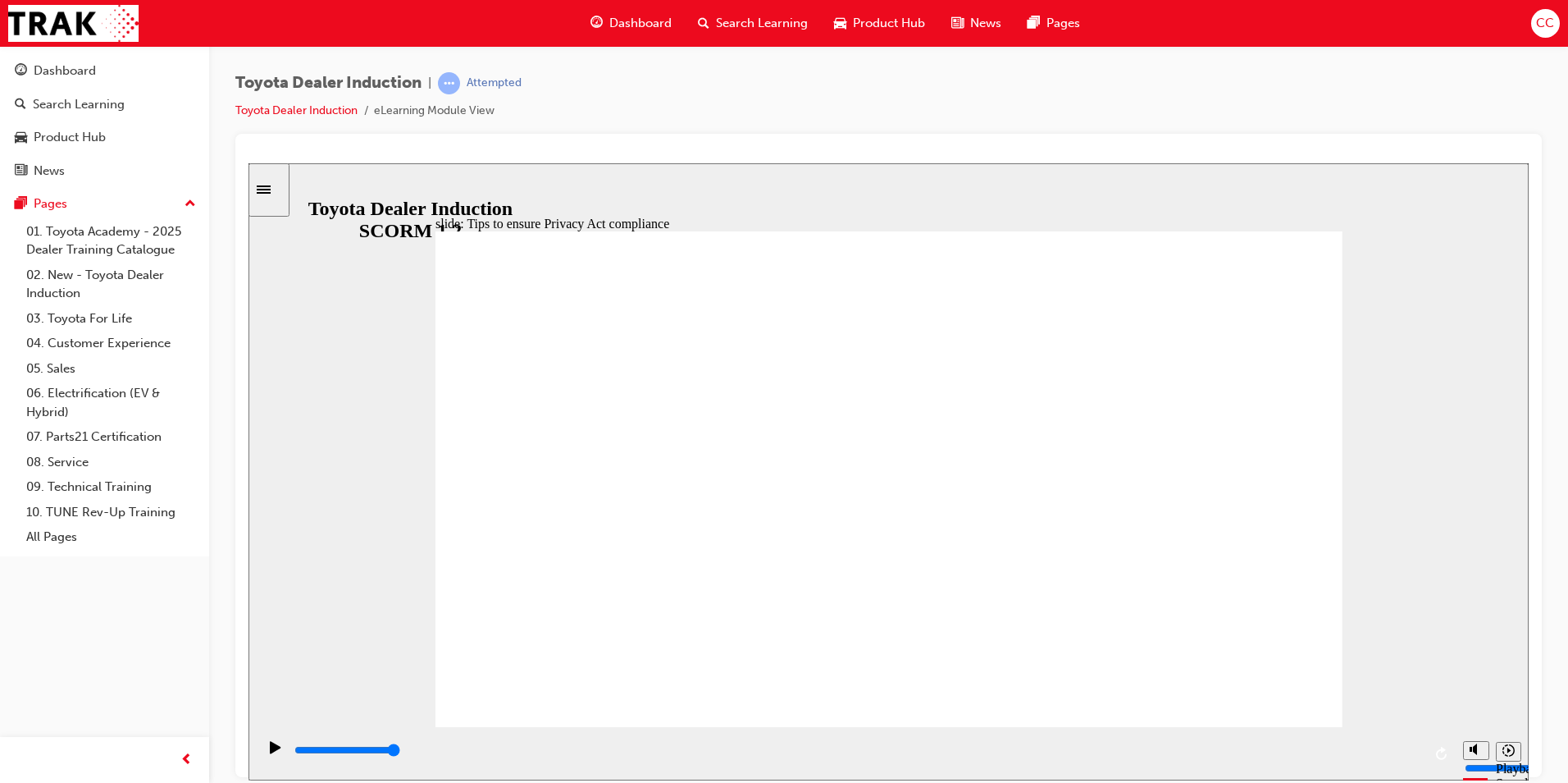
drag, startPoint x: 1212, startPoint y: 447, endPoint x: 1213, endPoint y: 458, distance: 11.0
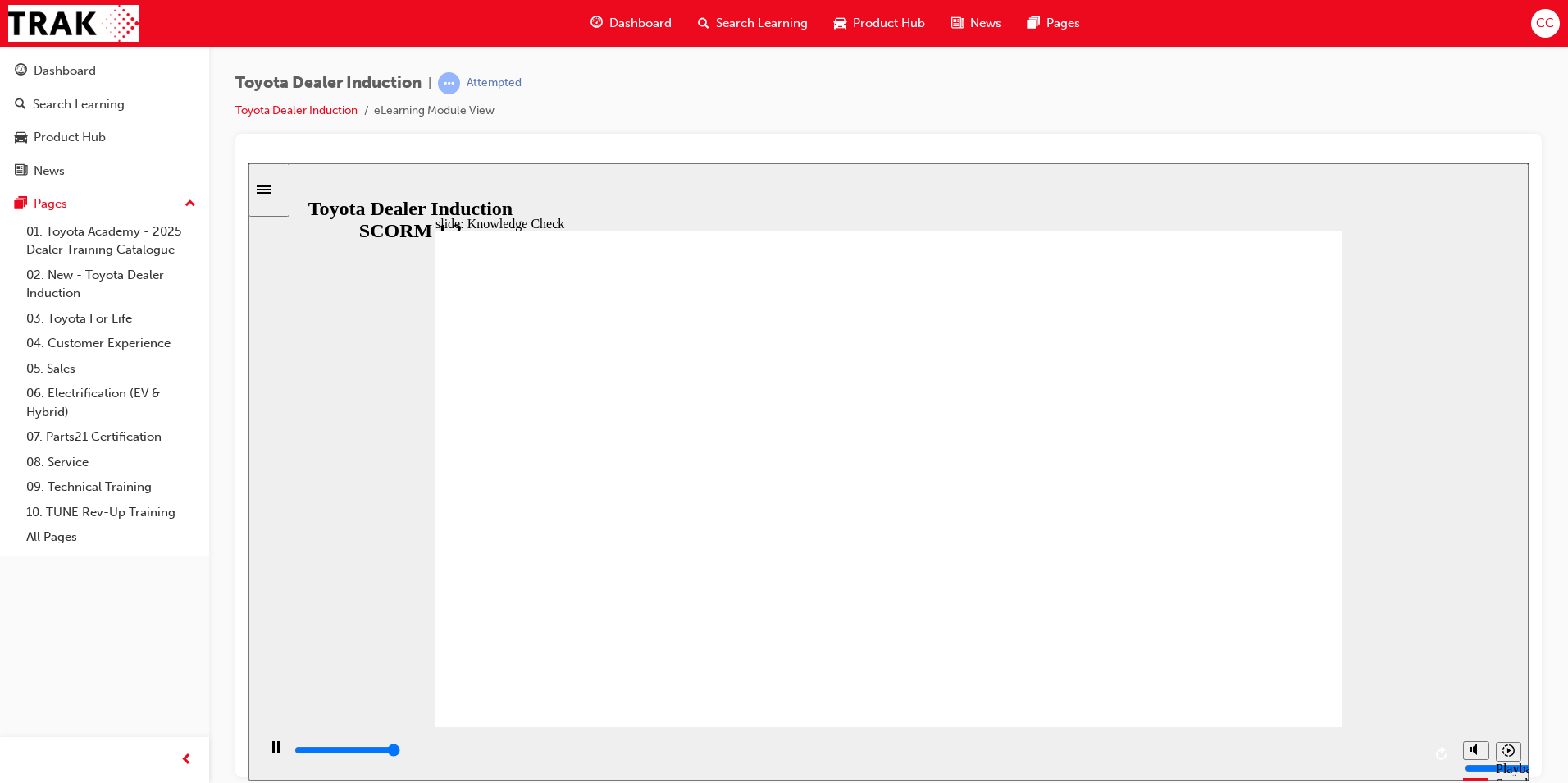
type input "5000"
checkbox input "true"
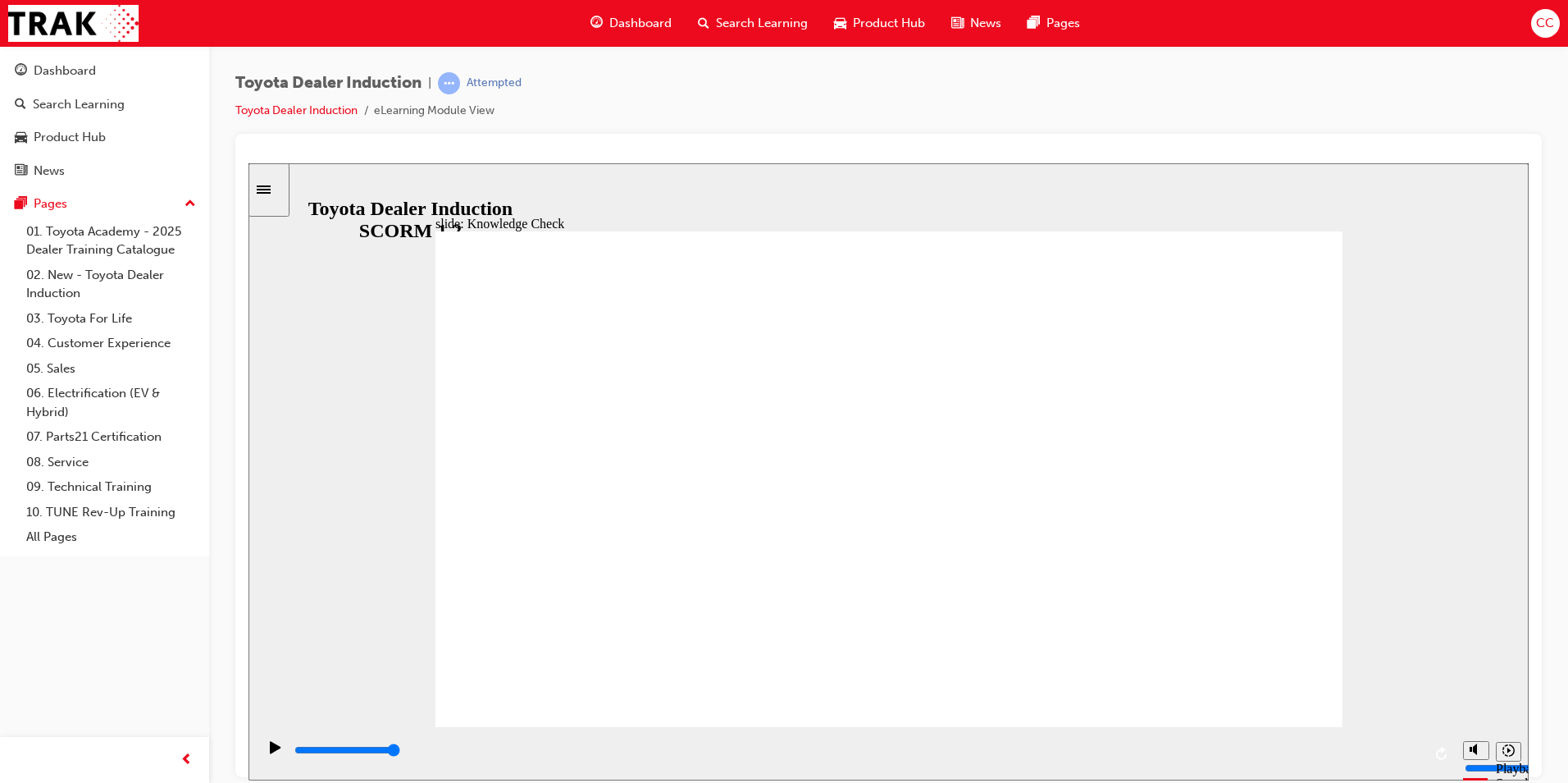
checkbox input "true"
type input "5000"
radio input "true"
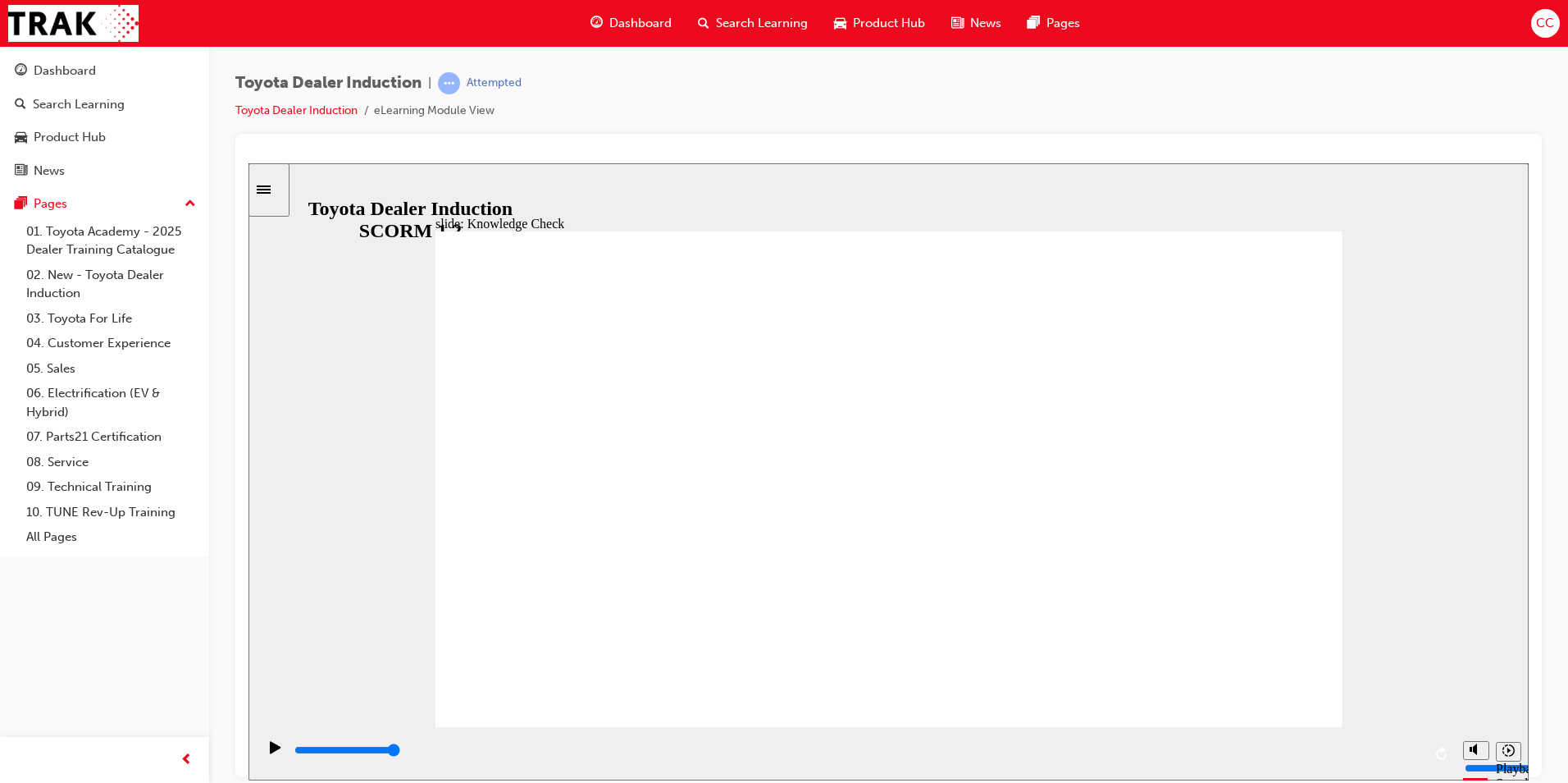
type input "4500"
checkbox input "true"
type input "5000"
checkbox input "true"
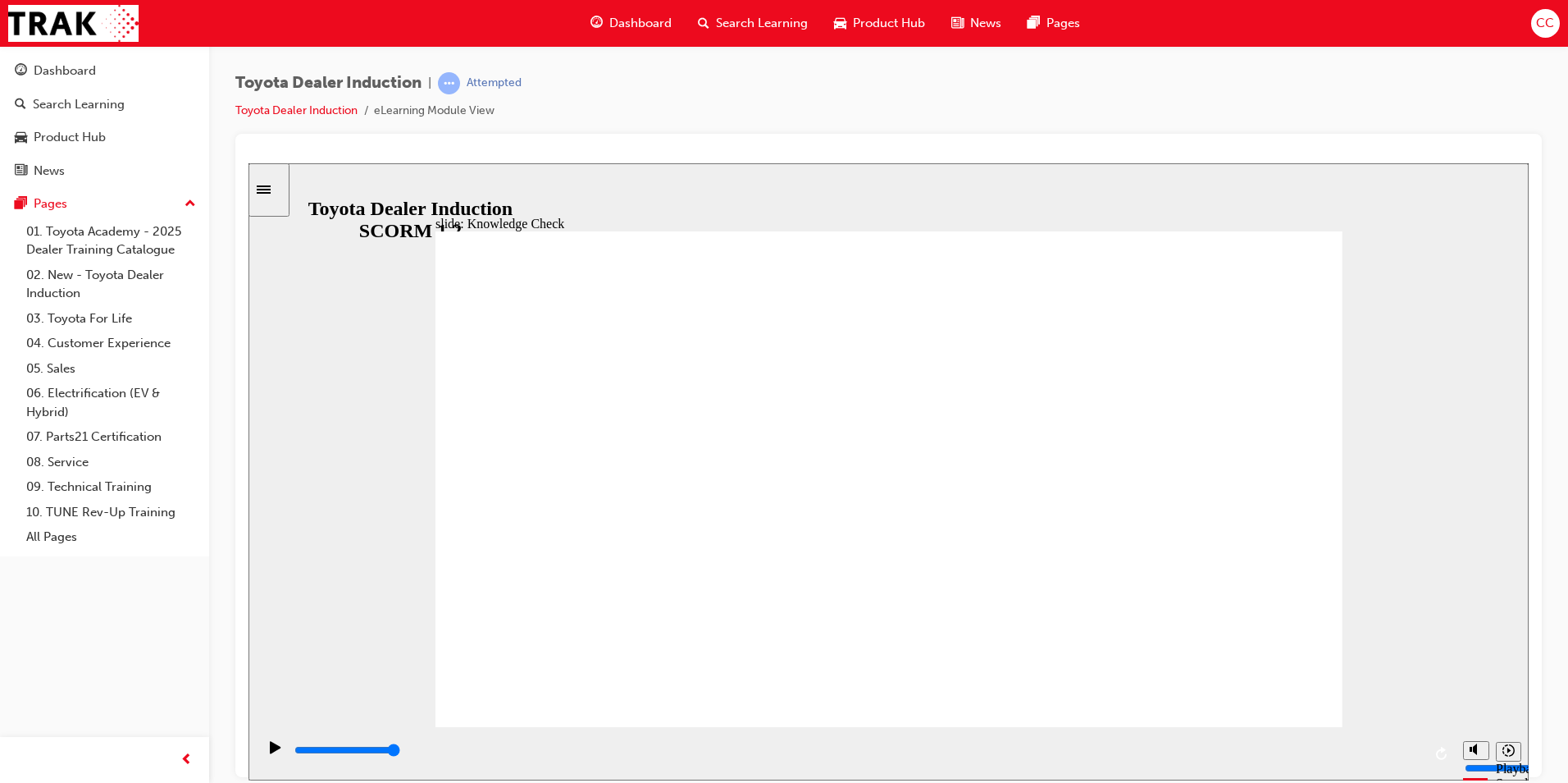
checkbox input "true"
type input "5000"
checkbox input "true"
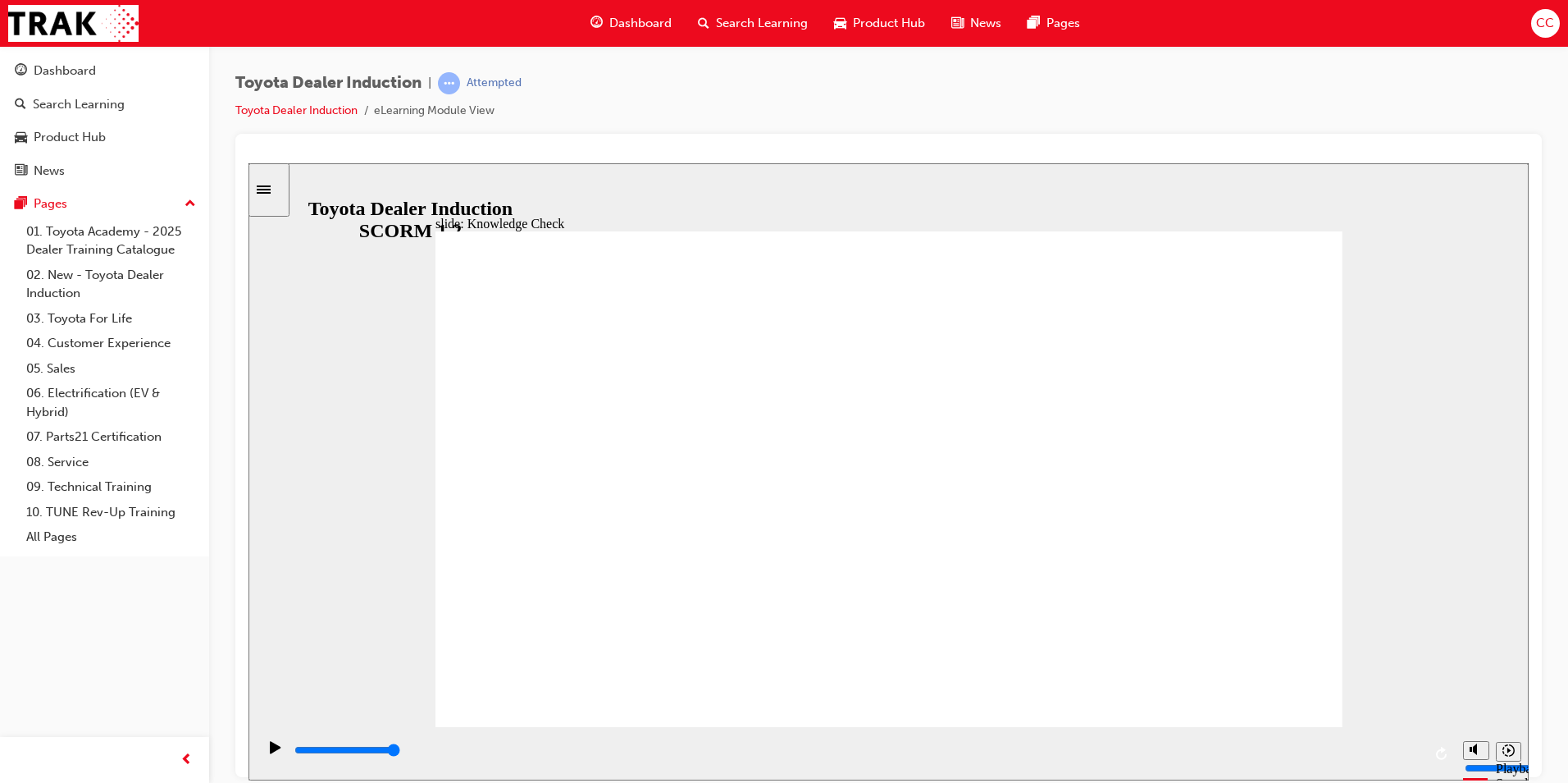
checkbox input "true"
type input "9900"
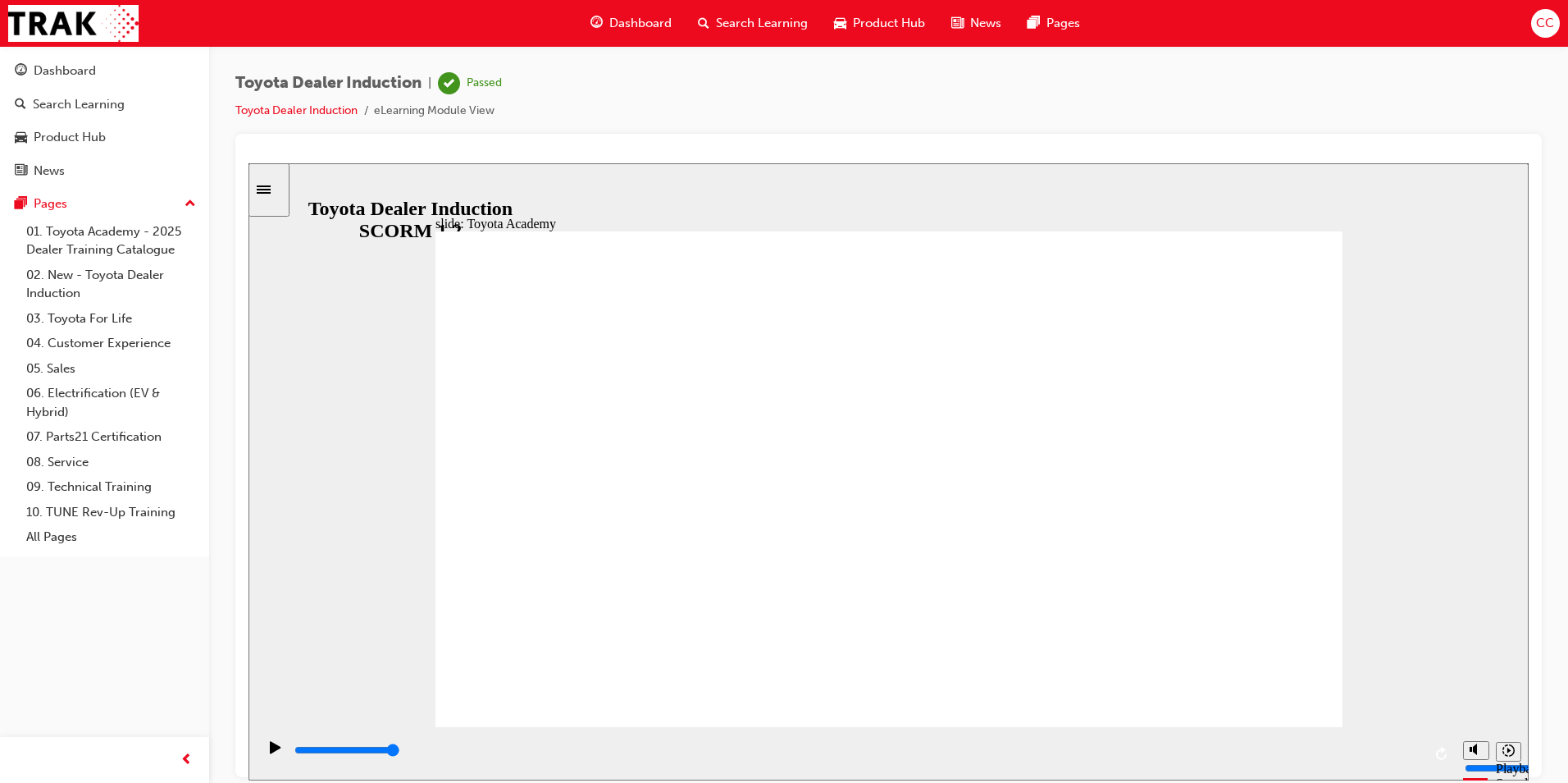
click at [639, 22] on span "Dashboard" at bounding box center [640, 23] width 63 height 19
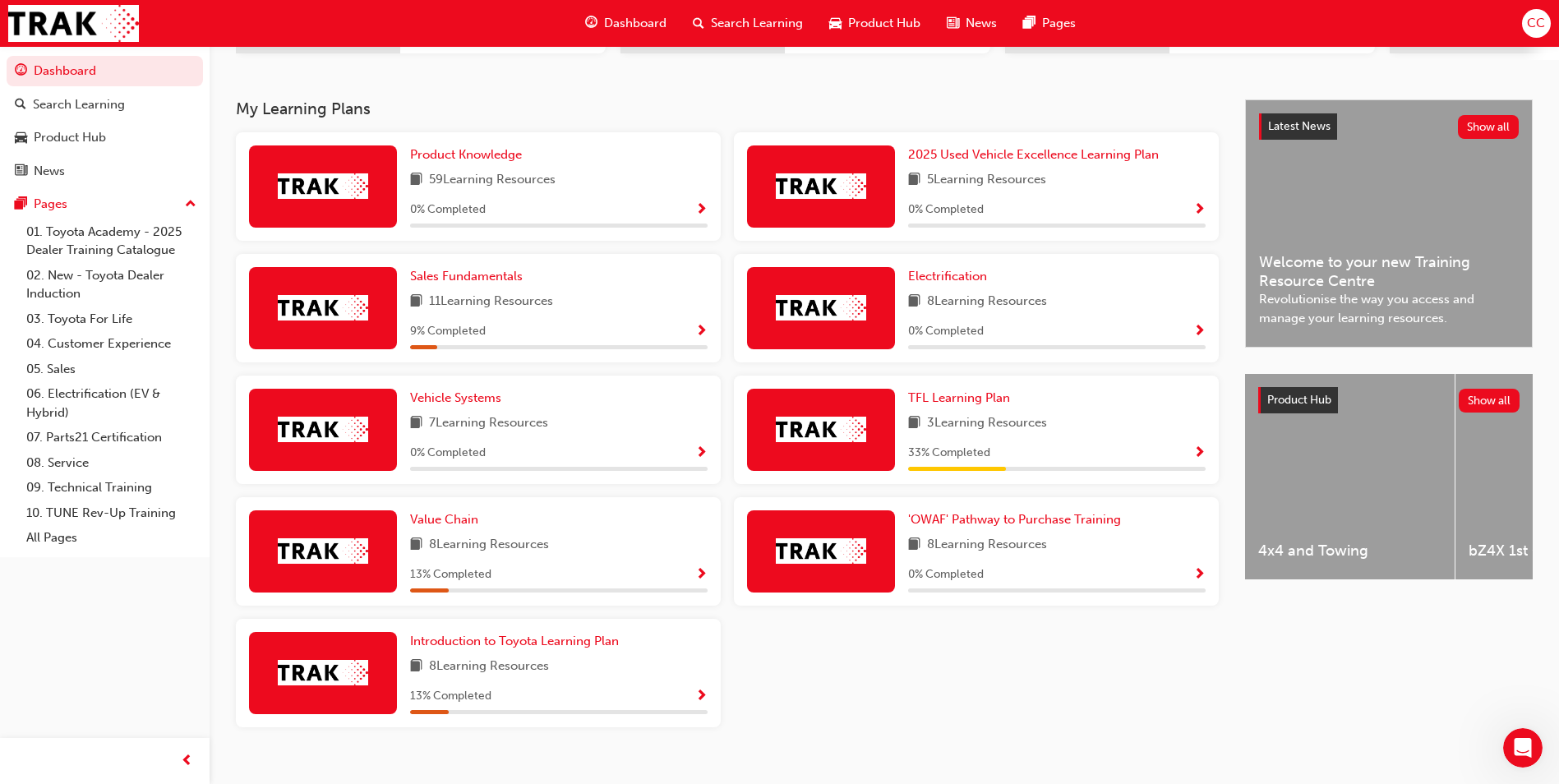
scroll to position [349, 0]
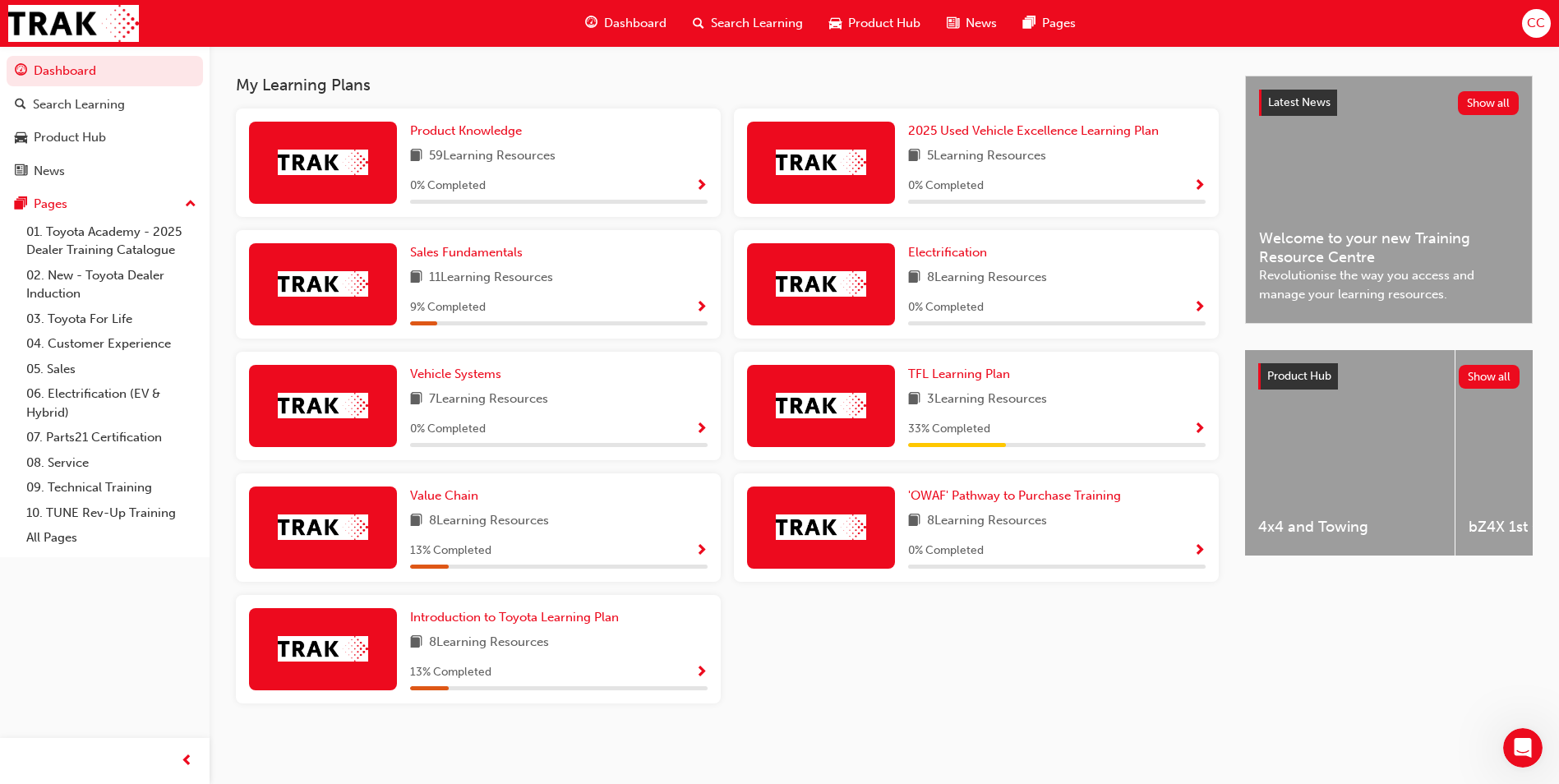
click at [700, 673] on span "Show Progress" at bounding box center [702, 673] width 12 height 15
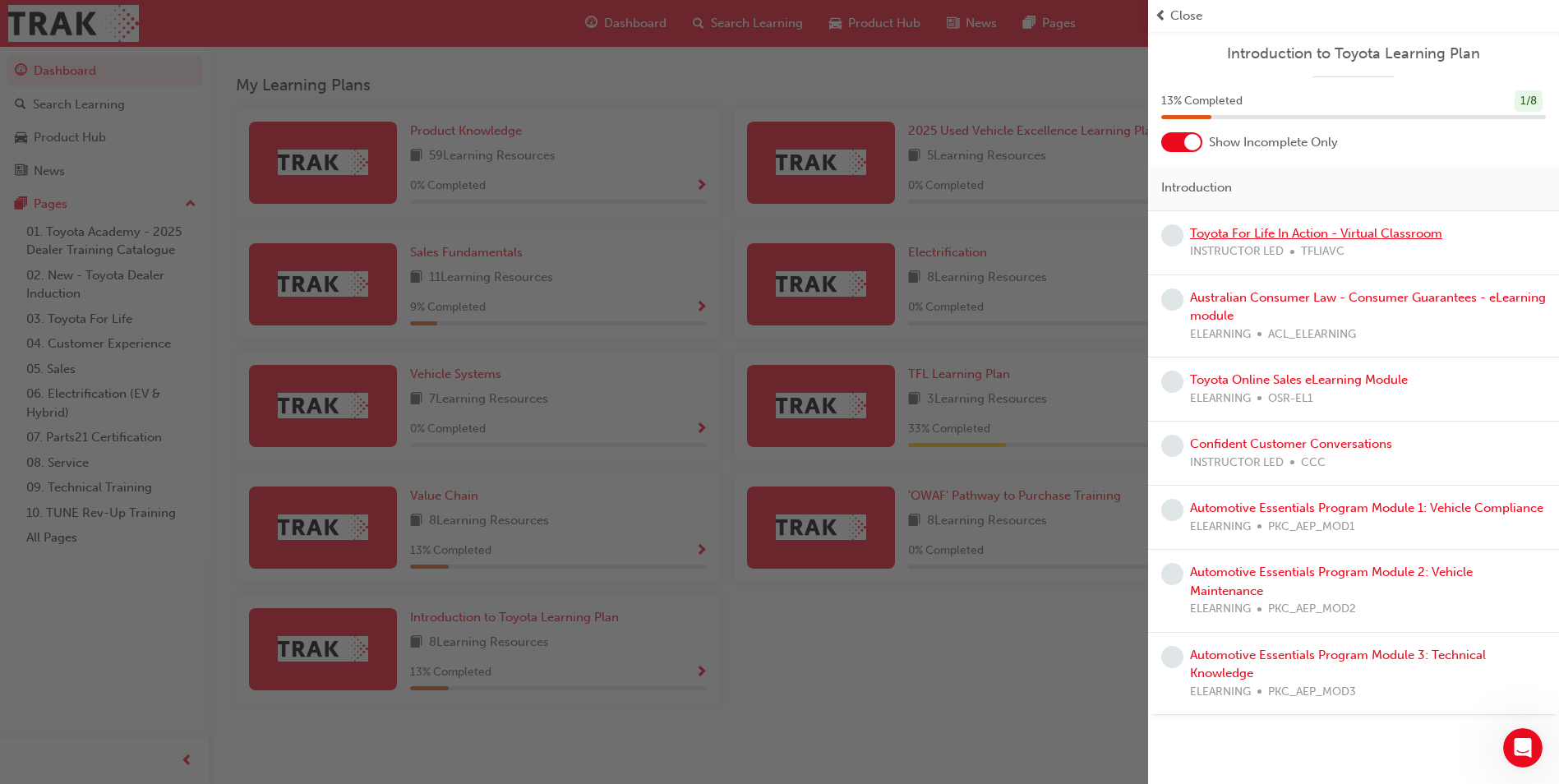
click at [1389, 233] on link "Toyota For Life In Action - Virtual Classroom" at bounding box center [1316, 233] width 252 height 15
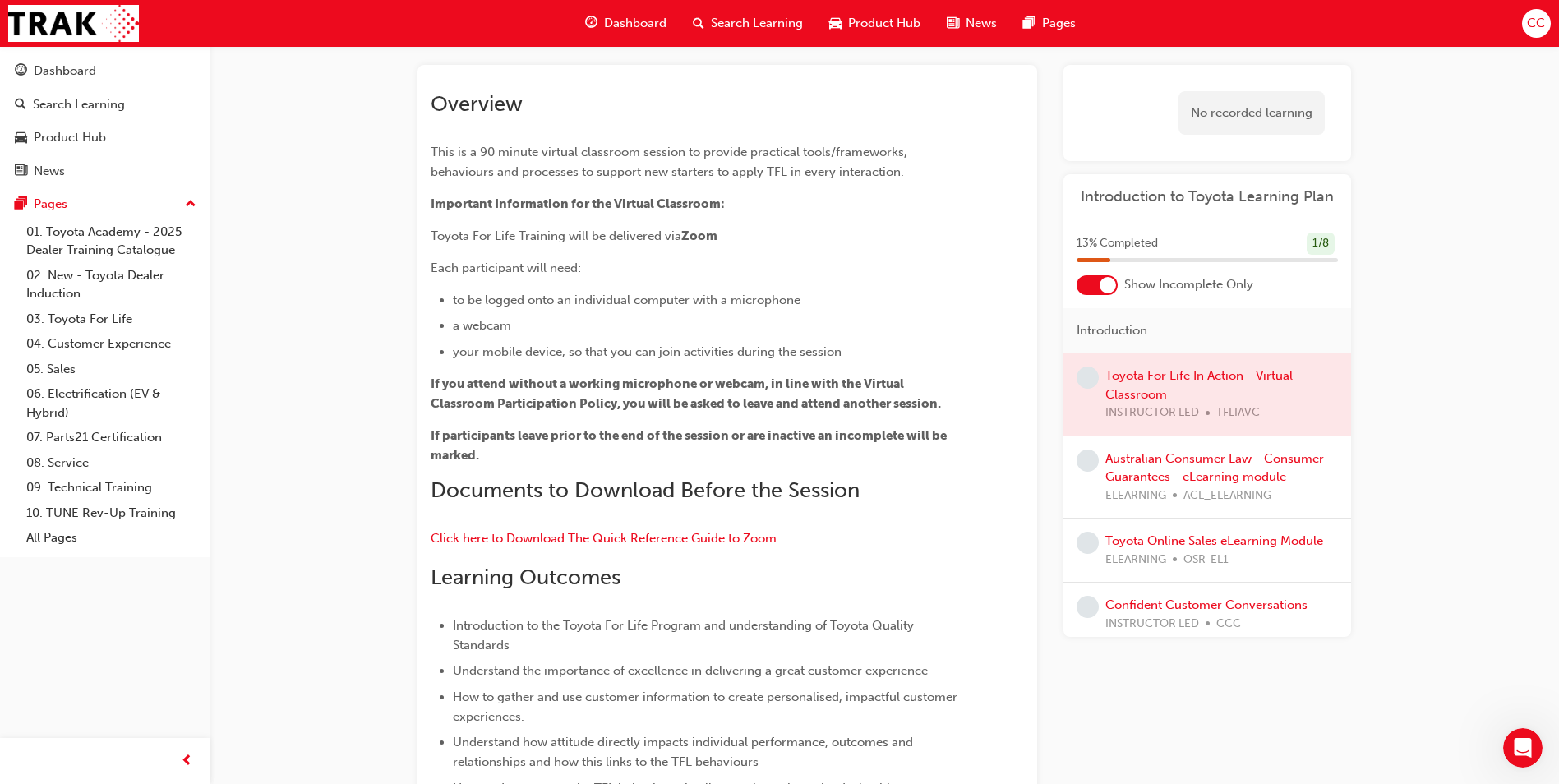
scroll to position [82, 0]
click at [610, 18] on span "Dashboard" at bounding box center [635, 23] width 63 height 19
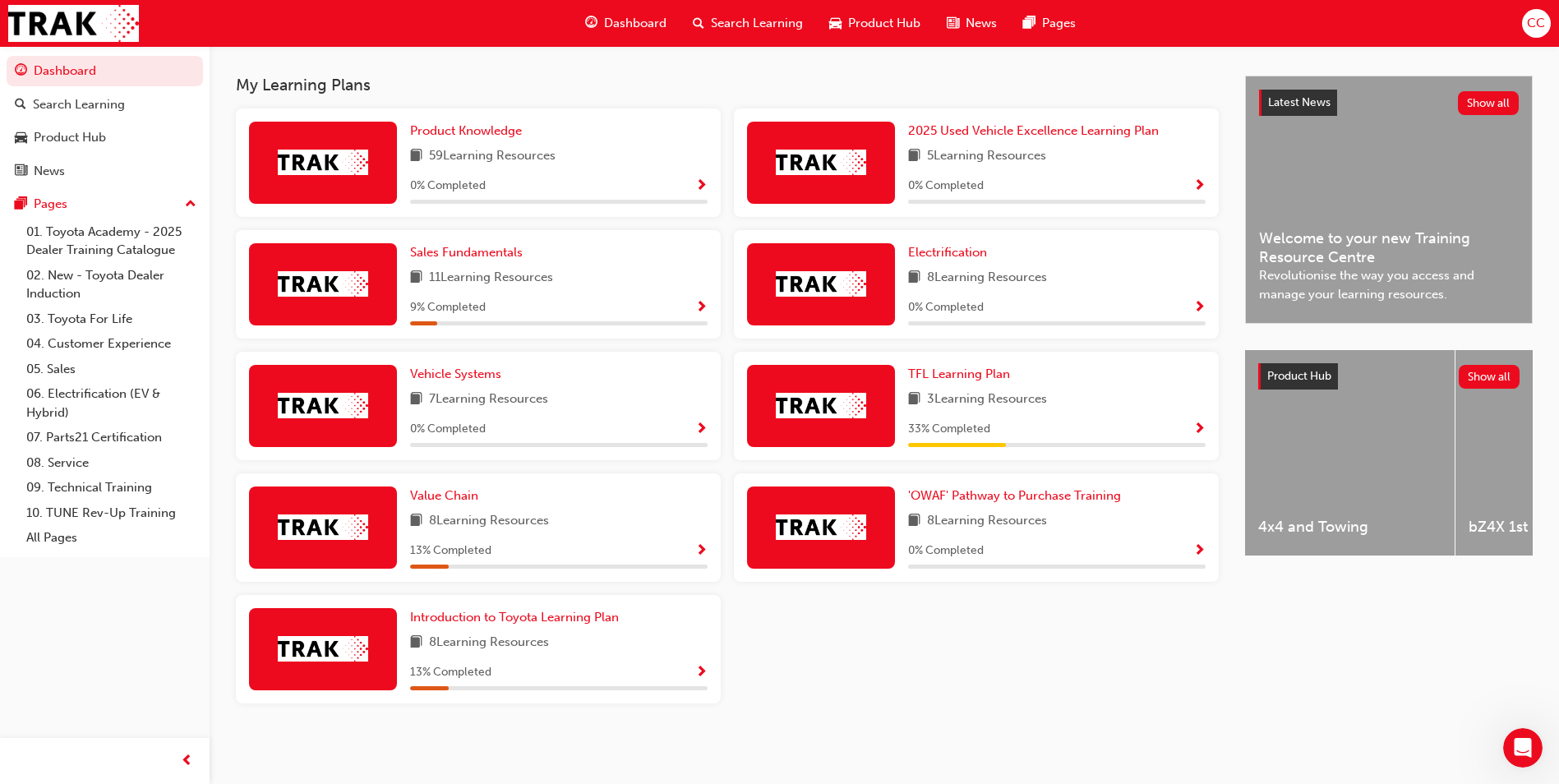
scroll to position [349, 0]
click at [332, 648] on img at bounding box center [323, 648] width 91 height 25
click at [332, 646] on img at bounding box center [323, 648] width 91 height 25
click at [505, 615] on span "Introduction to Toyota Learning Plan" at bounding box center [514, 616] width 209 height 15
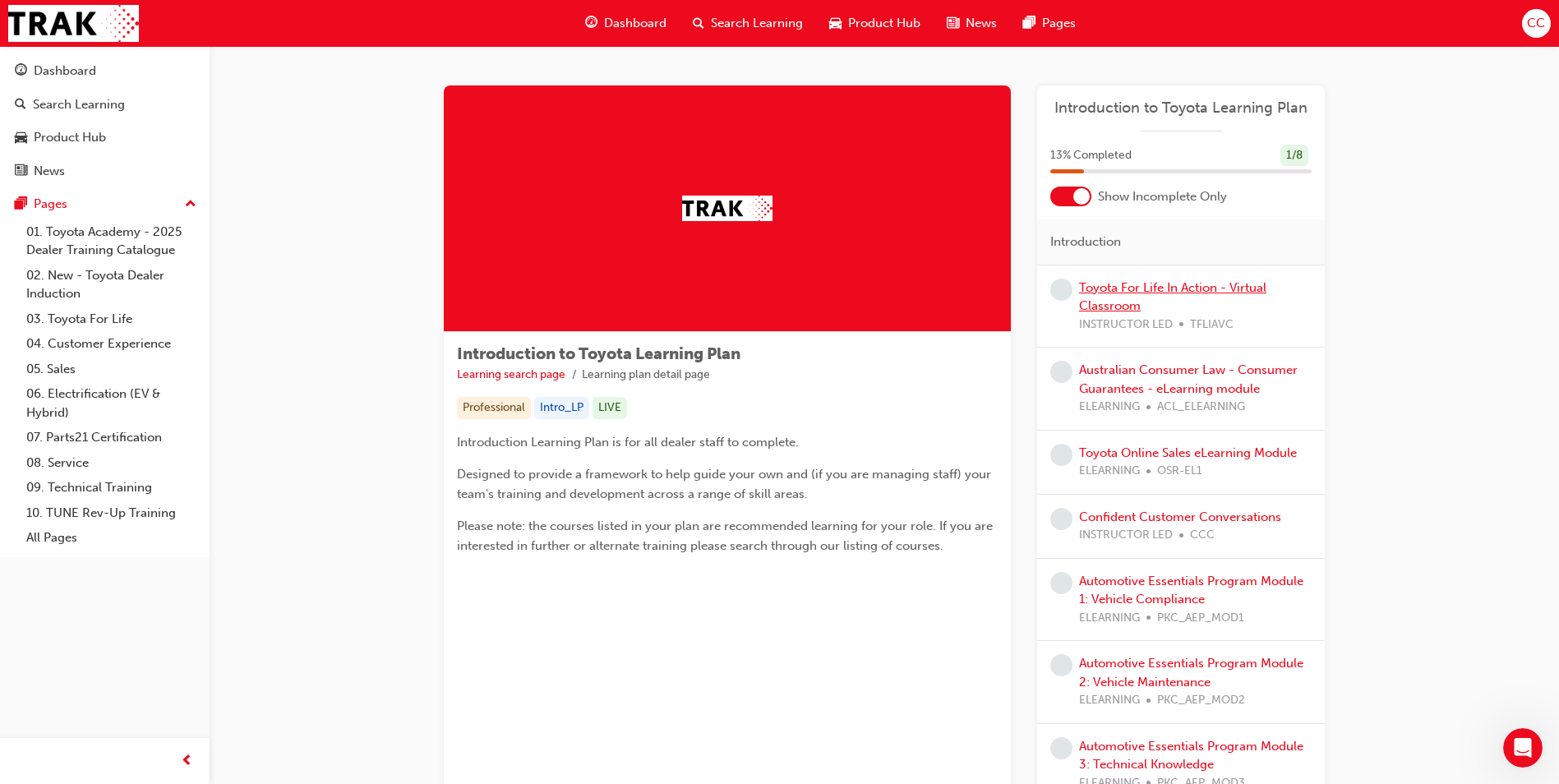
click at [1166, 285] on link "Toyota For Life In Action - Virtual Classroom" at bounding box center [1172, 297] width 187 height 34
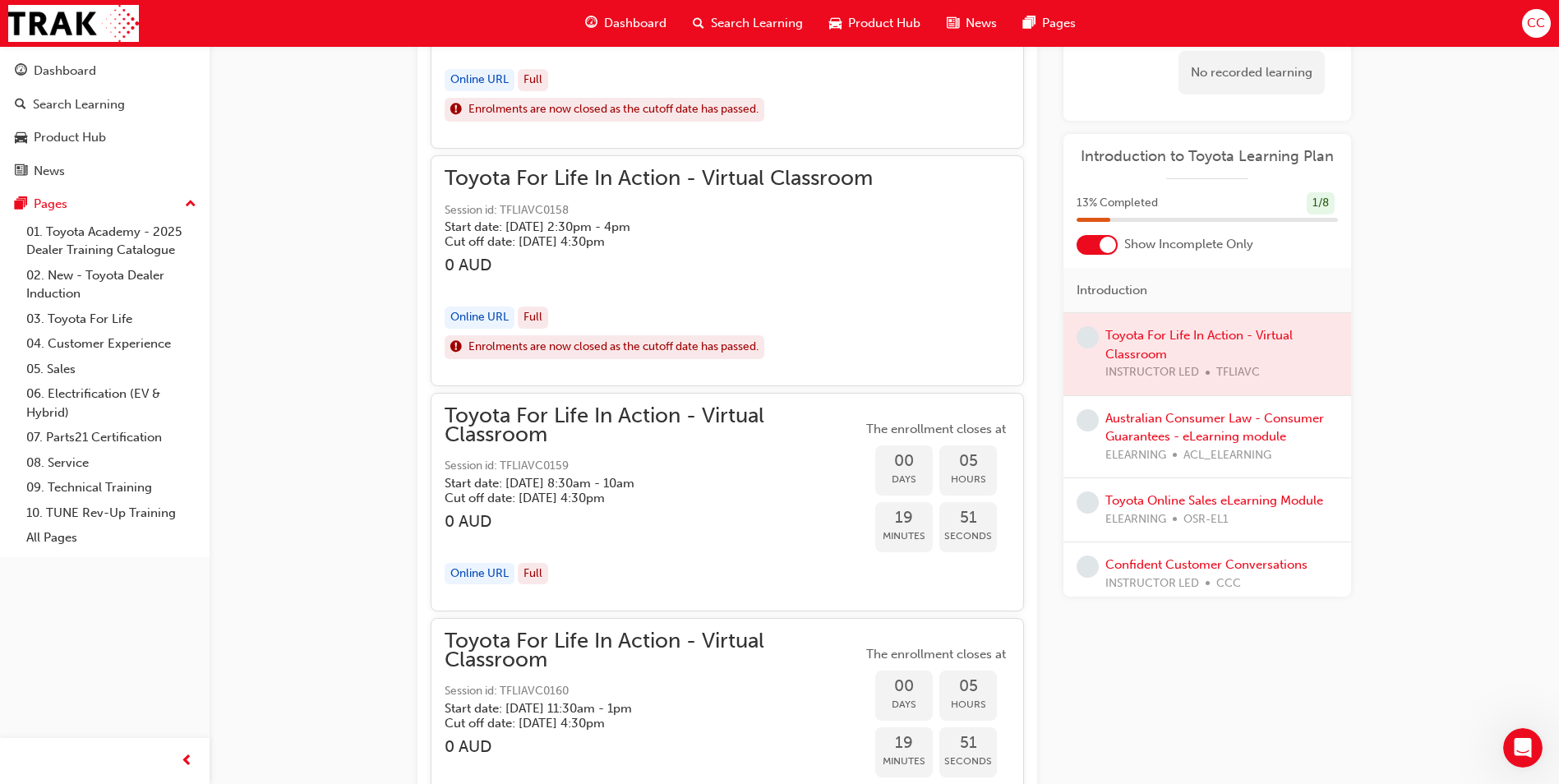
scroll to position [1631, 0]
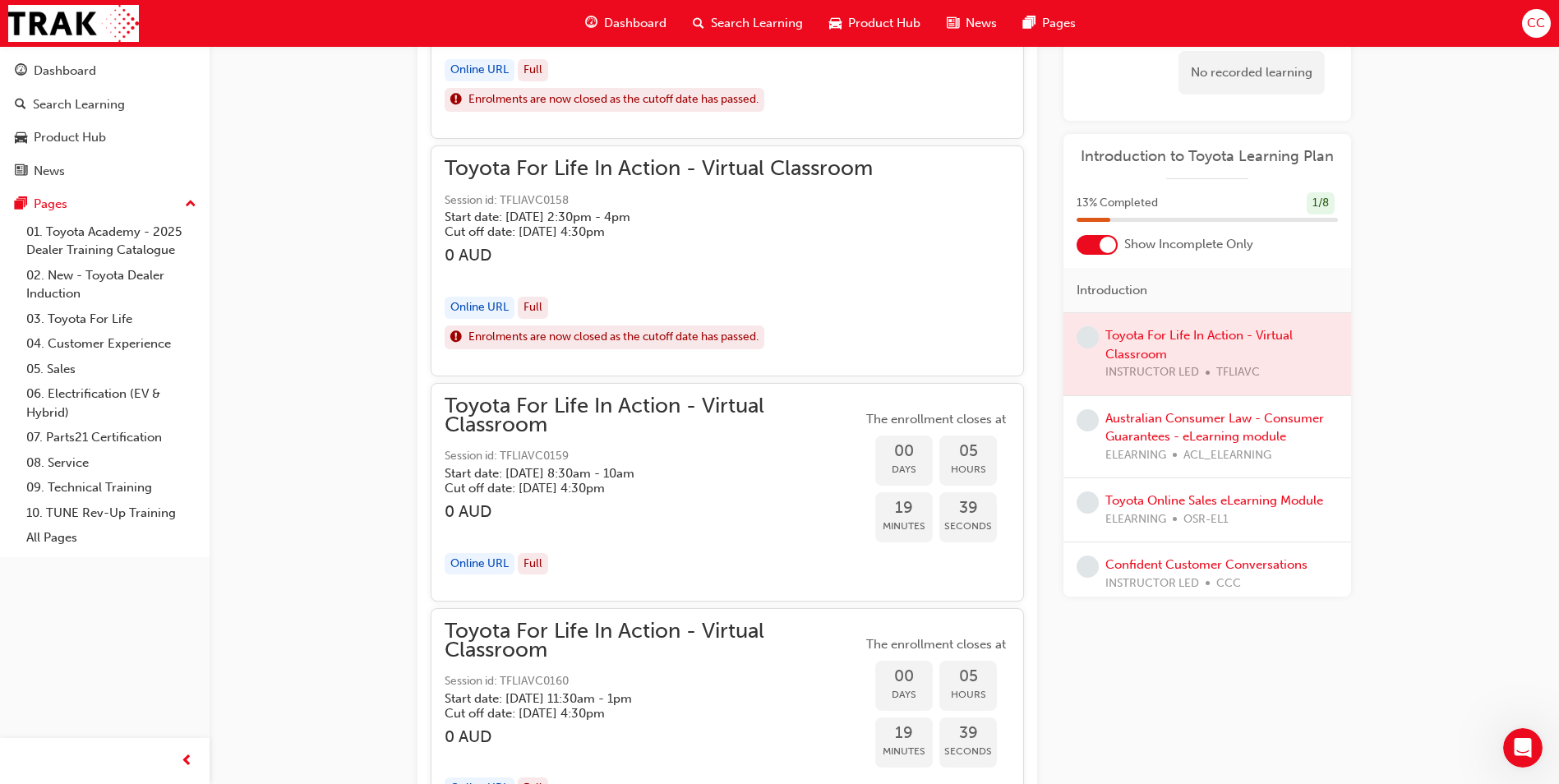
click at [467, 565] on div "Online URL" at bounding box center [480, 563] width 70 height 22
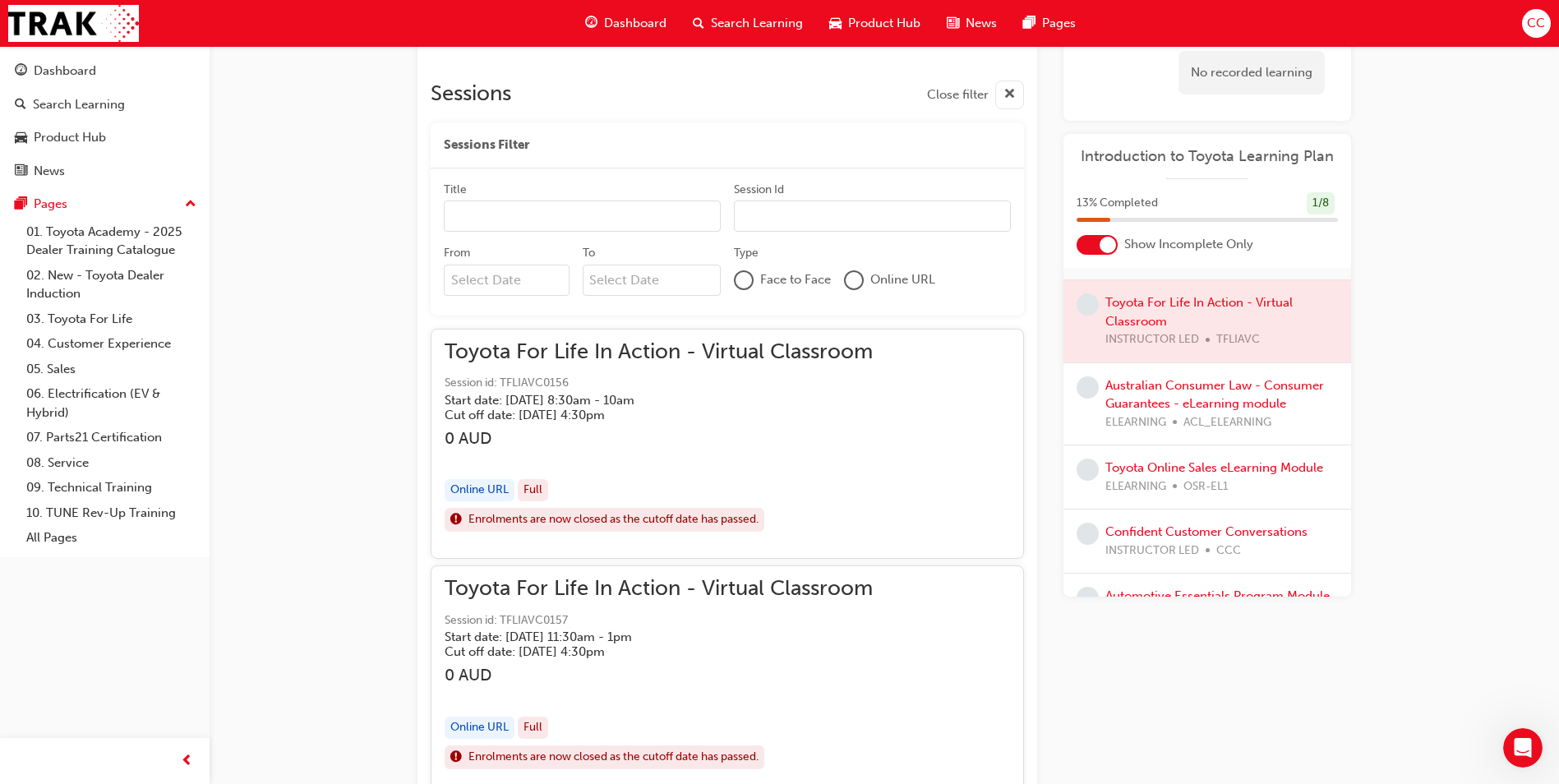
scroll to position [0, 0]
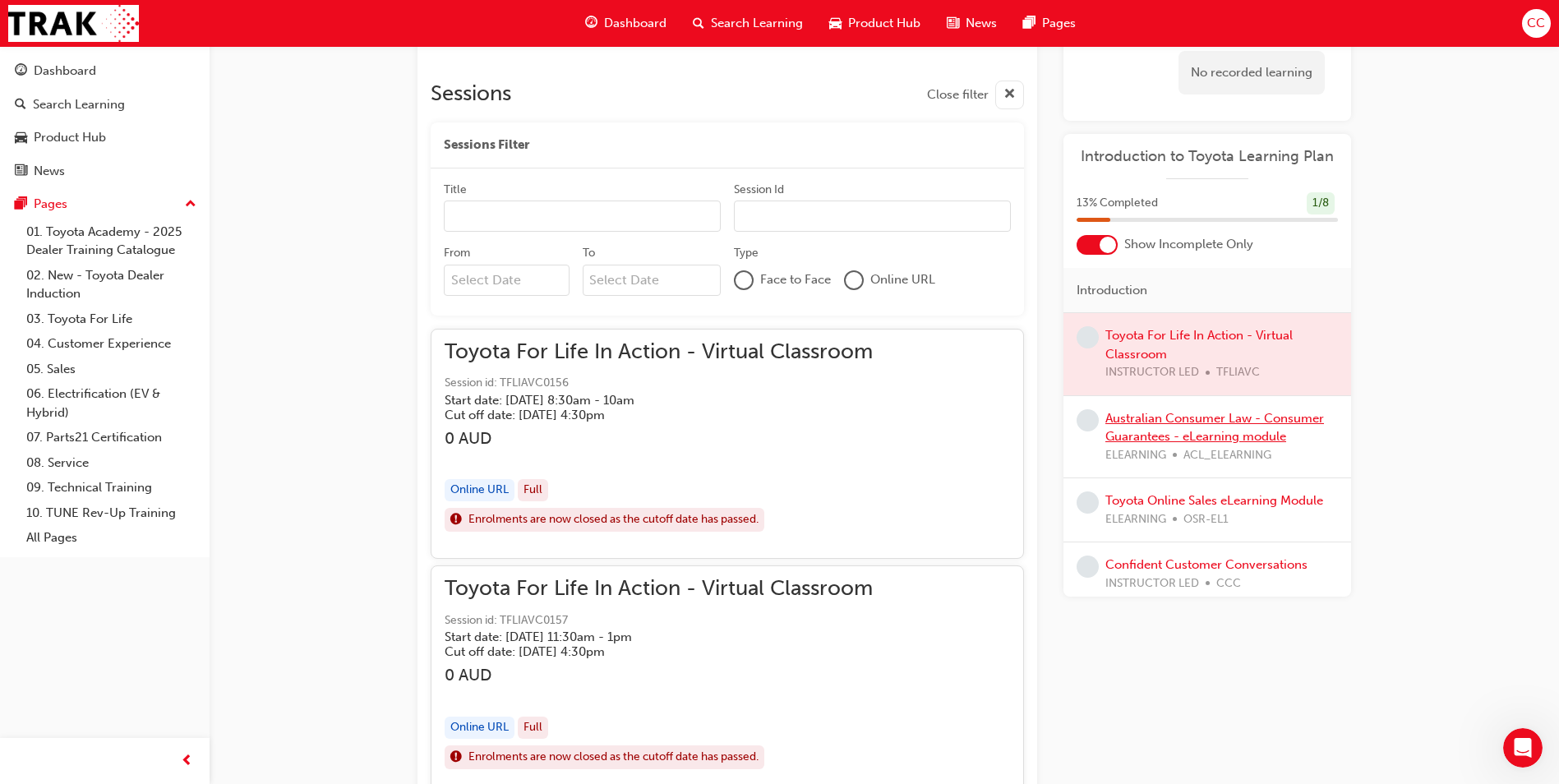
click at [1154, 421] on link "Australian Consumer Law - Consumer Guarantees - eLearning module" at bounding box center [1214, 427] width 218 height 34
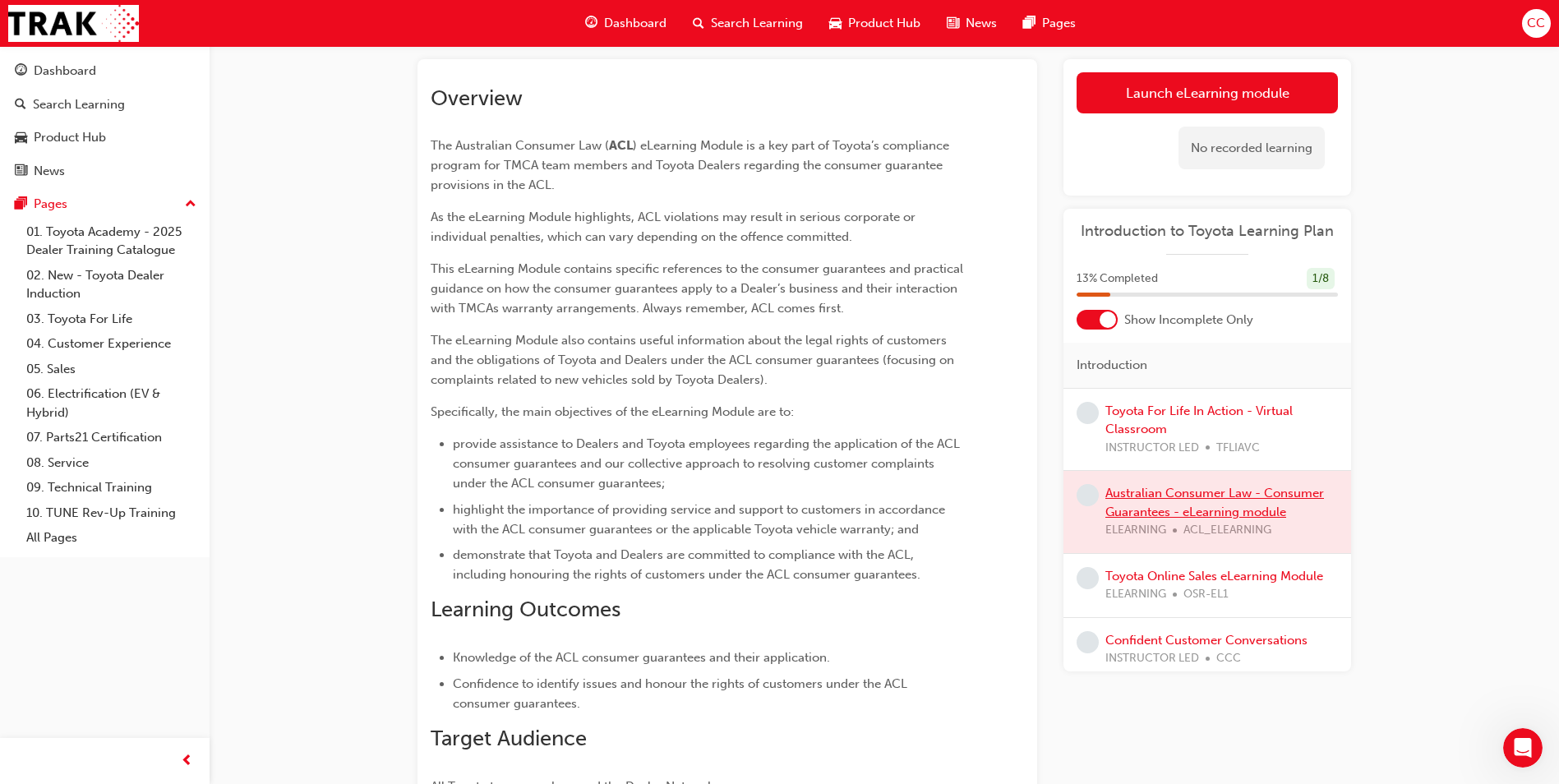
scroll to position [44, 0]
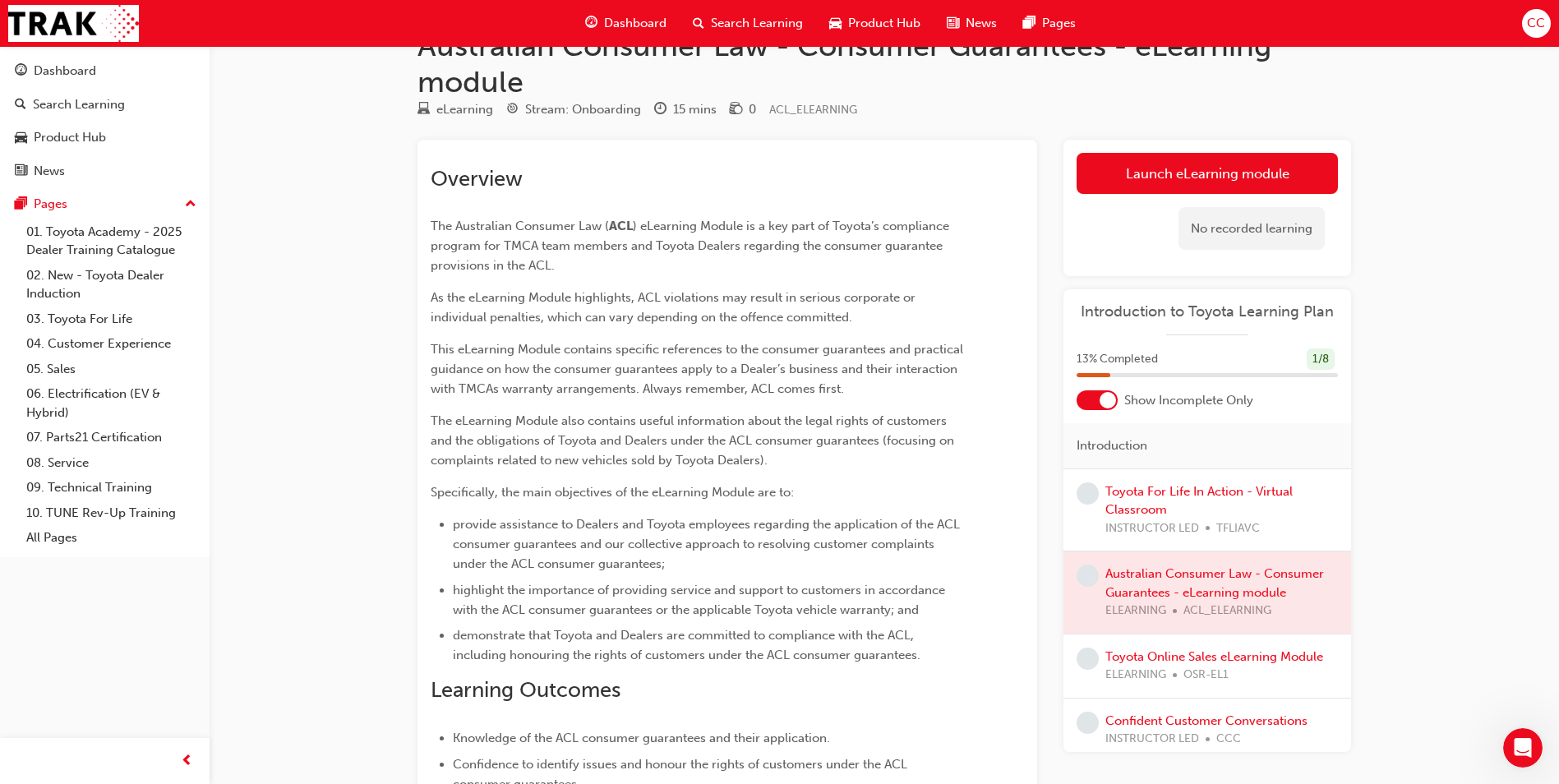
click at [1162, 569] on div at bounding box center [1207, 592] width 287 height 82
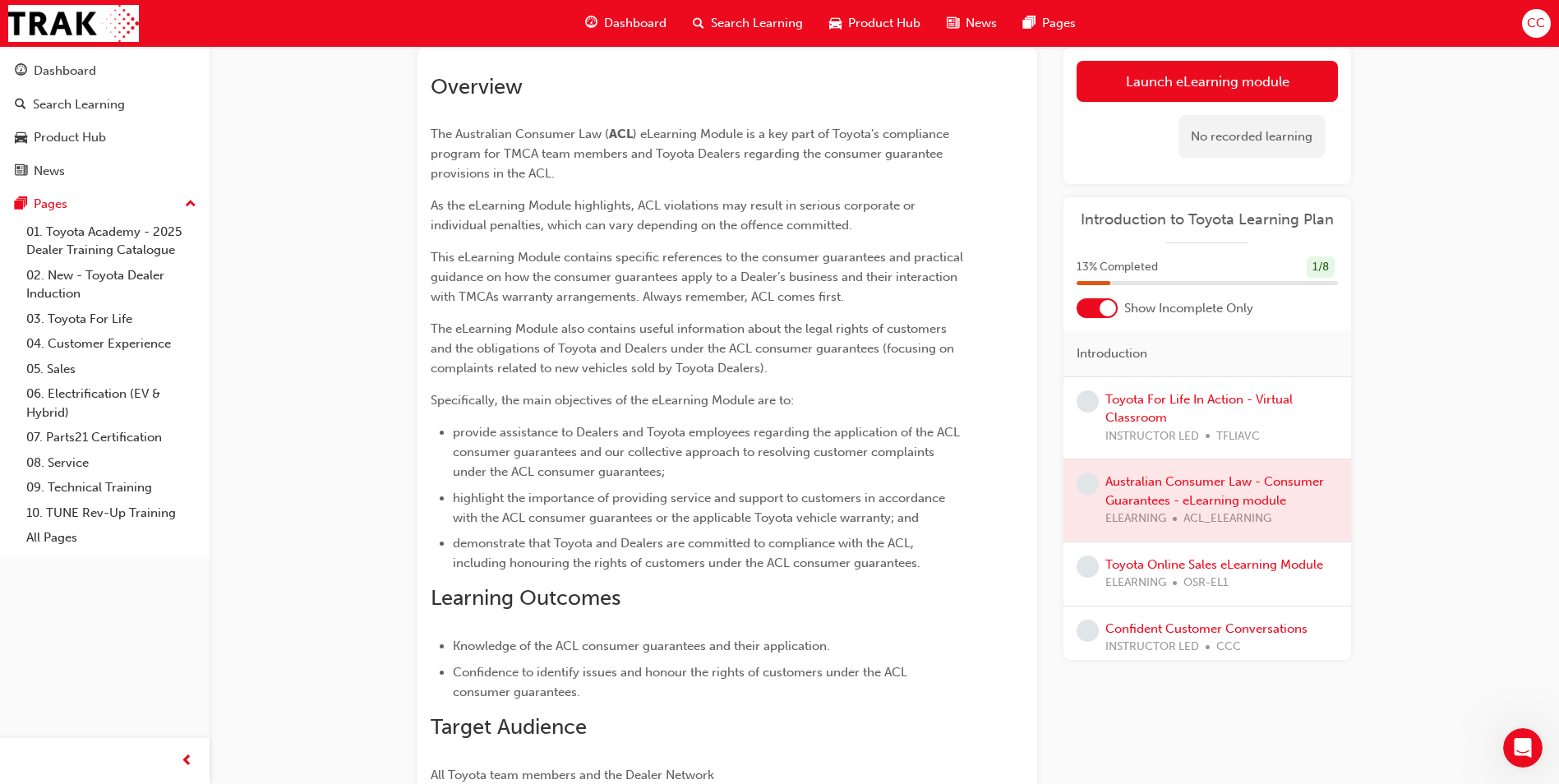
scroll to position [164, 0]
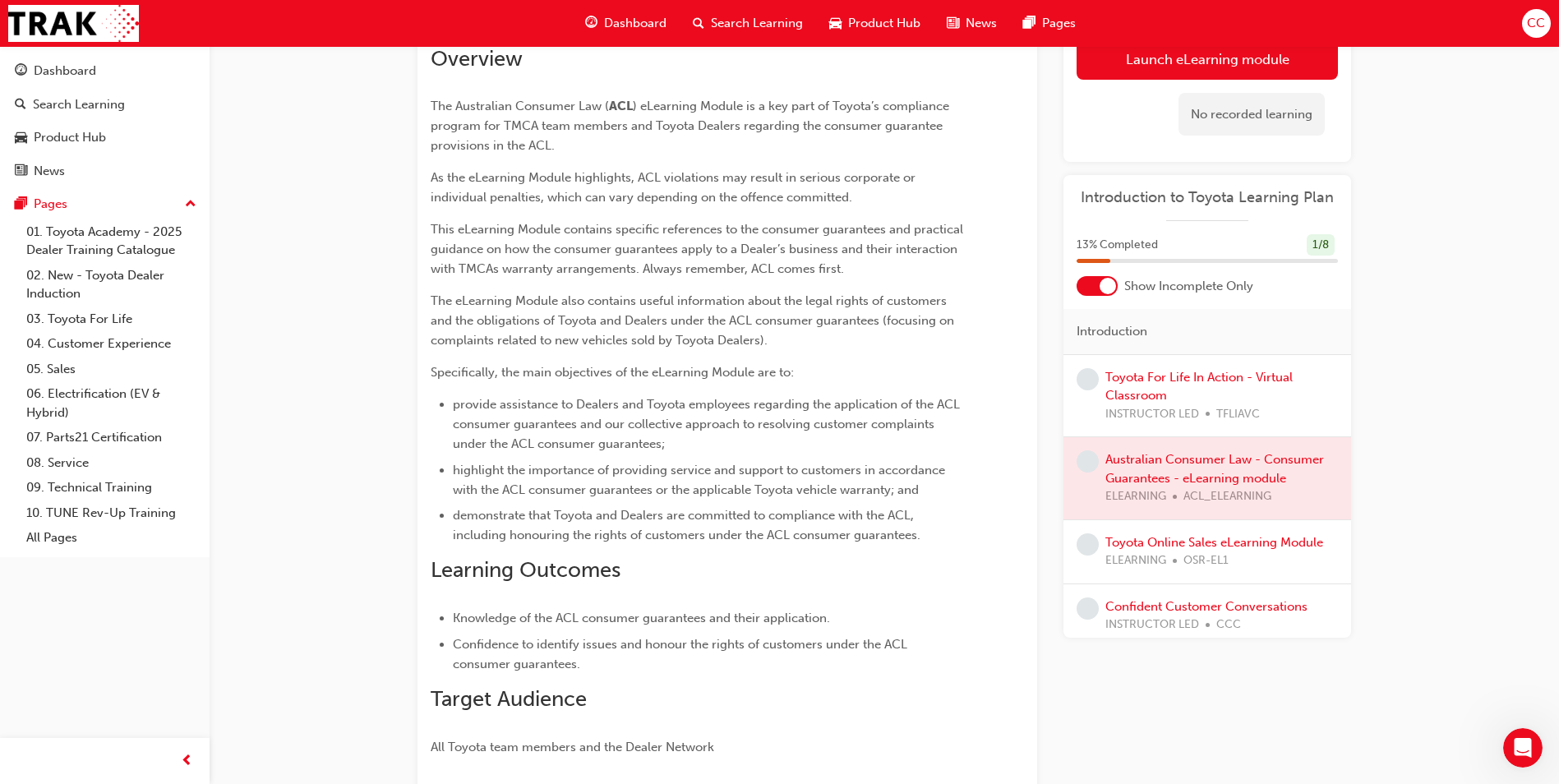
click at [1162, 469] on div at bounding box center [1207, 478] width 287 height 82
click at [1161, 468] on div at bounding box center [1207, 478] width 287 height 82
click at [1089, 457] on span "learningRecordVerb_NONE-icon" at bounding box center [1087, 460] width 22 height 22
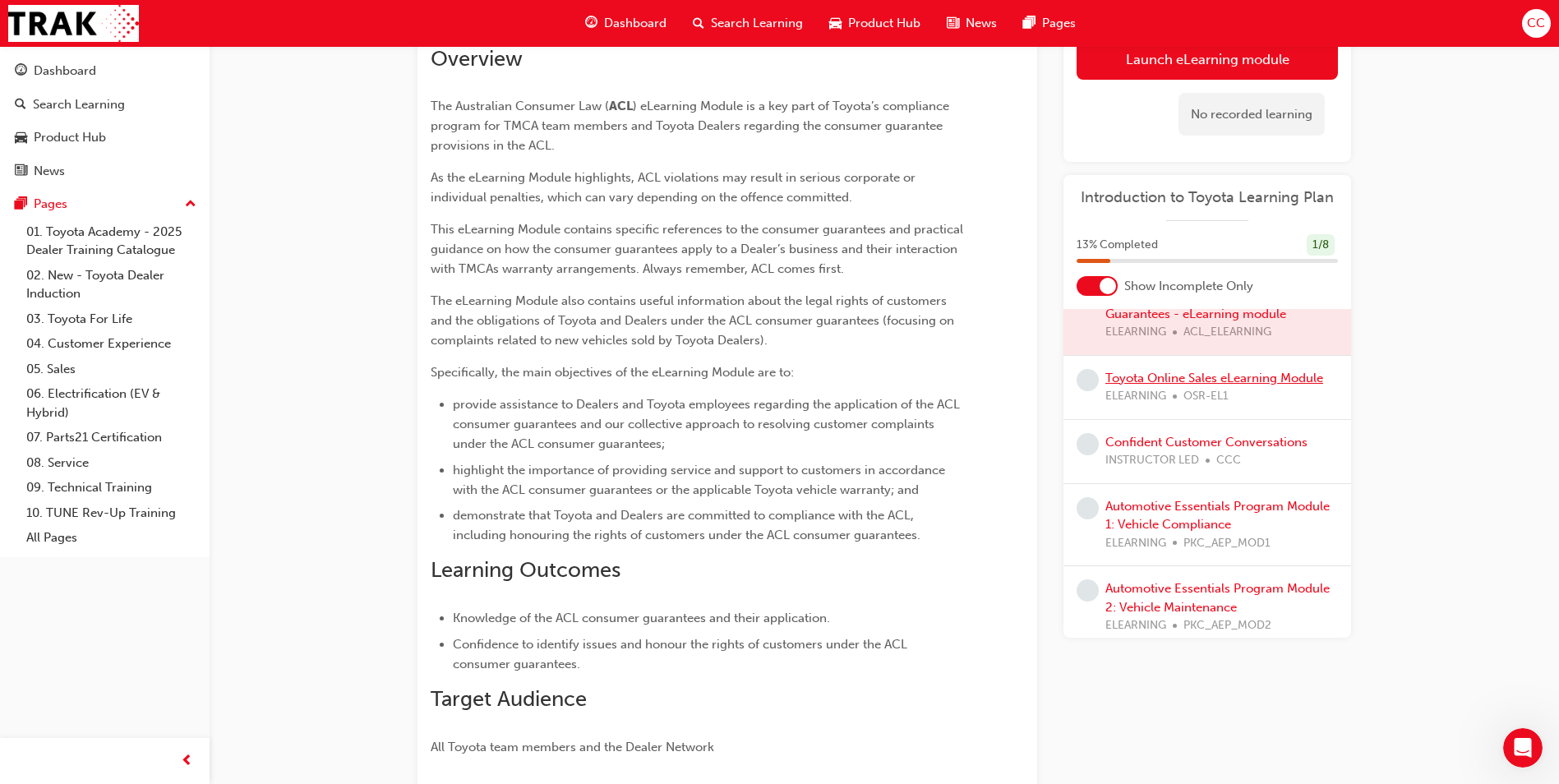
click at [1145, 374] on link "Toyota Online Sales eLearning Module" at bounding box center [1214, 377] width 218 height 15
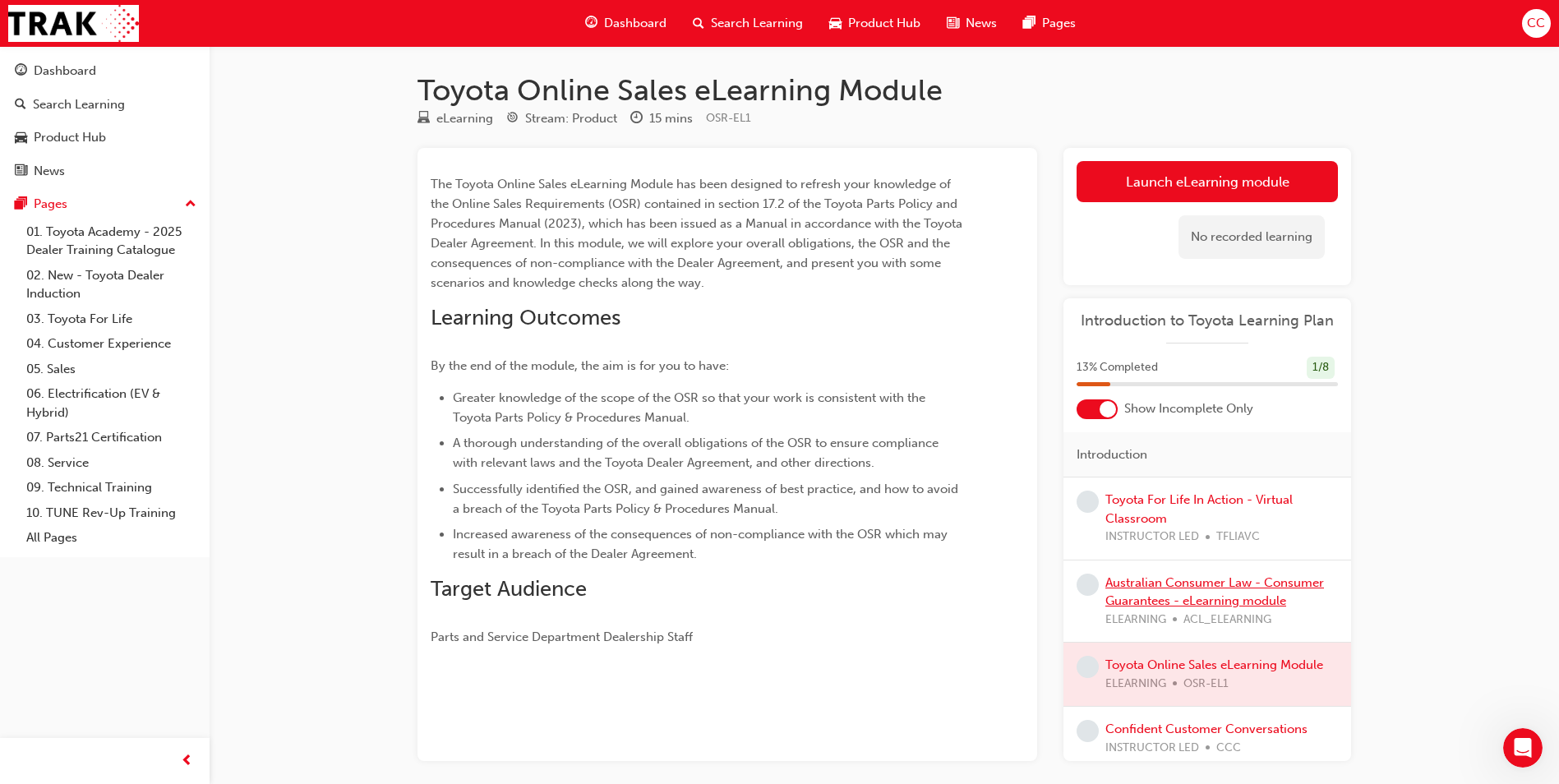
click at [1151, 580] on link "Australian Consumer Law - Consumer Guarantees - eLearning module" at bounding box center [1214, 592] width 218 height 34
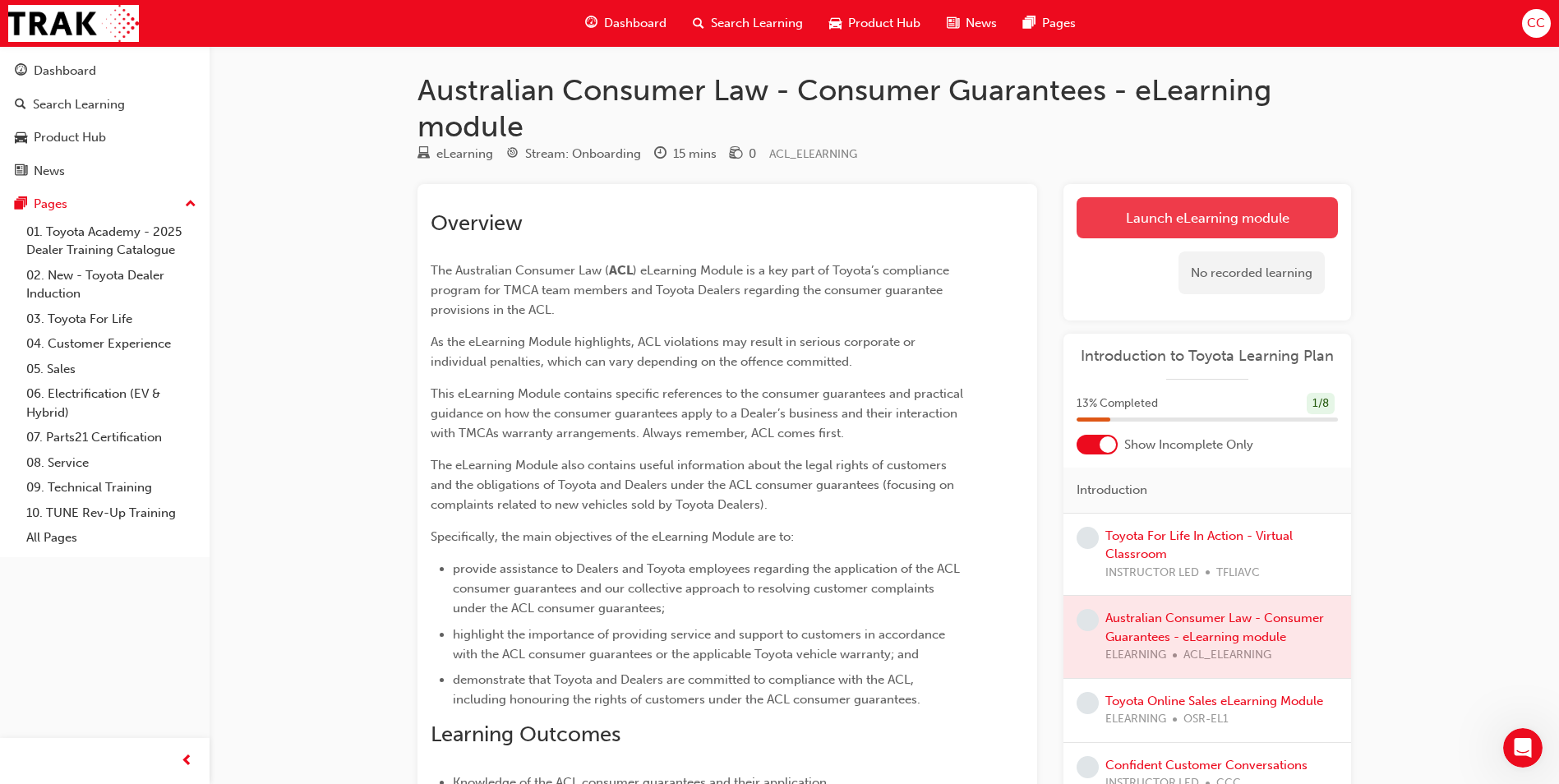
click at [1220, 214] on link "Launch eLearning module" at bounding box center [1207, 218] width 261 height 41
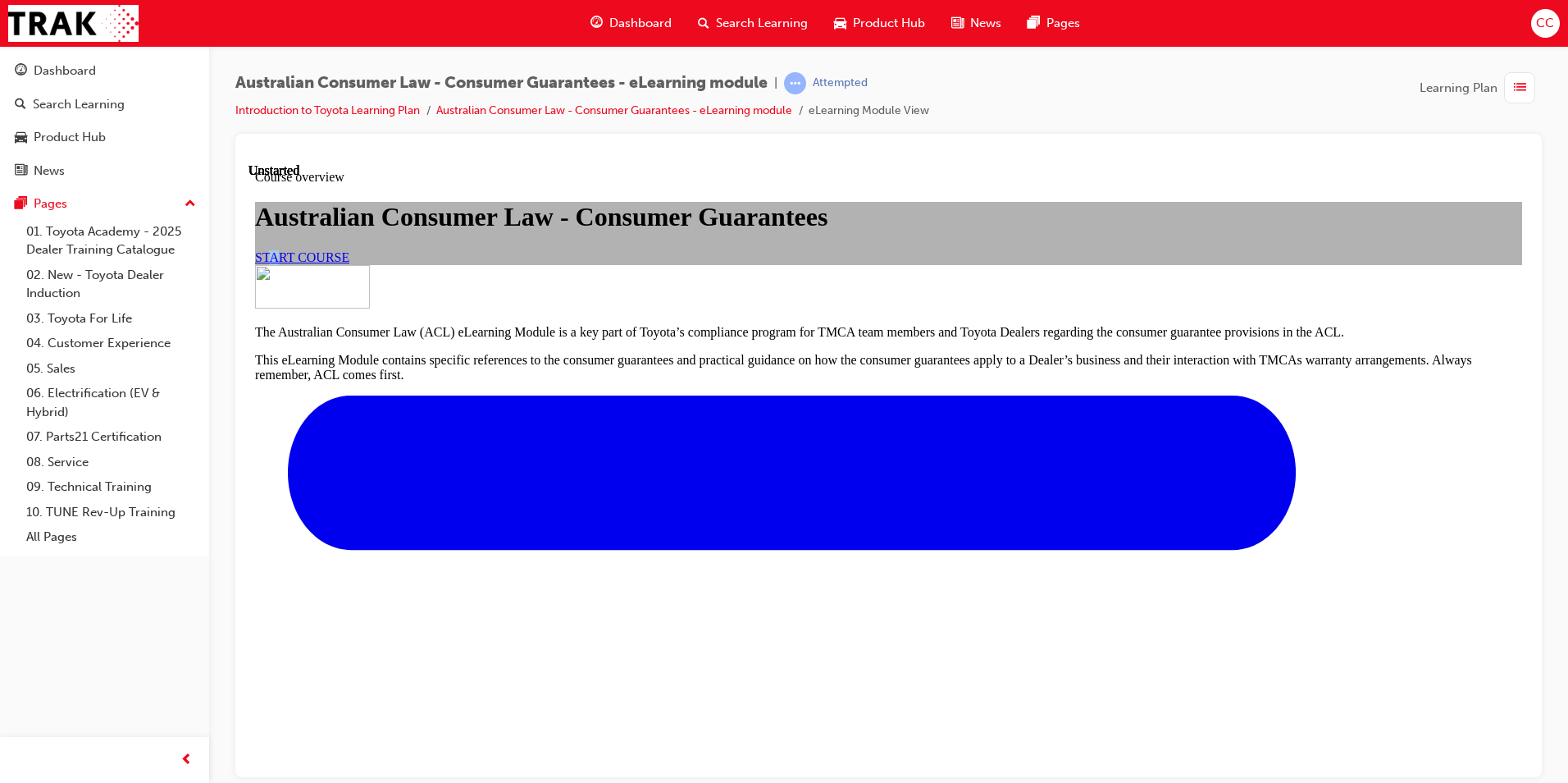
drag, startPoint x: 632, startPoint y: 461, endPoint x: 638, endPoint y: 485, distance: 24.7
click at [638, 263] on div "Australian Consumer Law - Consumer Guarantees START COURSE" at bounding box center [889, 232] width 1267 height 63
drag, startPoint x: 638, startPoint y: 485, endPoint x: 791, endPoint y: 508, distance: 154.7
click at [791, 264] on div "START COURSE" at bounding box center [889, 256] width 1267 height 15
click at [349, 263] on span "START COURSE" at bounding box center [302, 256] width 95 height 14
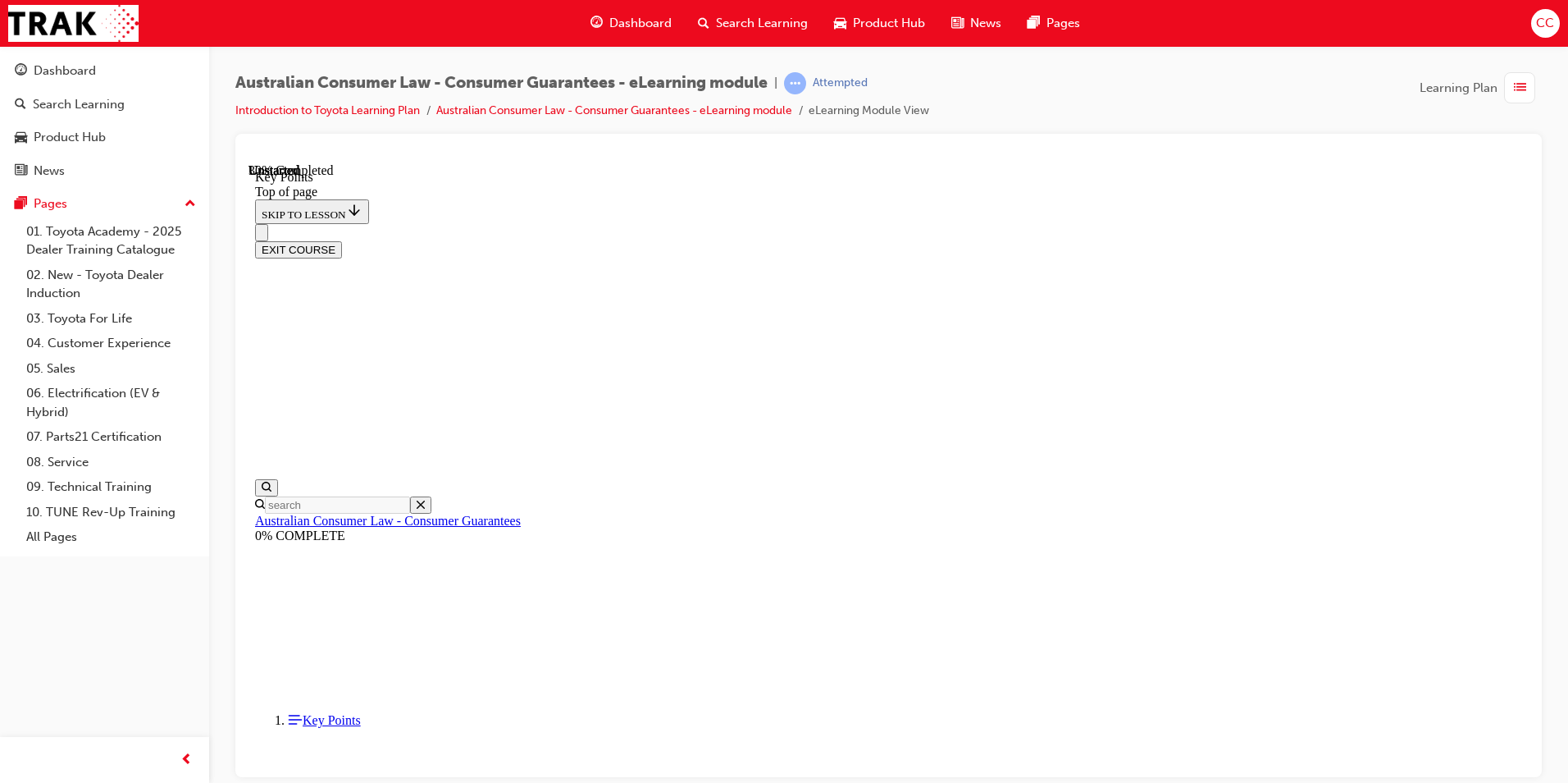
scroll to position [690, 0]
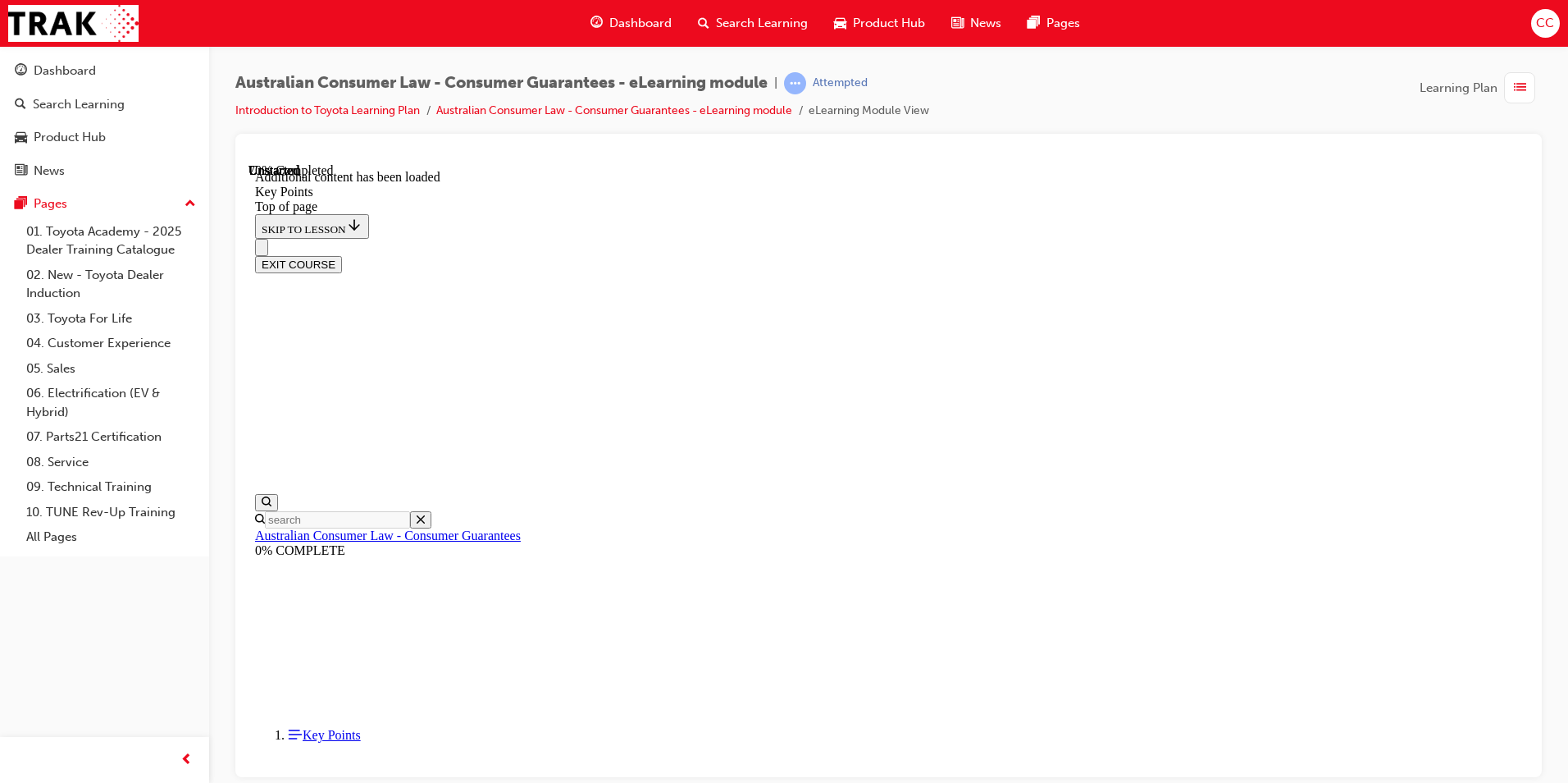
scroll to position [2035, 0]
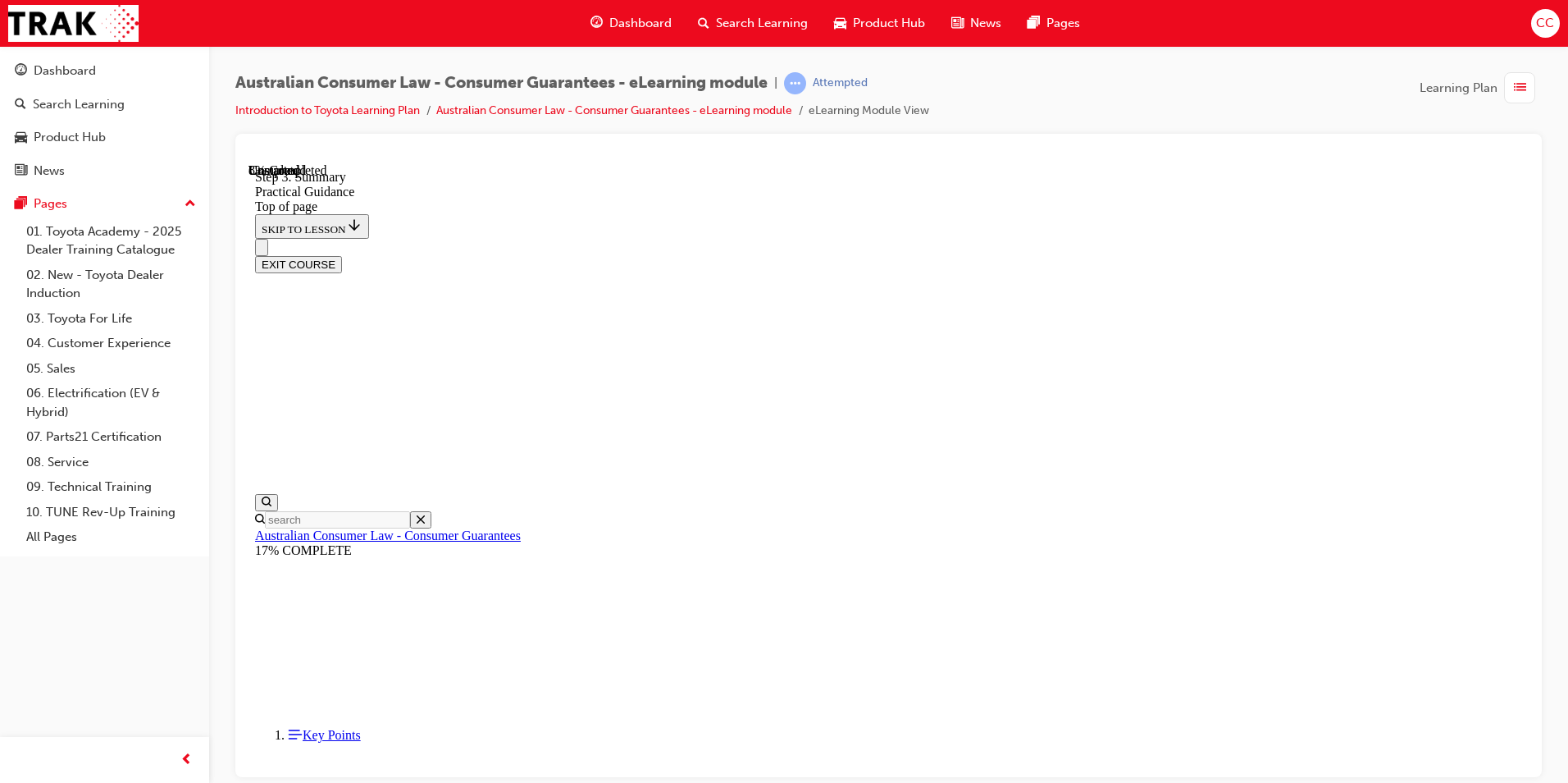
scroll to position [215, 0]
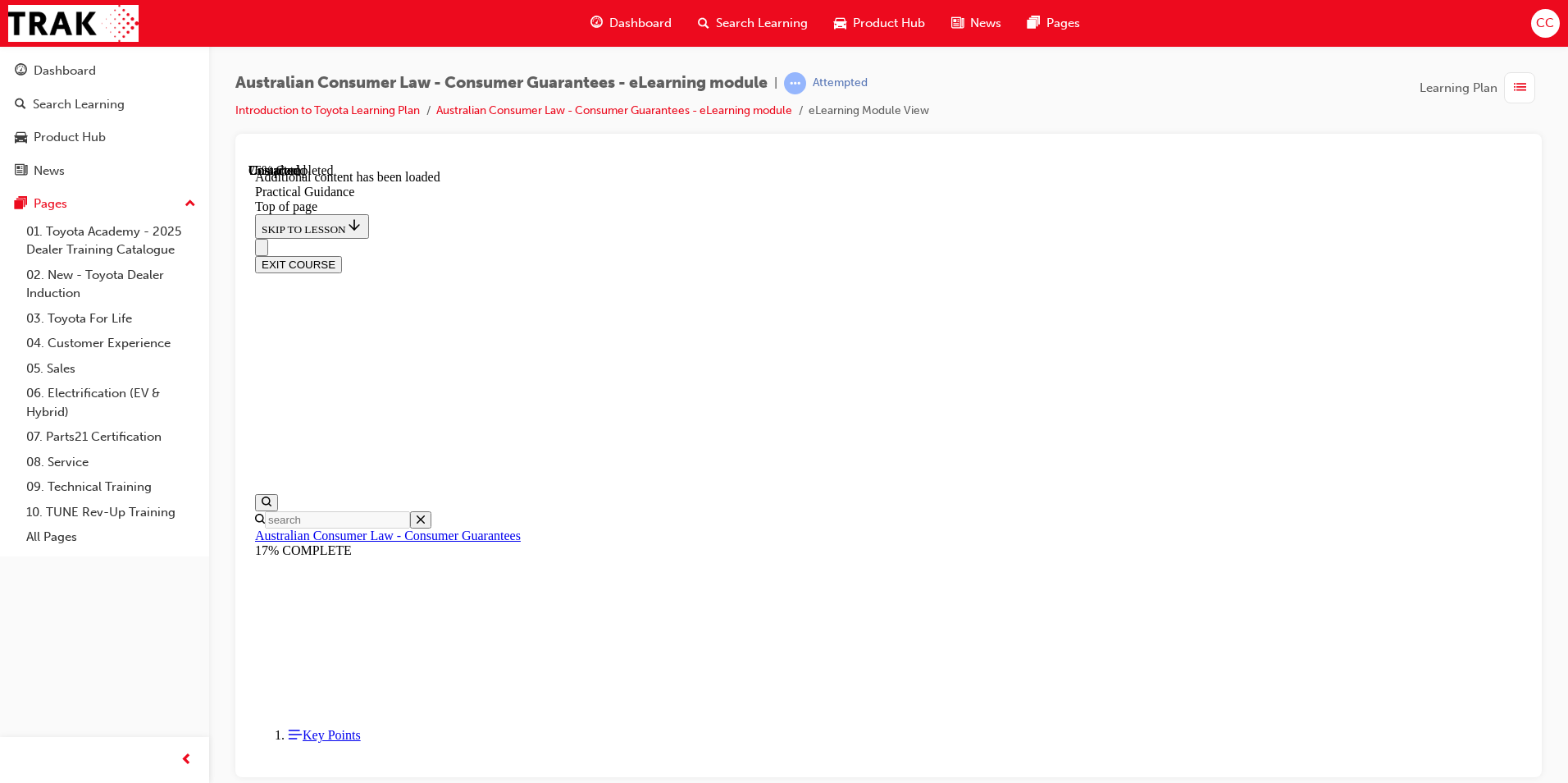
scroll to position [2963, 0]
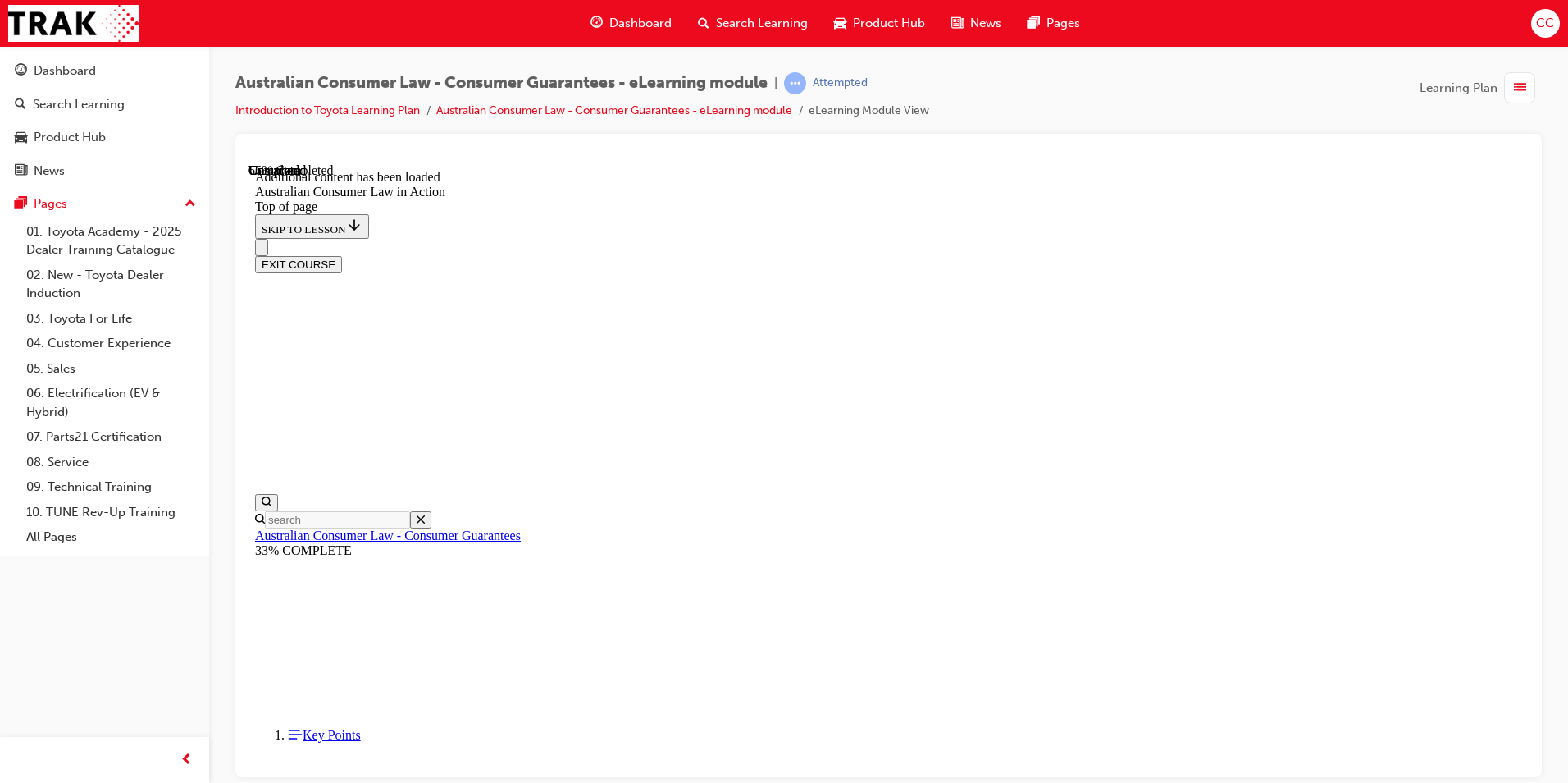
scroll to position [2295, 0]
drag, startPoint x: 991, startPoint y: 641, endPoint x: 998, endPoint y: 647, distance: 9.2
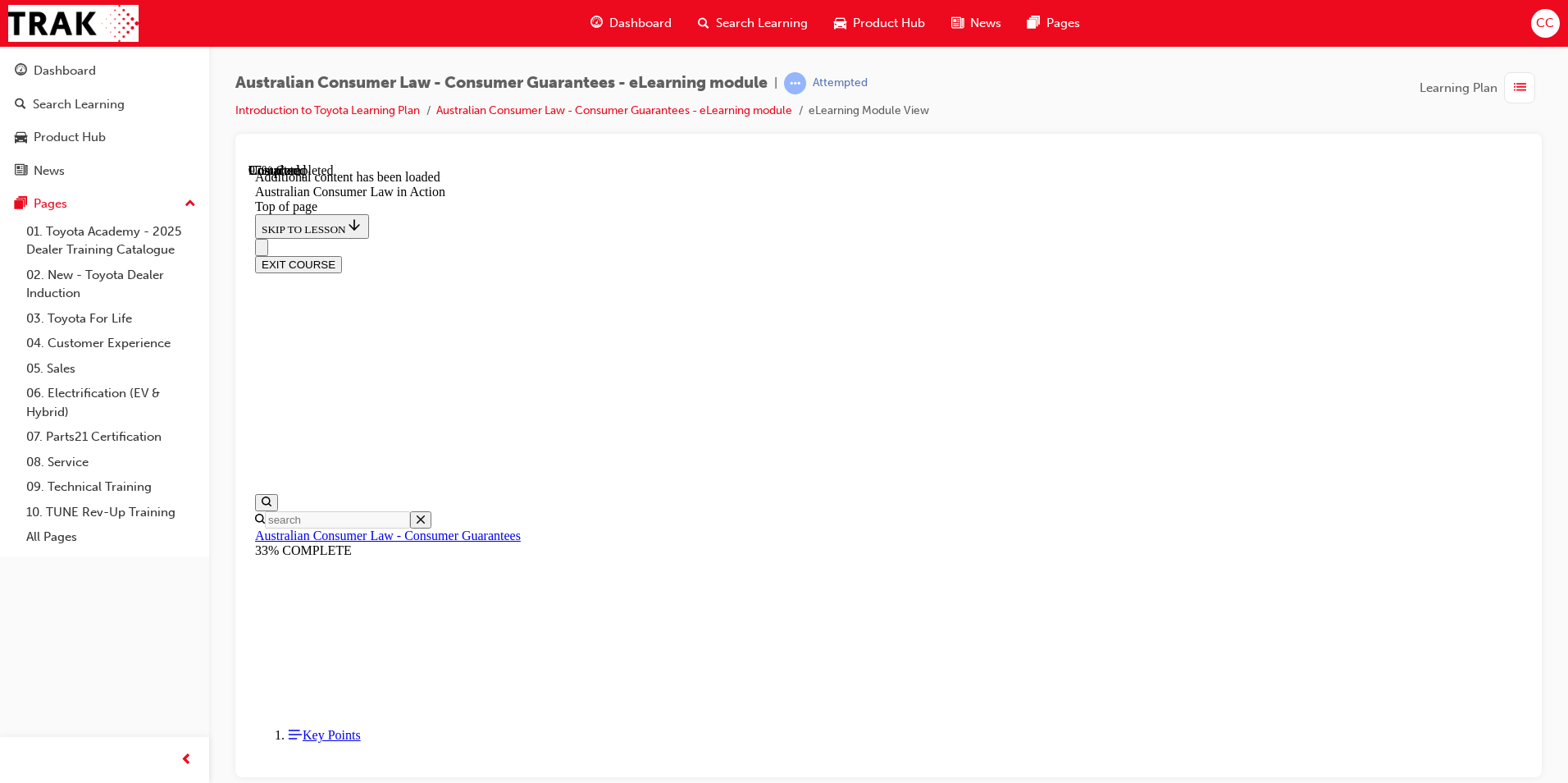
scroll to position [3427, 0]
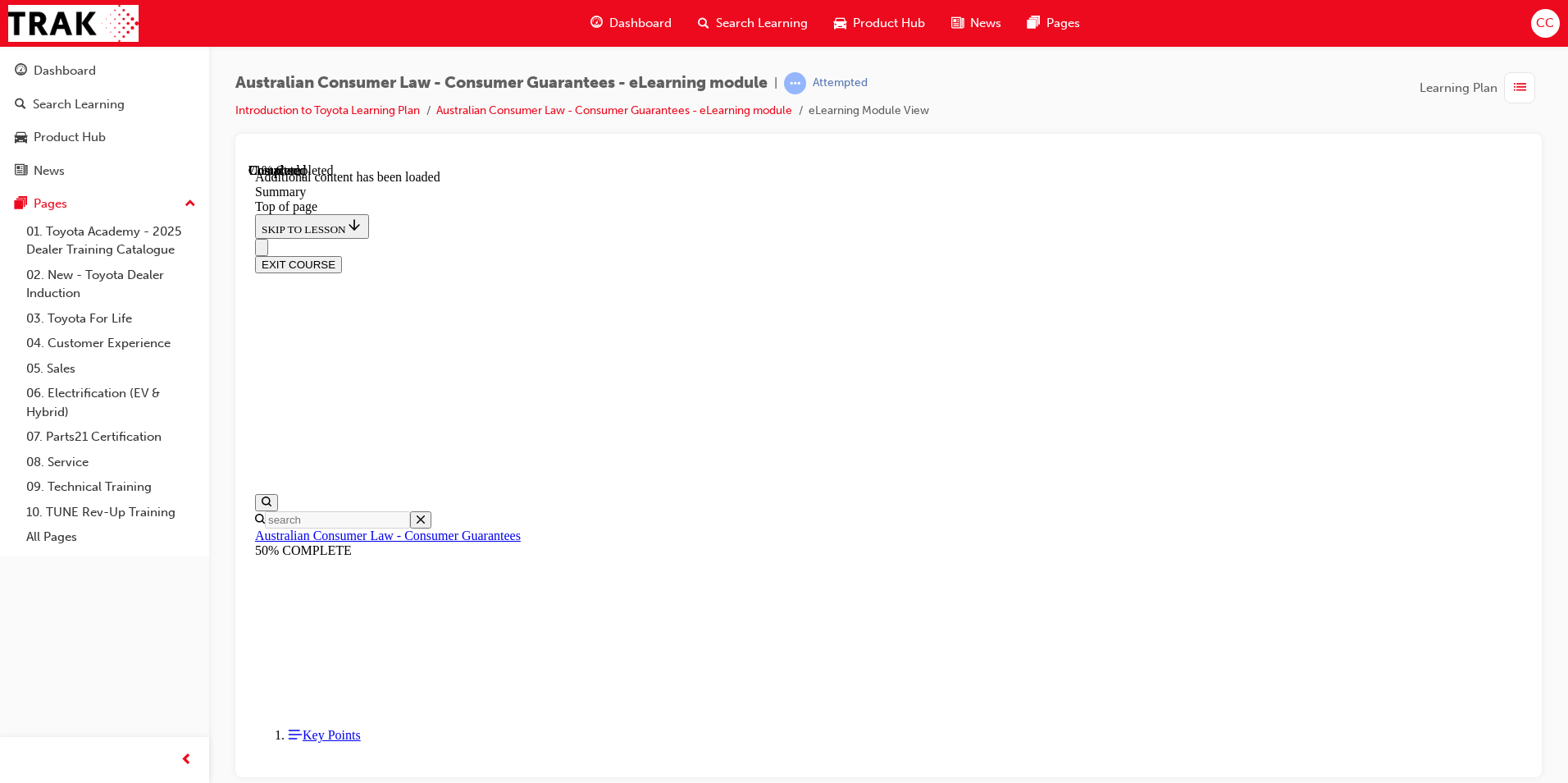
scroll to position [1431, 0]
drag, startPoint x: 1009, startPoint y: 531, endPoint x: 978, endPoint y: 530, distance: 31.0
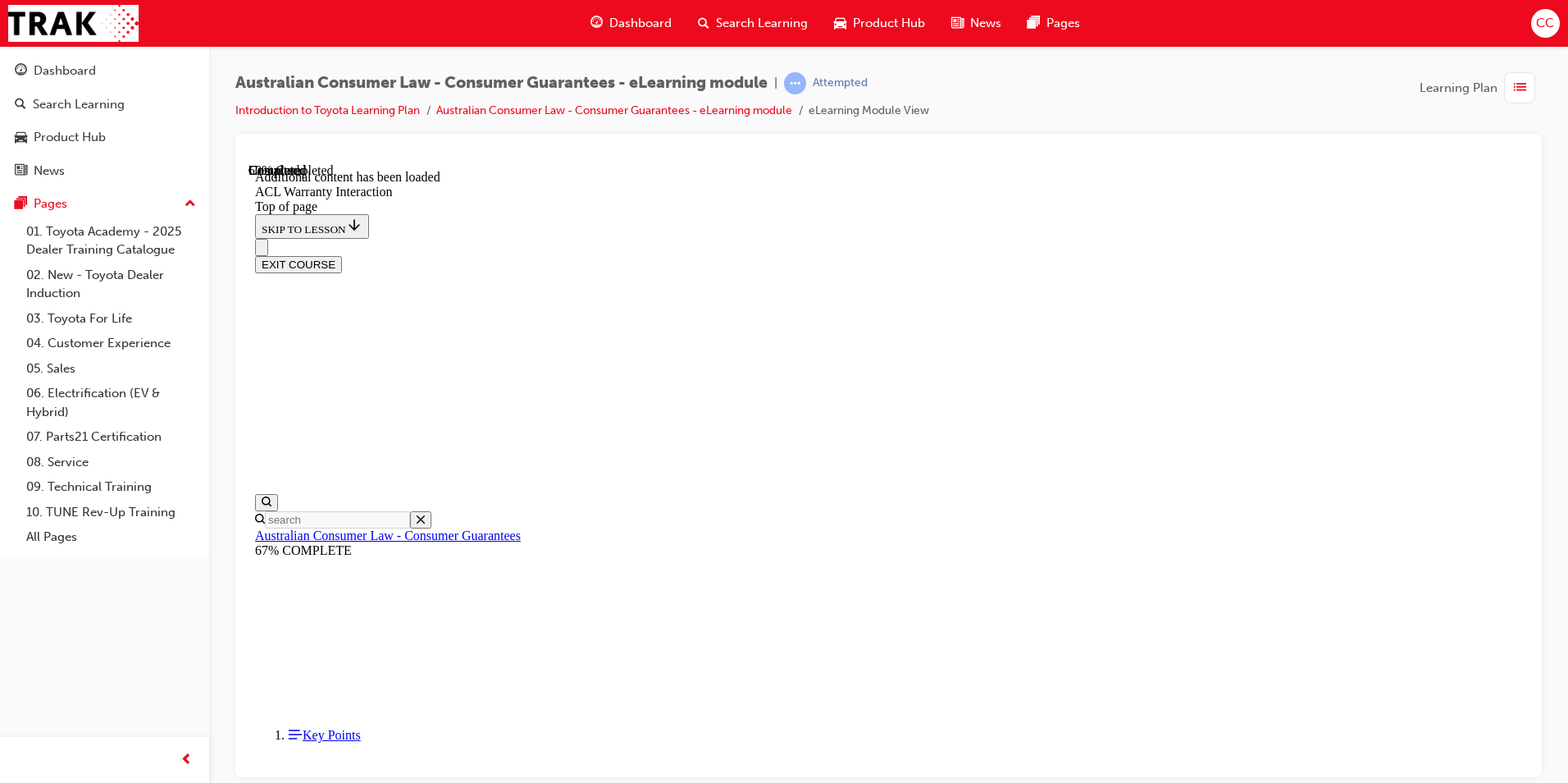
drag, startPoint x: 825, startPoint y: 468, endPoint x: 810, endPoint y: 520, distance: 54.1
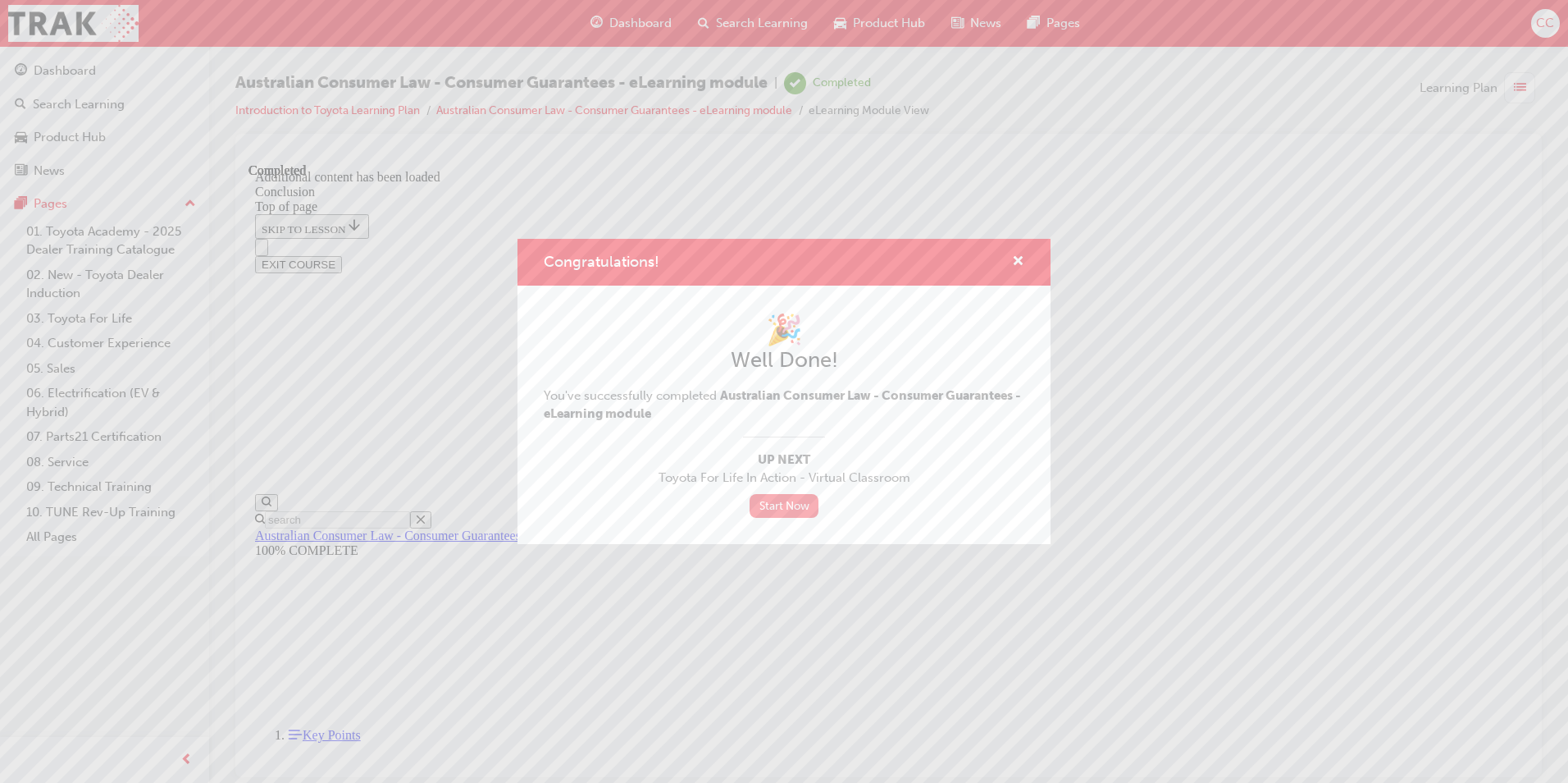
click at [782, 500] on link "Start Now" at bounding box center [784, 505] width 69 height 23
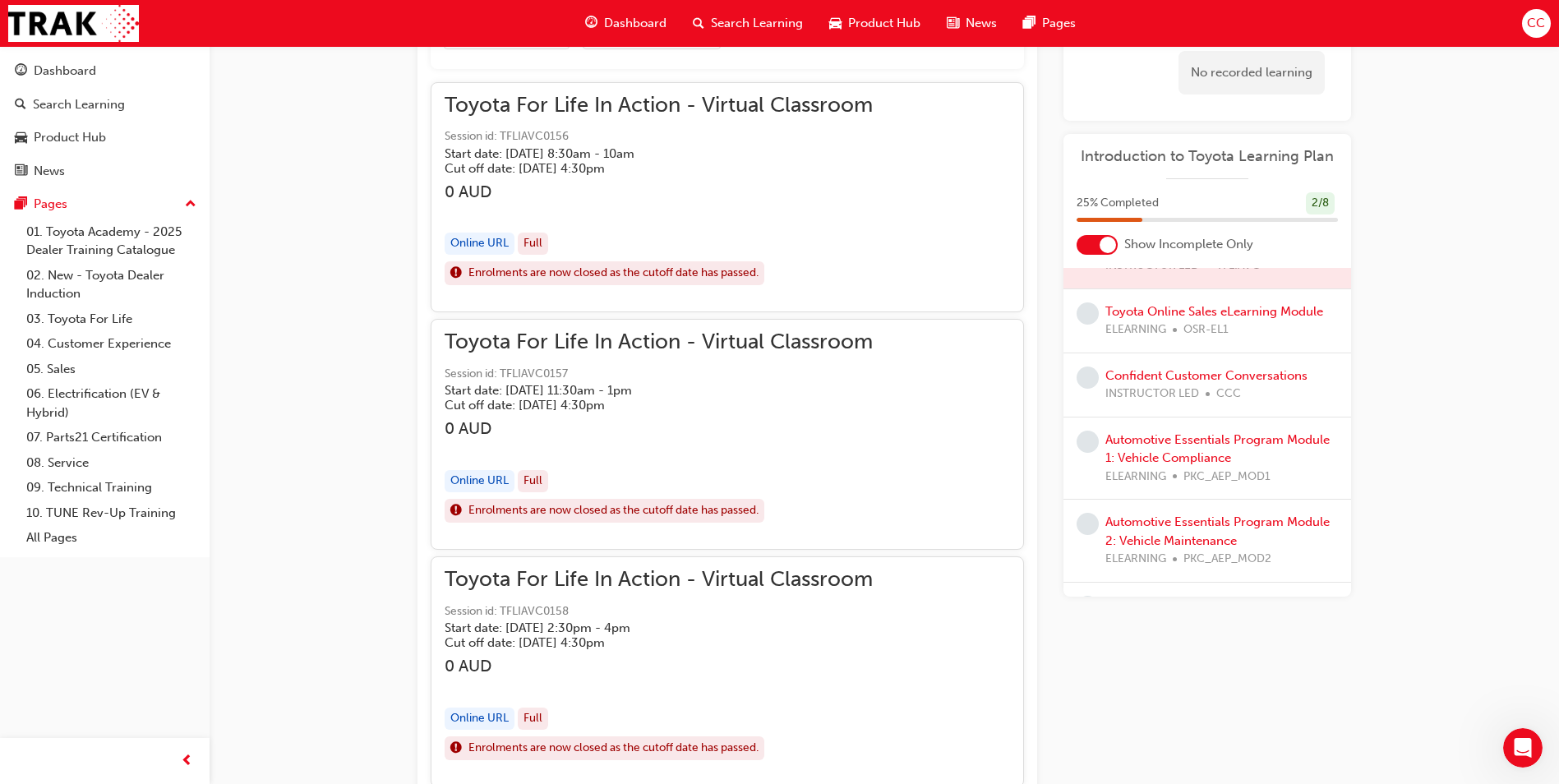
scroll to position [82, 0]
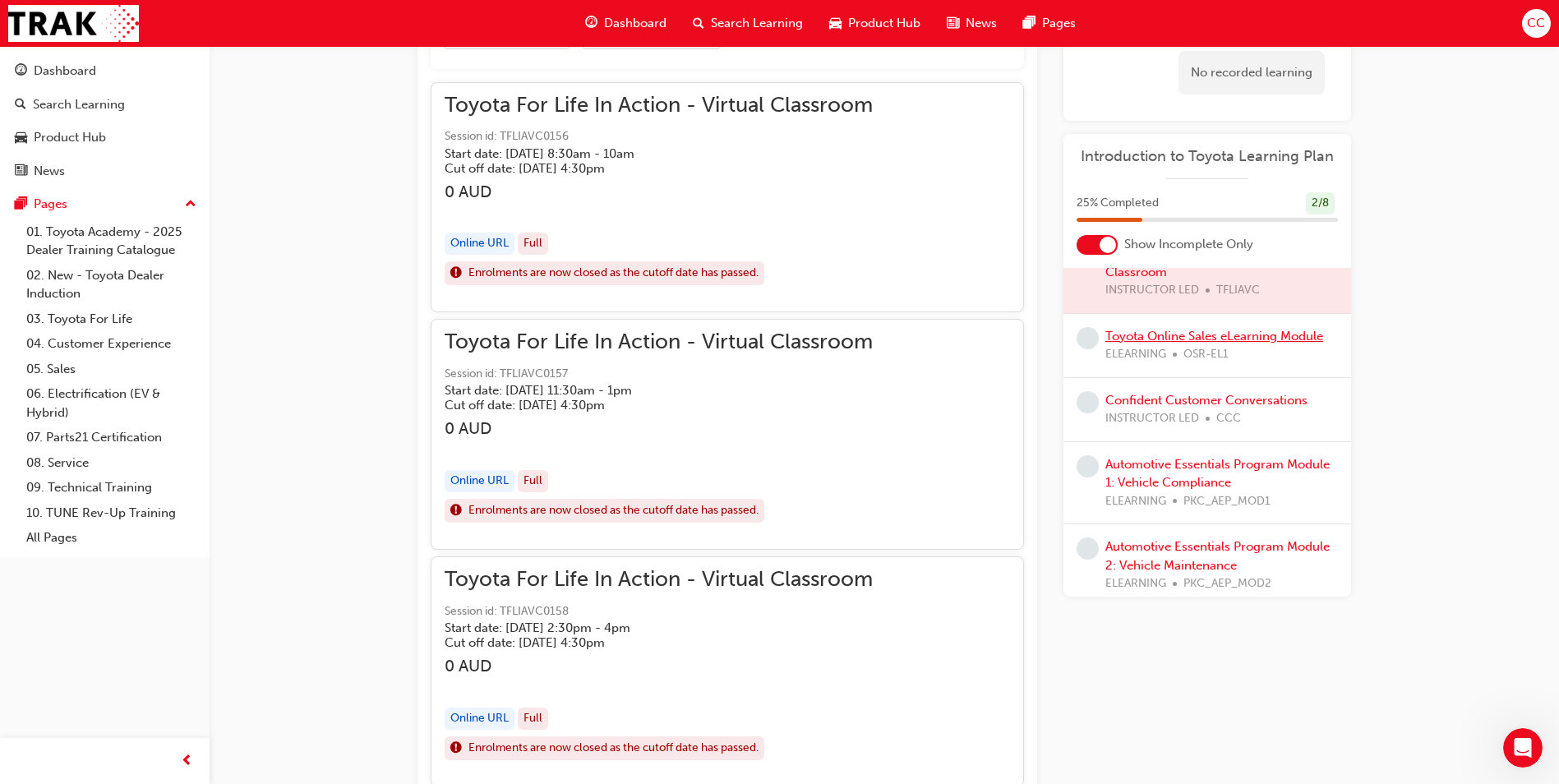
click at [1181, 339] on link "Toyota Online Sales eLearning Module" at bounding box center [1214, 336] width 218 height 15
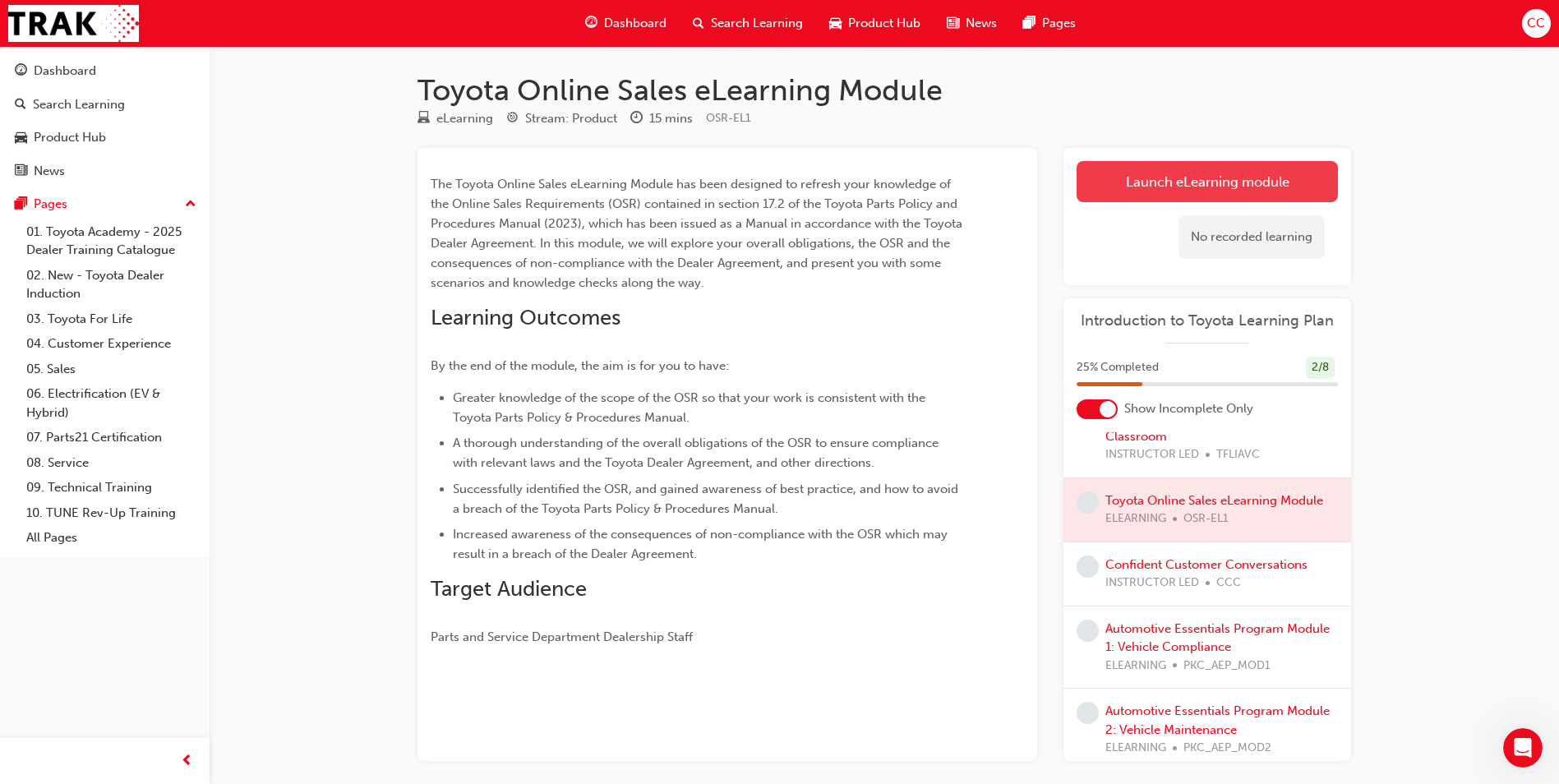
click at [1176, 178] on link "Launch eLearning module" at bounding box center [1207, 181] width 261 height 41
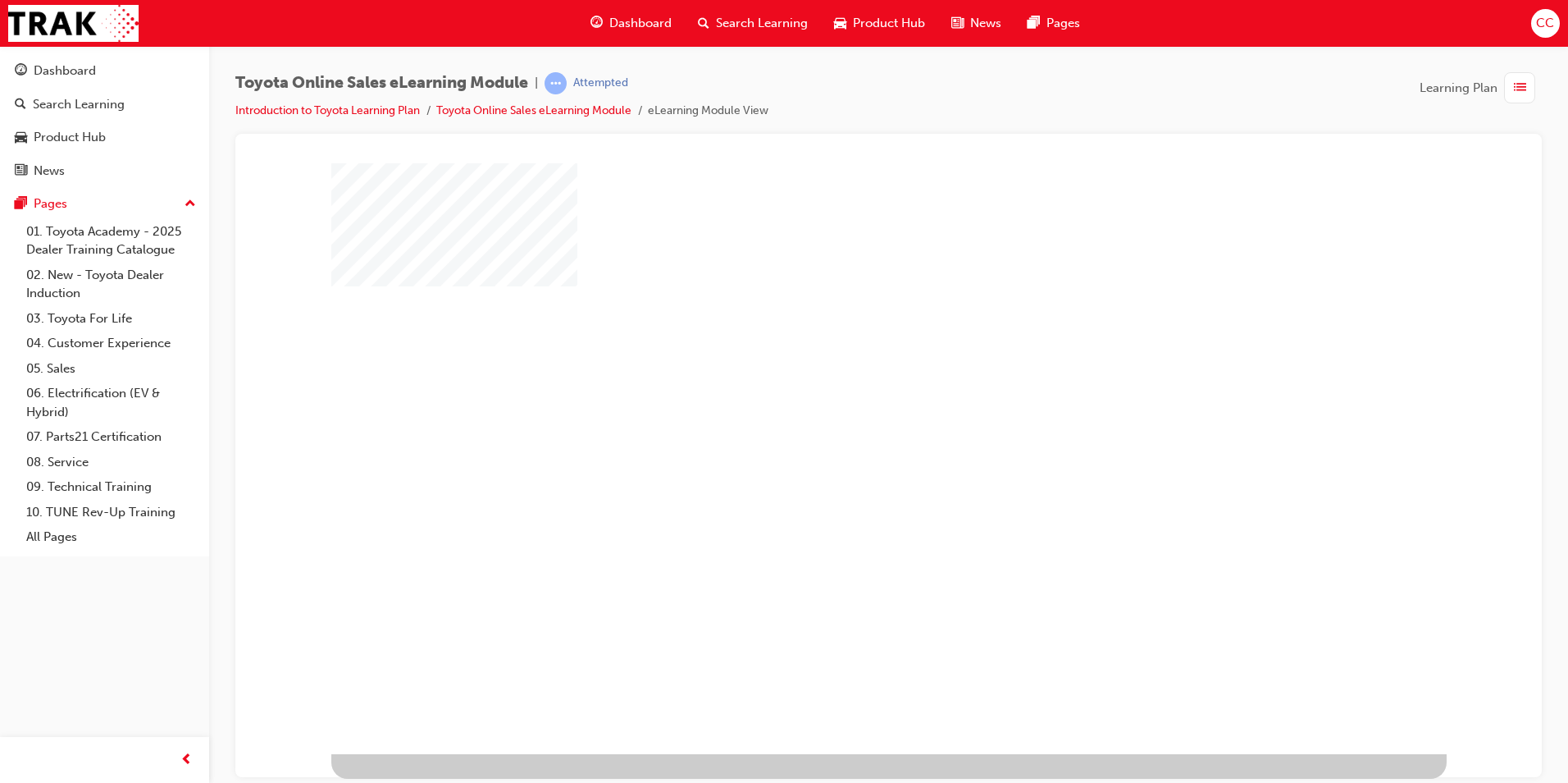
click at [842, 410] on div "play" at bounding box center [842, 410] width 0 height 0
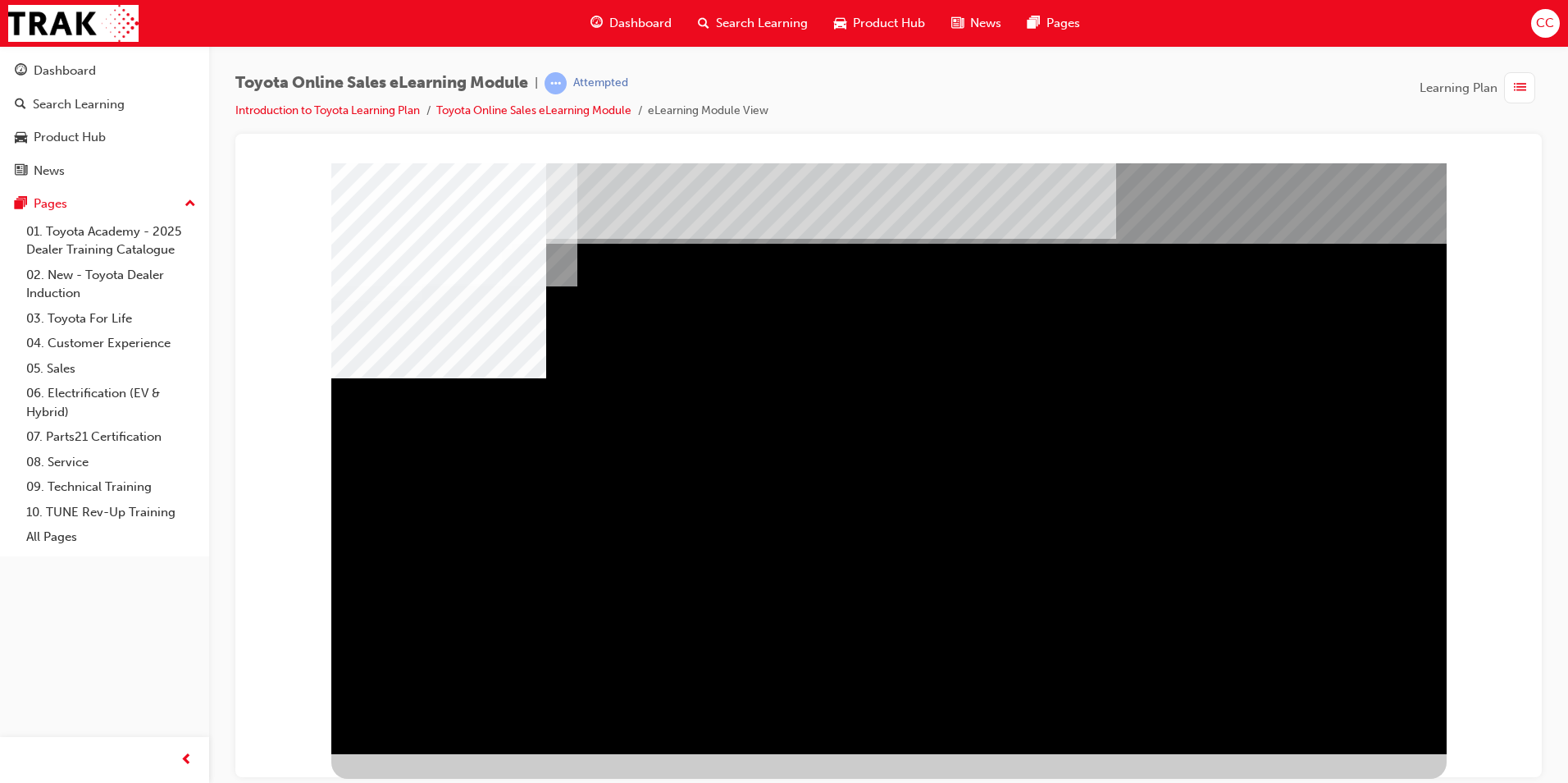
drag, startPoint x: 1334, startPoint y: 700, endPoint x: 1340, endPoint y: 713, distance: 14.3
click at [1340, 713] on div "multistate" at bounding box center [889, 458] width 1115 height 591
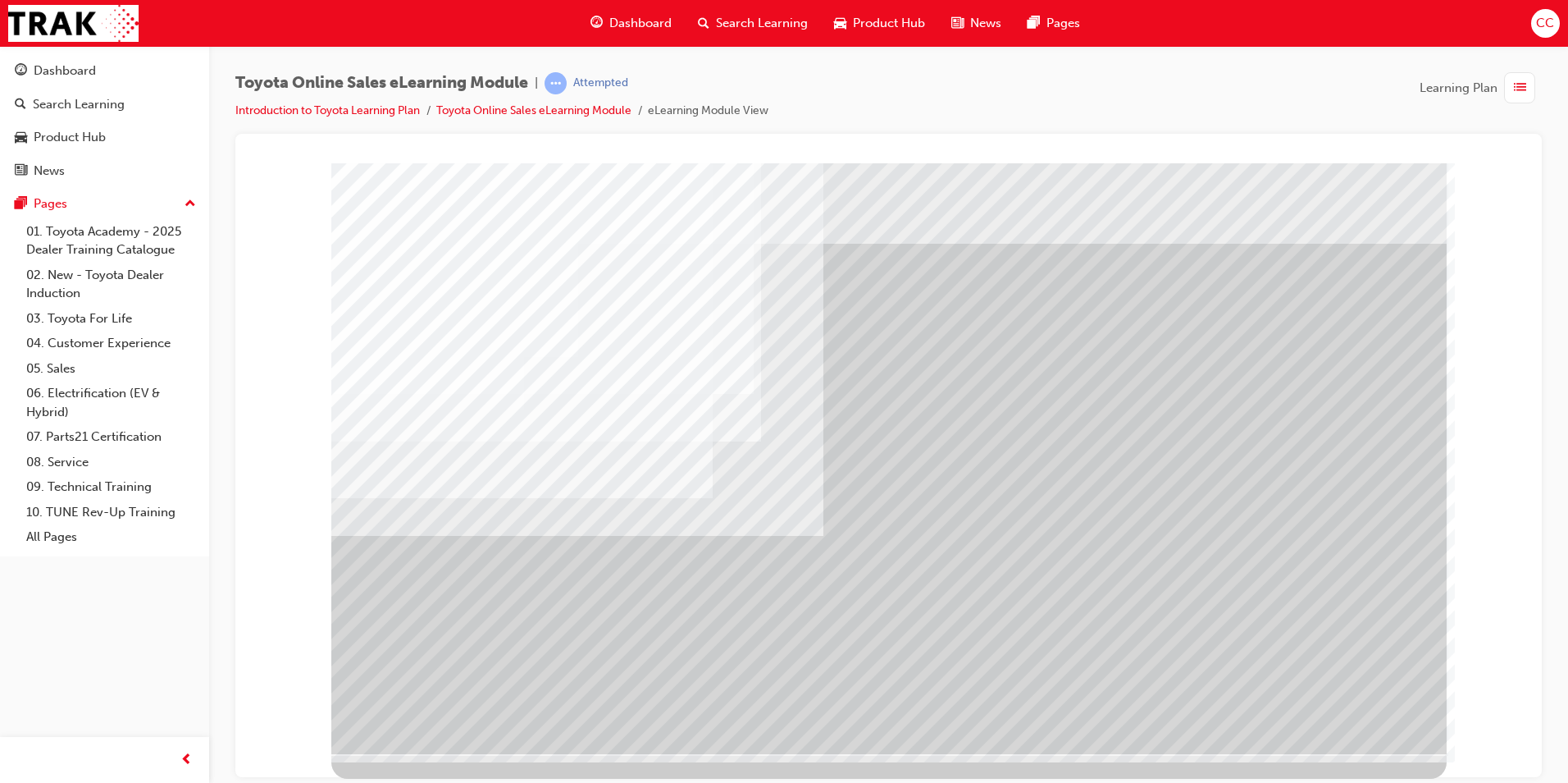
drag, startPoint x: 1009, startPoint y: 483, endPoint x: 999, endPoint y: 494, distance: 14.9
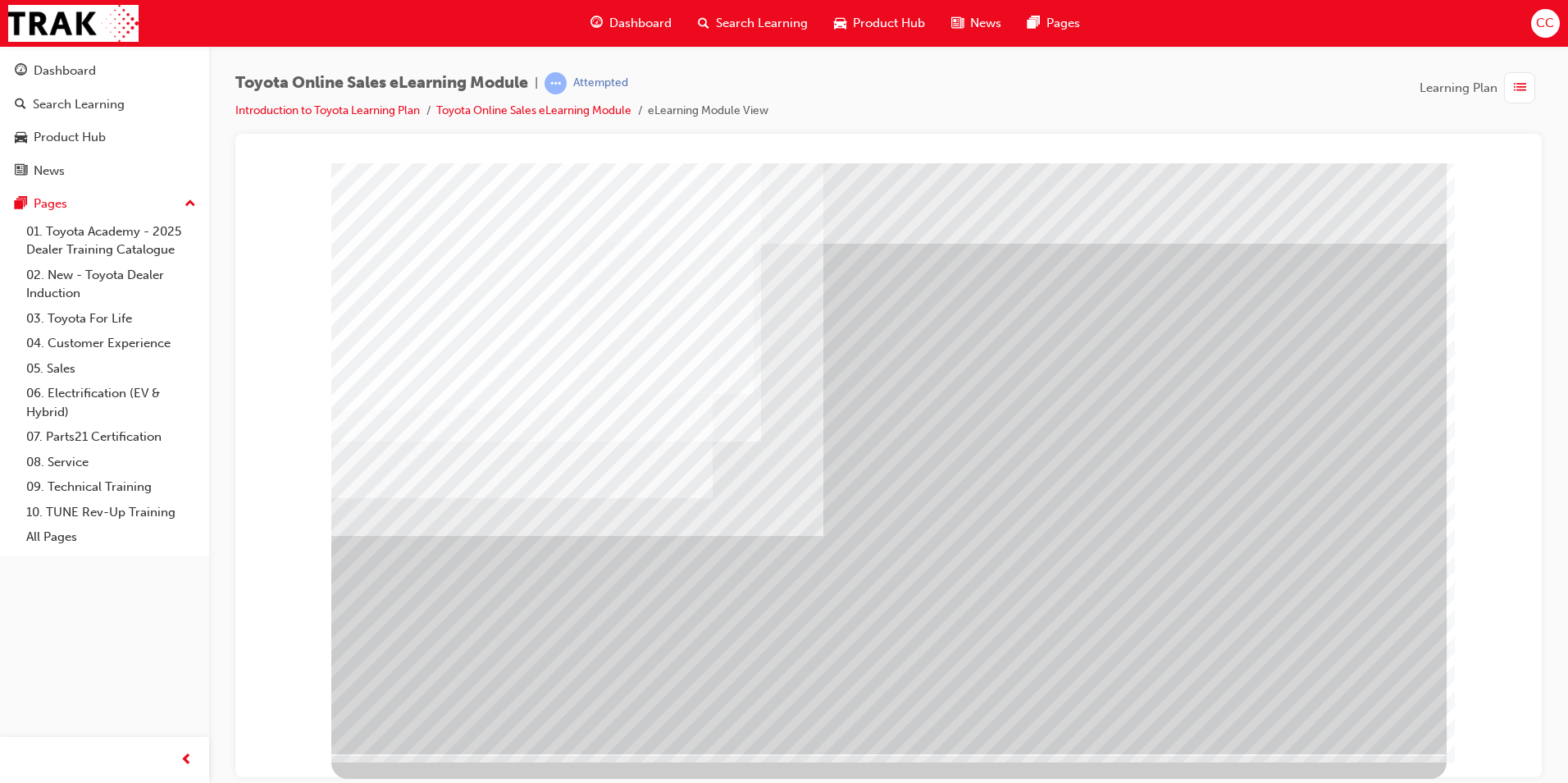
drag, startPoint x: 1350, startPoint y: 733, endPoint x: 1346, endPoint y: 716, distance: 17.5
click at [1348, 718] on div "multistate" at bounding box center [889, 458] width 1115 height 591
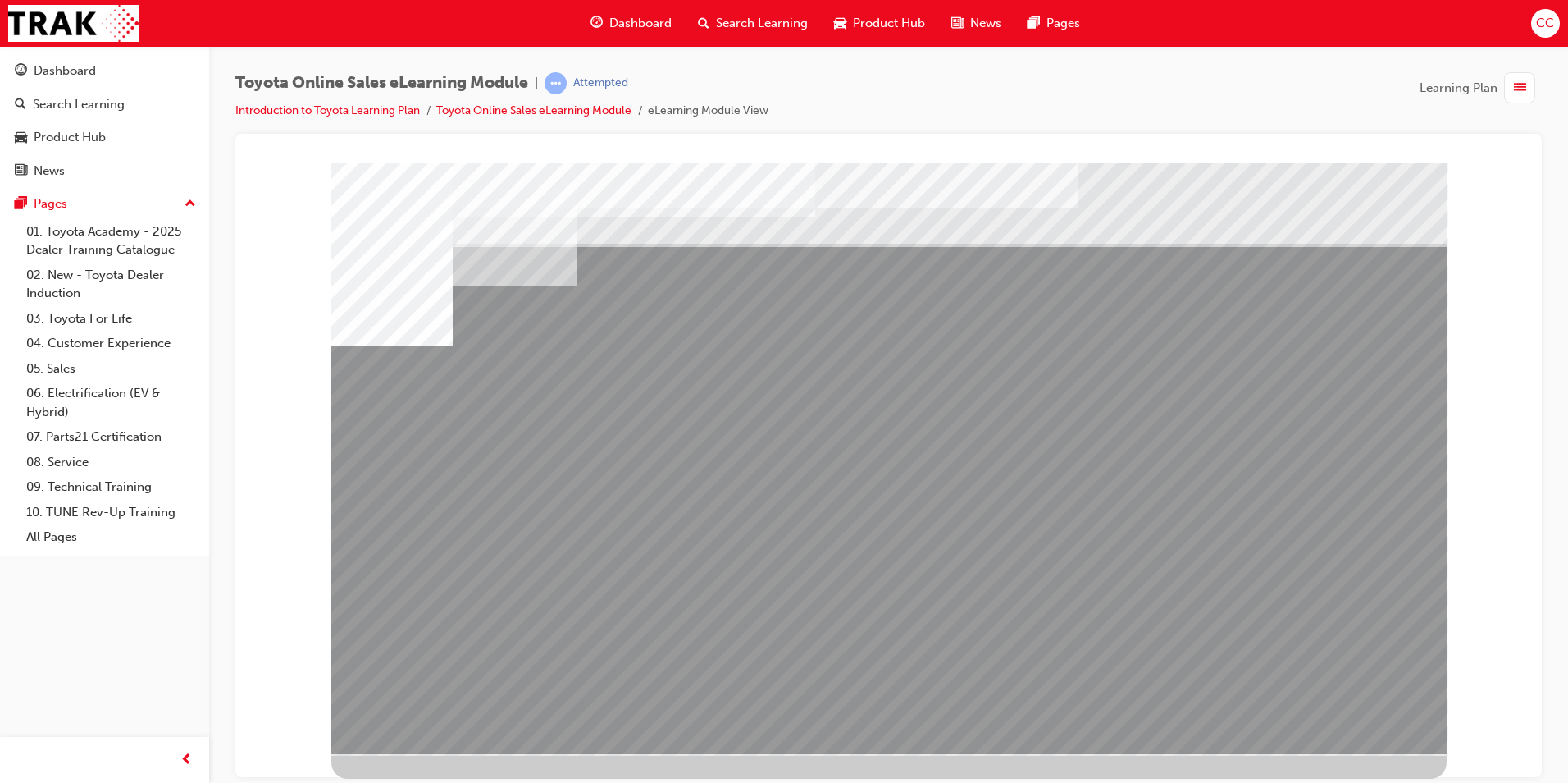
drag, startPoint x: 1188, startPoint y: 591, endPoint x: 1200, endPoint y: 590, distance: 12.0
drag, startPoint x: 1319, startPoint y: 697, endPoint x: 1334, endPoint y: 708, distance: 18.6
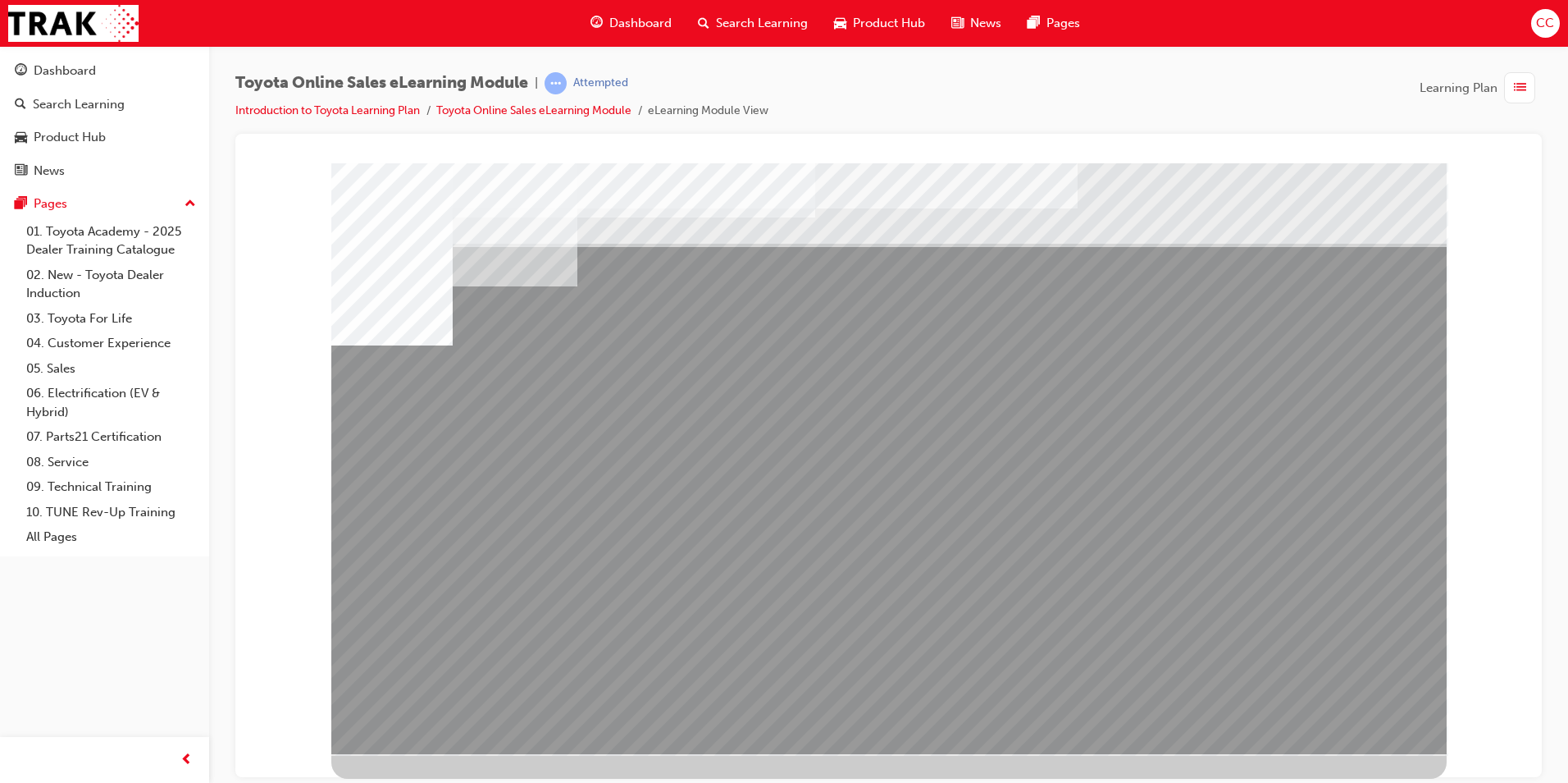
click at [1334, 708] on div "multistate" at bounding box center [889, 458] width 1115 height 591
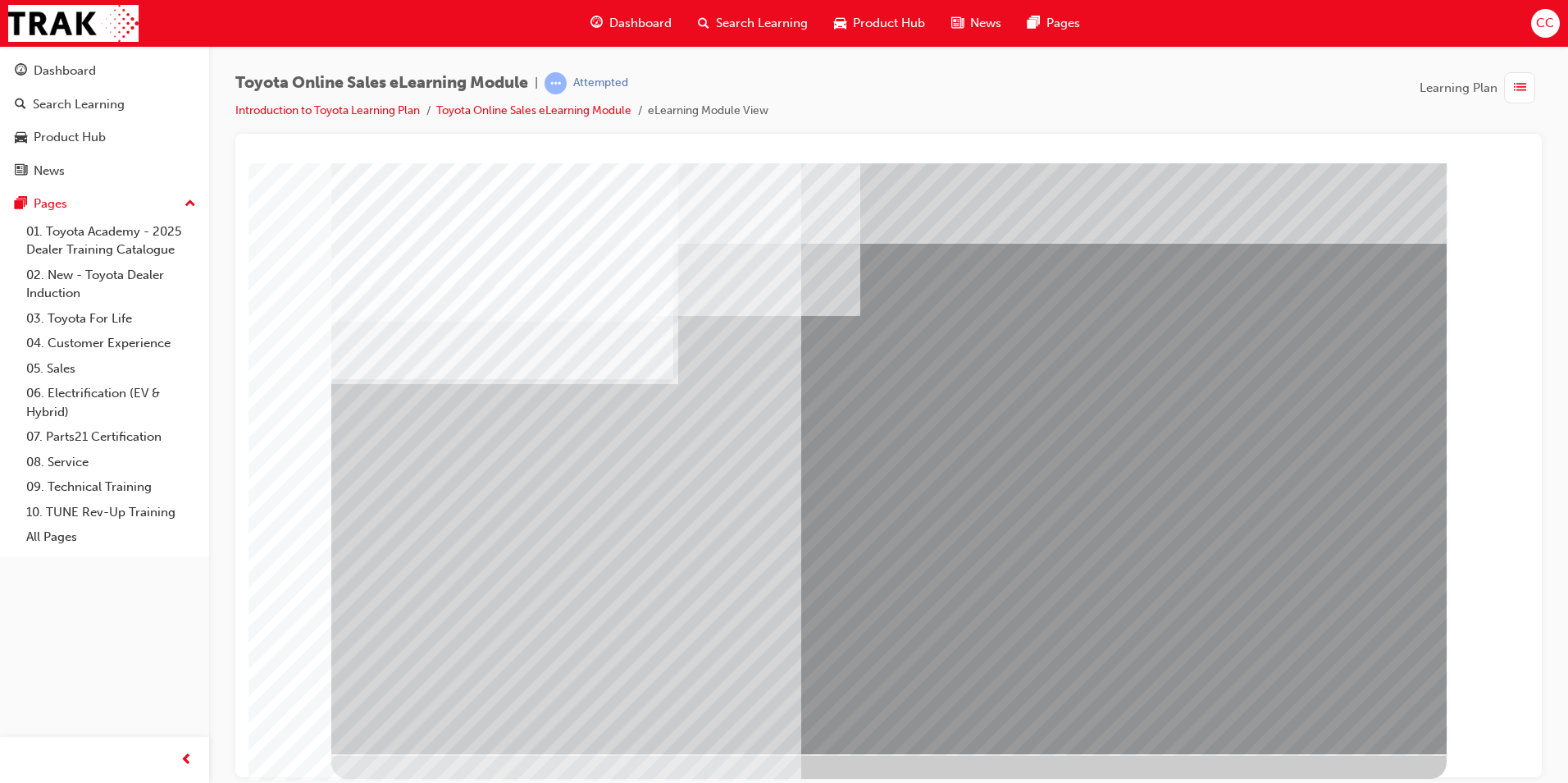
drag, startPoint x: 456, startPoint y: 542, endPoint x: 471, endPoint y: 542, distance: 15.0
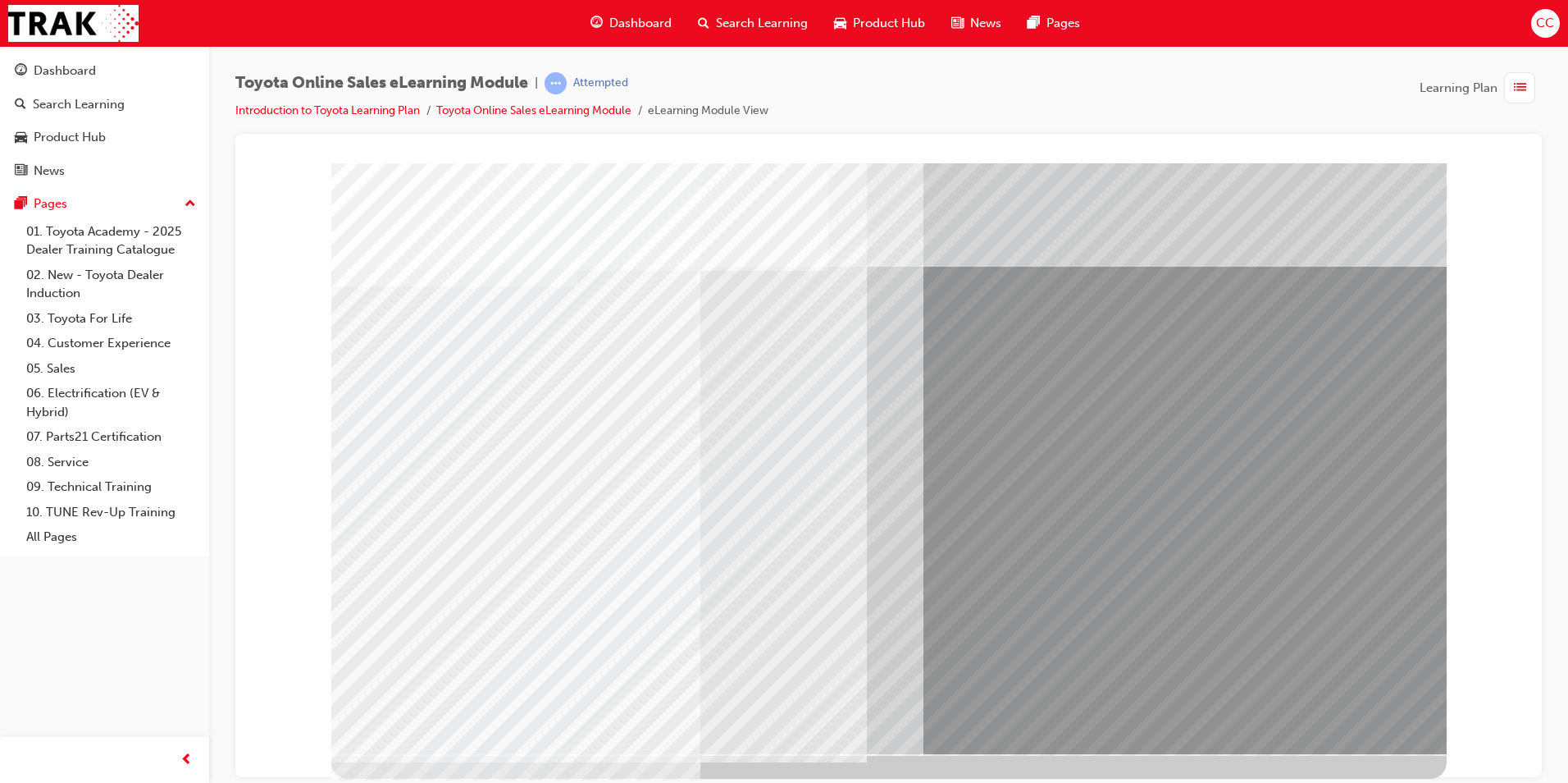
drag, startPoint x: 935, startPoint y: 503, endPoint x: 947, endPoint y: 461, distance: 43.7
drag, startPoint x: 949, startPoint y: 391, endPoint x: 959, endPoint y: 374, distance: 19.7
drag, startPoint x: 1102, startPoint y: 242, endPoint x: 1220, endPoint y: 227, distance: 118.9
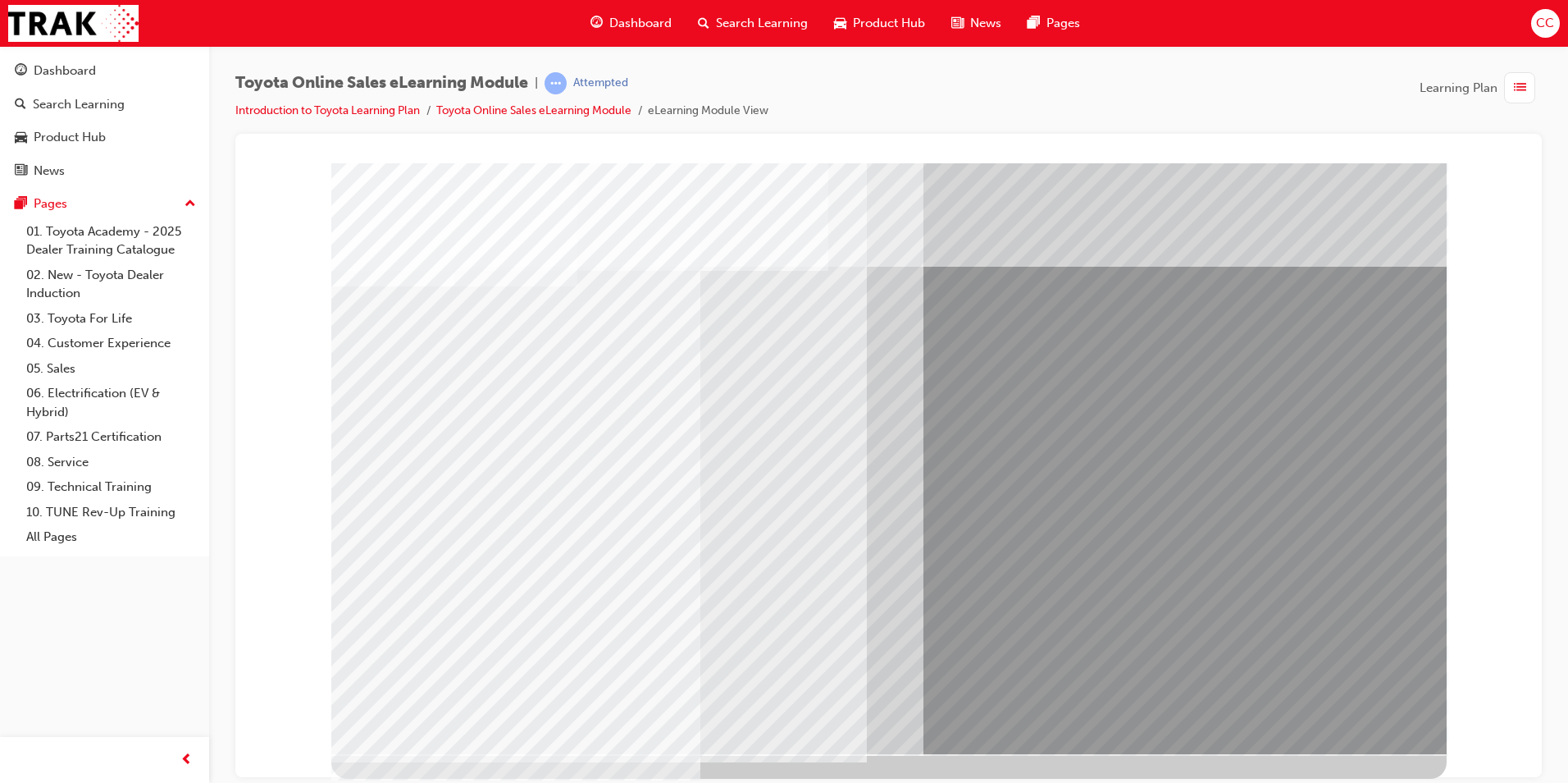
drag, startPoint x: 1353, startPoint y: 300, endPoint x: 1379, endPoint y: 358, distance: 63.6
click at [1379, 355] on div at bounding box center [889, 458] width 1115 height 591
drag, startPoint x: 1413, startPoint y: 455, endPoint x: 1384, endPoint y: 516, distance: 67.5
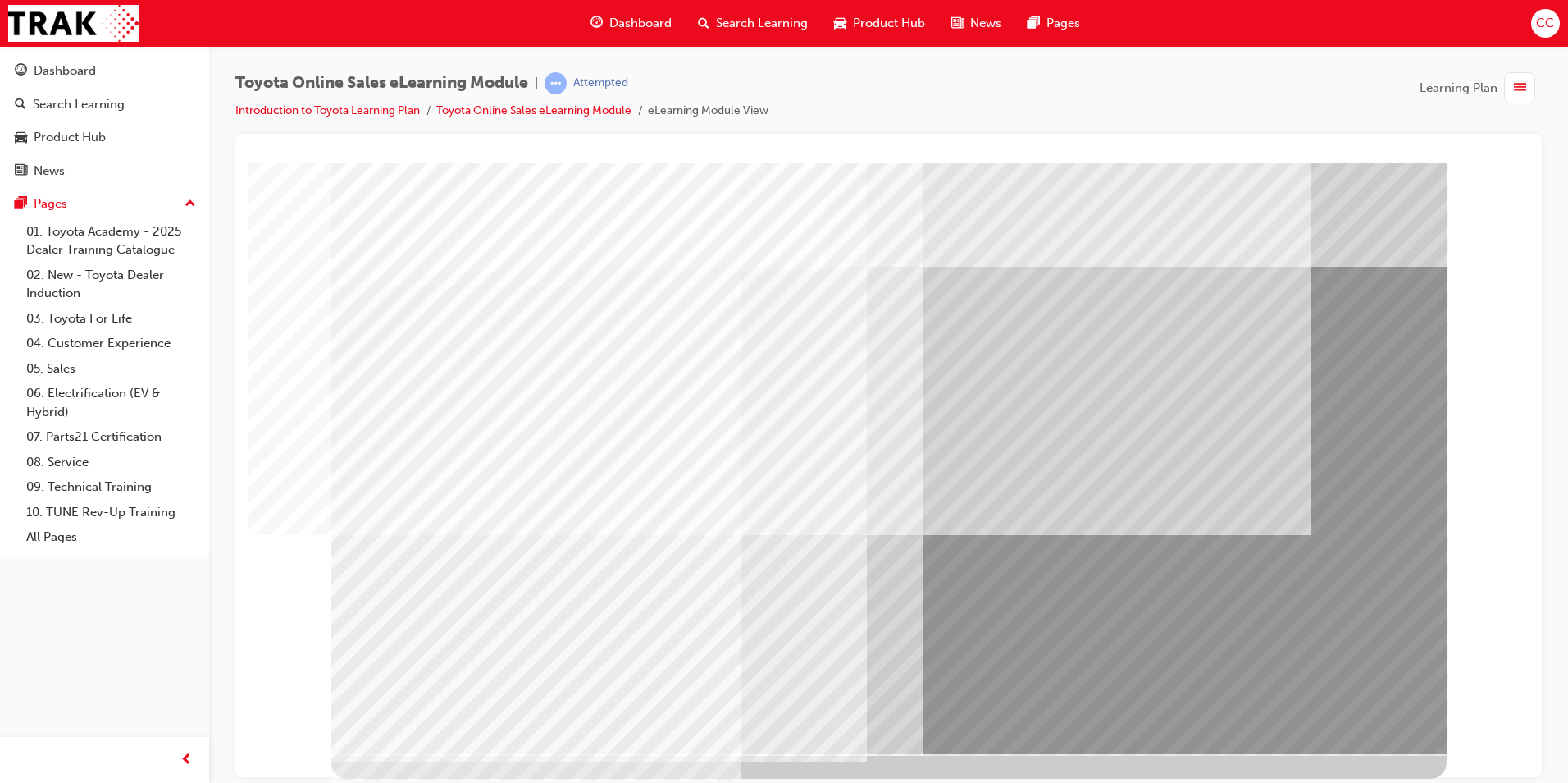
drag, startPoint x: 678, startPoint y: 534, endPoint x: 686, endPoint y: 534, distance: 8.0
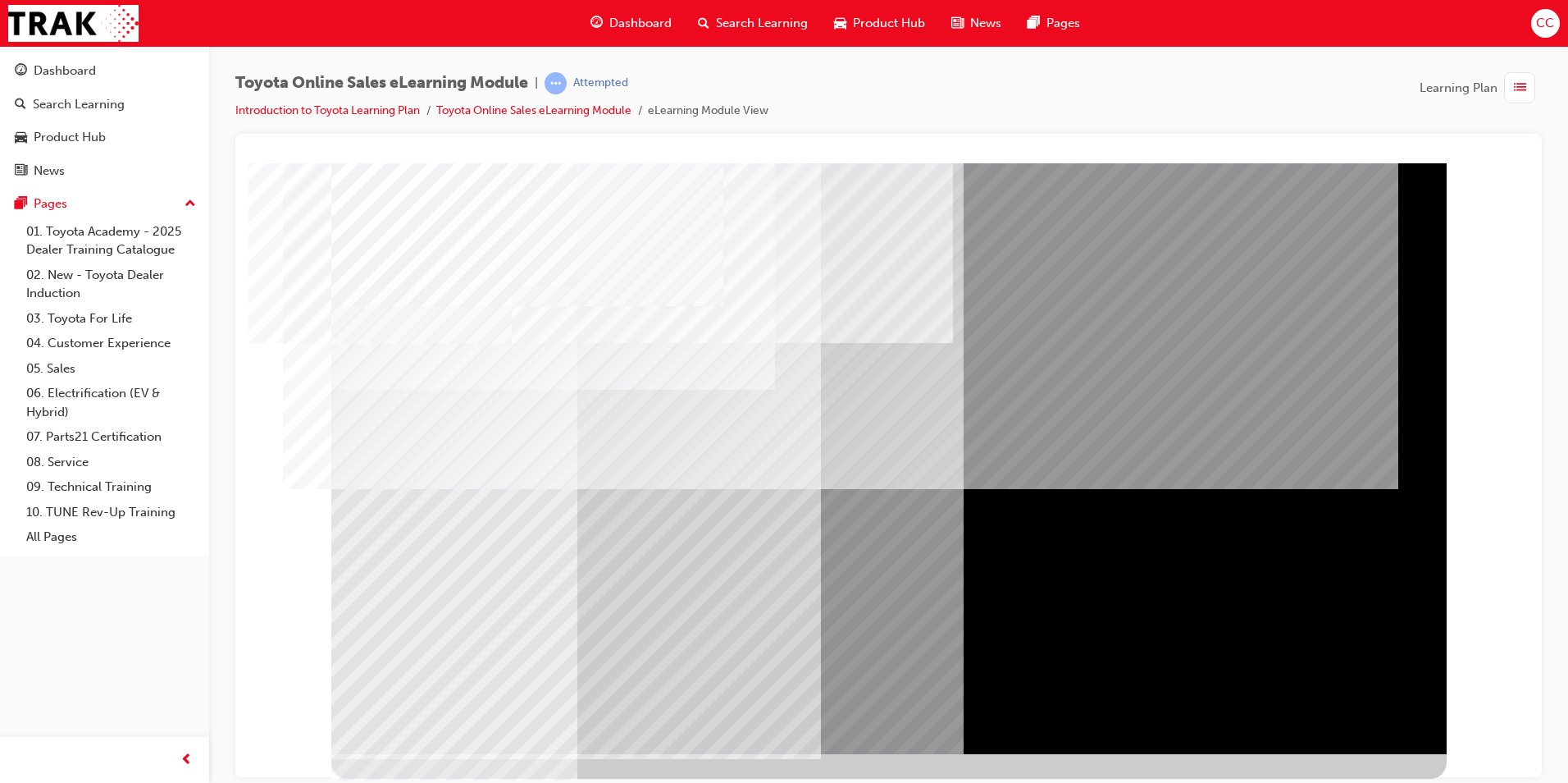
drag, startPoint x: 629, startPoint y: 524, endPoint x: 671, endPoint y: 535, distance: 43.4
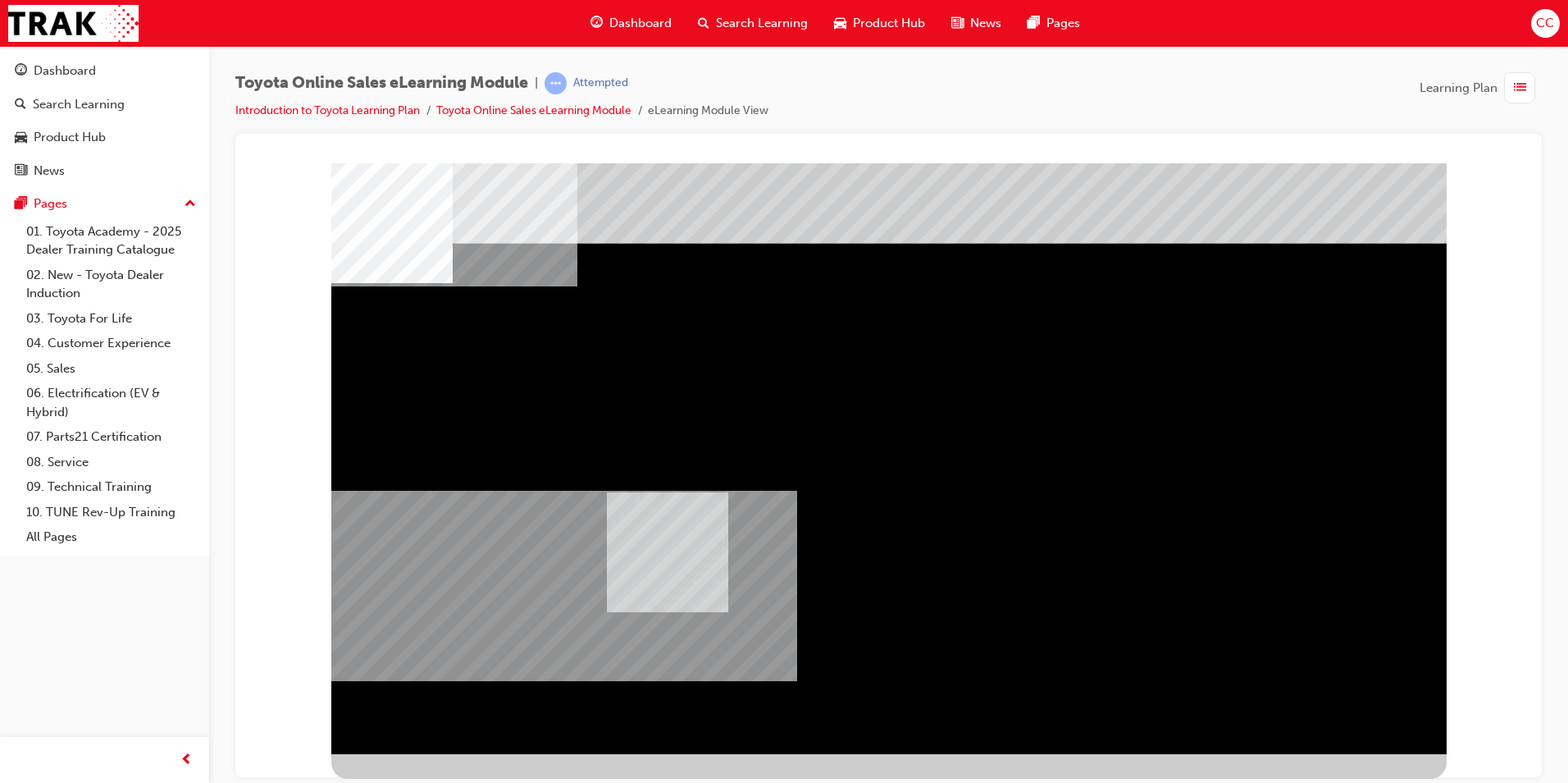
drag, startPoint x: 1012, startPoint y: 417, endPoint x: 702, endPoint y: 568, distance: 344.8
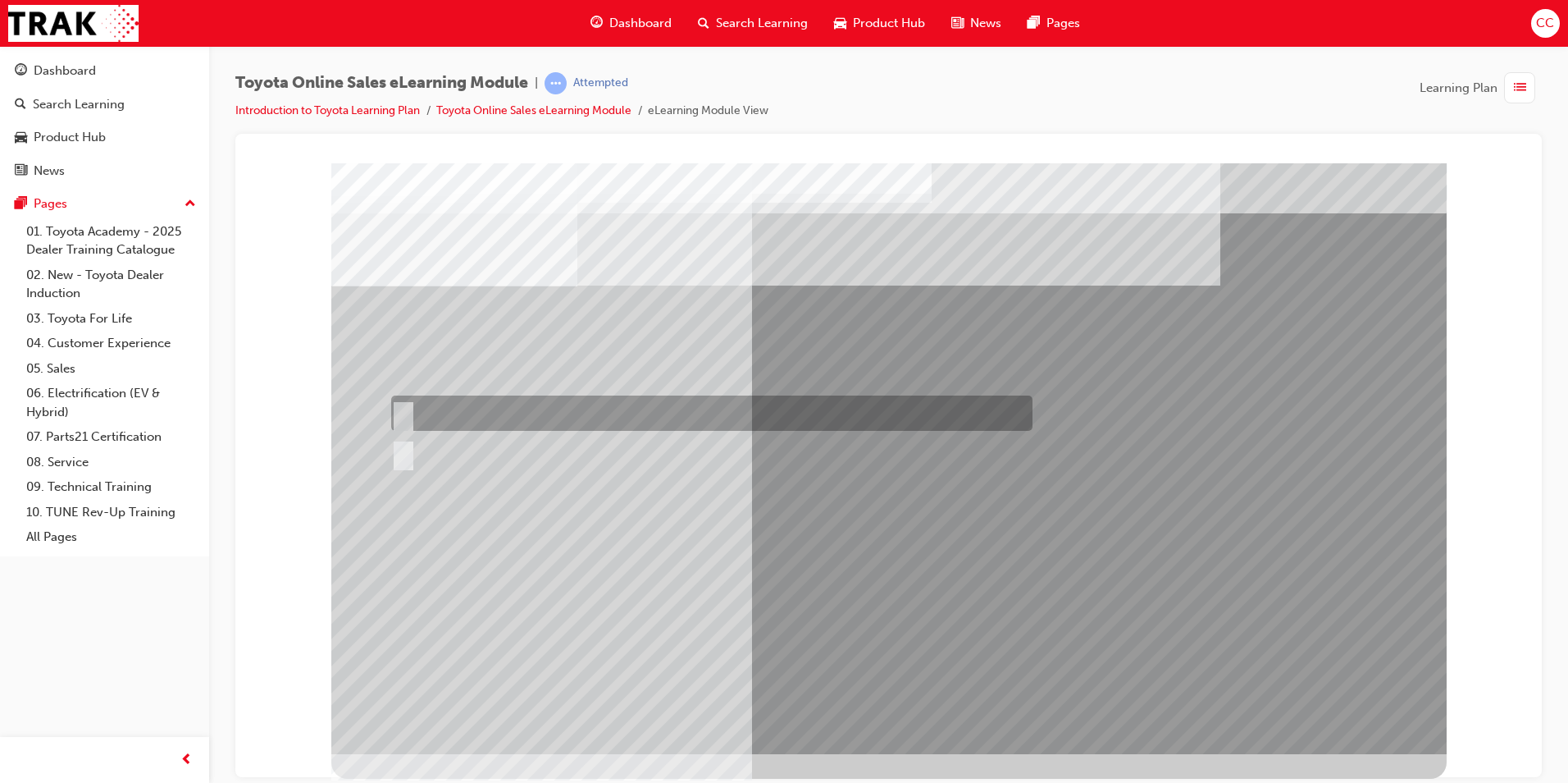
click at [407, 402] on div at bounding box center [708, 413] width 641 height 36
radio input "true"
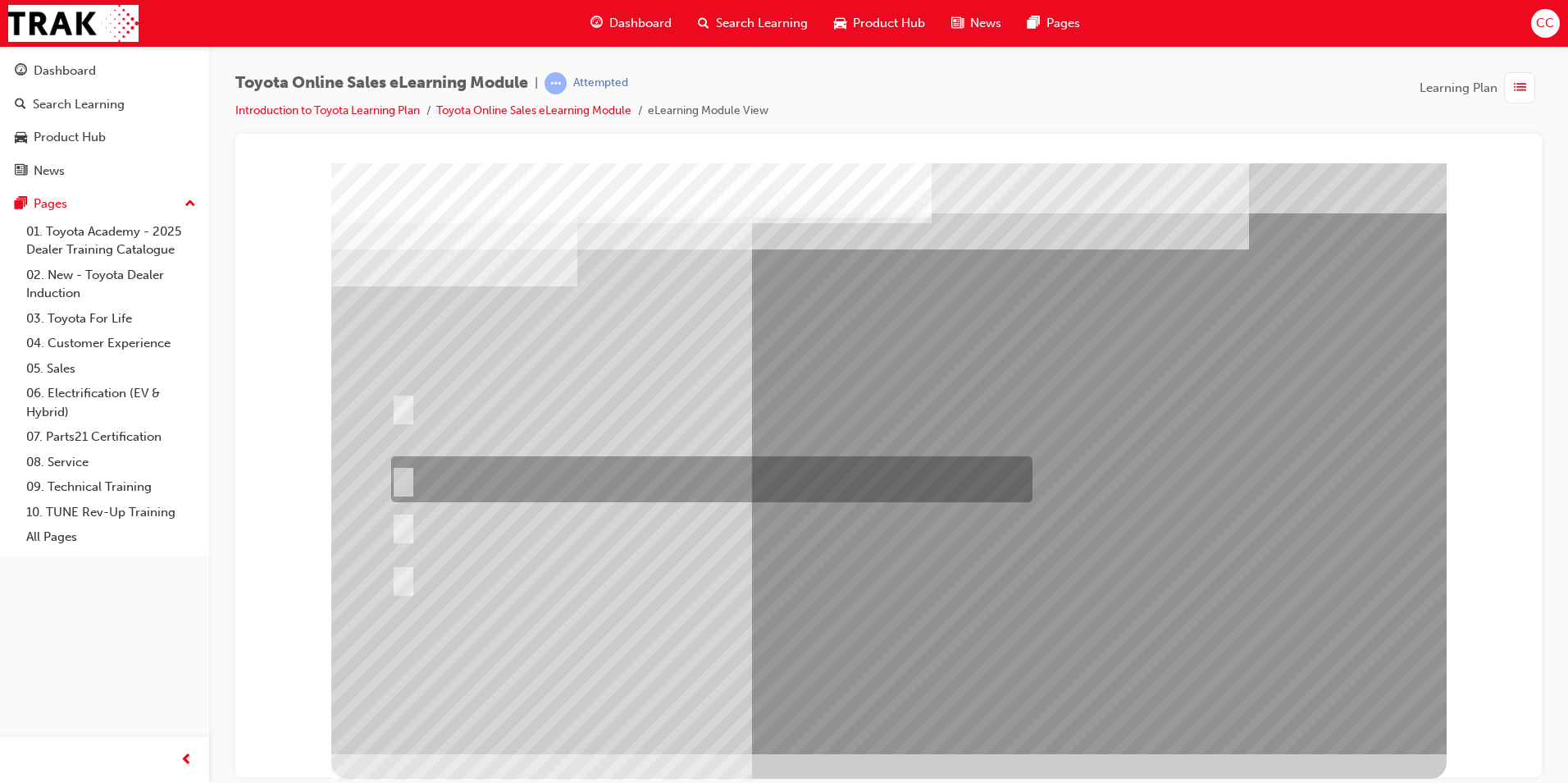
click at [399, 476] on input "It must have “Official Toyota online store” in the name." at bounding box center [400, 479] width 18 height 18
radio input "true"
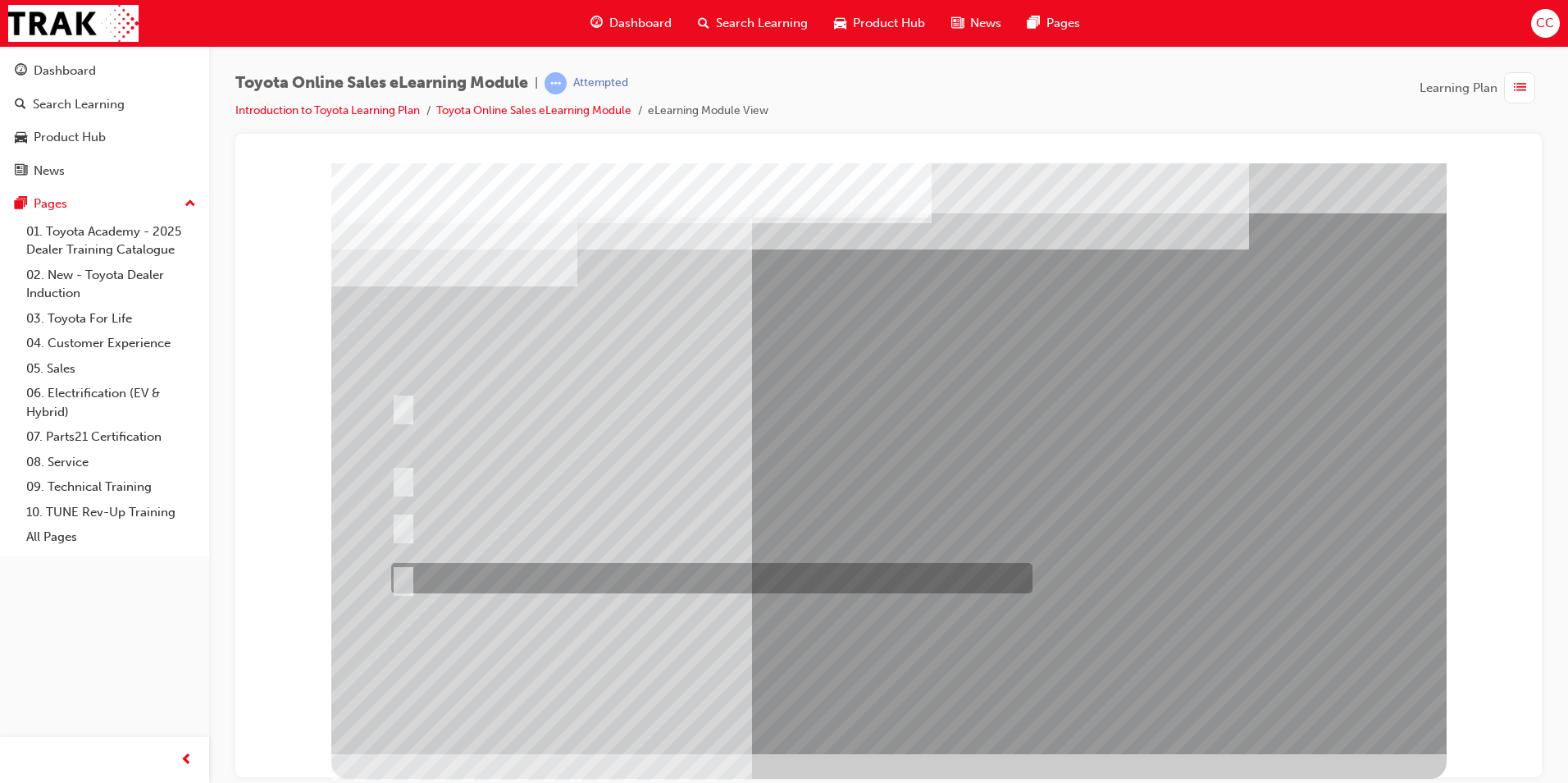
click at [407, 577] on input "It must be TMCA approved Dealer name." at bounding box center [400, 578] width 18 height 18
radio input "true"
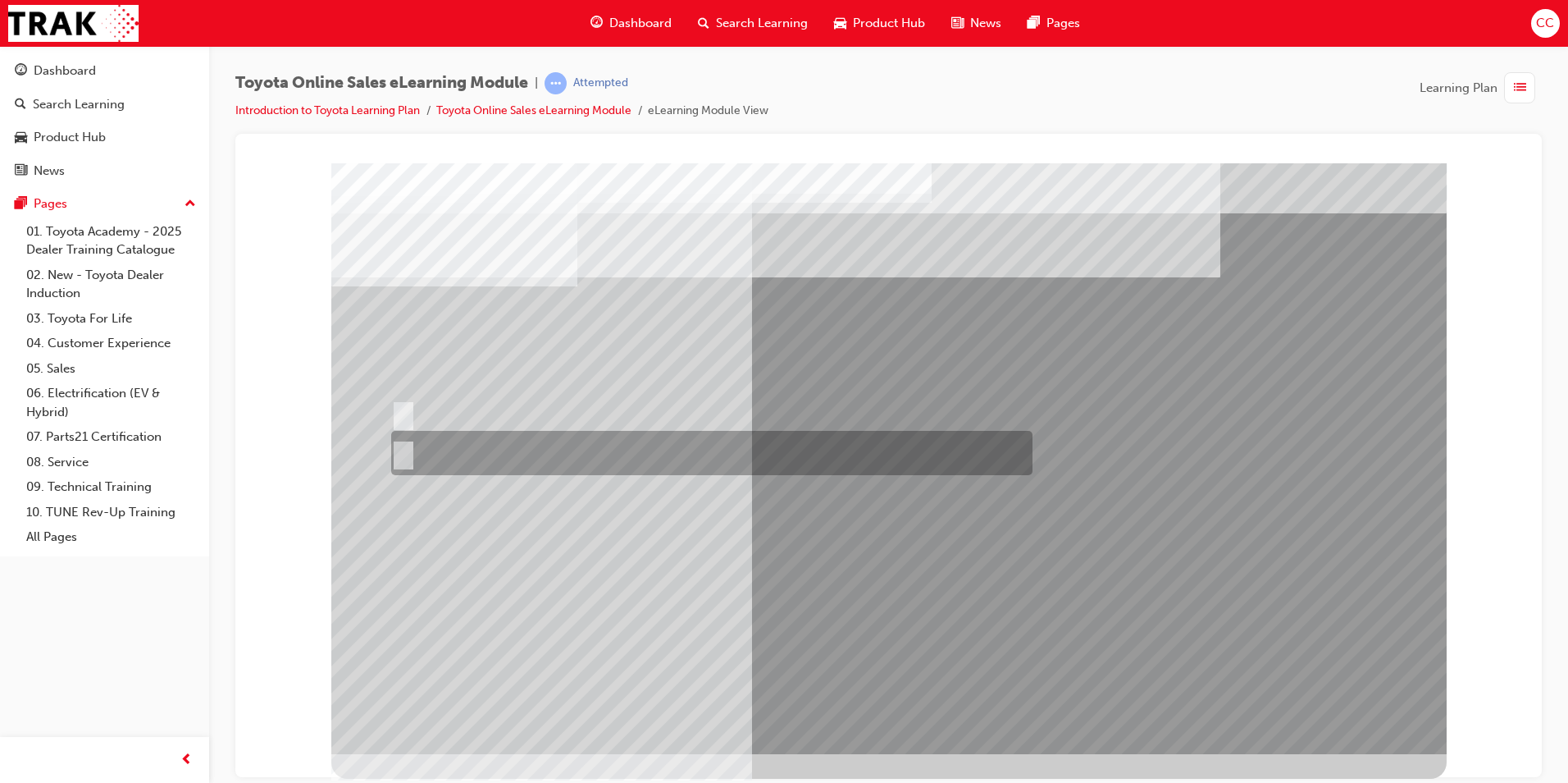
click at [405, 450] on input "No" at bounding box center [400, 453] width 18 height 18
radio input "true"
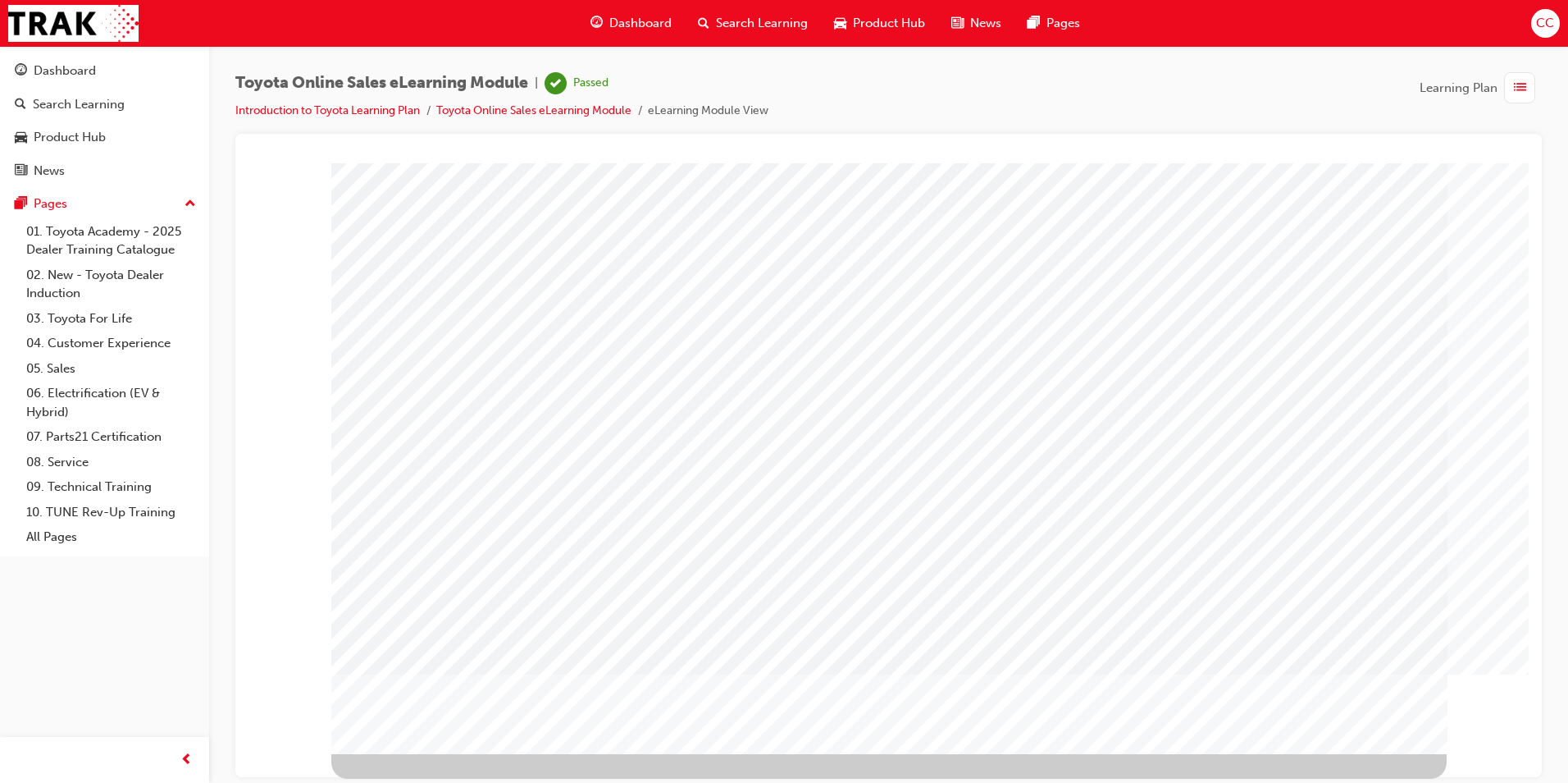
click at [629, 22] on span "Dashboard" at bounding box center [640, 23] width 63 height 19
